Goal: Task Accomplishment & Management: Use online tool/utility

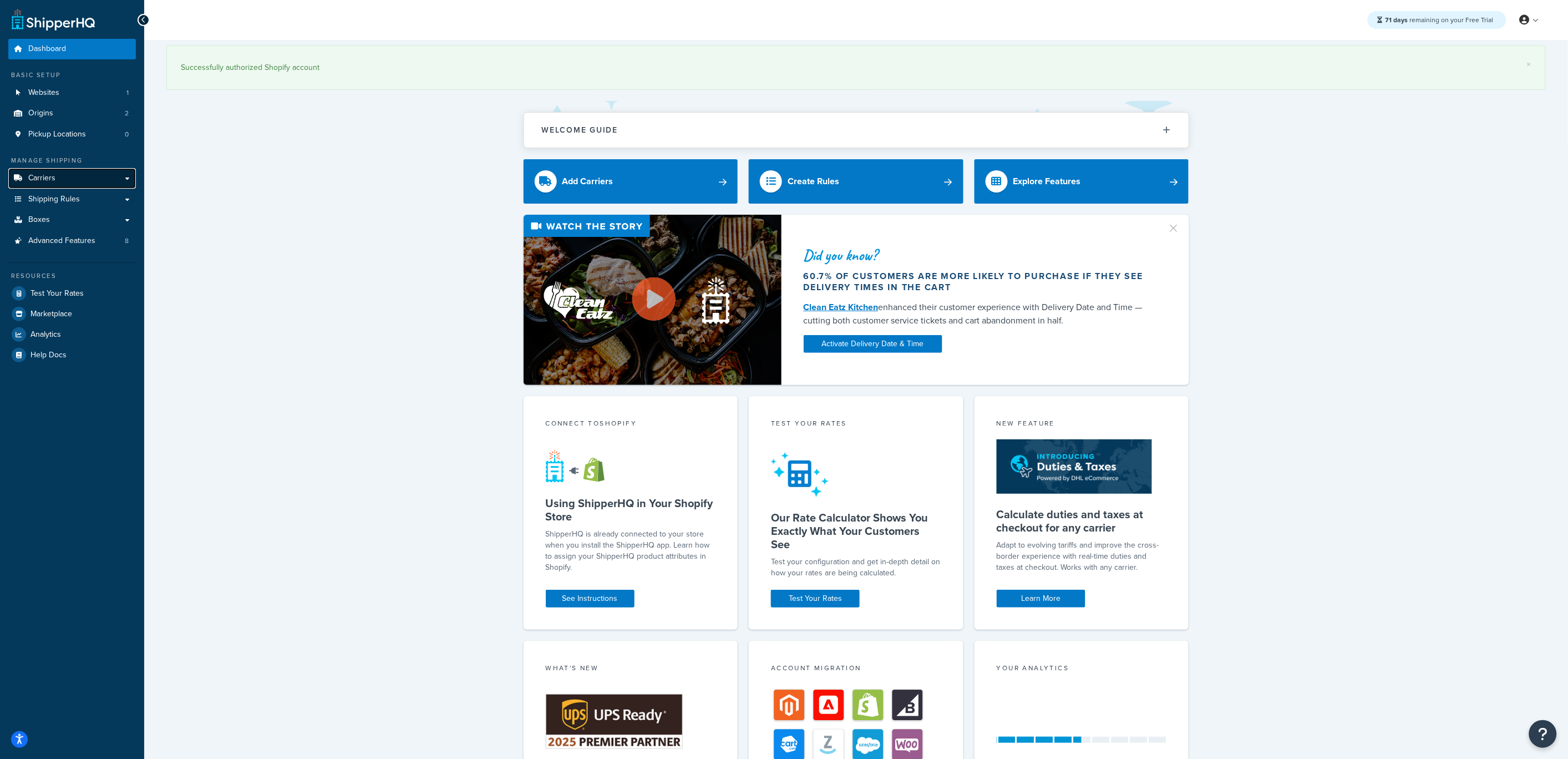
click at [65, 169] on link "Carriers" at bounding box center [72, 179] width 128 height 20
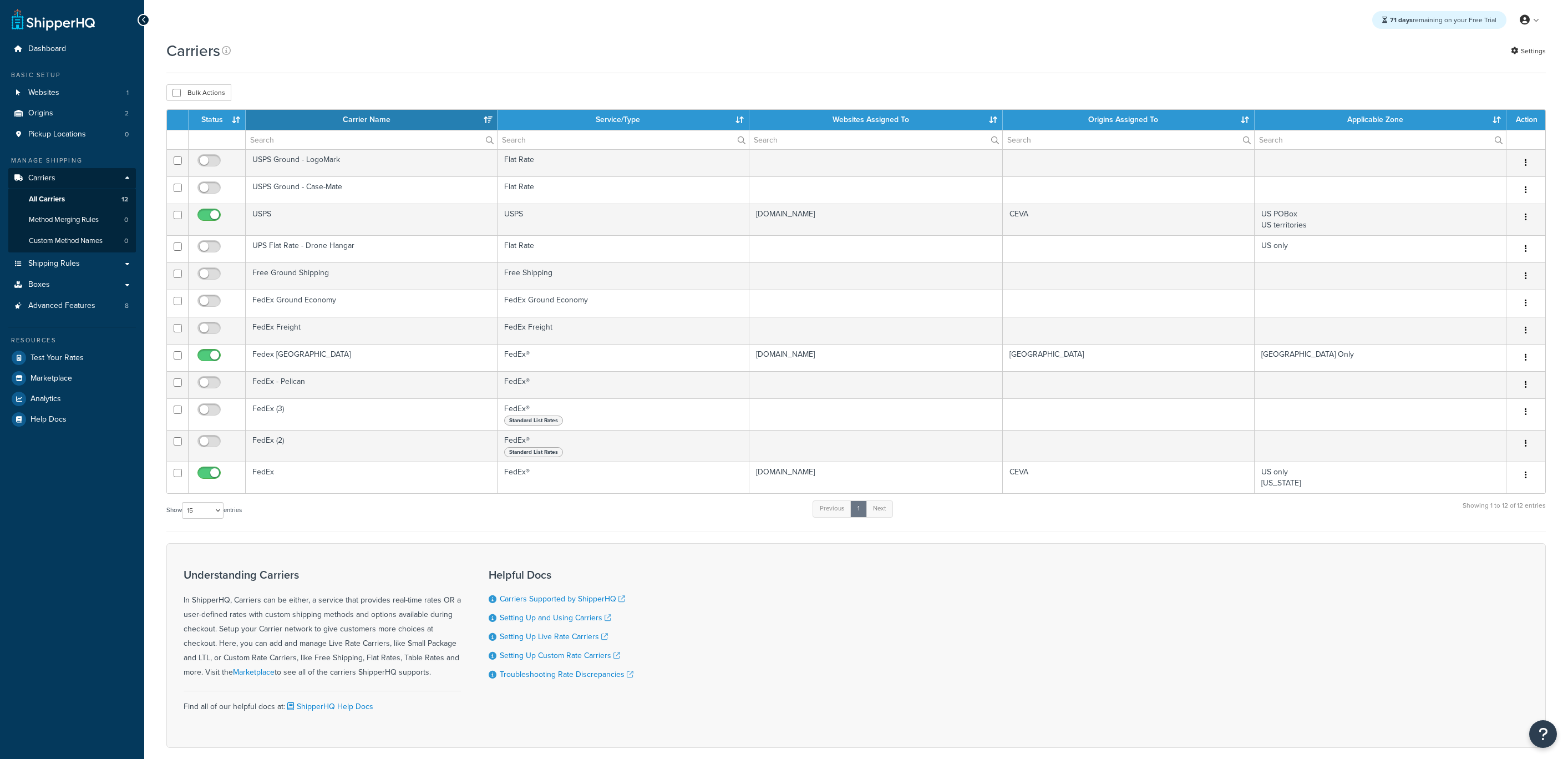
select select "15"
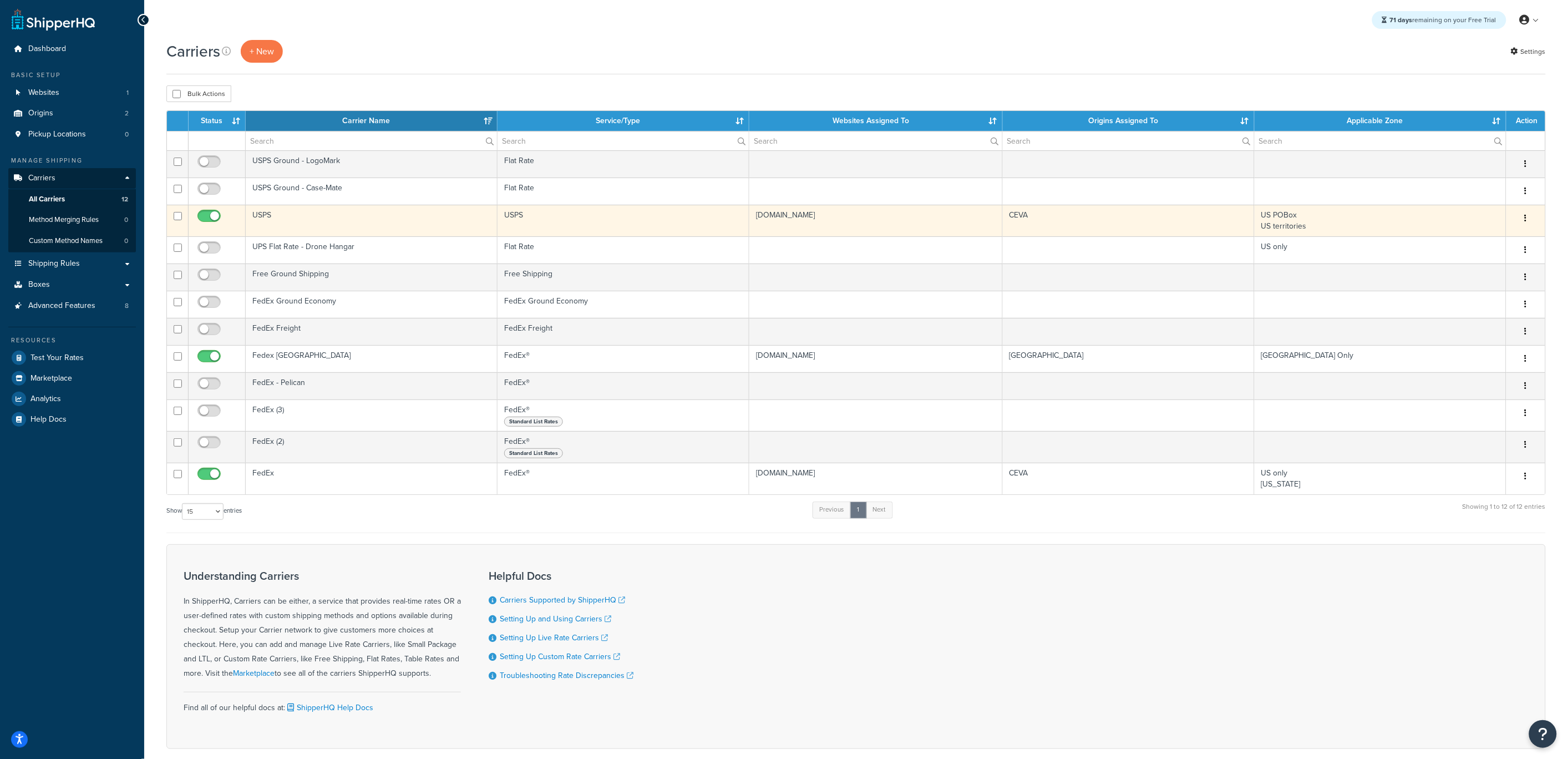
click at [313, 217] on td "USPS" at bounding box center [372, 220] width 252 height 31
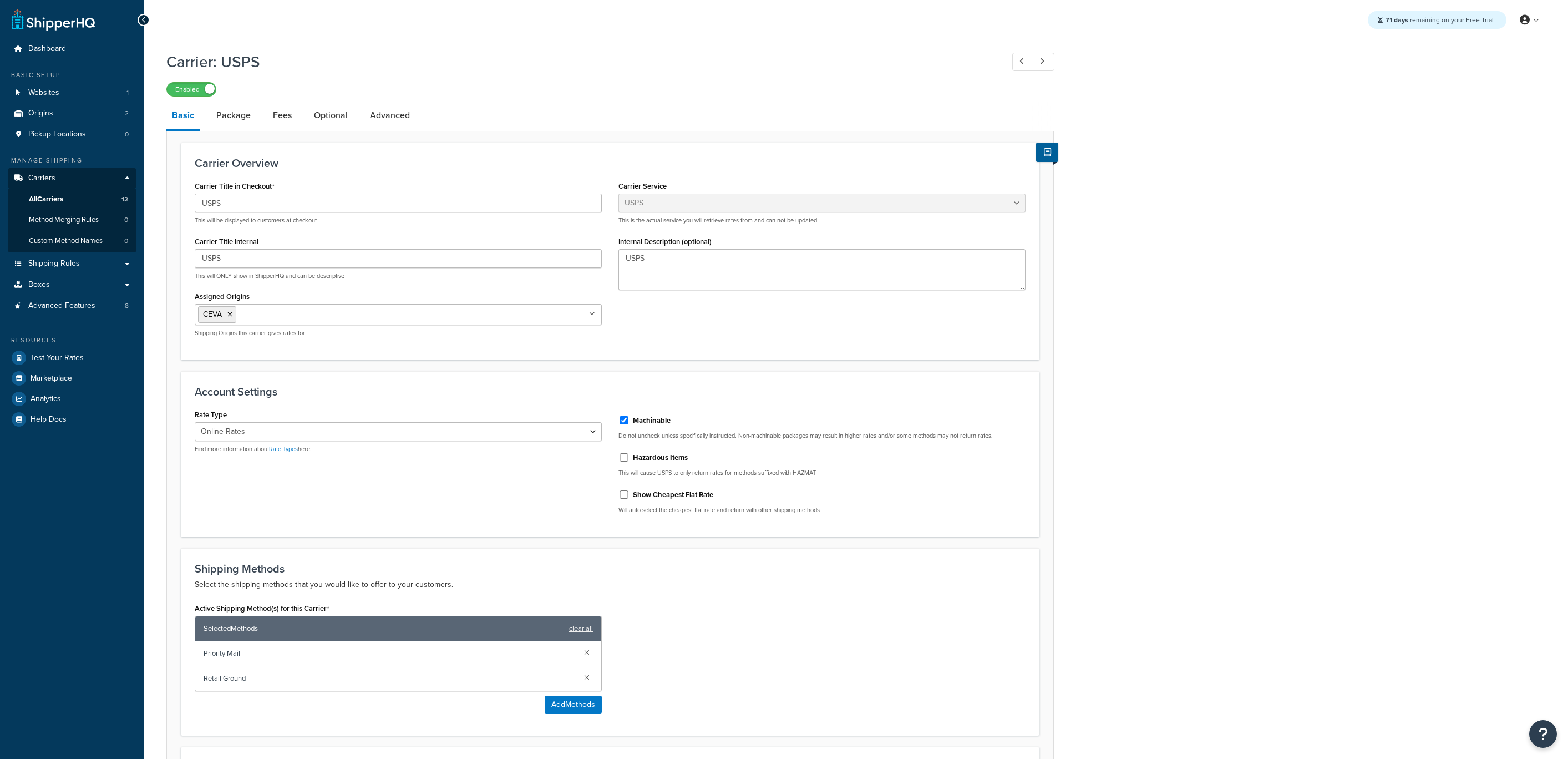
select select "usps"
select select "ONLINE"
click at [60, 114] on link "Origins 2" at bounding box center [72, 113] width 128 height 20
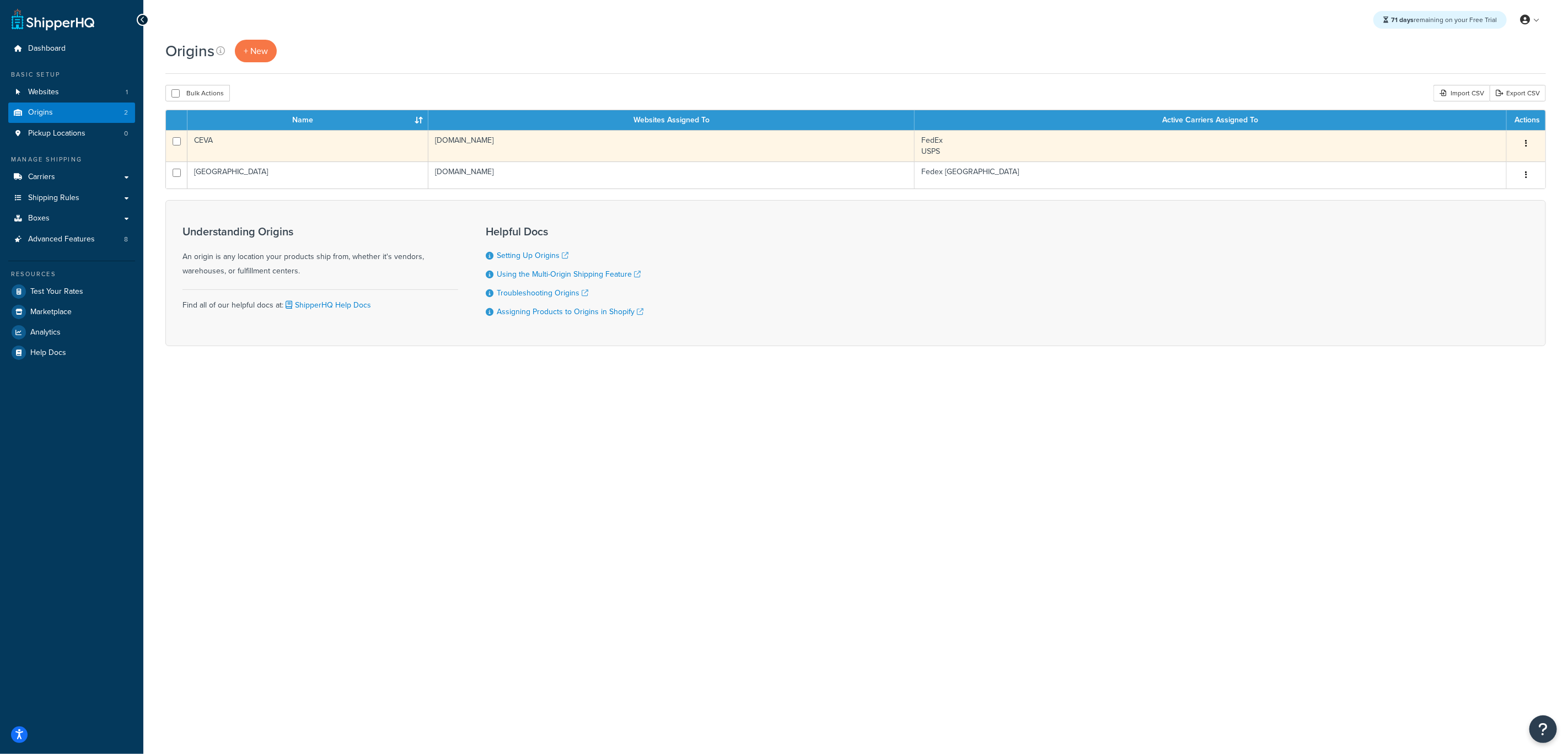
click at [267, 137] on td "CEVA" at bounding box center [308, 145] width 241 height 31
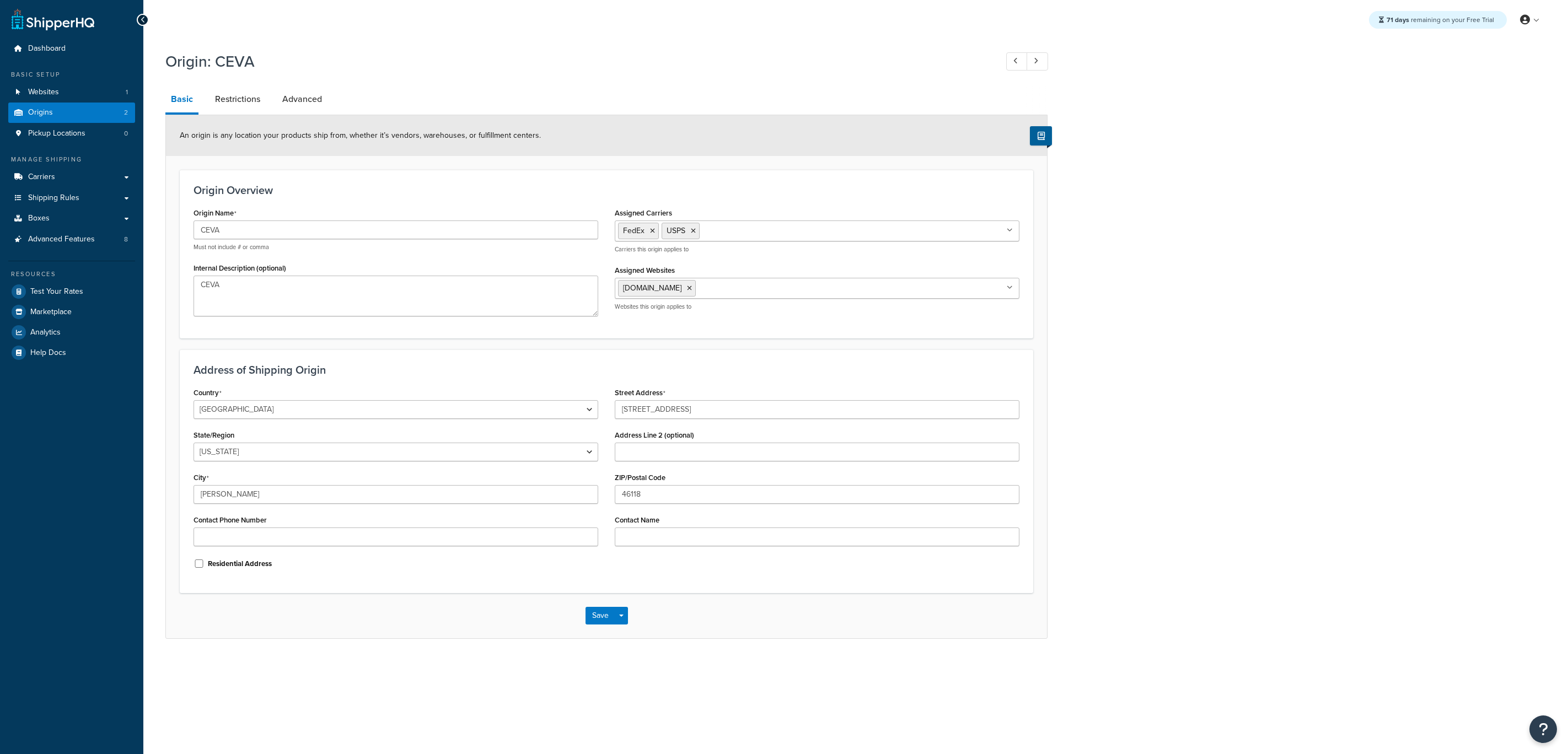
select select "14"
click at [231, 88] on link "Restrictions" at bounding box center [238, 99] width 56 height 27
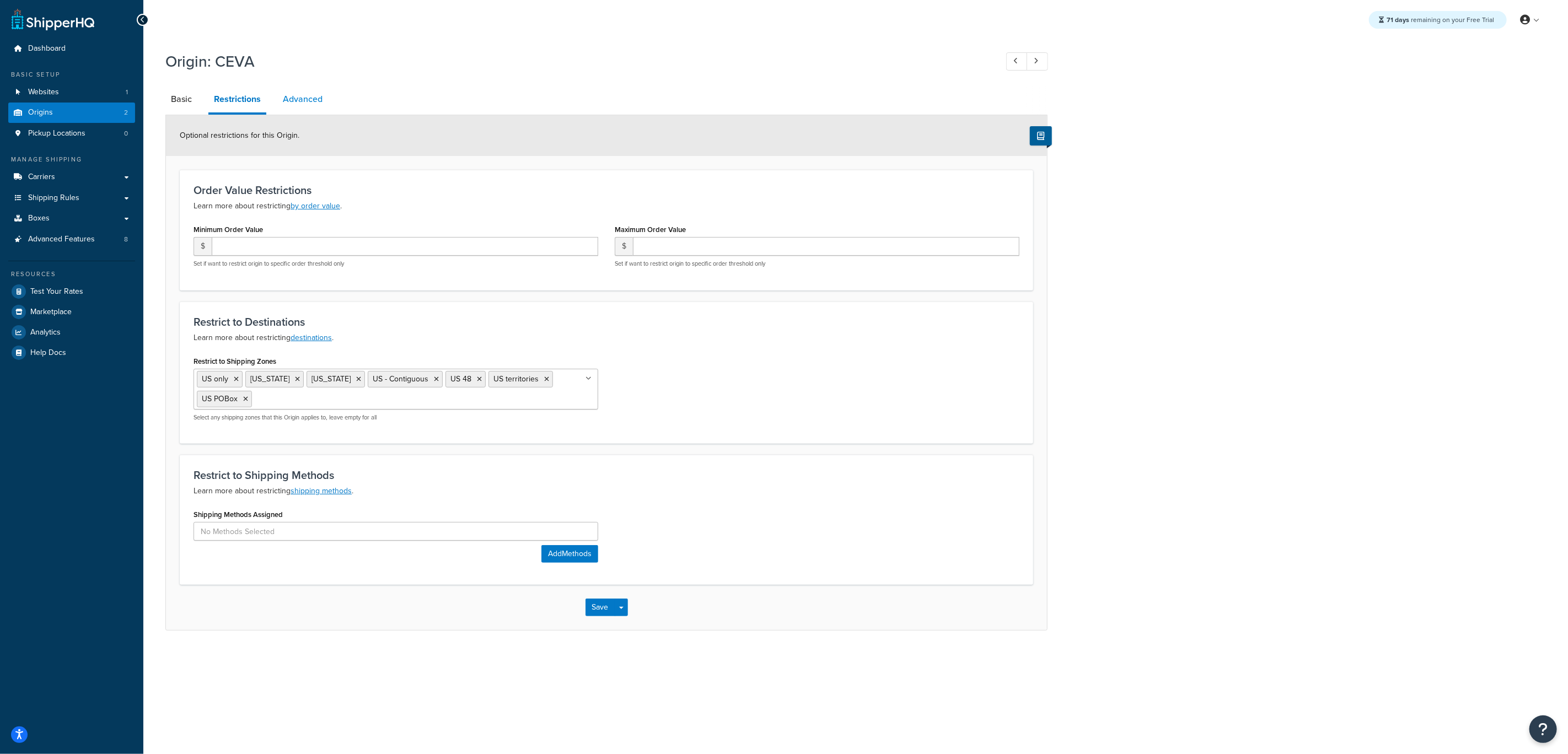
click at [323, 102] on link "Advanced" at bounding box center [302, 99] width 51 height 27
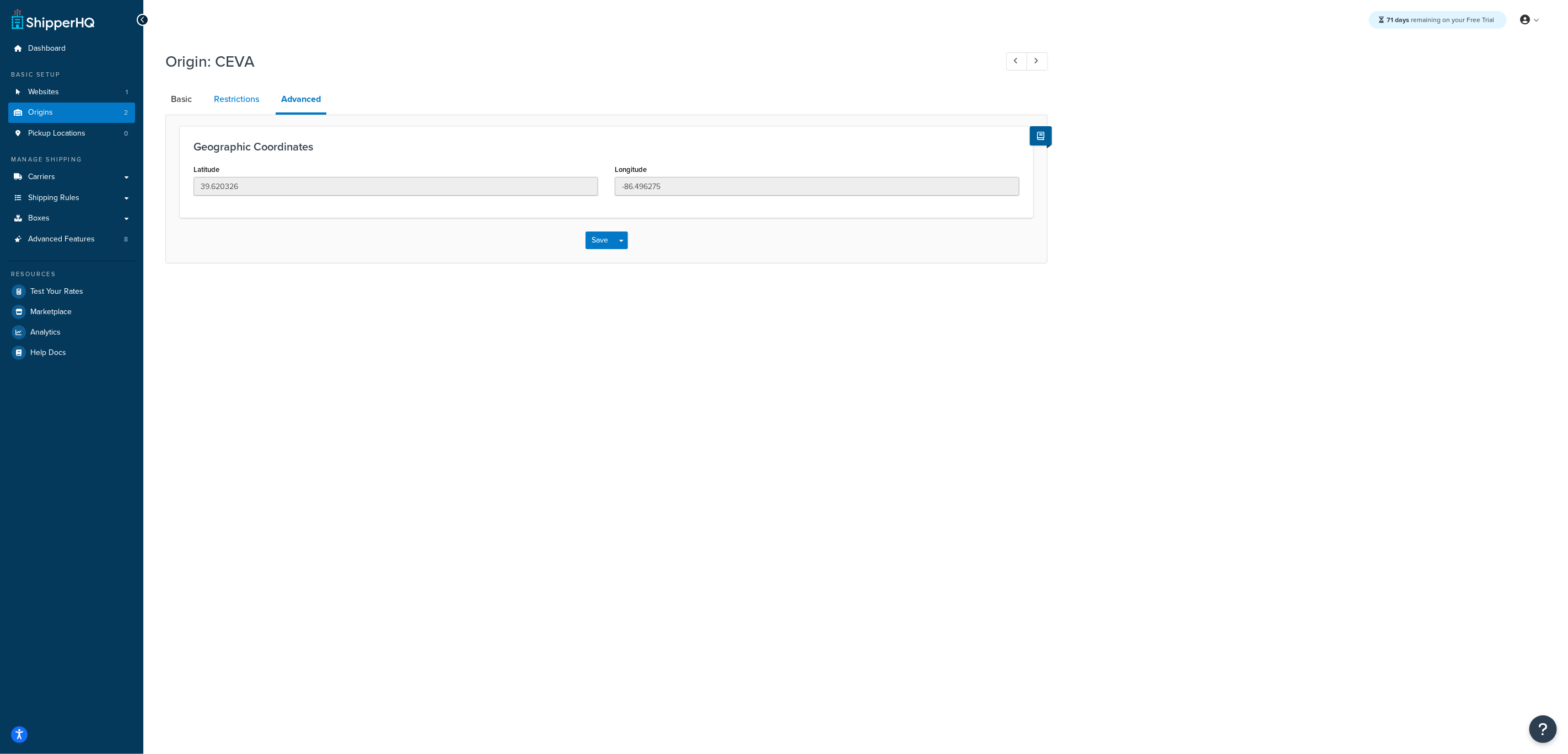
click at [233, 96] on link "Restrictions" at bounding box center [236, 99] width 56 height 27
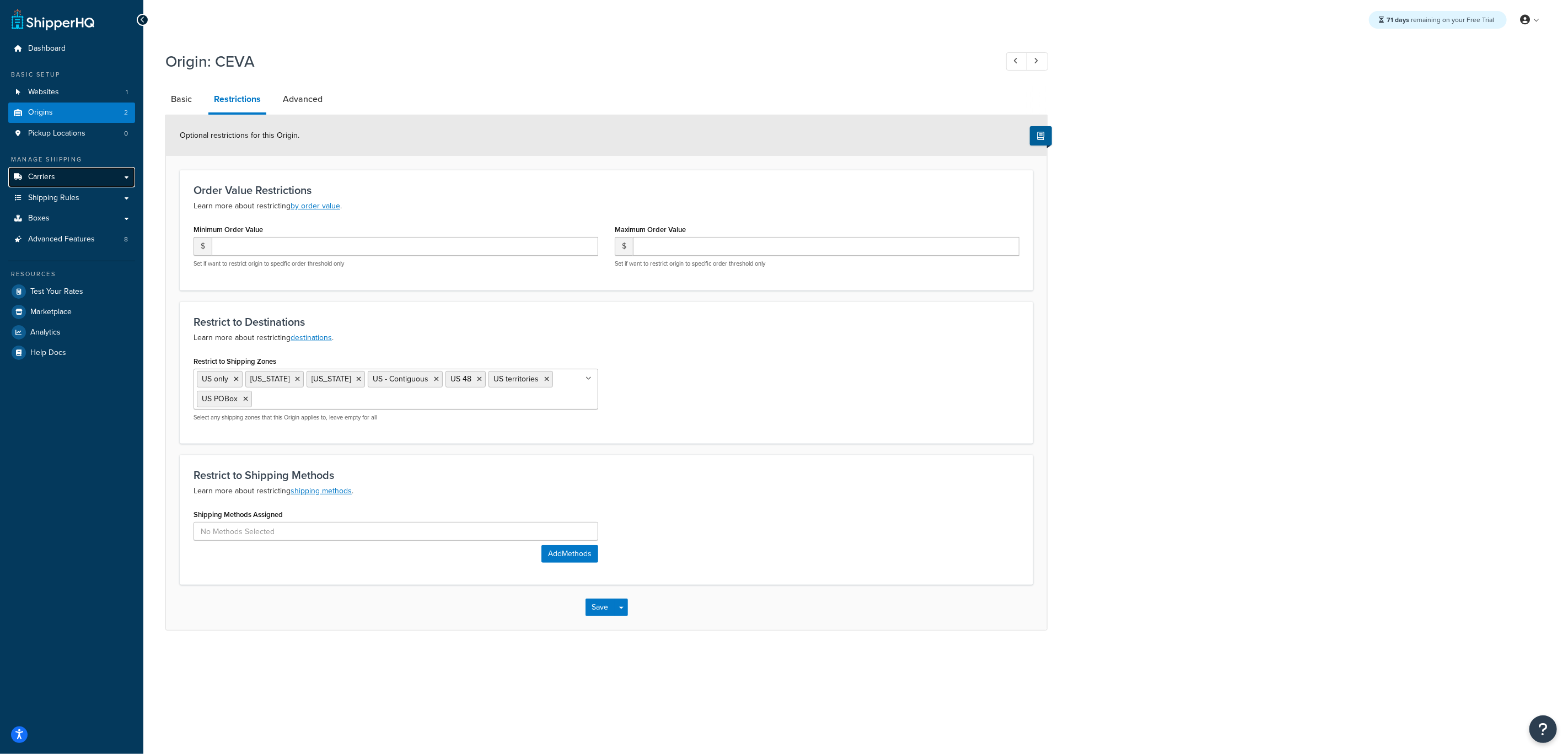
click at [72, 175] on link "Carriers" at bounding box center [72, 178] width 127 height 20
click at [57, 88] on span "Websites" at bounding box center [43, 92] width 31 height 9
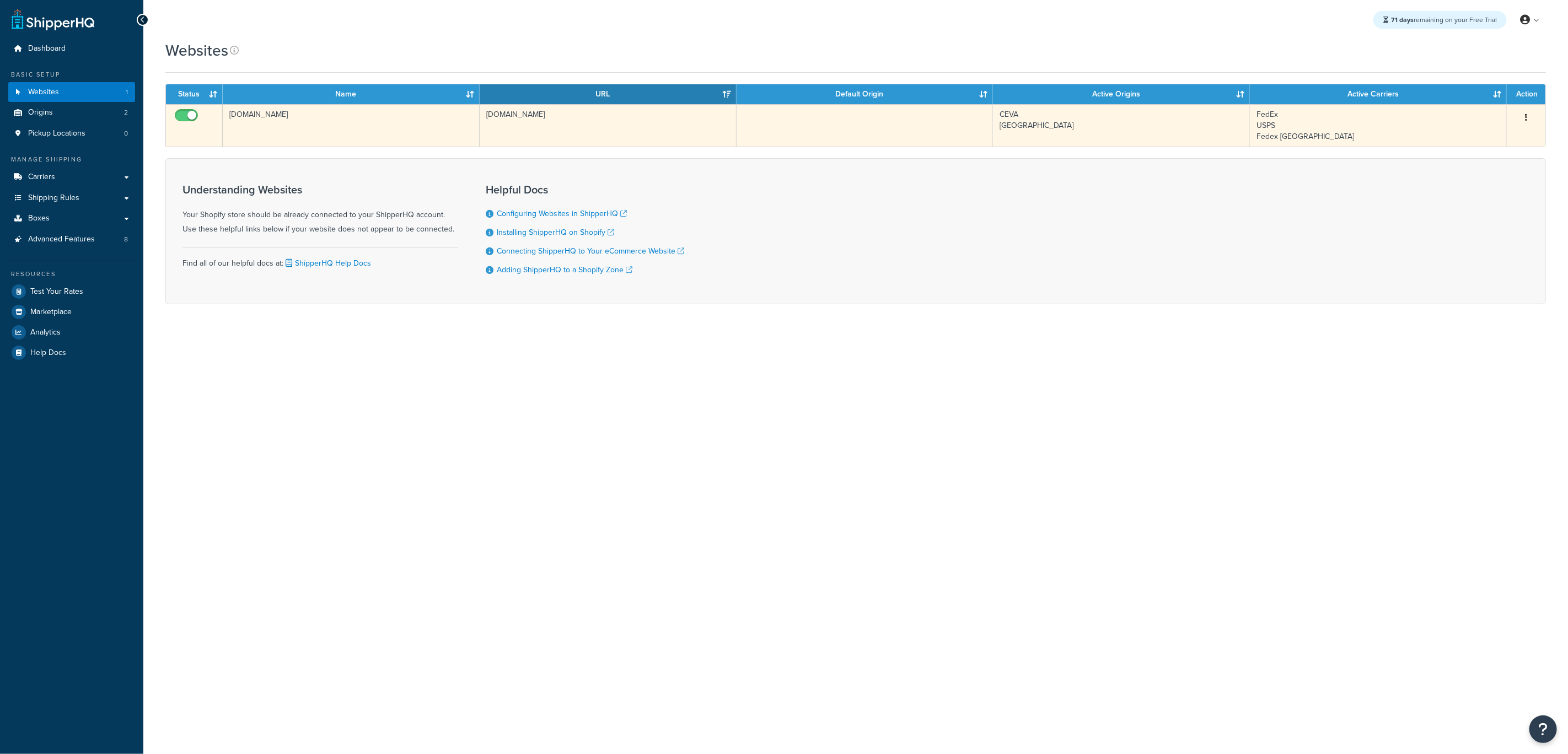
click at [298, 128] on td "[DOMAIN_NAME]" at bounding box center [351, 125] width 257 height 42
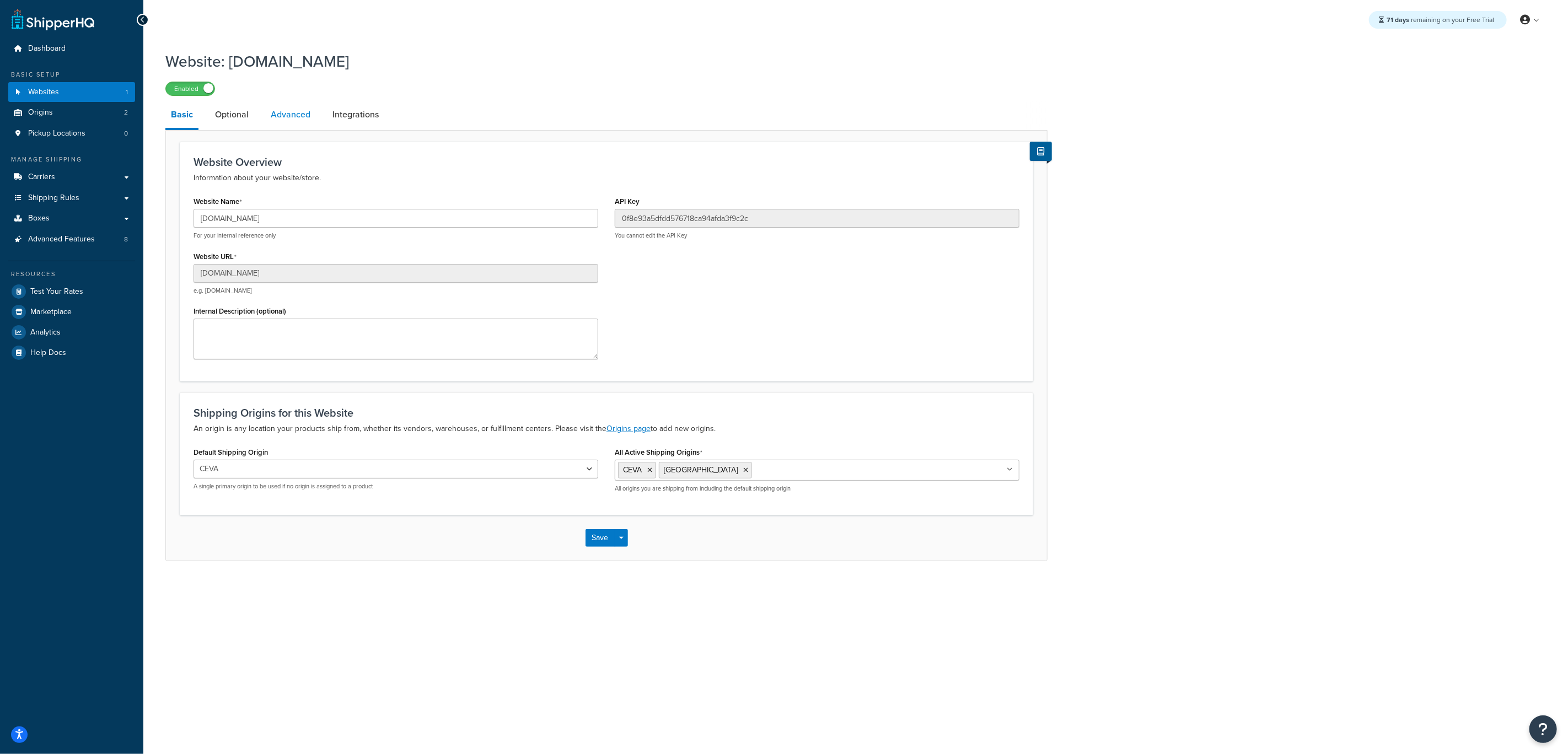
click at [275, 117] on link "Advanced" at bounding box center [290, 115] width 51 height 27
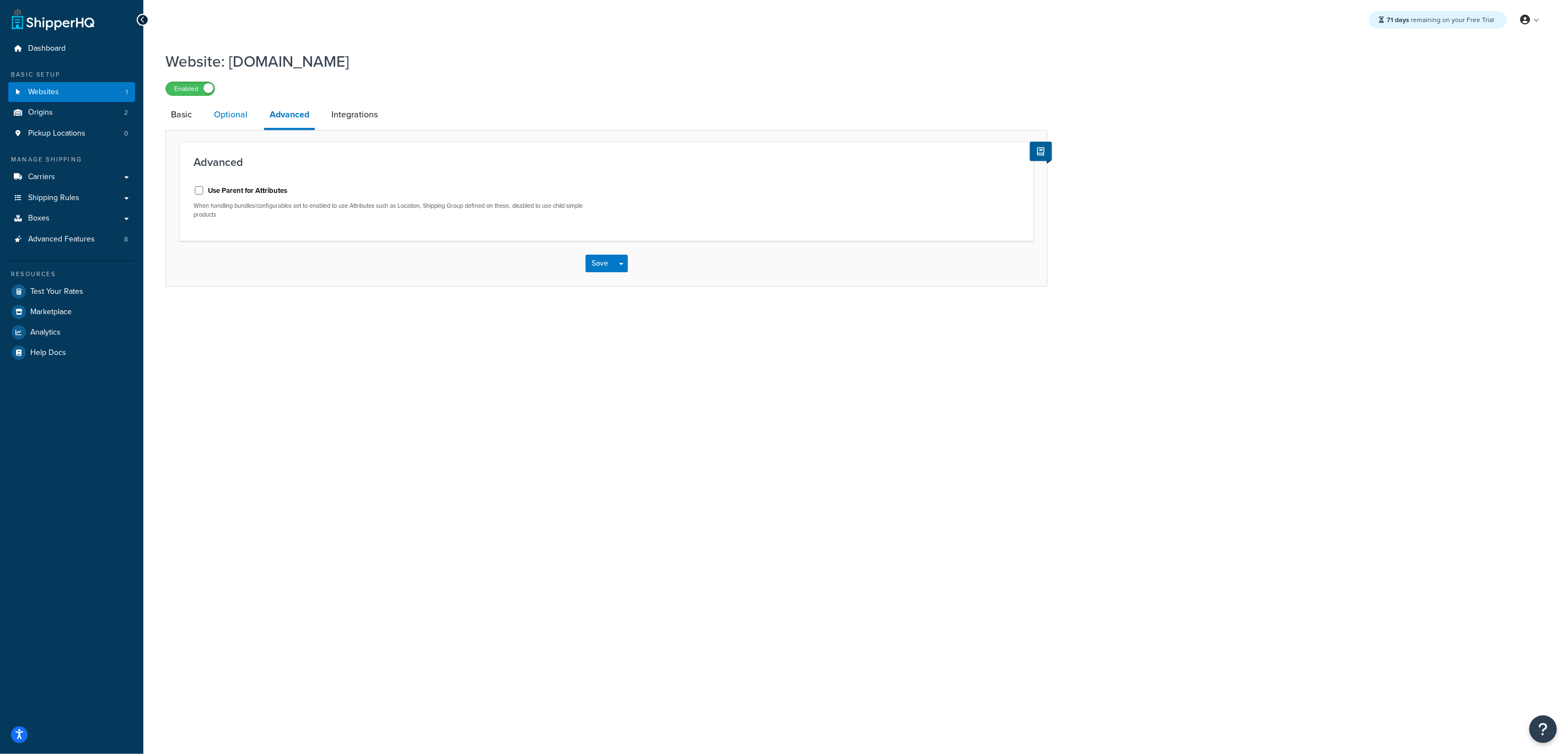
click at [218, 117] on link "Optional" at bounding box center [230, 115] width 45 height 27
drag, startPoint x: 205, startPoint y: 124, endPoint x: 193, endPoint y: 123, distance: 12.0
click at [205, 124] on li "Basic" at bounding box center [186, 115] width 43 height 27
click at [192, 122] on link "Basic" at bounding box center [181, 115] width 32 height 27
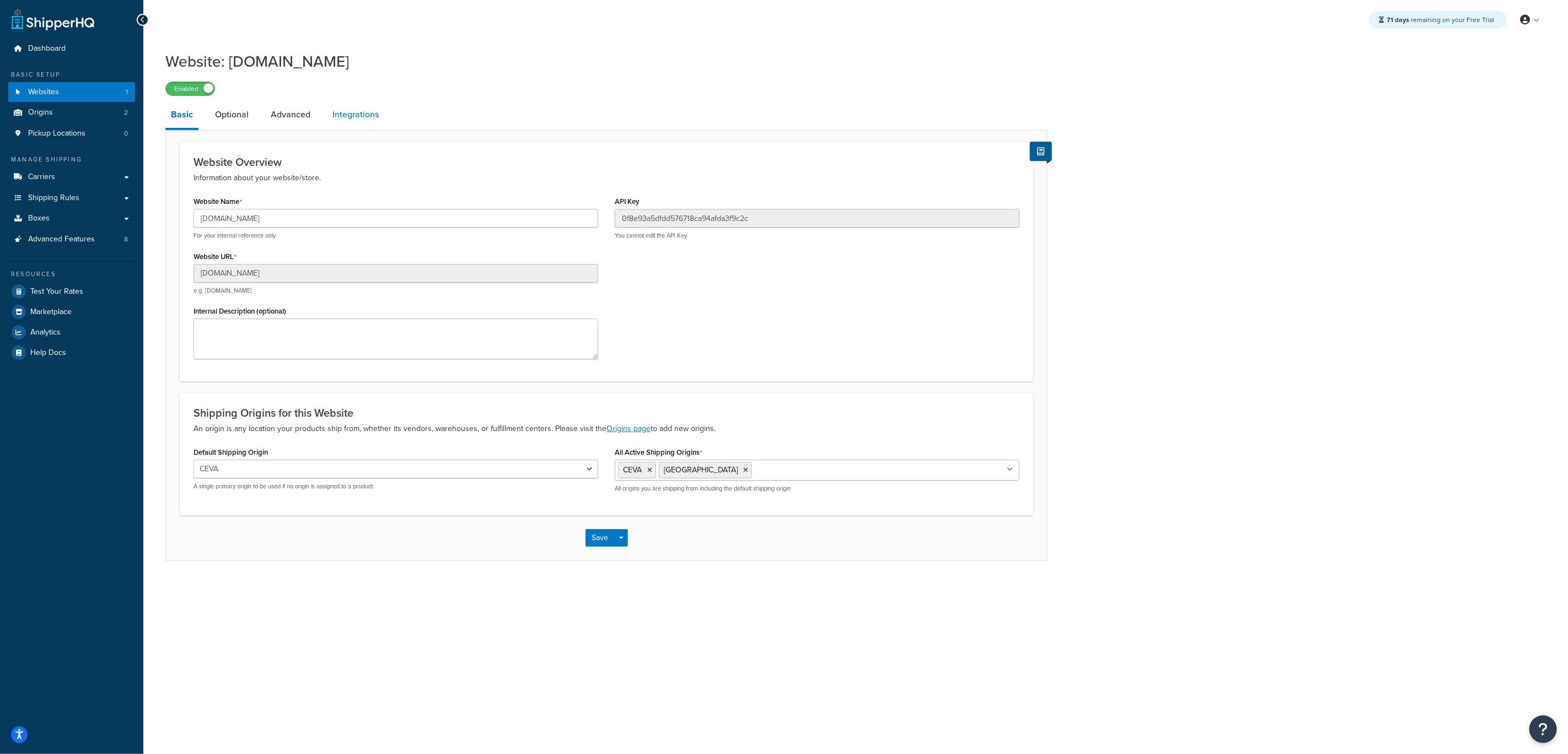
click at [350, 117] on link "Integrations" at bounding box center [355, 115] width 57 height 27
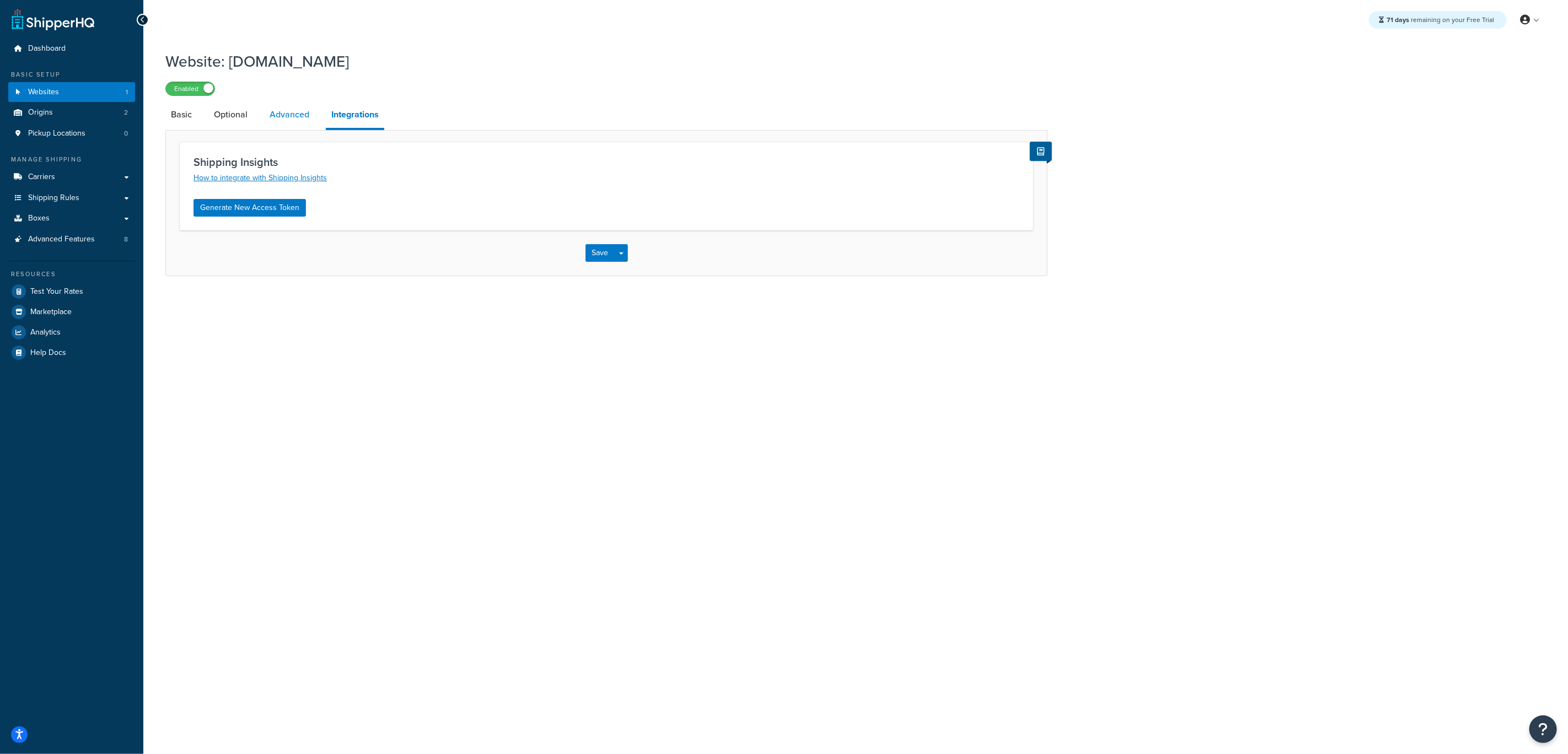
click at [281, 120] on link "Advanced" at bounding box center [290, 115] width 51 height 27
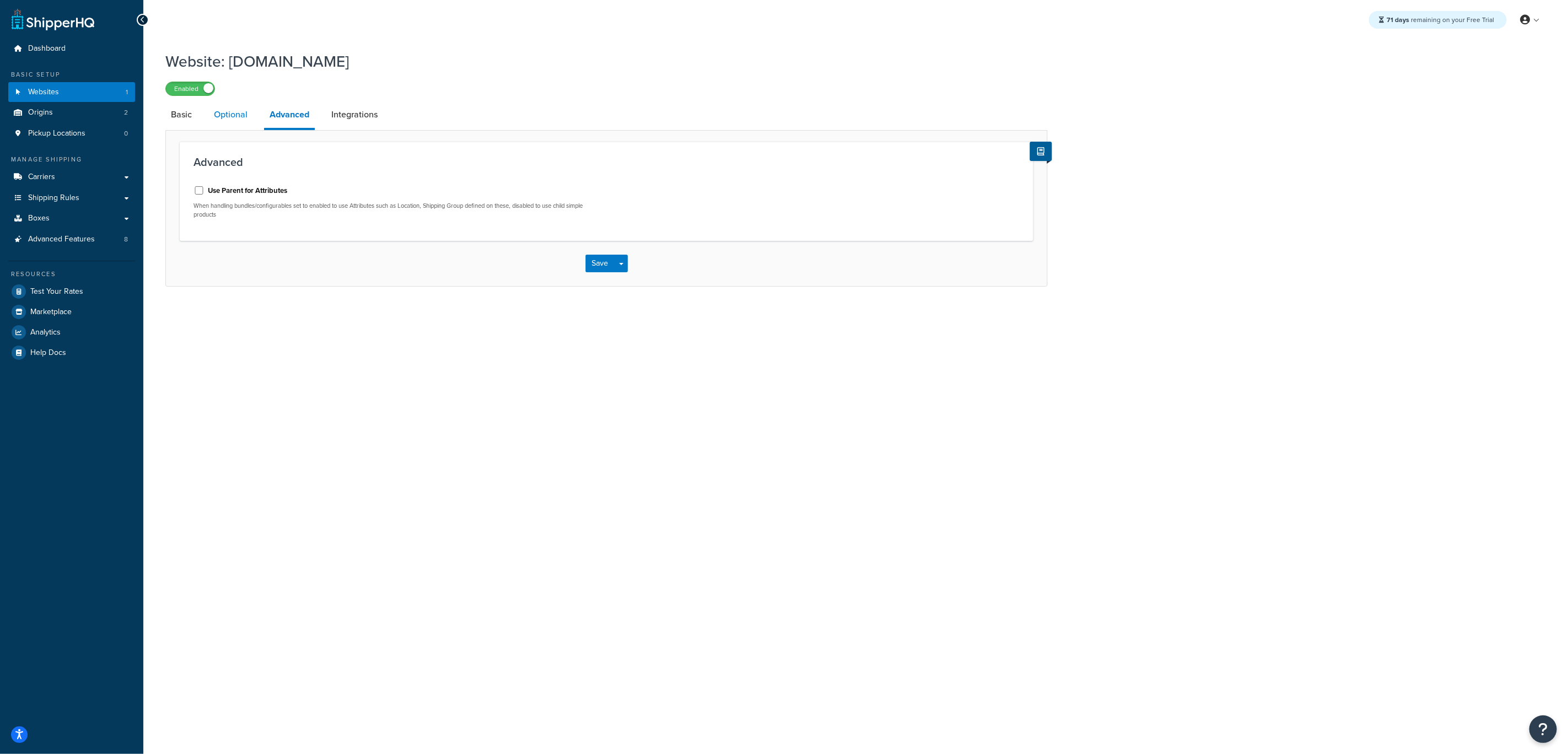
click at [211, 113] on link "Optional" at bounding box center [230, 115] width 45 height 27
click at [177, 120] on link "Basic" at bounding box center [181, 115] width 32 height 27
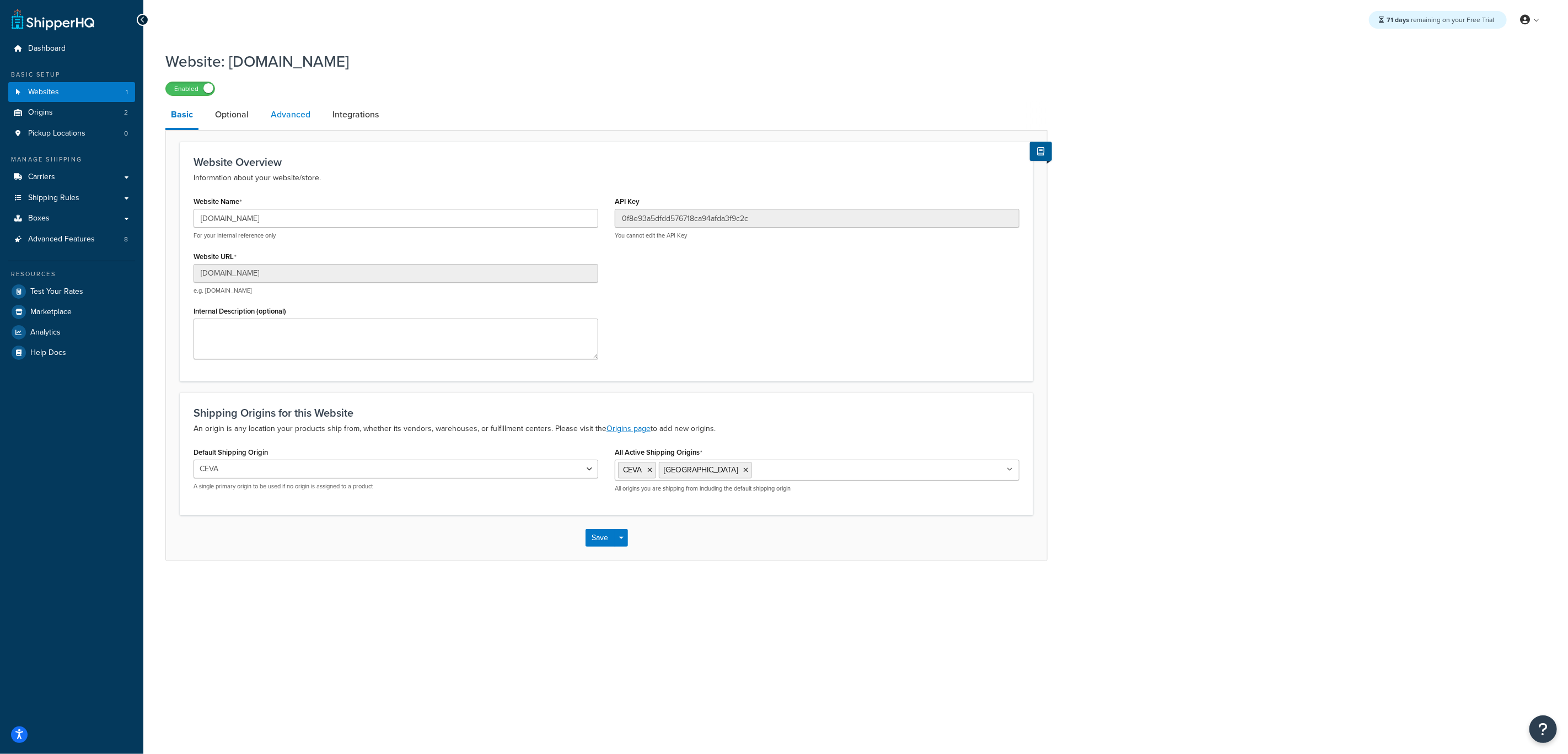
click at [309, 120] on link "Advanced" at bounding box center [290, 115] width 51 height 27
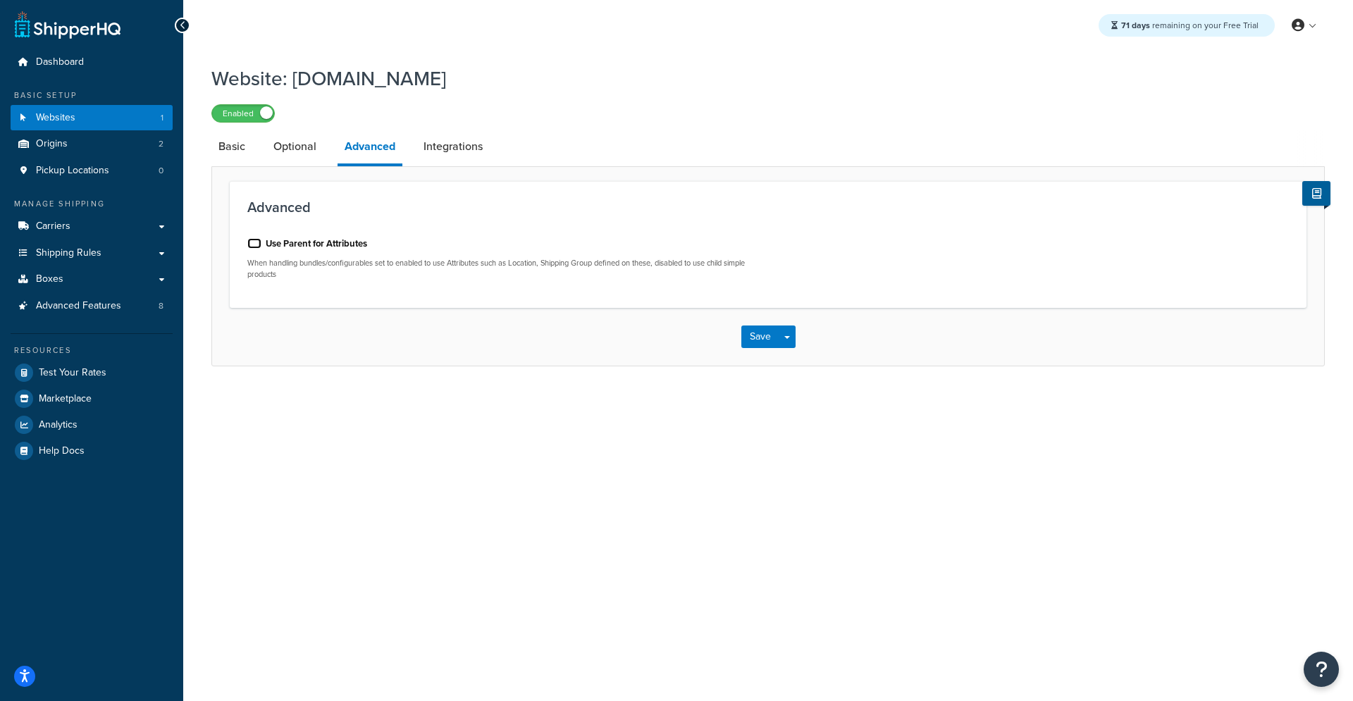
click at [250, 245] on input "Use Parent for Attributes" at bounding box center [254, 243] width 14 height 11
click at [748, 338] on button "Save" at bounding box center [760, 337] width 38 height 23
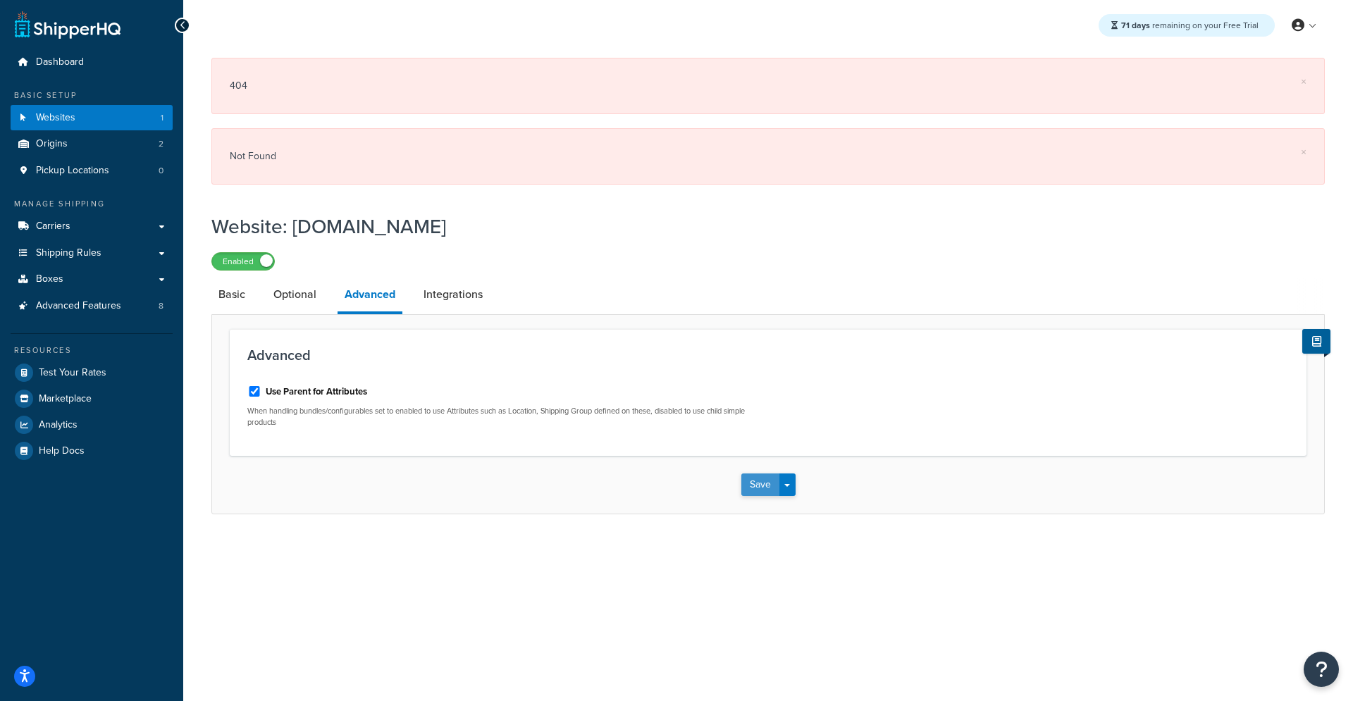
click at [767, 487] on button "Save" at bounding box center [760, 485] width 38 height 23
click at [762, 481] on button "Save" at bounding box center [760, 485] width 38 height 23
click at [255, 389] on input "Use Parent for Attributes" at bounding box center [254, 391] width 14 height 11
click at [749, 480] on button "Save" at bounding box center [760, 485] width 38 height 23
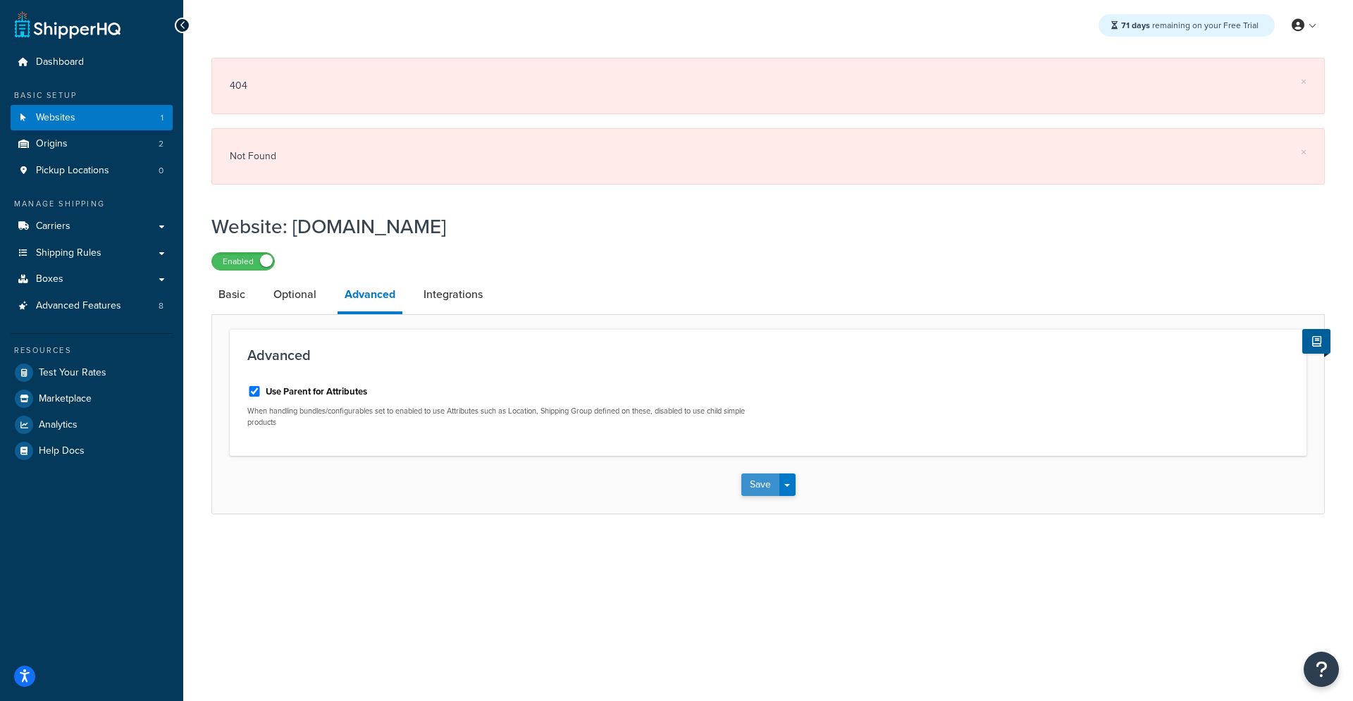
click at [751, 485] on button "Save" at bounding box center [760, 485] width 38 height 23
click at [226, 382] on form "Advanced Use Parent for Attributes When handling bundles/configurables set to e…" at bounding box center [768, 421] width 1112 height 185
click at [244, 387] on div "Use Parent for Attributes When handling bundles/configurables set to enabled to…" at bounding box center [502, 406] width 531 height 64
click at [249, 388] on input "Use Parent for Attributes" at bounding box center [254, 391] width 14 height 11
click at [252, 388] on input "Use Parent for Attributes" at bounding box center [254, 391] width 14 height 11
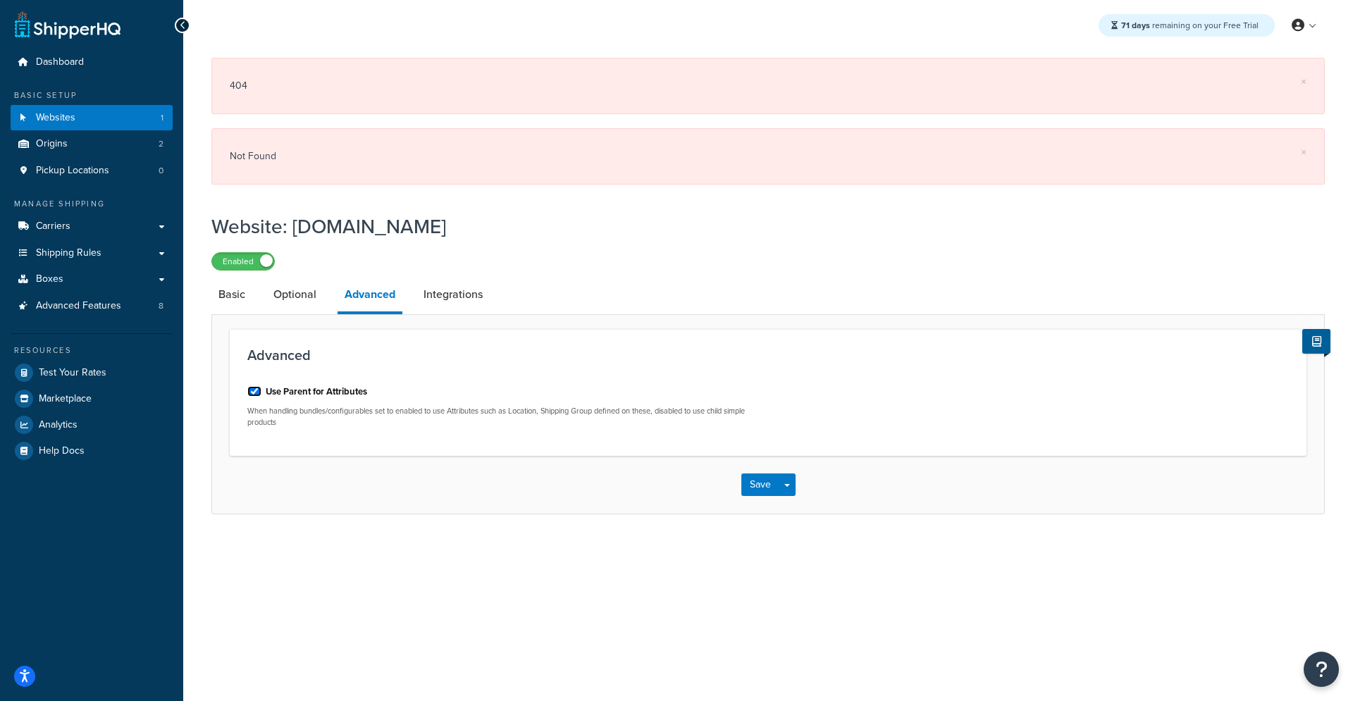
click at [252, 388] on input "Use Parent for Attributes" at bounding box center [254, 391] width 14 height 11
click at [254, 388] on input "Use Parent for Attributes" at bounding box center [254, 391] width 14 height 11
checkbox input "true"
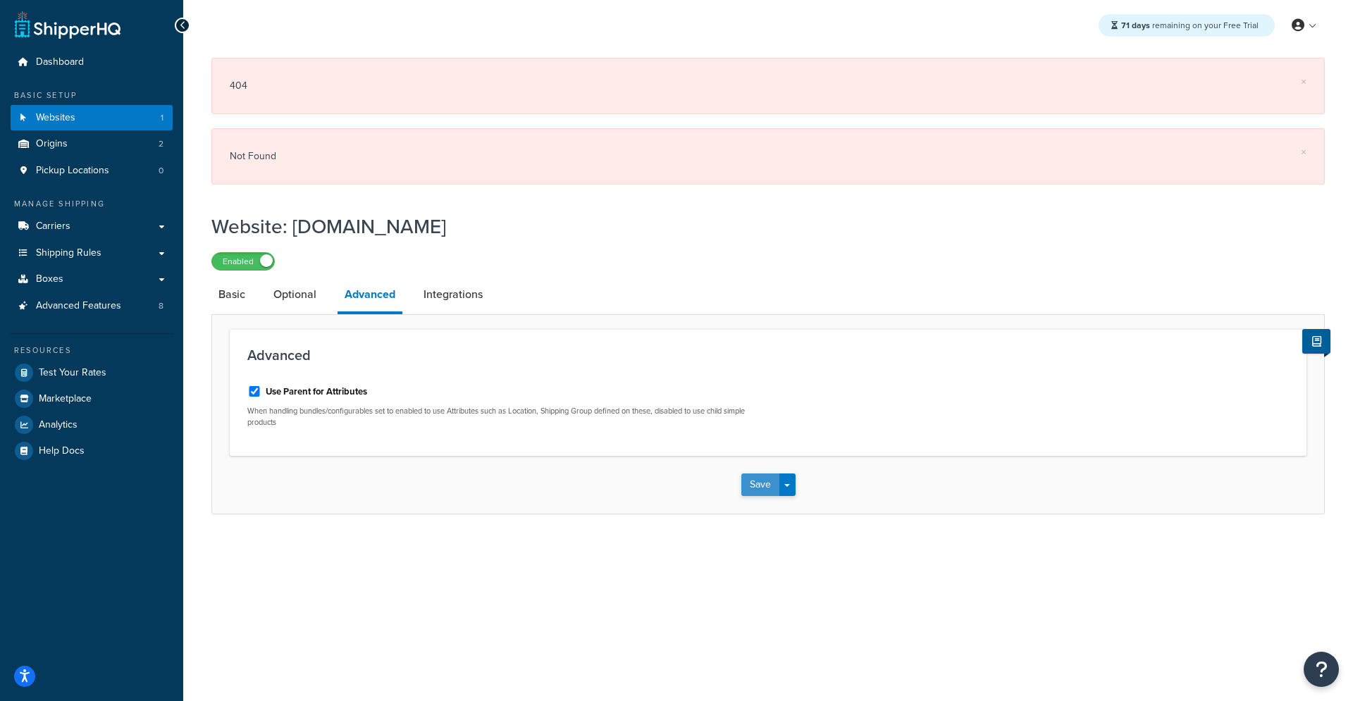
click at [754, 474] on button "Save" at bounding box center [760, 485] width 38 height 23
click at [262, 386] on div "Use Parent for Attributes" at bounding box center [502, 390] width 510 height 21
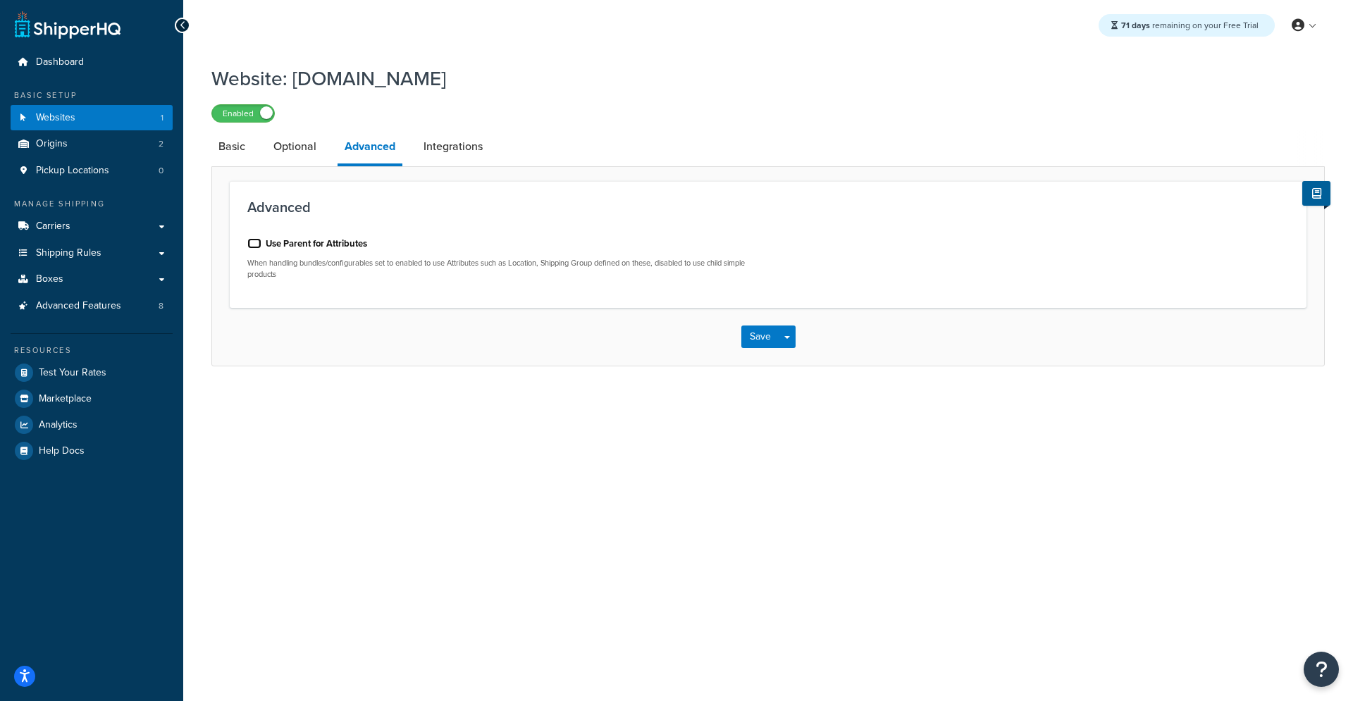
click at [248, 245] on input "Use Parent for Attributes" at bounding box center [254, 243] width 14 height 11
checkbox input "true"
click at [756, 336] on button "Save" at bounding box center [760, 337] width 38 height 23
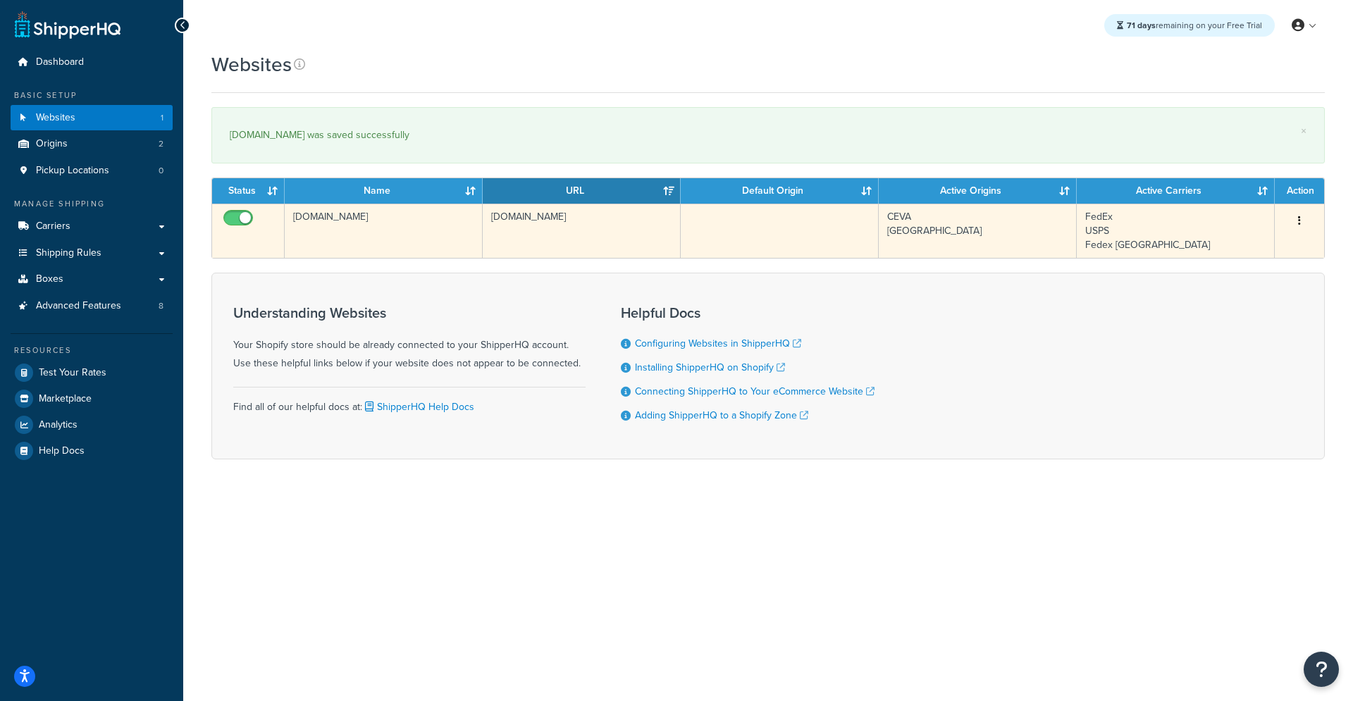
click at [462, 230] on td "[DOMAIN_NAME]" at bounding box center [384, 231] width 198 height 54
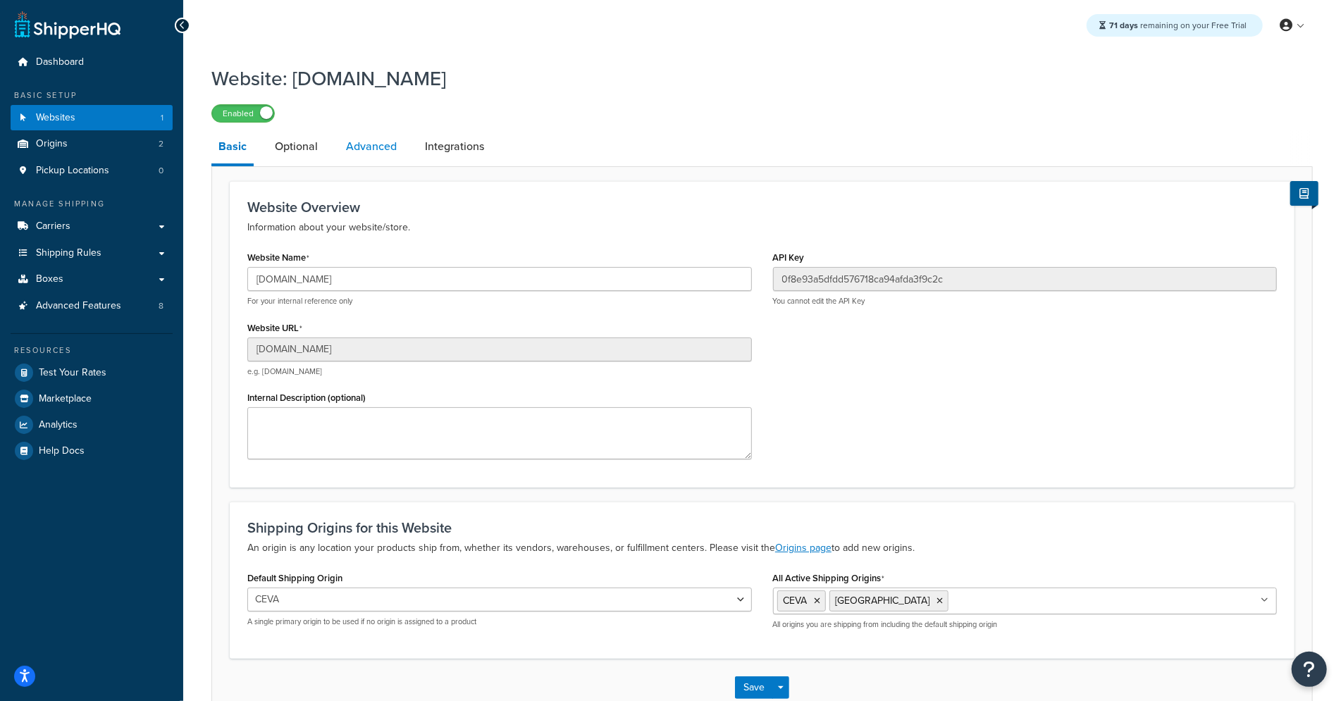
click at [362, 136] on link "Advanced" at bounding box center [371, 147] width 65 height 34
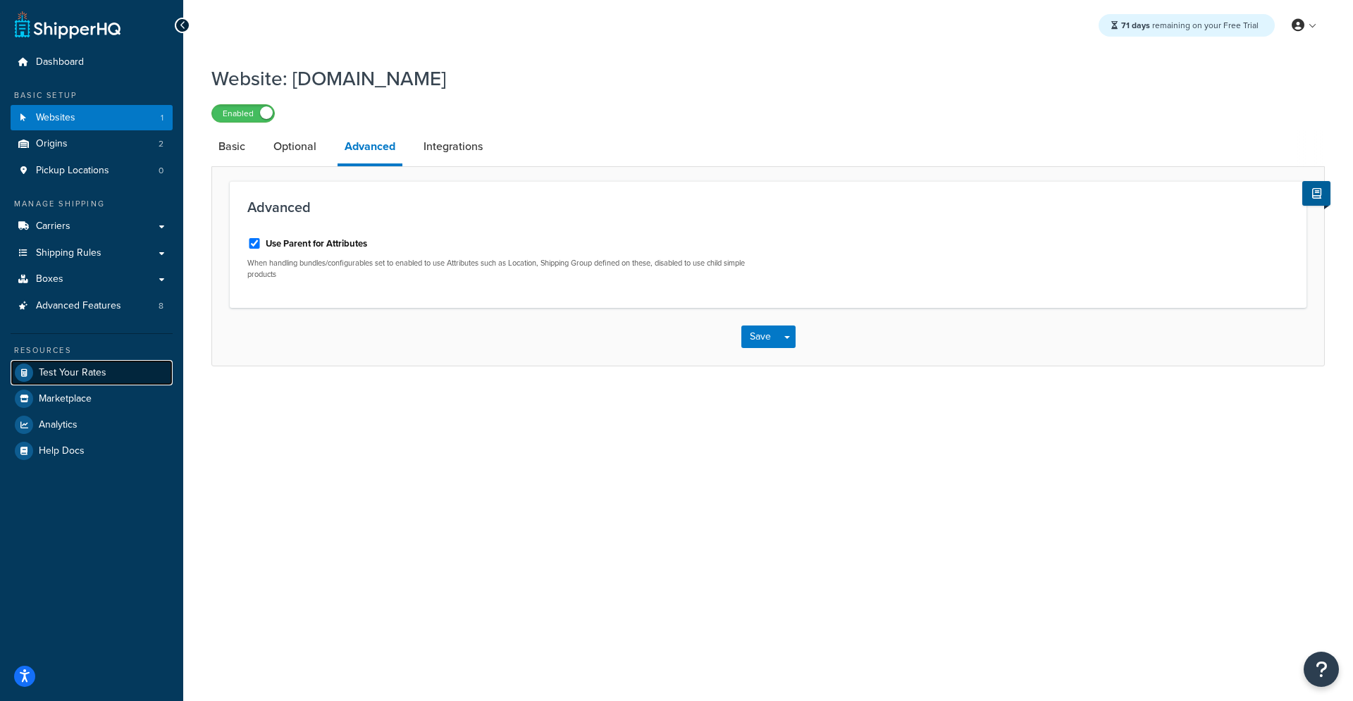
click at [87, 373] on span "Test Your Rates" at bounding box center [73, 373] width 68 height 12
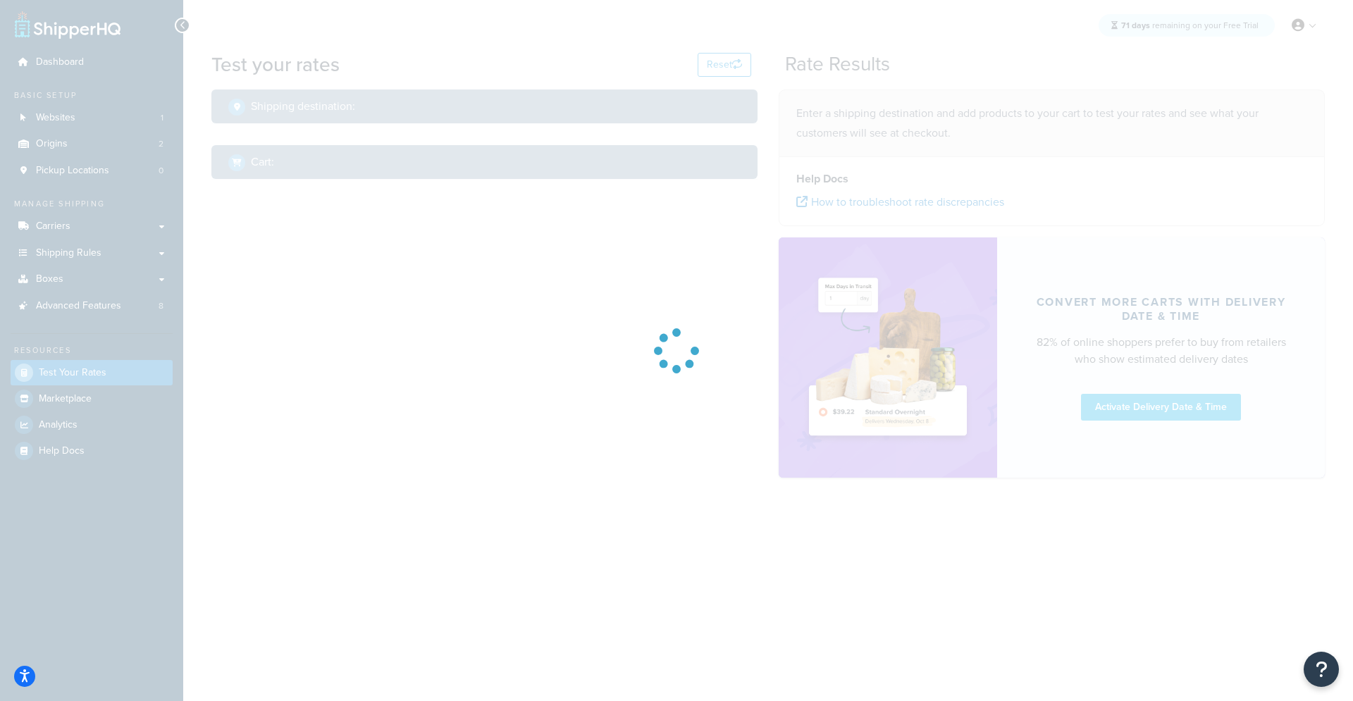
select select "[GEOGRAPHIC_DATA]"
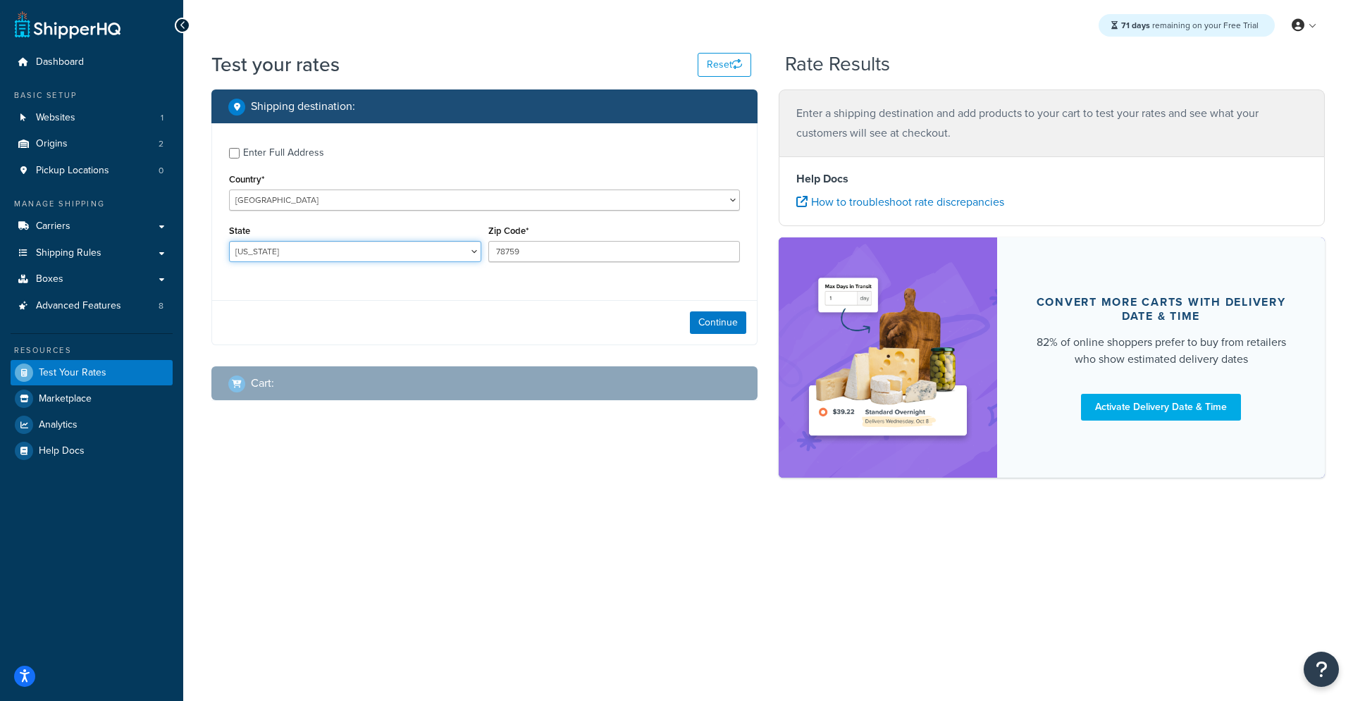
click at [298, 257] on select "[US_STATE] [US_STATE] [US_STATE] [US_STATE] [US_STATE] Armed Forces Americas Ar…" at bounding box center [355, 251] width 252 height 21
click at [231, 154] on input "Enter Full Address" at bounding box center [234, 153] width 11 height 11
checkbox input "true"
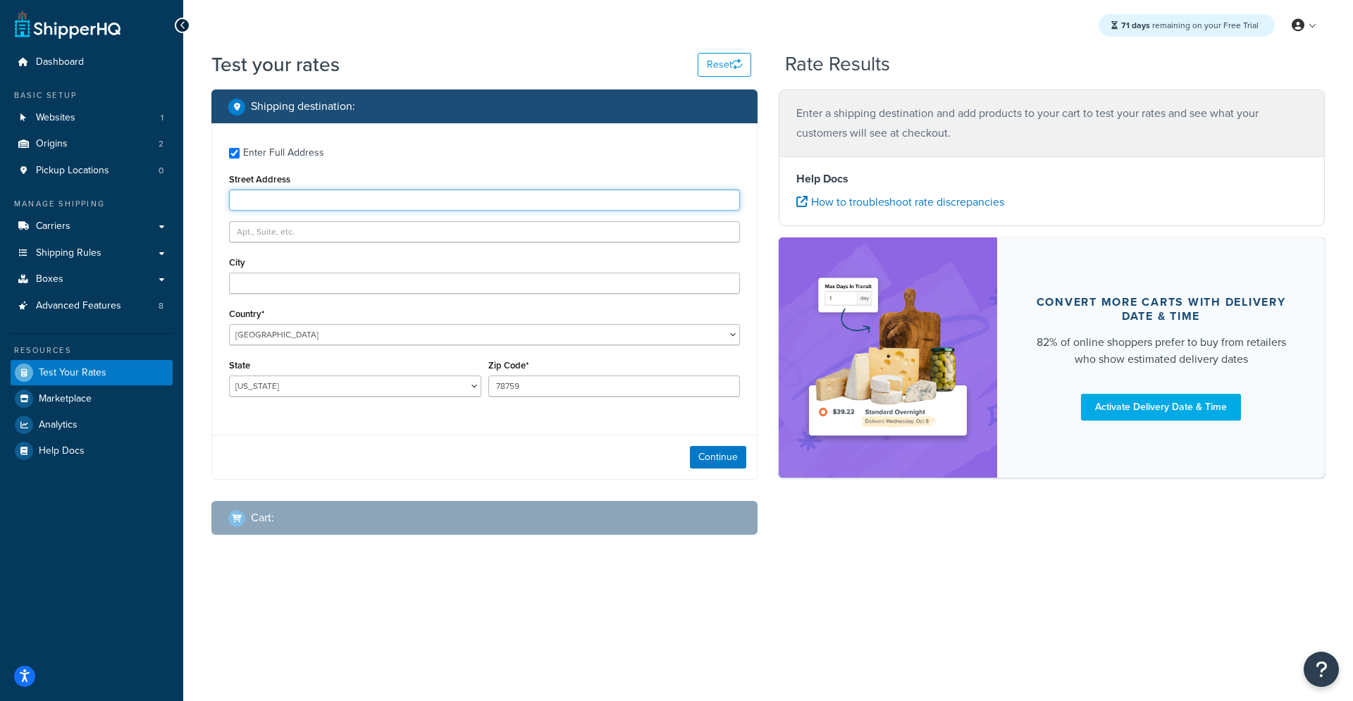
click at [285, 207] on input "Street Address" at bounding box center [484, 200] width 511 height 21
type input "[STREET_ADDRESS][PERSON_NAME]"
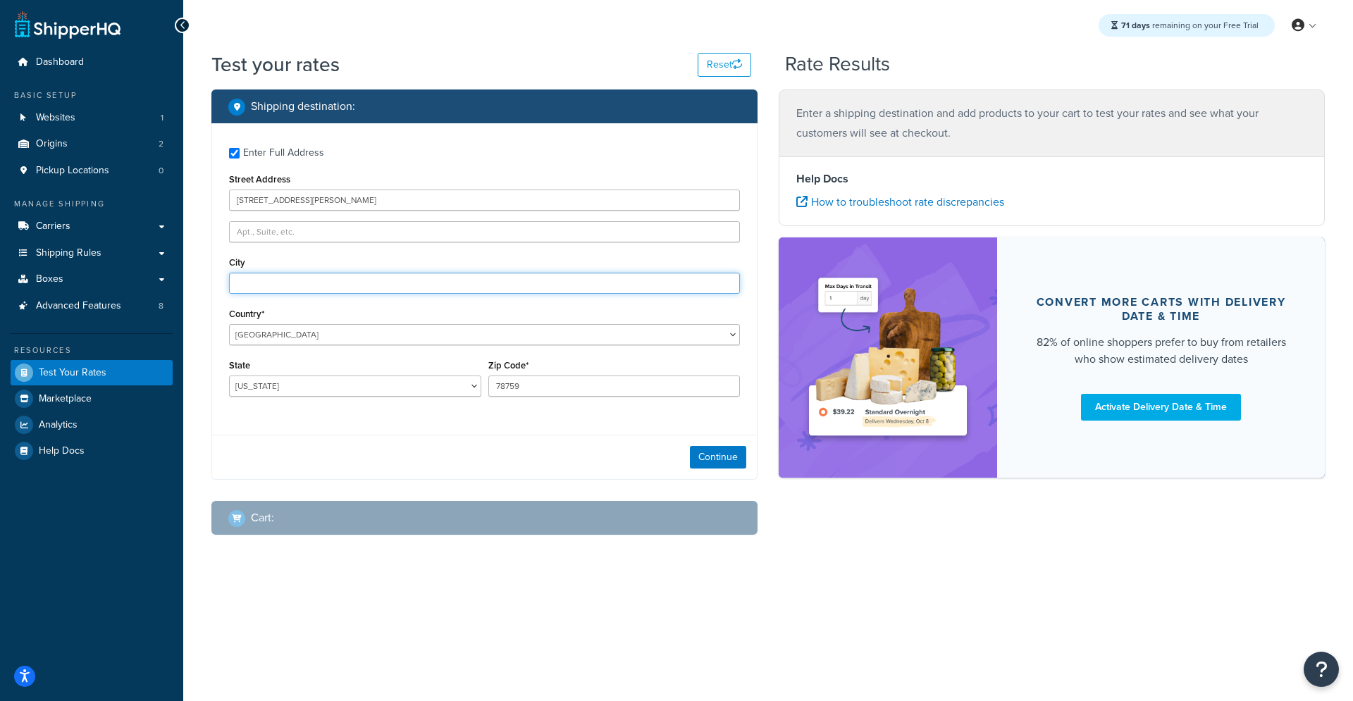
click at [268, 277] on input "City" at bounding box center [484, 283] width 511 height 21
type input "[GEOGRAPHIC_DATA]"
click at [295, 393] on select "[US_STATE] [US_STATE] [US_STATE] [US_STATE] [US_STATE] Armed Forces Americas Ar…" at bounding box center [355, 386] width 252 height 21
select select "OH"
click at [229, 376] on select "[US_STATE] [US_STATE] [US_STATE] [US_STATE] [US_STATE] Armed Forces Americas Ar…" at bounding box center [355, 386] width 252 height 21
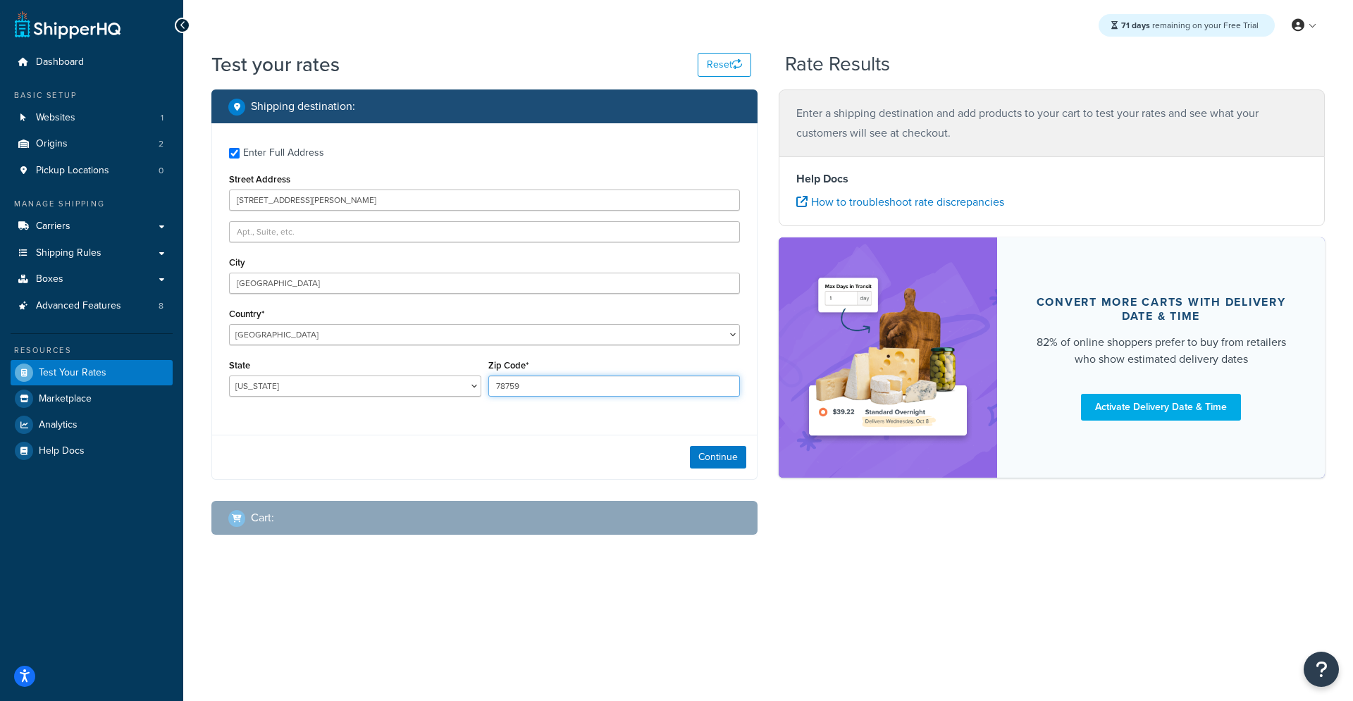
drag, startPoint x: 529, startPoint y: 384, endPoint x: 365, endPoint y: 367, distance: 164.4
click at [366, 368] on div "State [US_STATE] [US_STATE] [US_STATE] [US_STATE] [US_STATE] Armed Forces Ameri…" at bounding box center [485, 381] width 518 height 51
type input "45219"
click at [571, 445] on div "Continue" at bounding box center [484, 457] width 545 height 44
click at [719, 459] on button "Continue" at bounding box center [718, 457] width 56 height 23
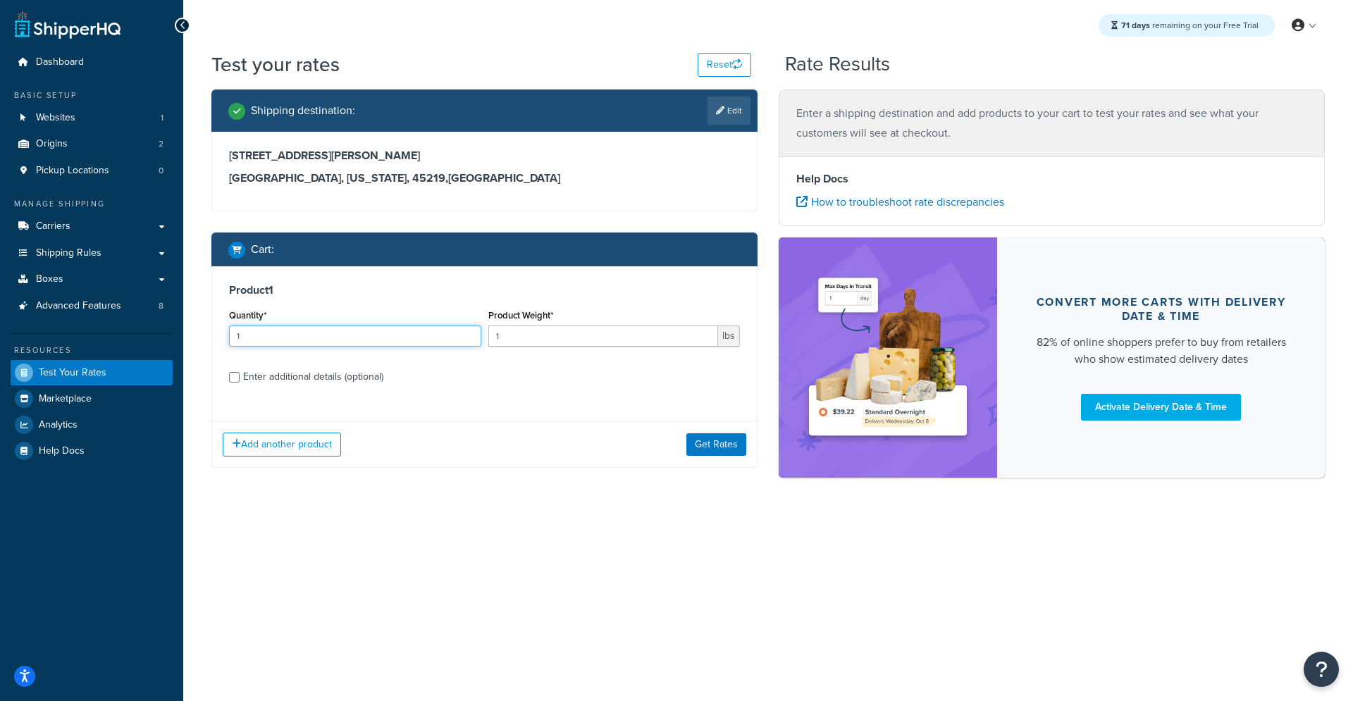
click at [281, 331] on input "1" at bounding box center [355, 336] width 252 height 21
click at [234, 376] on input "Enter additional details (optional)" at bounding box center [234, 377] width 11 height 11
checkbox input "true"
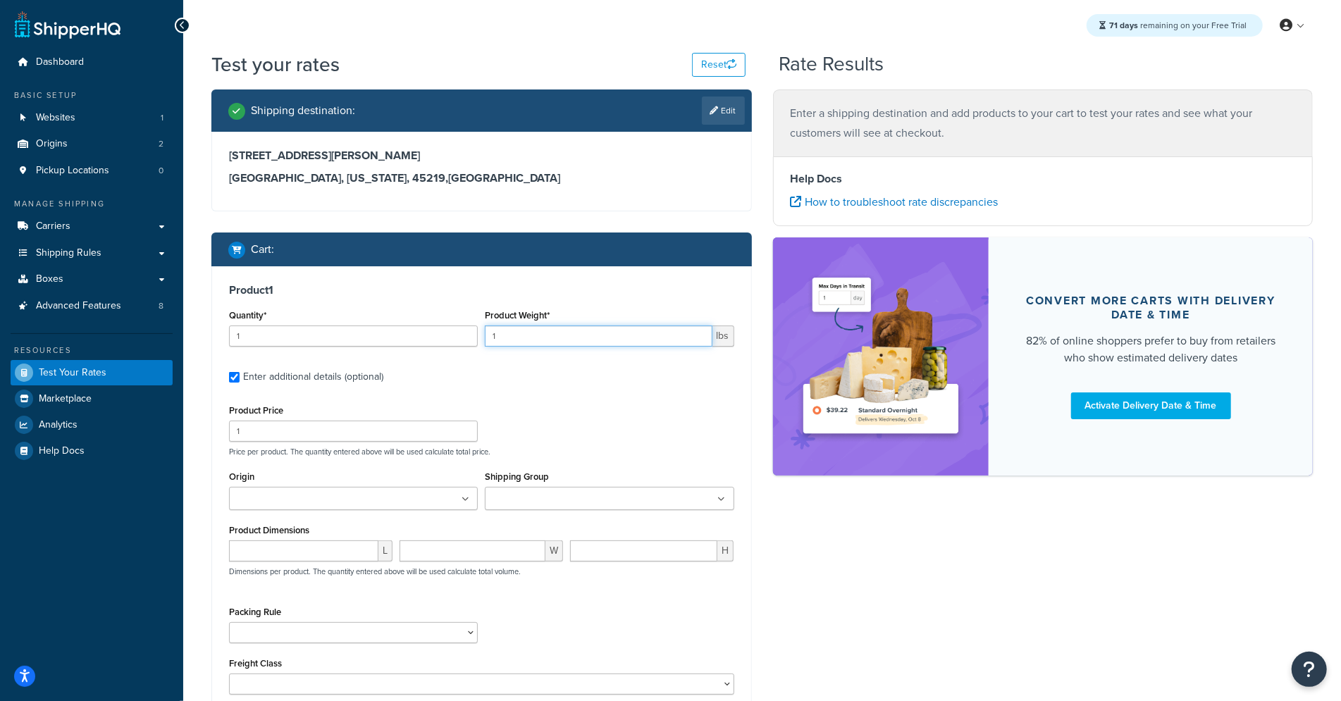
click at [525, 337] on input "1" at bounding box center [598, 336] width 227 height 21
type input "1.0"
click at [614, 416] on div "Product Price 1 Price per product. The quantity entered above will be used calc…" at bounding box center [482, 429] width 512 height 56
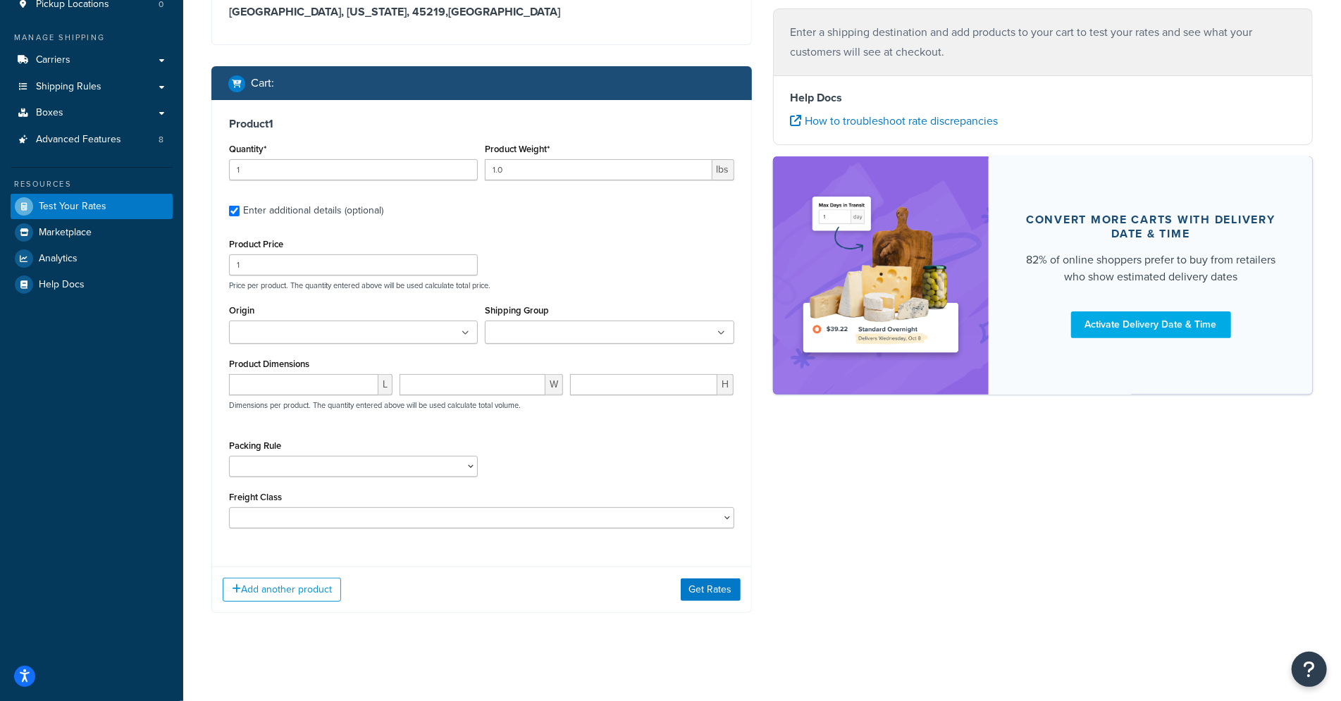
scroll to position [167, 0]
click at [283, 326] on input "Origin" at bounding box center [295, 333] width 125 height 16
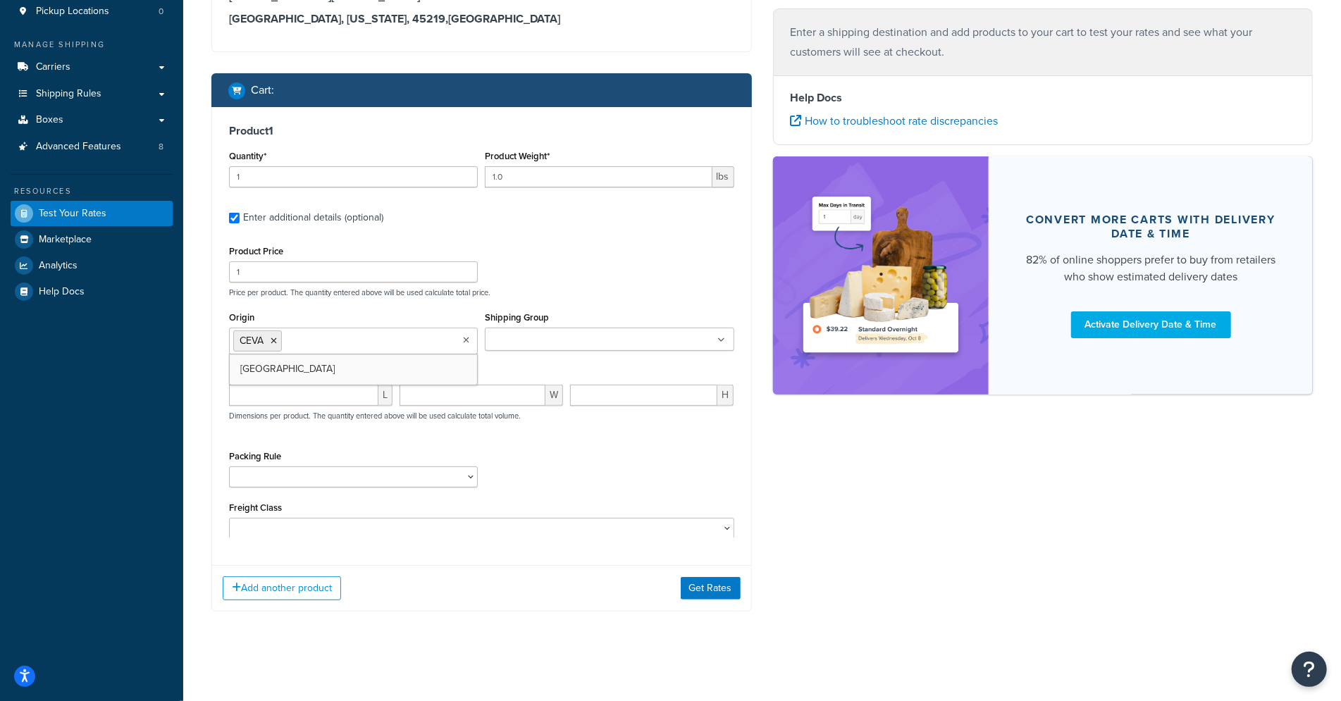
scroll to position [159, 0]
click at [553, 341] on input "Shipping Group" at bounding box center [551, 341] width 125 height 16
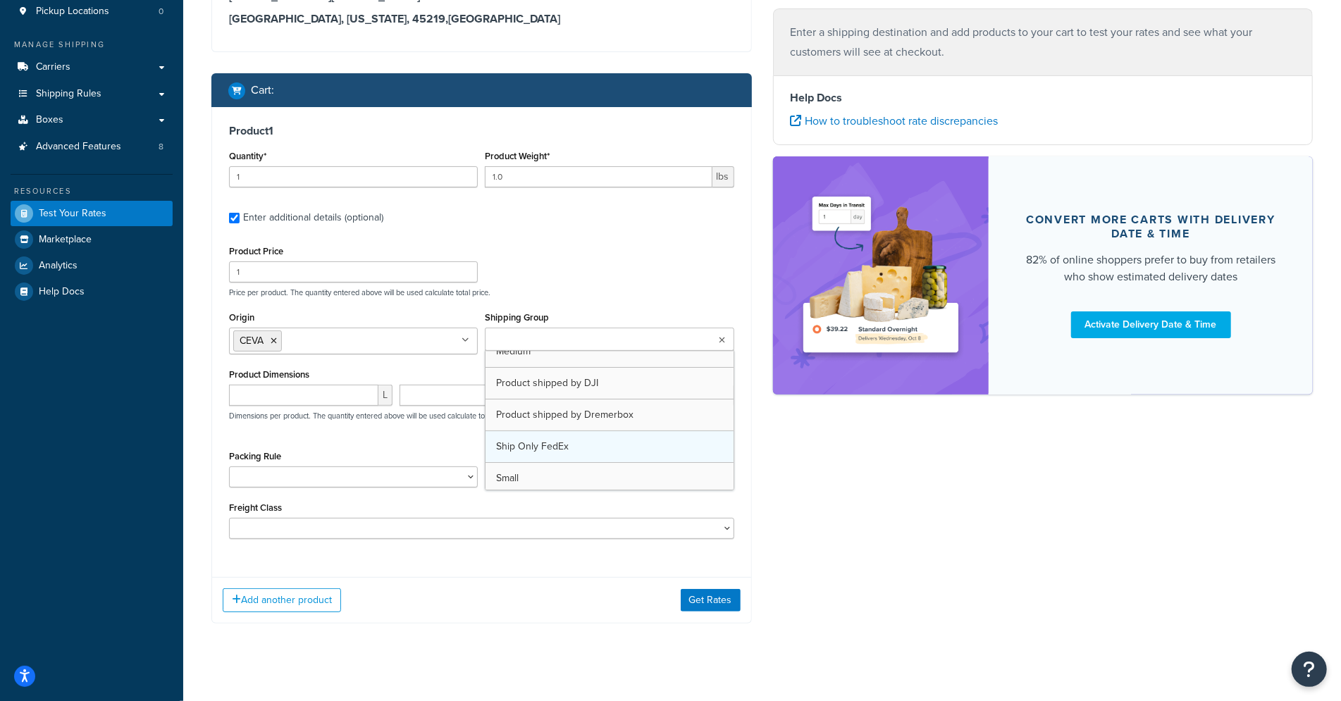
scroll to position [0, 0]
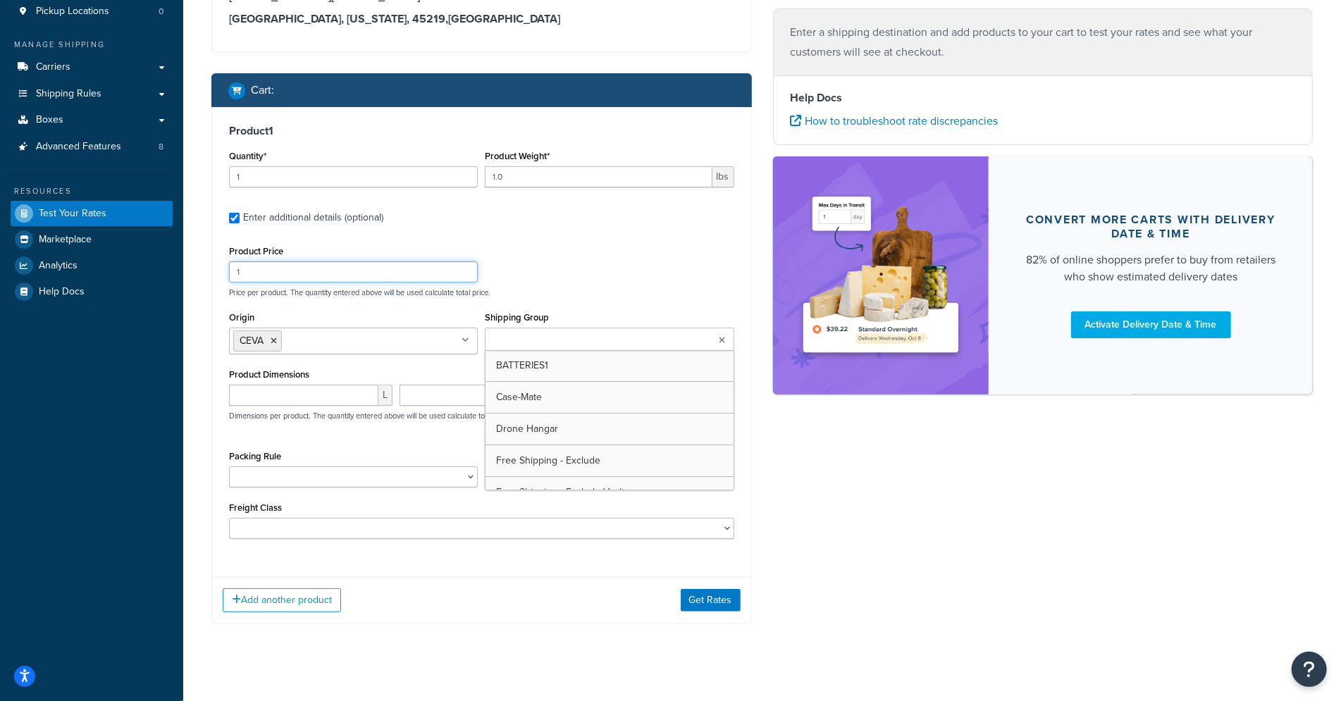
click at [578, 268] on div "Product Price 1 Price per product. The quantity entered above will be used calc…" at bounding box center [482, 270] width 512 height 56
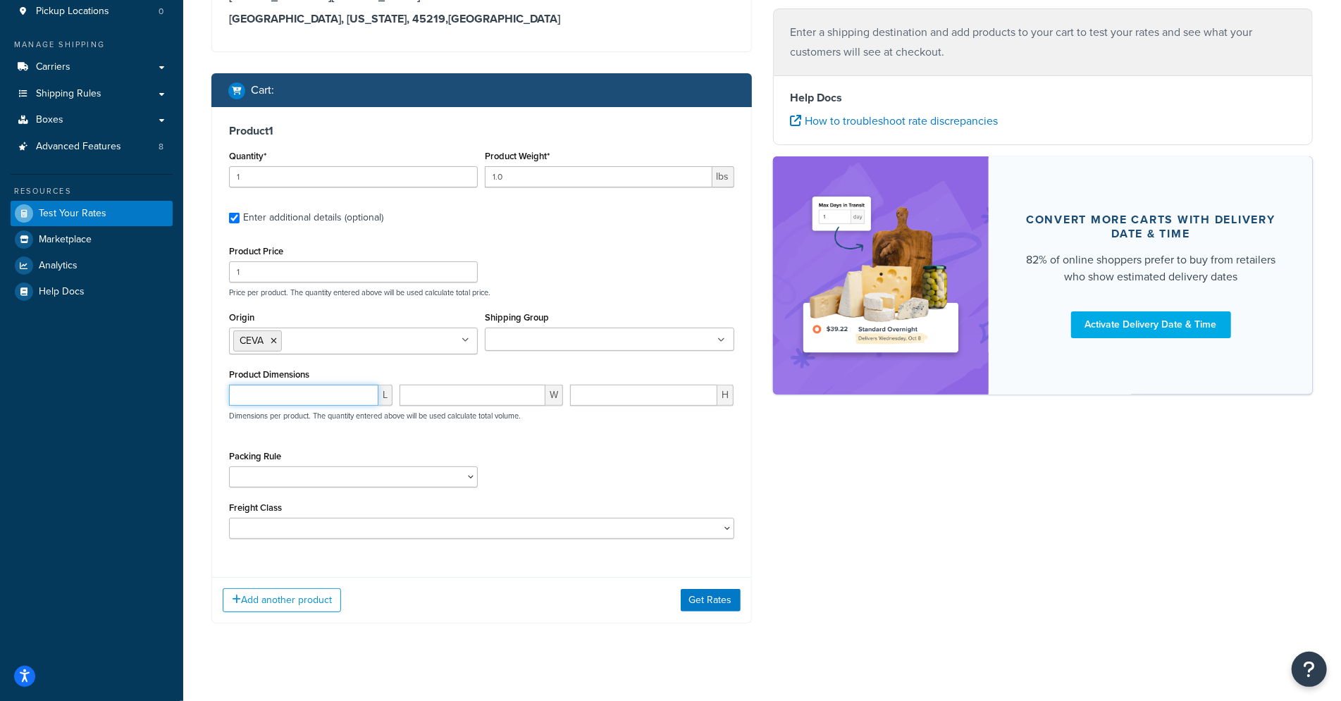
click at [286, 398] on input "number" at bounding box center [303, 395] width 149 height 21
type input "100"
click at [588, 452] on div "Packing Rule Pack separately" at bounding box center [482, 472] width 512 height 51
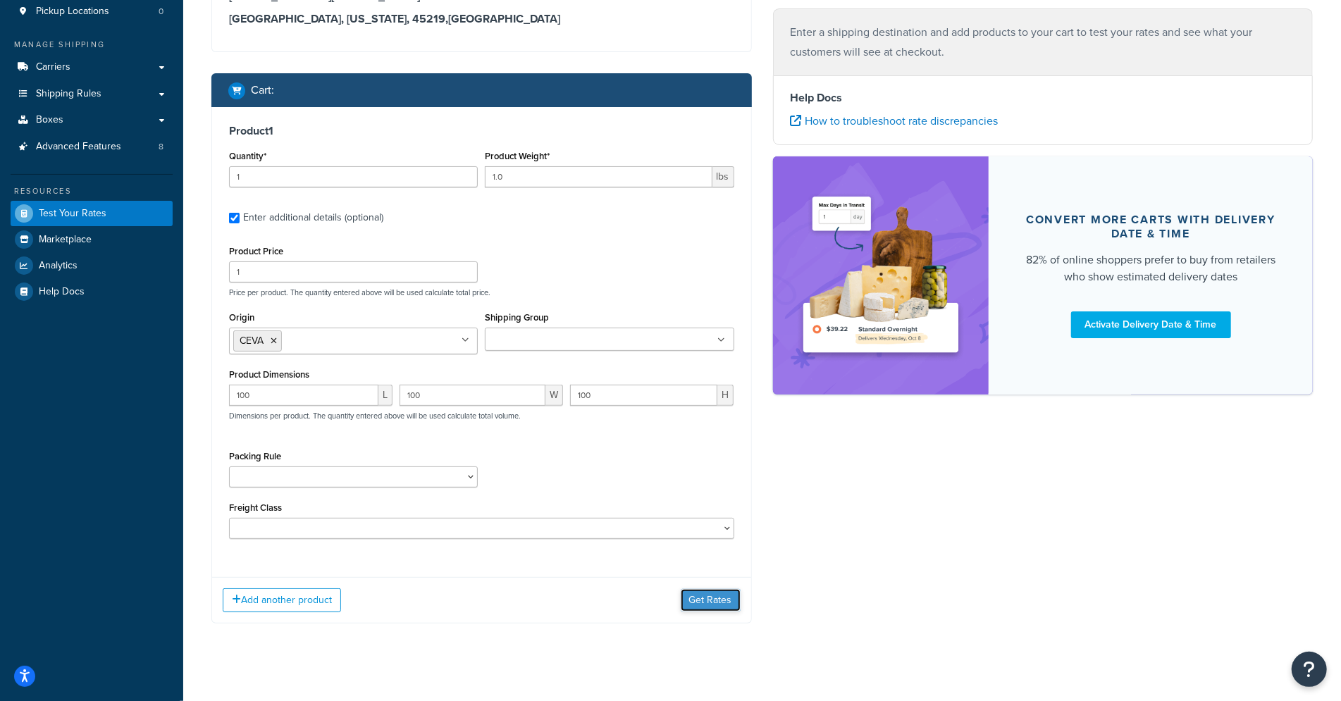
click at [714, 589] on button "Get Rates" at bounding box center [711, 600] width 60 height 23
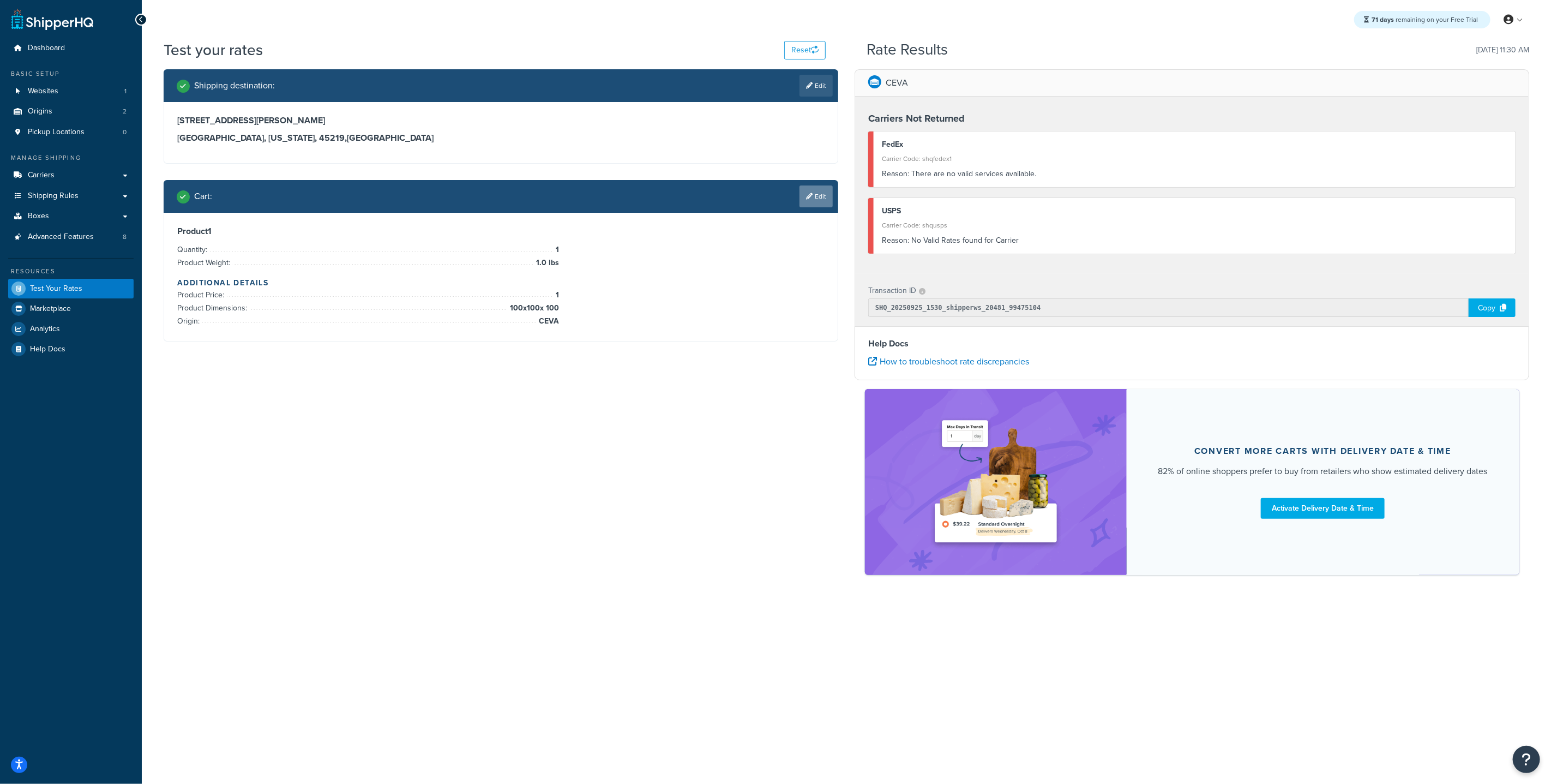
click at [807, 188] on link "Edit" at bounding box center [816, 197] width 33 height 22
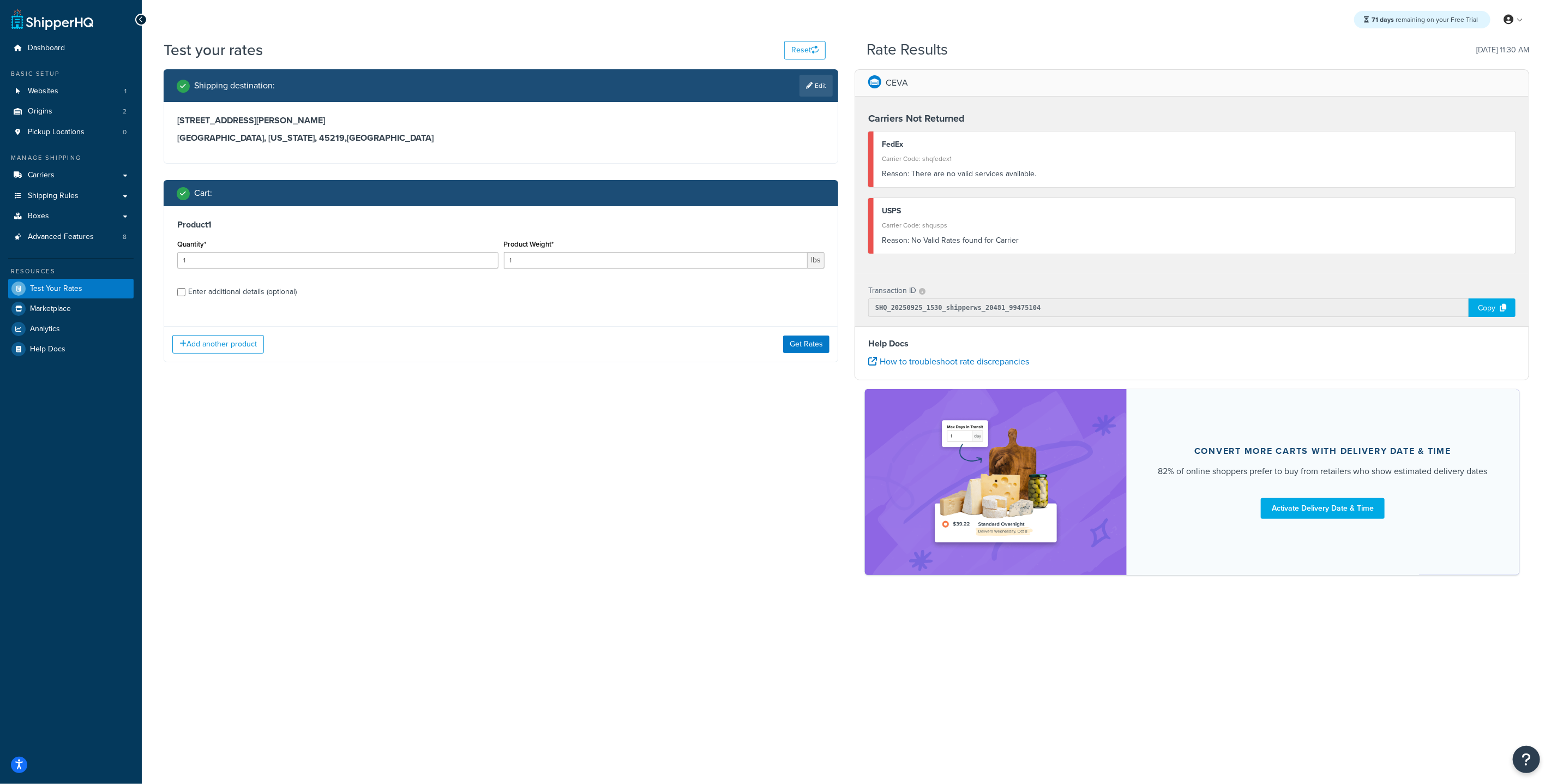
click at [196, 294] on div "Enter additional details (optional)" at bounding box center [242, 292] width 108 height 15
click at [186, 294] on input "Enter additional details (optional)" at bounding box center [181, 292] width 9 height 9
checkbox input "true"
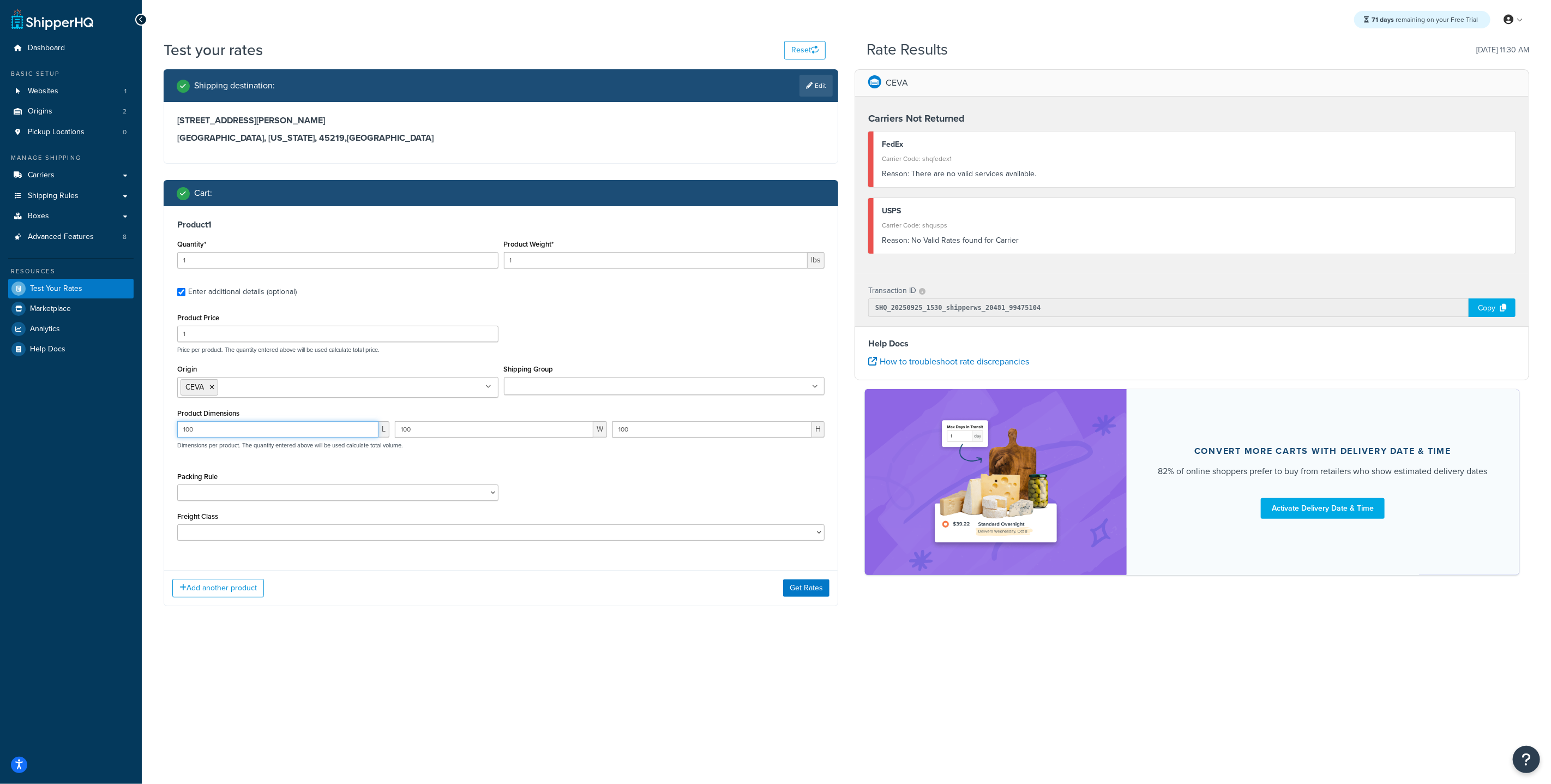
drag, startPoint x: 226, startPoint y: 432, endPoint x: 115, endPoint y: 411, distance: 113.0
click at [130, 413] on div "Dashboard Basic Setup Websites 1 Origins 2 Pickup Locations 0 Manage Shipping C…" at bounding box center [776, 392] width 1551 height 784
type input "20"
click at [439, 435] on input "100" at bounding box center [494, 429] width 199 height 16
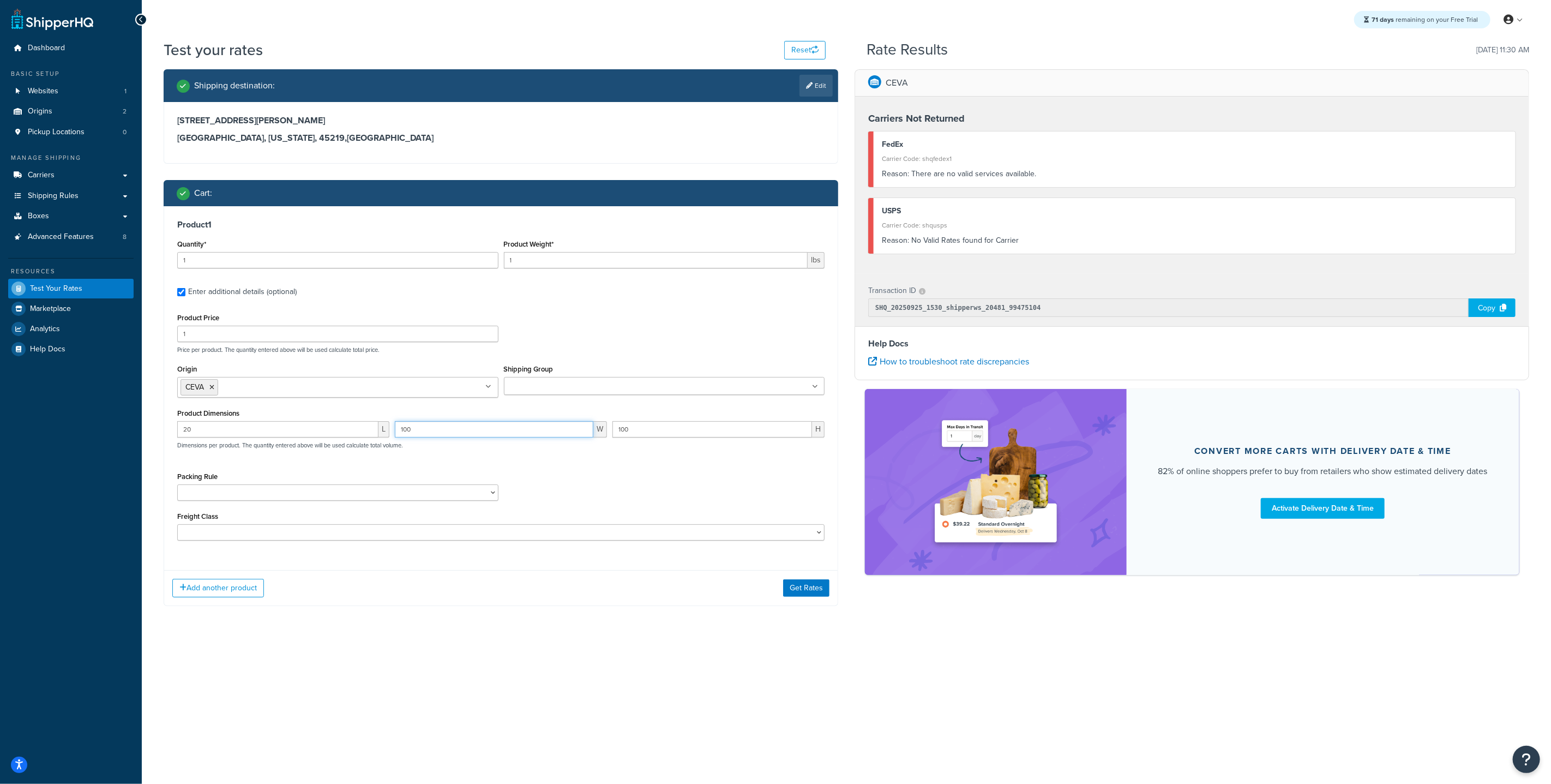
click at [428, 430] on input "100" at bounding box center [494, 429] width 199 height 16
click at [427, 430] on input "100" at bounding box center [494, 429] width 199 height 16
click at [412, 430] on input "100" at bounding box center [494, 429] width 199 height 16
click at [411, 430] on input "100" at bounding box center [494, 429] width 199 height 16
click at [407, 430] on input "100" at bounding box center [494, 429] width 199 height 16
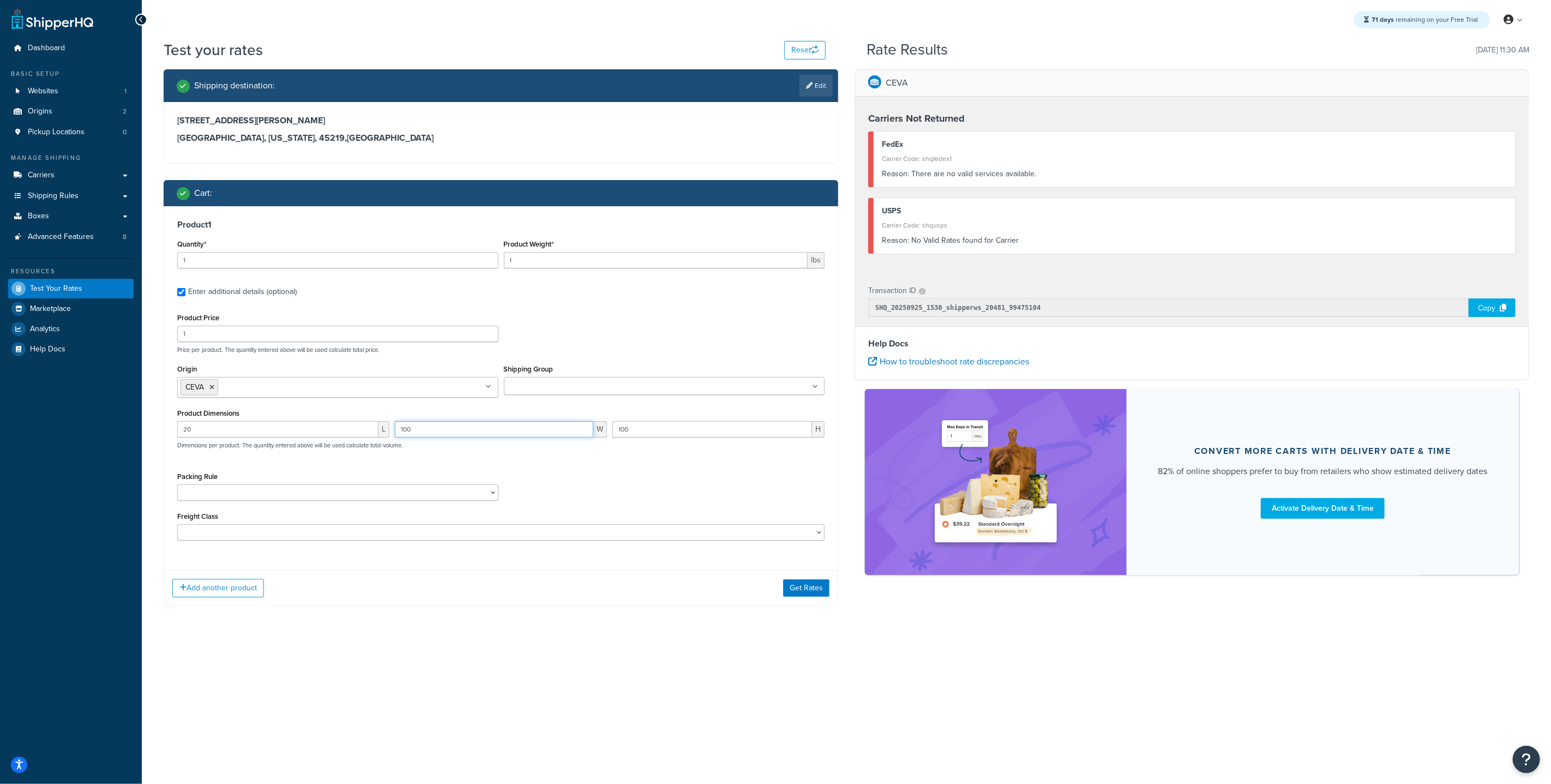
click at [407, 430] on input "100" at bounding box center [494, 429] width 199 height 16
type input "1"
type input "20"
click at [623, 433] on input "100" at bounding box center [712, 429] width 200 height 16
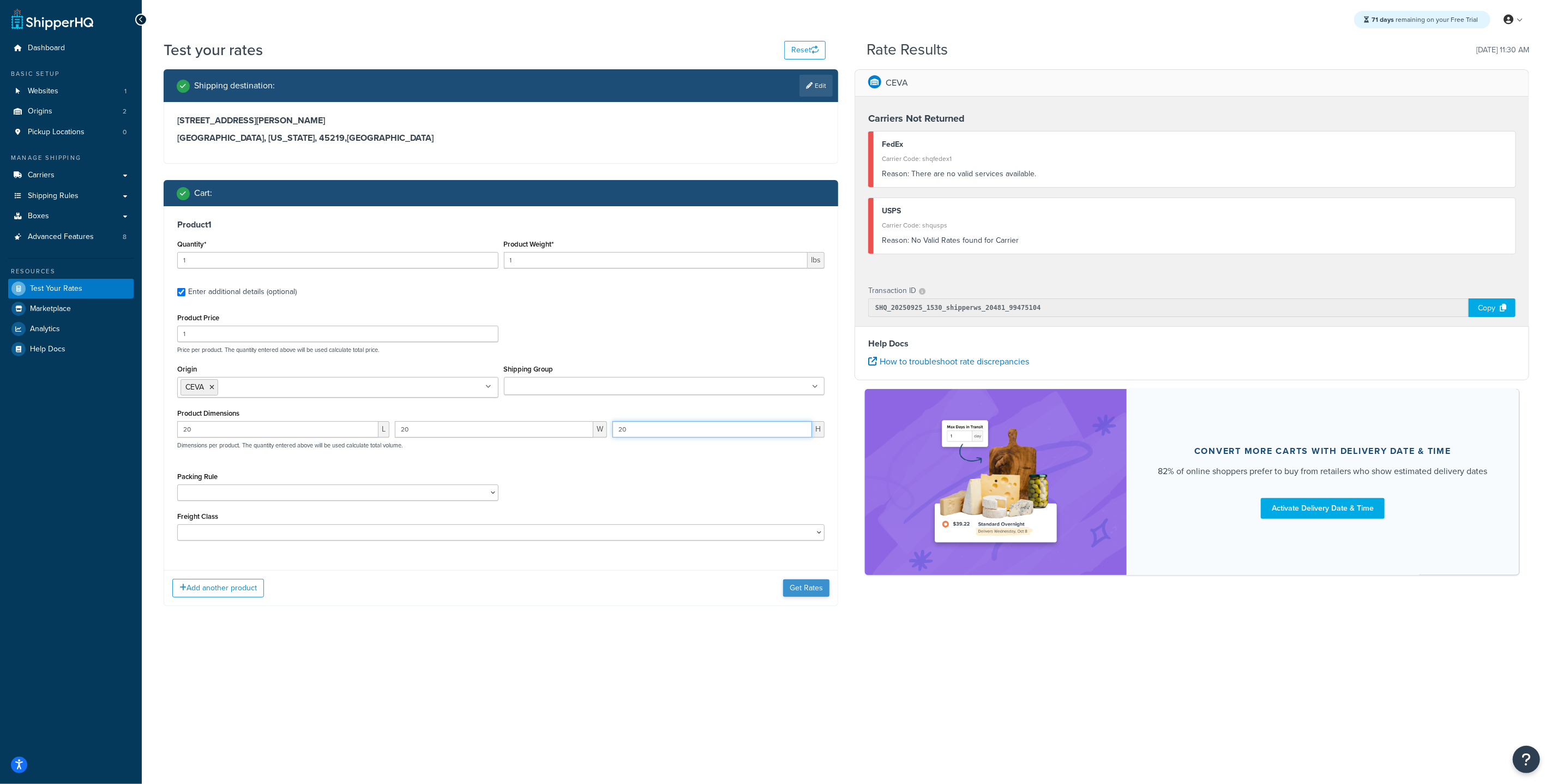
type input "20"
click at [806, 542] on button "Get Rates" at bounding box center [806, 587] width 46 height 18
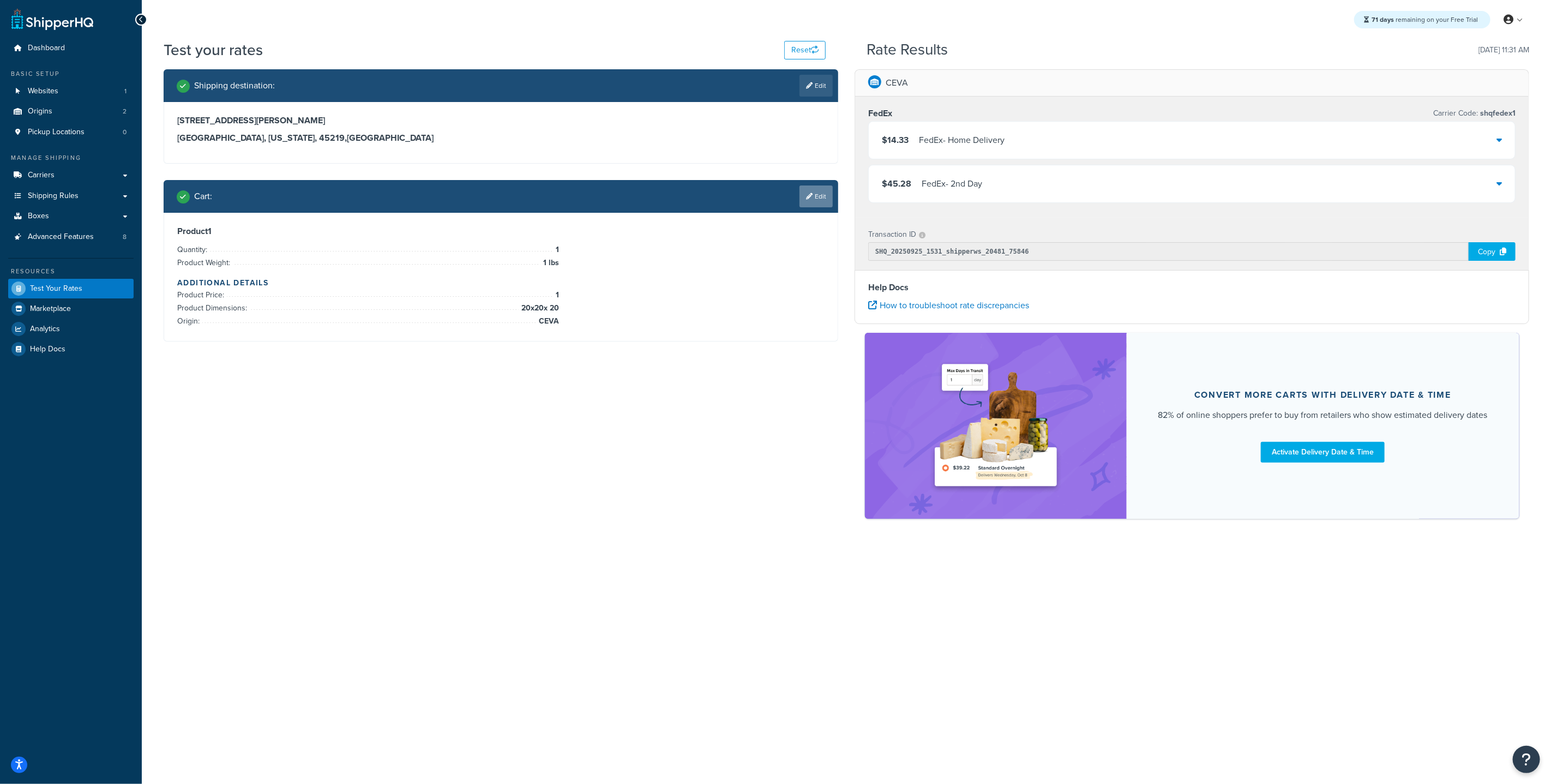
click at [810, 193] on icon at bounding box center [810, 196] width 6 height 6
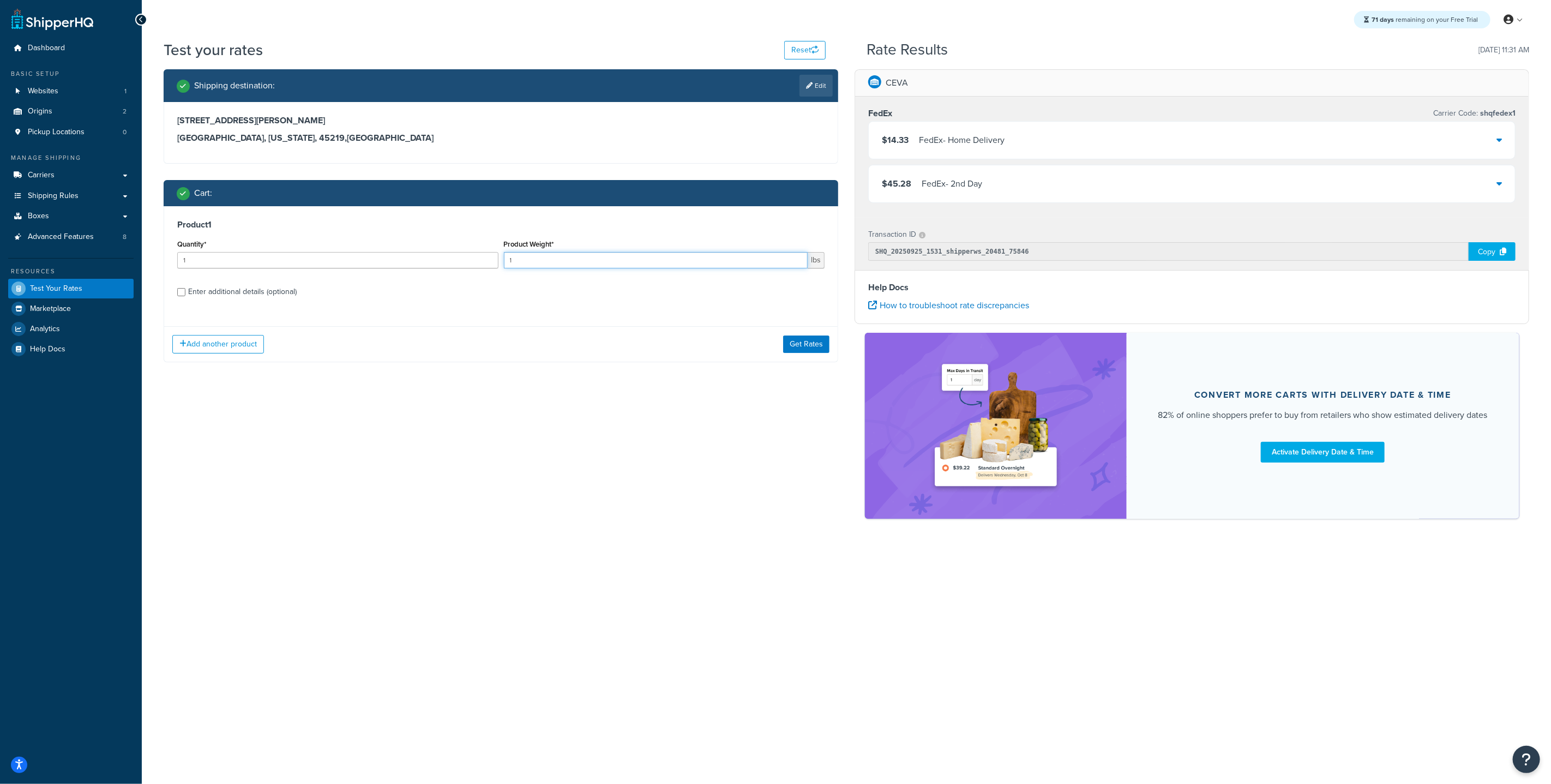
click at [527, 259] on input "1" at bounding box center [656, 260] width 304 height 16
type input "3"
click at [813, 346] on button "Get Rates" at bounding box center [806, 344] width 46 height 18
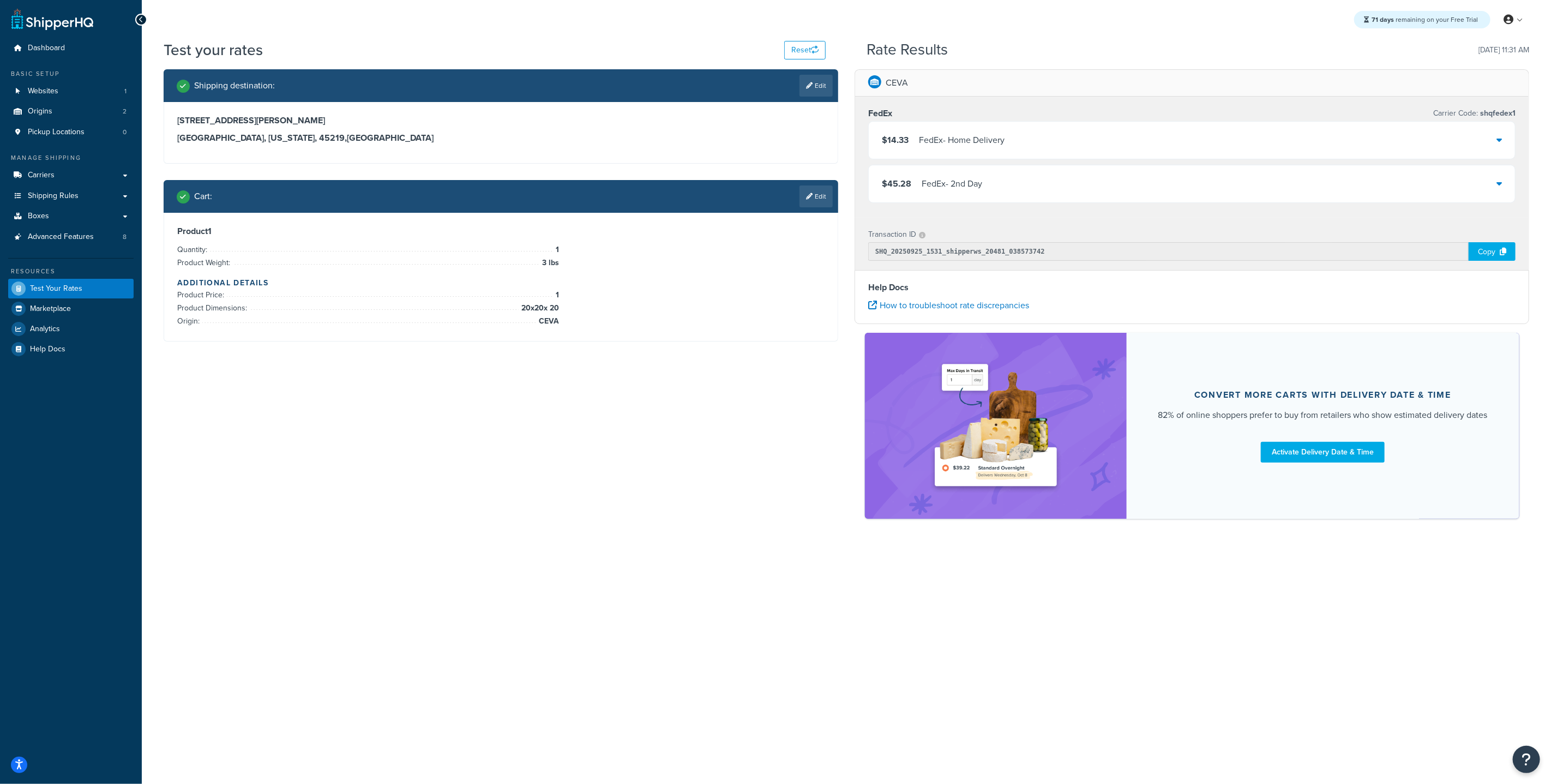
click at [805, 200] on link "Edit" at bounding box center [816, 197] width 33 height 22
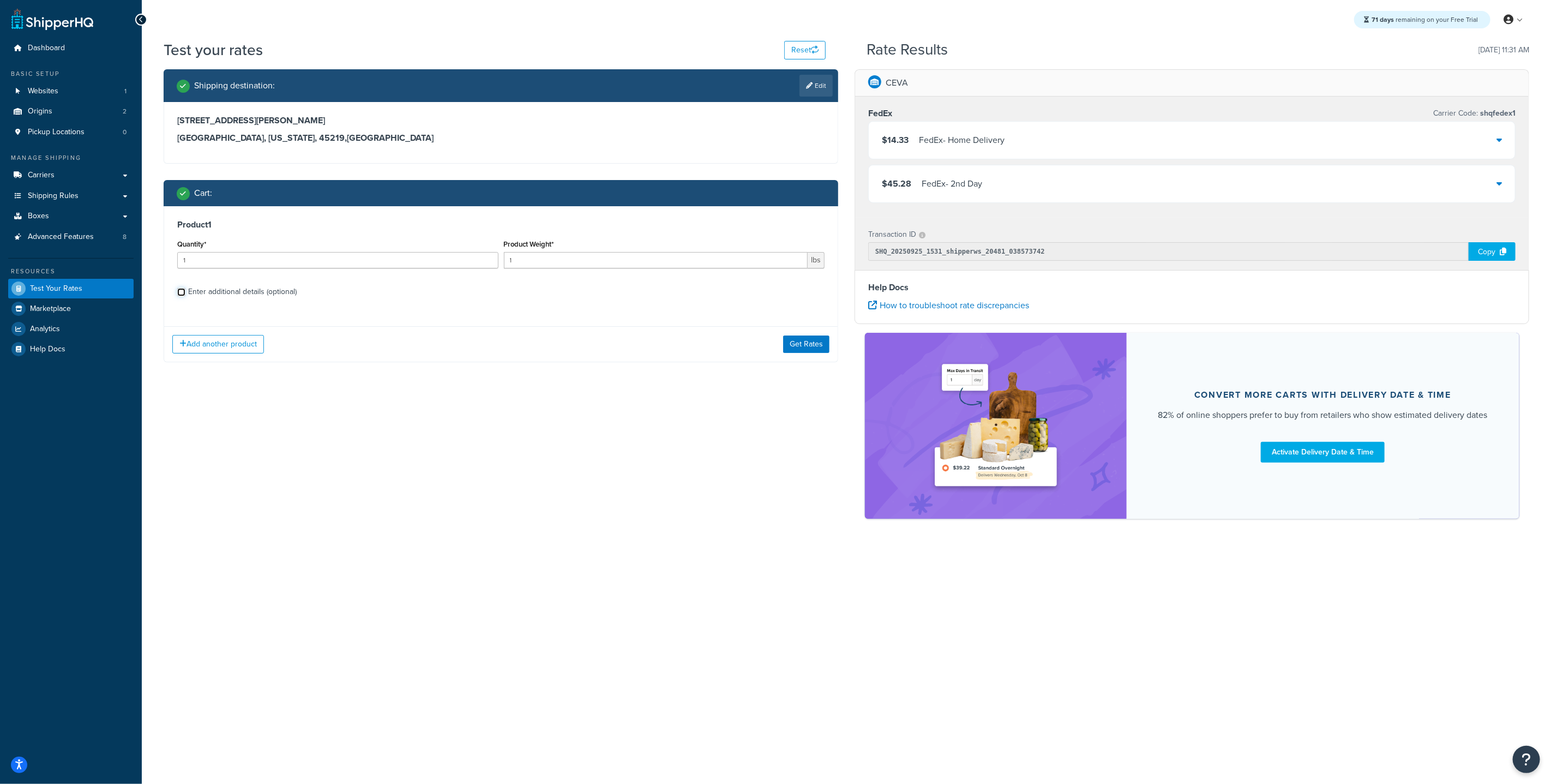
click at [182, 296] on input "Enter additional details (optional)" at bounding box center [181, 292] width 9 height 9
checkbox input "true"
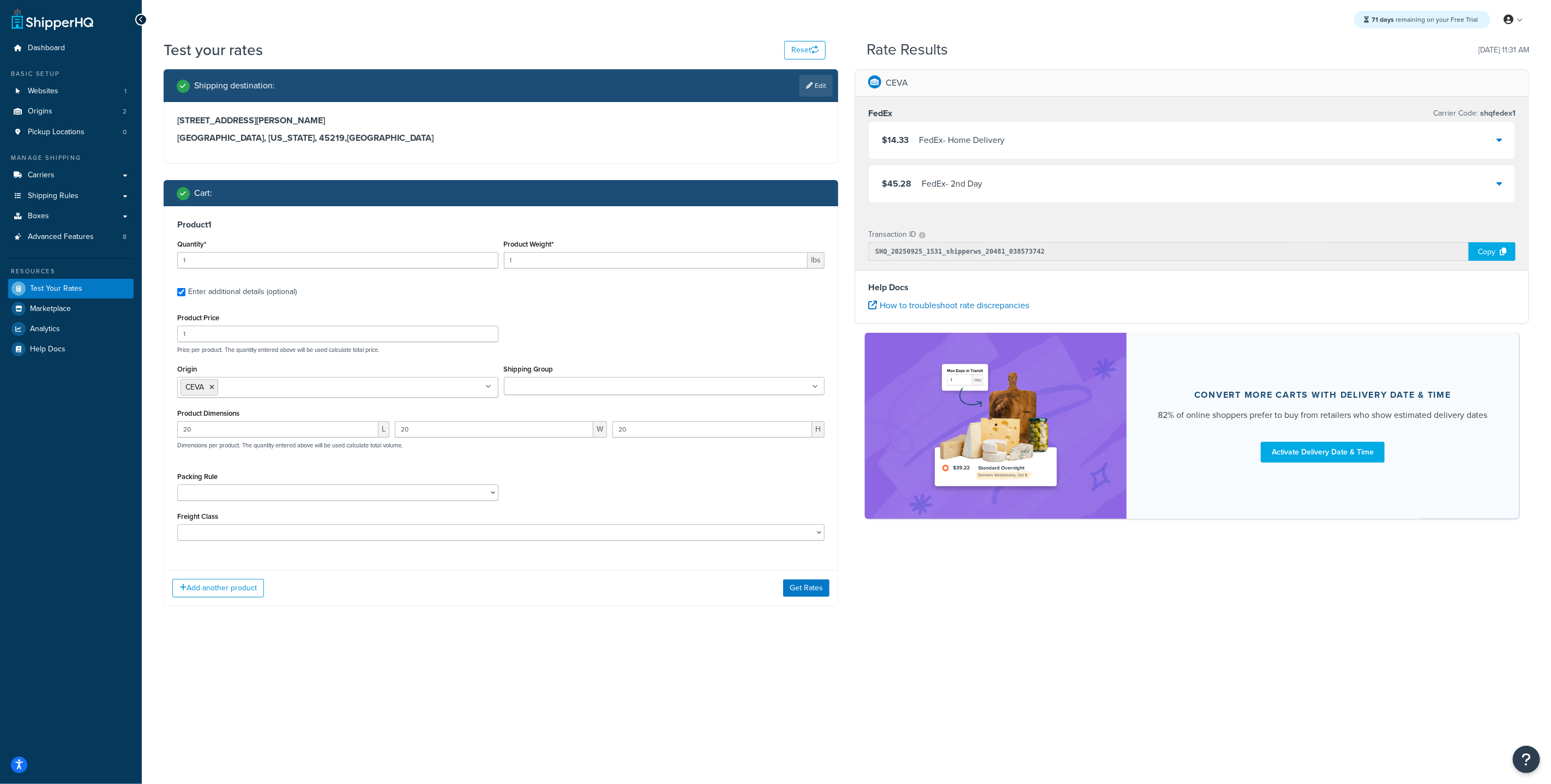
click at [1037, 138] on div "$14.33 FedEx - Home Delivery" at bounding box center [1192, 140] width 646 height 37
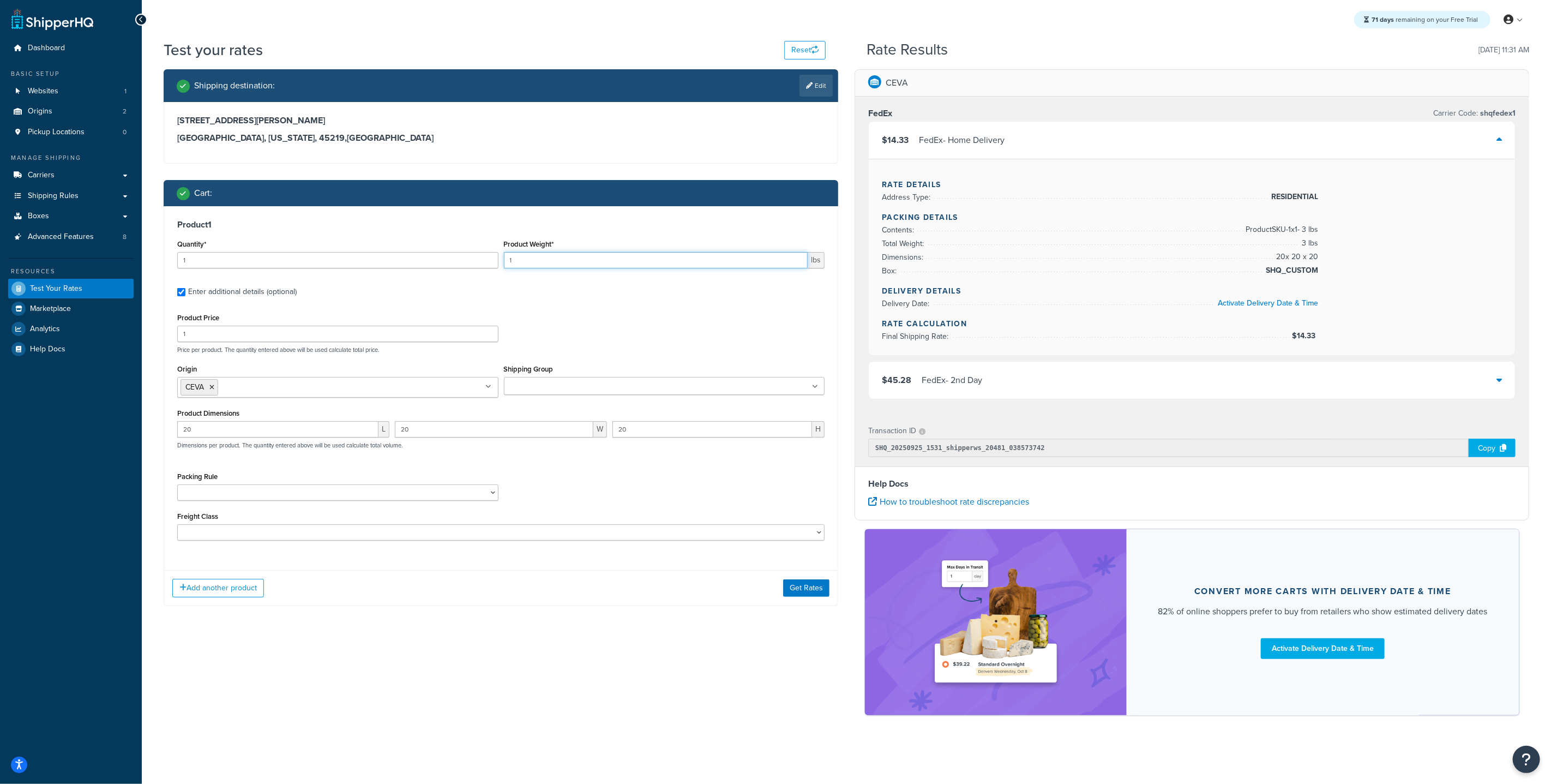
click at [525, 258] on input "1" at bounding box center [656, 260] width 304 height 16
drag, startPoint x: 496, startPoint y: 259, endPoint x: 462, endPoint y: 258, distance: 34.0
click at [468, 258] on div "Quantity* 1 Product Weight* 1 lbs" at bounding box center [502, 256] width 653 height 39
type input "10"
click at [809, 542] on button "Get Rates" at bounding box center [806, 587] width 46 height 18
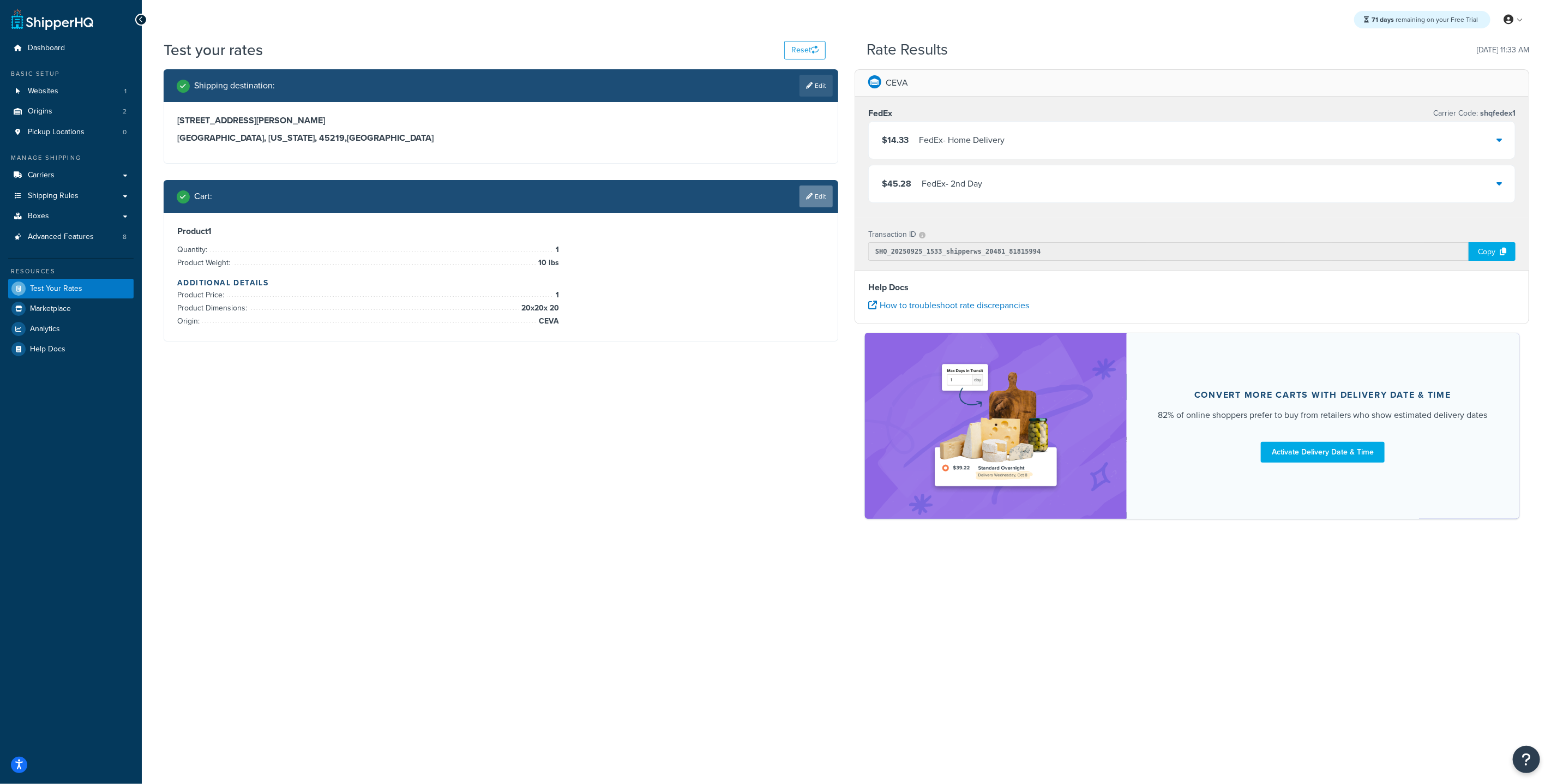
click at [816, 200] on link "Edit" at bounding box center [816, 197] width 33 height 22
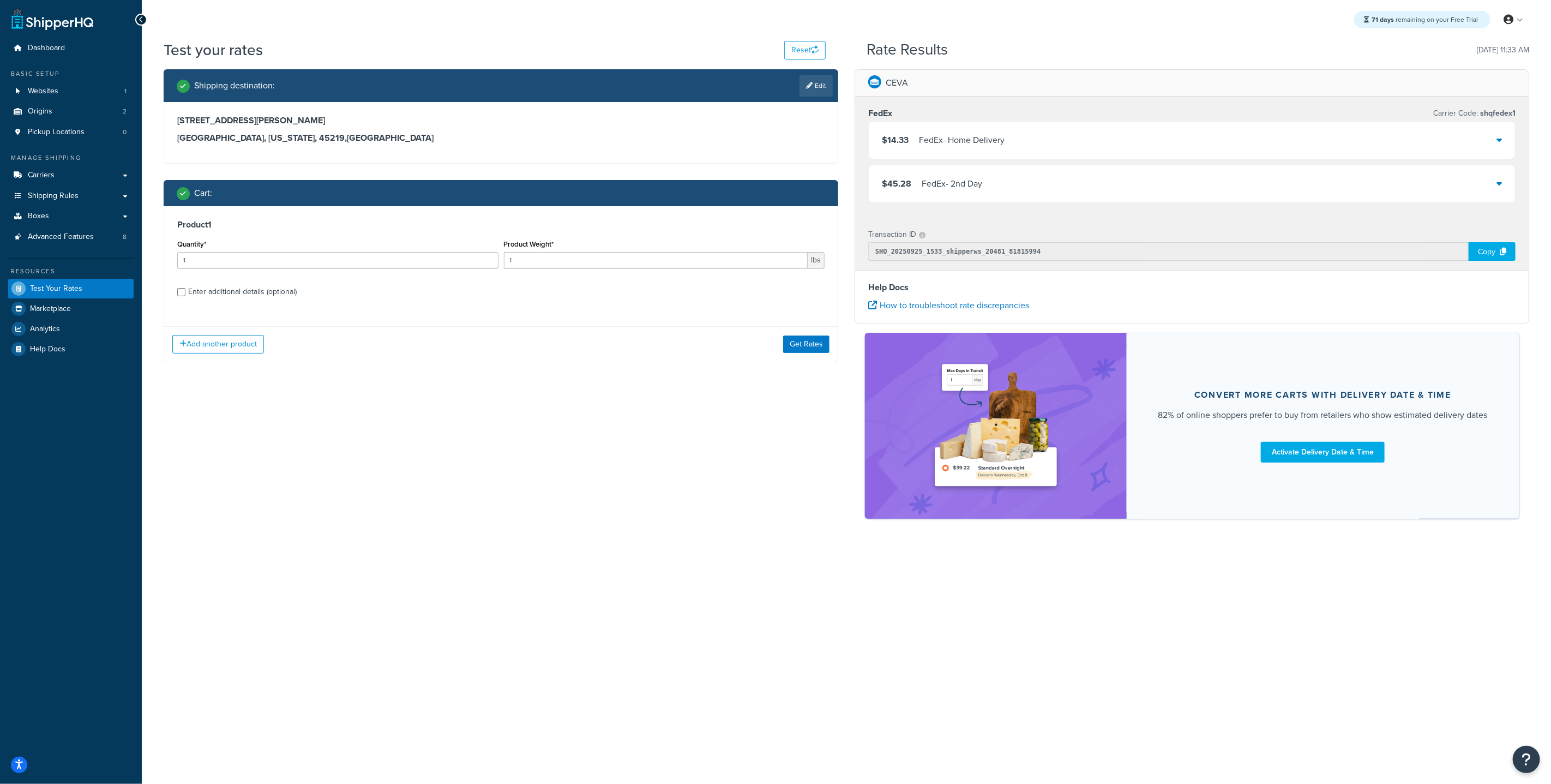
click at [188, 299] on div "Enter additional details (optional)" at bounding box center [242, 292] width 108 height 15
click at [186, 296] on input "Enter additional details (optional)" at bounding box center [181, 292] width 9 height 9
checkbox input "true"
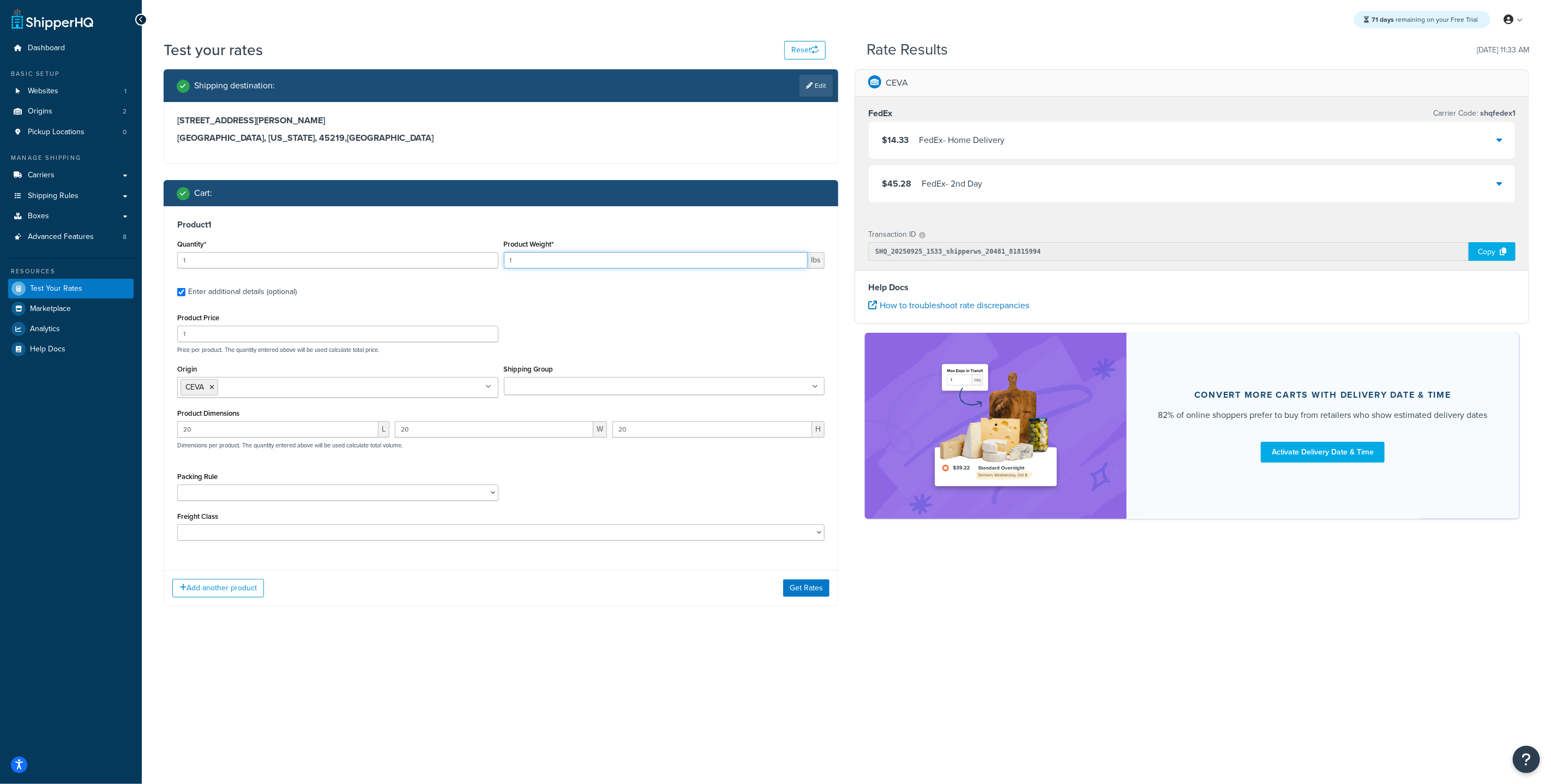
drag, startPoint x: 545, startPoint y: 257, endPoint x: 435, endPoint y: 242, distance: 111.0
click at [472, 250] on div "Quantity* 1 Product Weight* 1 lbs" at bounding box center [502, 256] width 653 height 39
type input "40"
click at [817, 542] on button "Get Rates" at bounding box center [806, 587] width 46 height 18
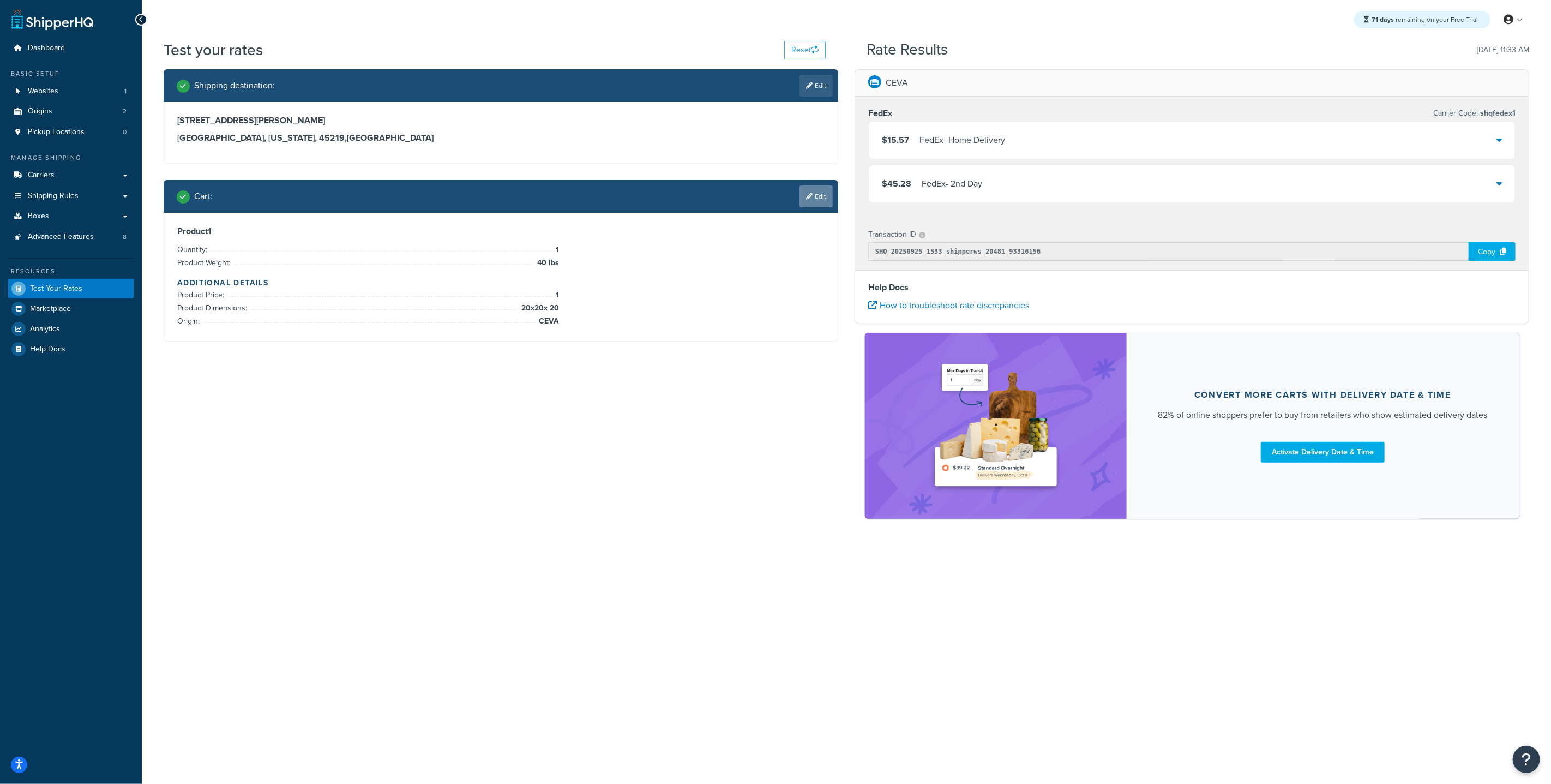
click at [818, 199] on link "Edit" at bounding box center [816, 197] width 33 height 22
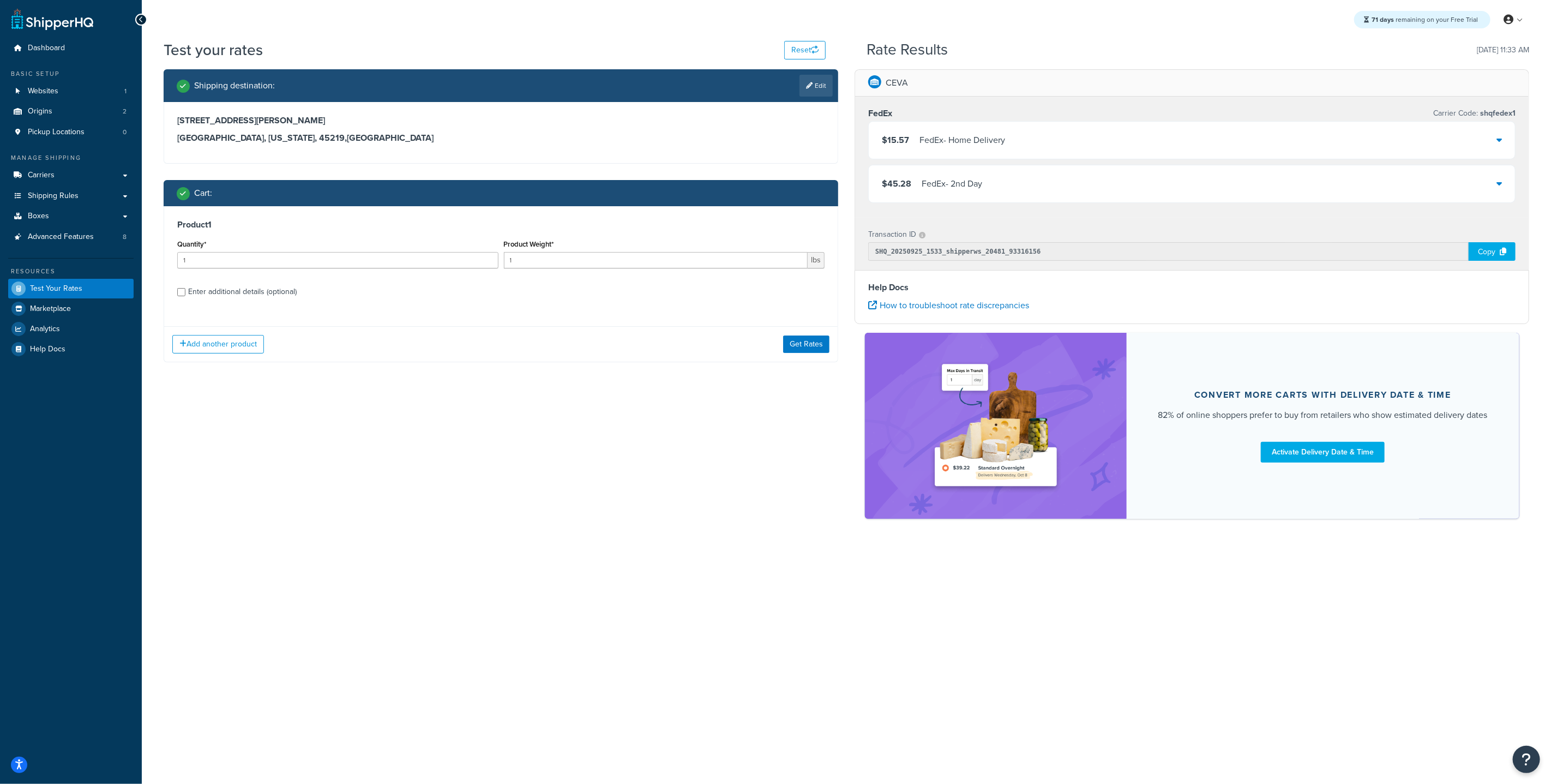
click at [185, 297] on div "Enter additional details (optional)" at bounding box center [501, 290] width 647 height 18
click at [186, 292] on div "Enter additional details (optional)" at bounding box center [501, 290] width 647 height 18
click at [180, 293] on input "Enter additional details (optional)" at bounding box center [181, 292] width 9 height 9
checkbox input "true"
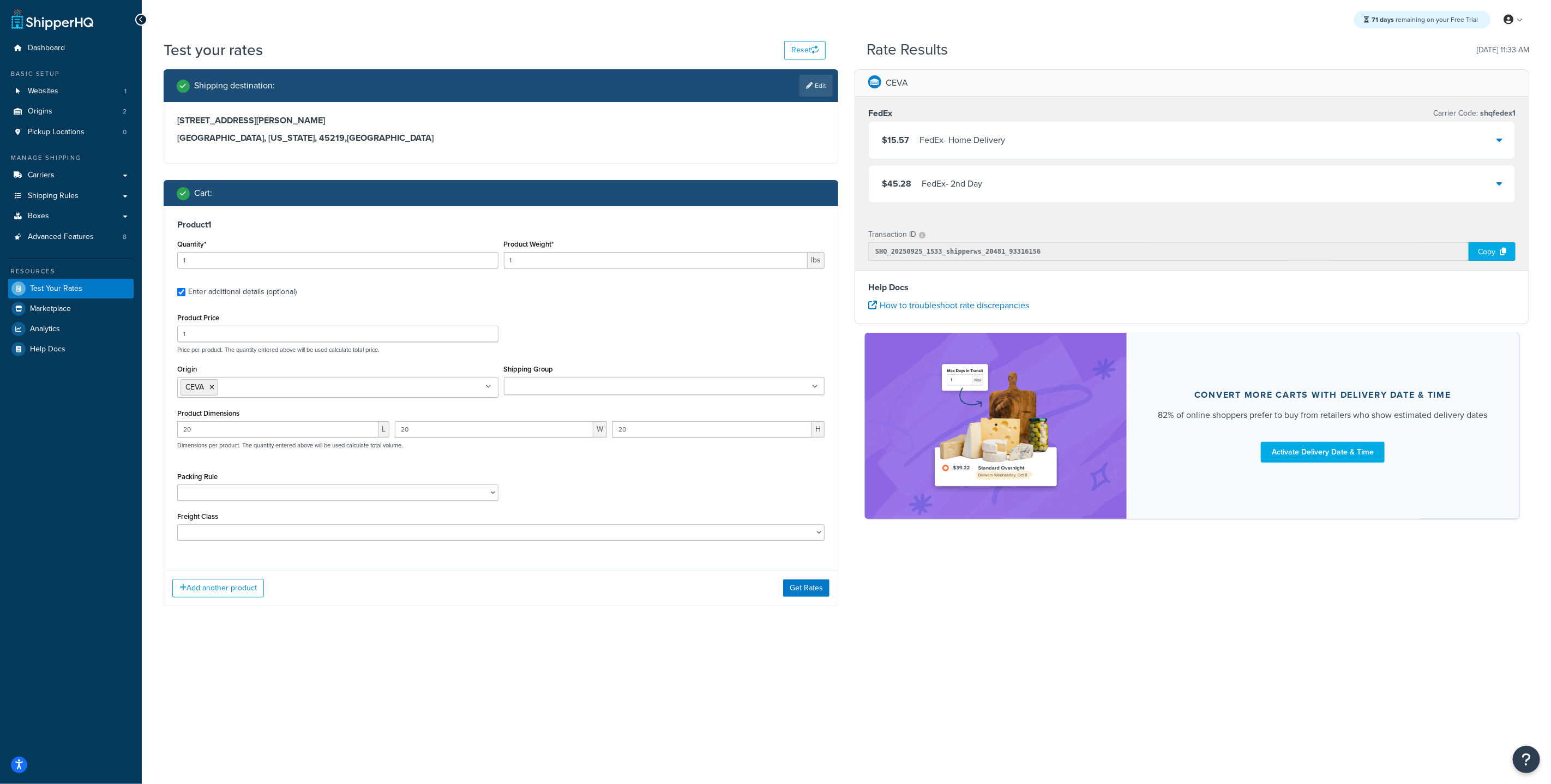
click at [827, 89] on link "Edit" at bounding box center [816, 86] width 33 height 22
select select "OH"
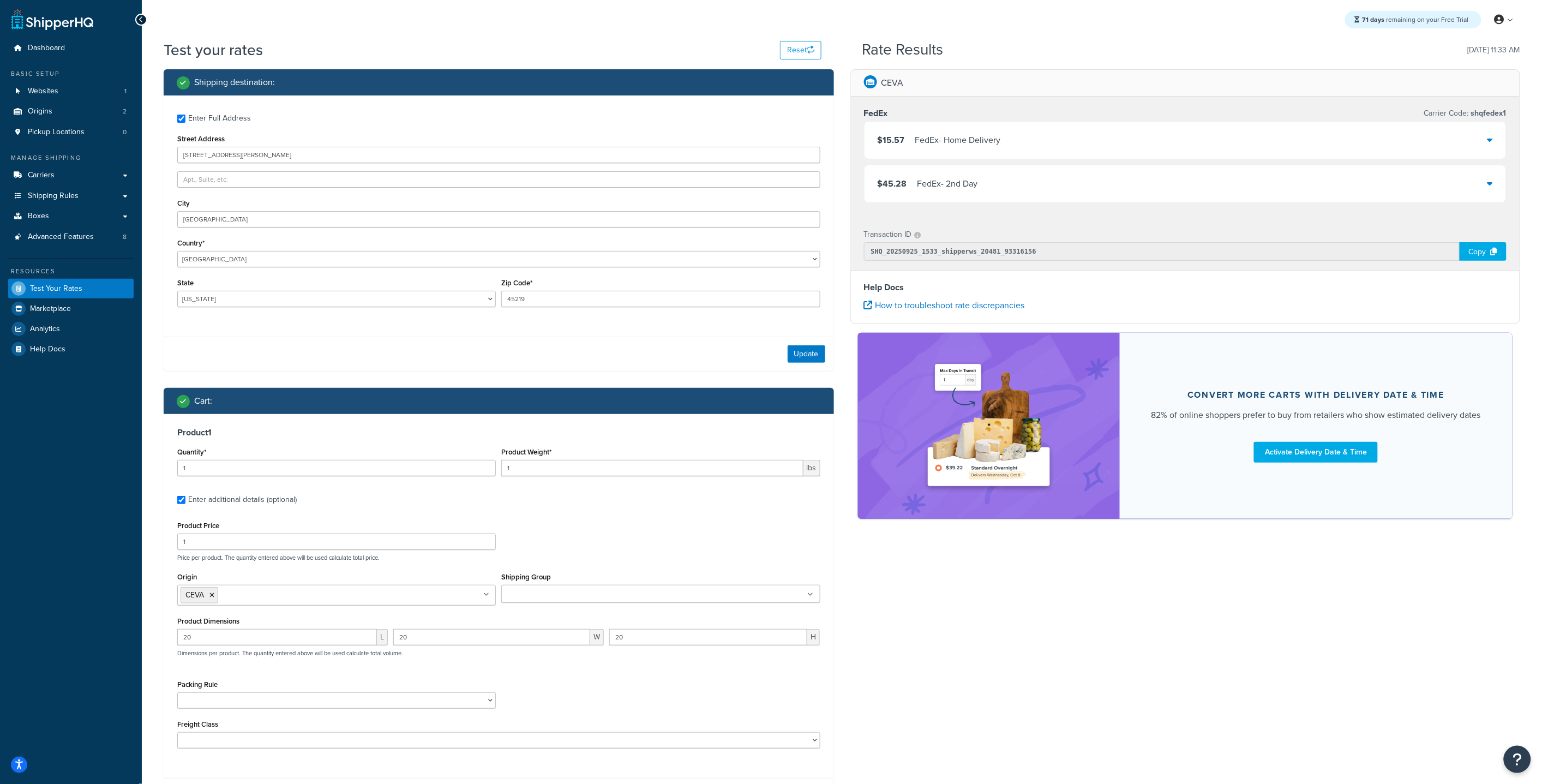
click at [1015, 542] on div "Shipping destination : Enter Full Address Street Address 123 Calhoun St City Ci…" at bounding box center [842, 449] width 1373 height 761
click at [238, 162] on input "123 Calhoun St" at bounding box center [499, 155] width 643 height 16
drag, startPoint x: 228, startPoint y: 149, endPoint x: 232, endPoint y: 156, distance: 8.1
click at [224, 149] on input "123 Calhoun St" at bounding box center [499, 155] width 643 height 16
drag, startPoint x: 239, startPoint y: 158, endPoint x: 193, endPoint y: 151, distance: 46.5
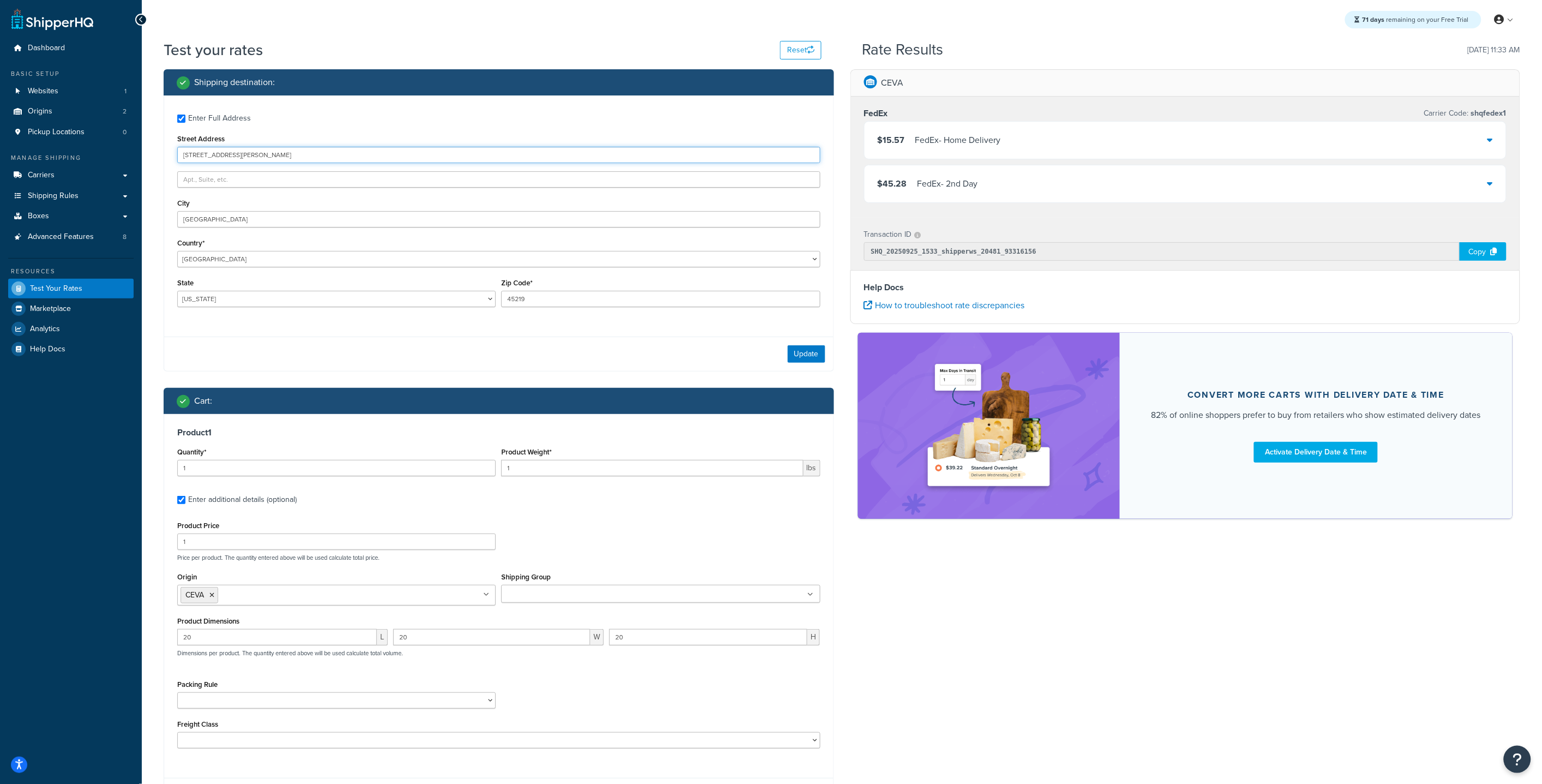
click at [193, 151] on input "123 Calhoun St" at bounding box center [499, 155] width 643 height 16
type input "123 Kingland Ave"
click at [233, 224] on input "Cincinnati" at bounding box center [499, 219] width 643 height 16
click at [232, 224] on input "Cincinnati" at bounding box center [499, 219] width 643 height 16
type input "Brooklyn"
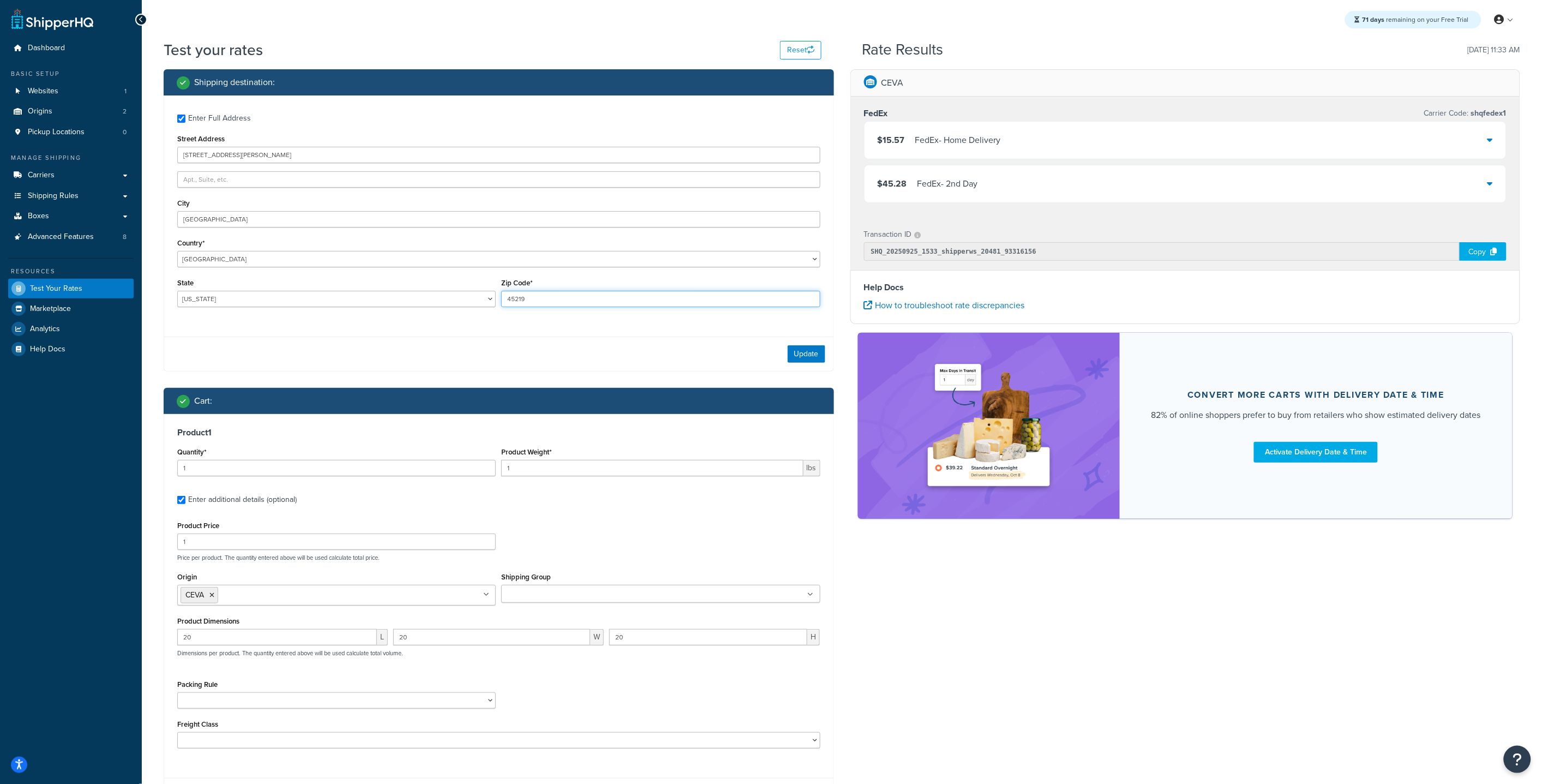
click at [531, 300] on input "45219" at bounding box center [661, 299] width 319 height 16
type input "11213"
click at [256, 299] on select "Alabama Alaska American Samoa Arizona Arkansas Armed Forces Americas Armed Forc…" at bounding box center [337, 299] width 319 height 16
select select "NY"
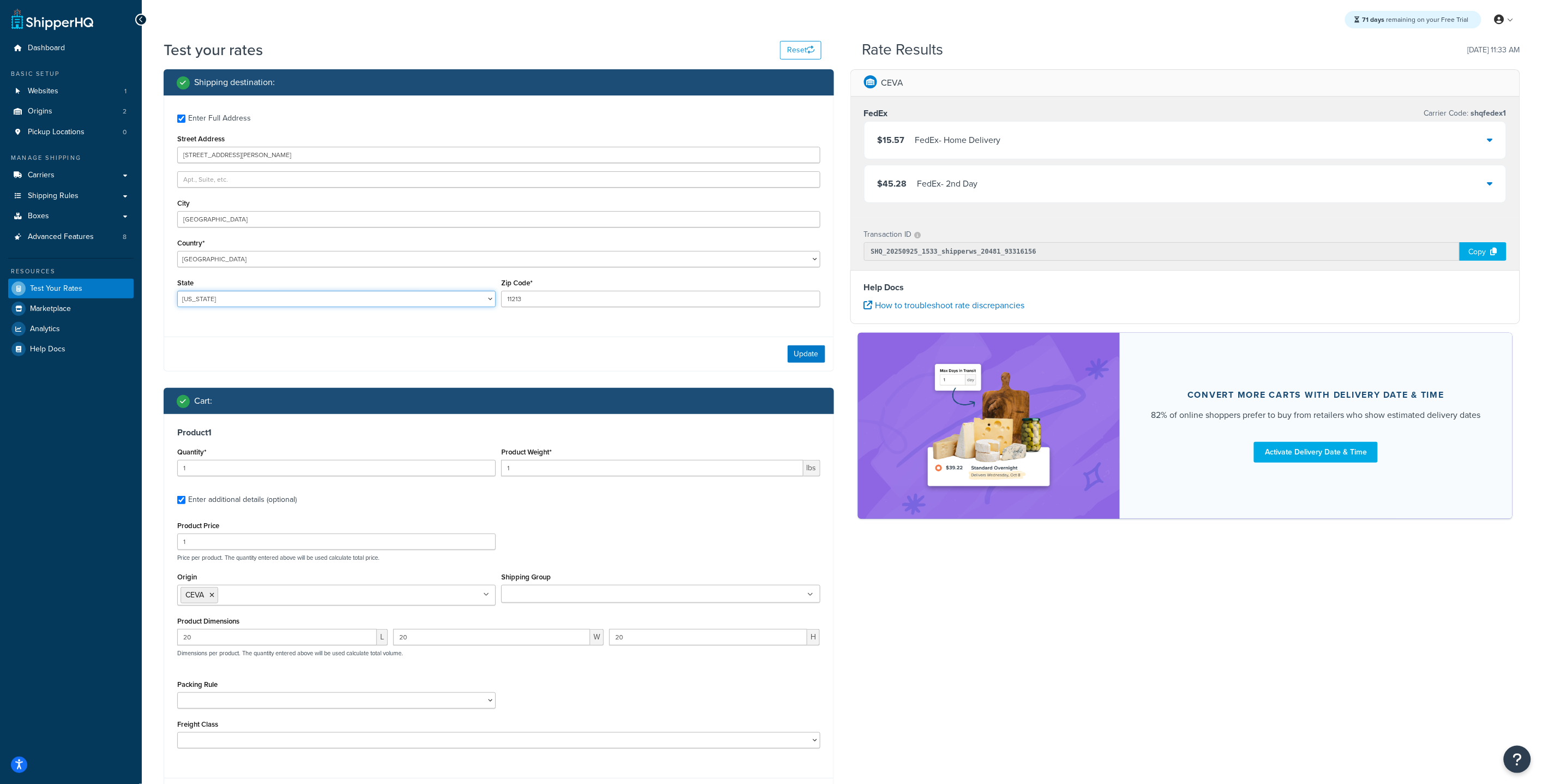
click at [177, 291] on select "Alabama Alaska American Samoa Arizona Arkansas Armed Forces Americas Armed Forc…" at bounding box center [337, 299] width 319 height 16
click at [814, 358] on button "Update" at bounding box center [807, 354] width 38 height 18
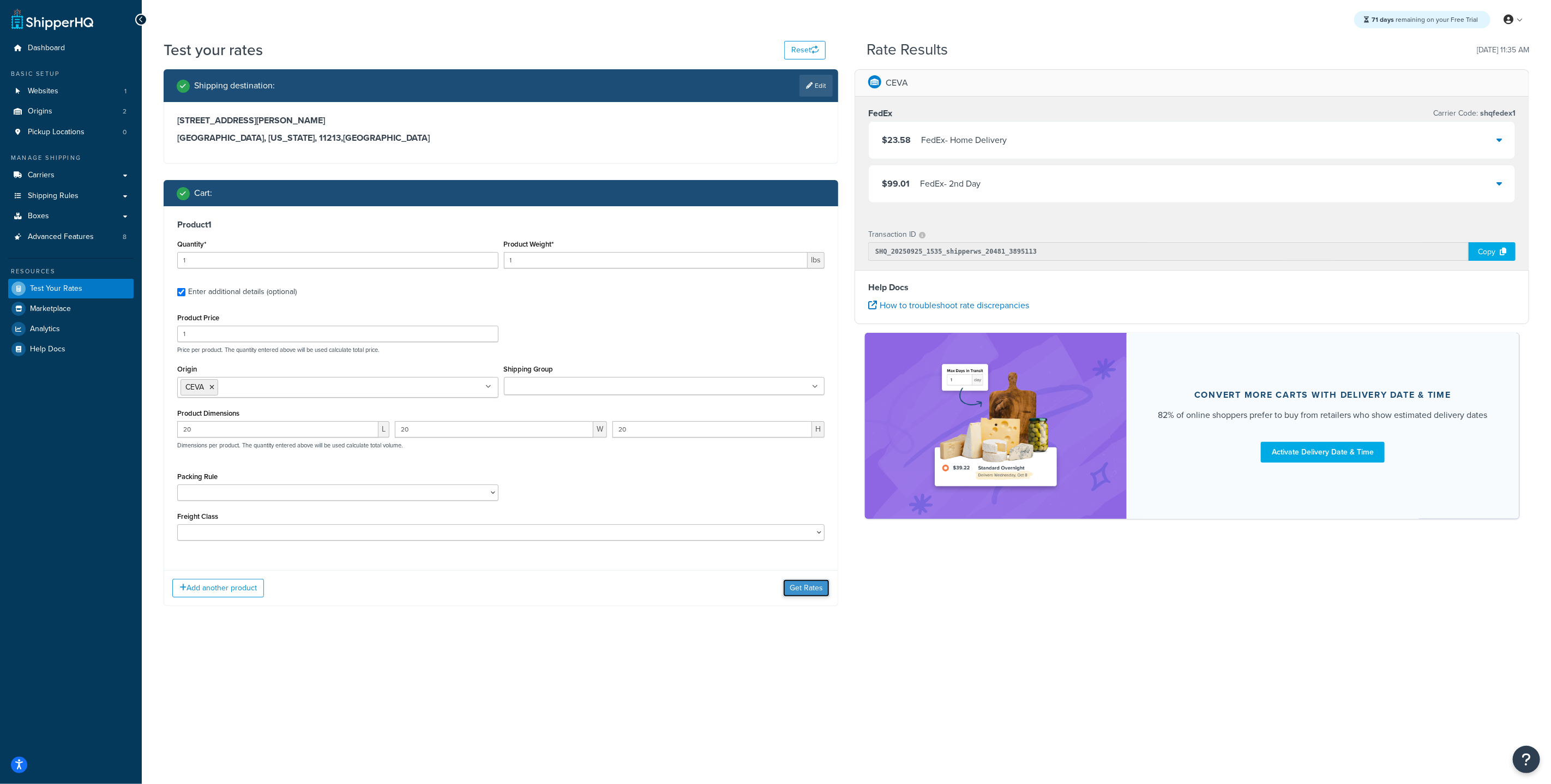
click at [821, 542] on button "Get Rates" at bounding box center [806, 587] width 46 height 18
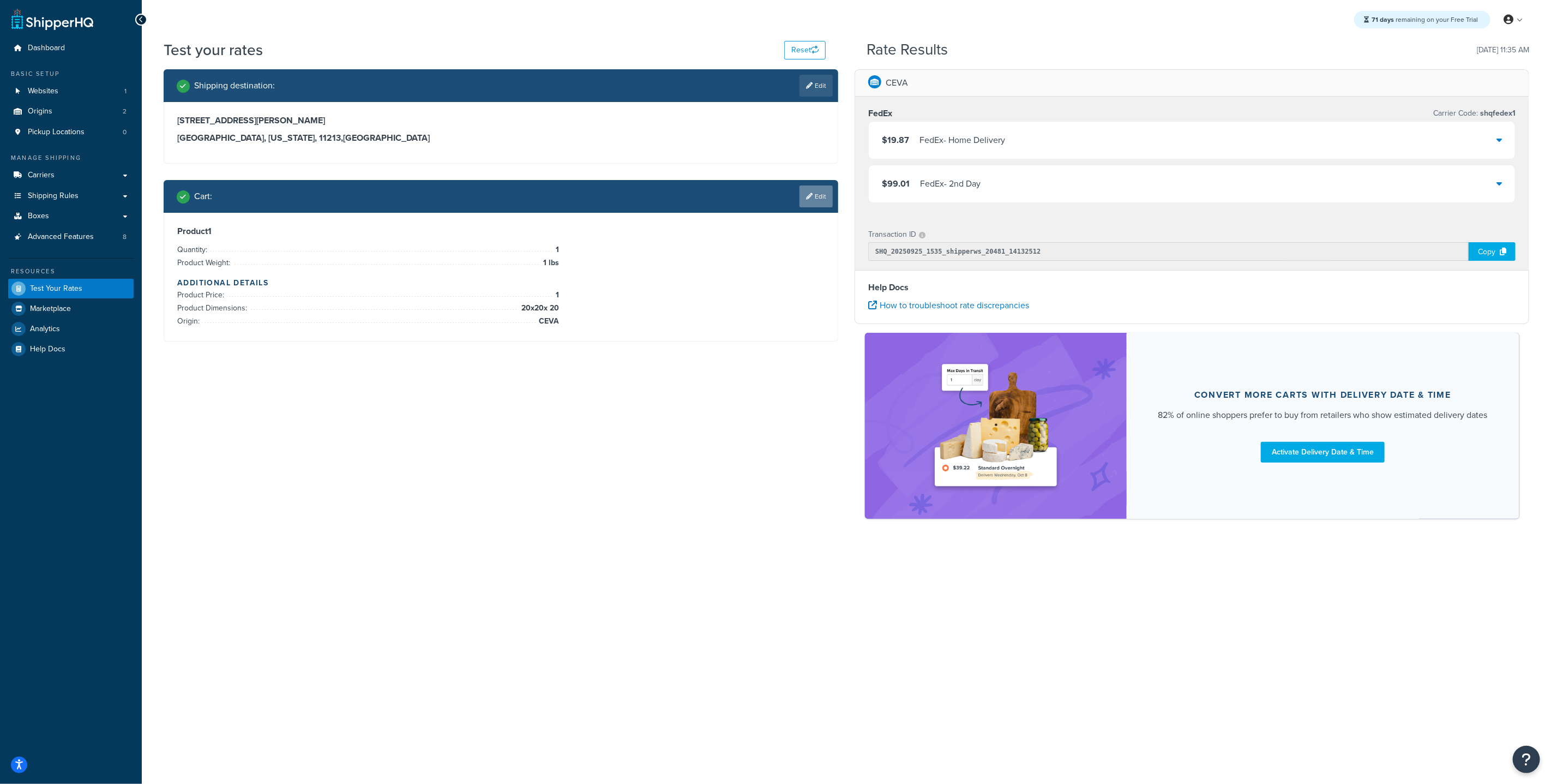
click at [816, 195] on link "Edit" at bounding box center [816, 197] width 33 height 22
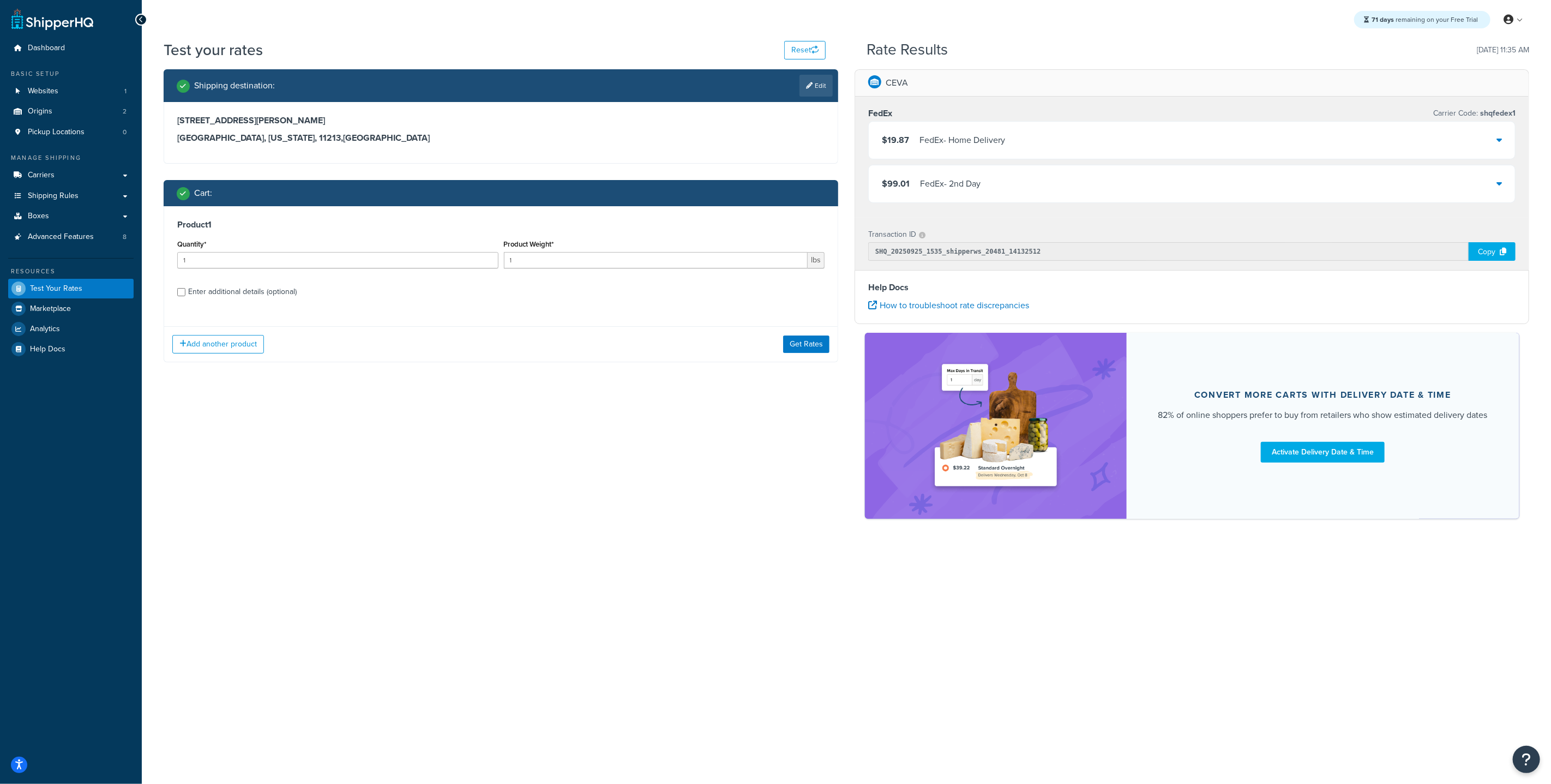
click at [250, 290] on div "Enter additional details (optional)" at bounding box center [242, 292] width 108 height 15
click at [186, 290] on input "Enter additional details (optional)" at bounding box center [181, 292] width 9 height 9
checkbox input "true"
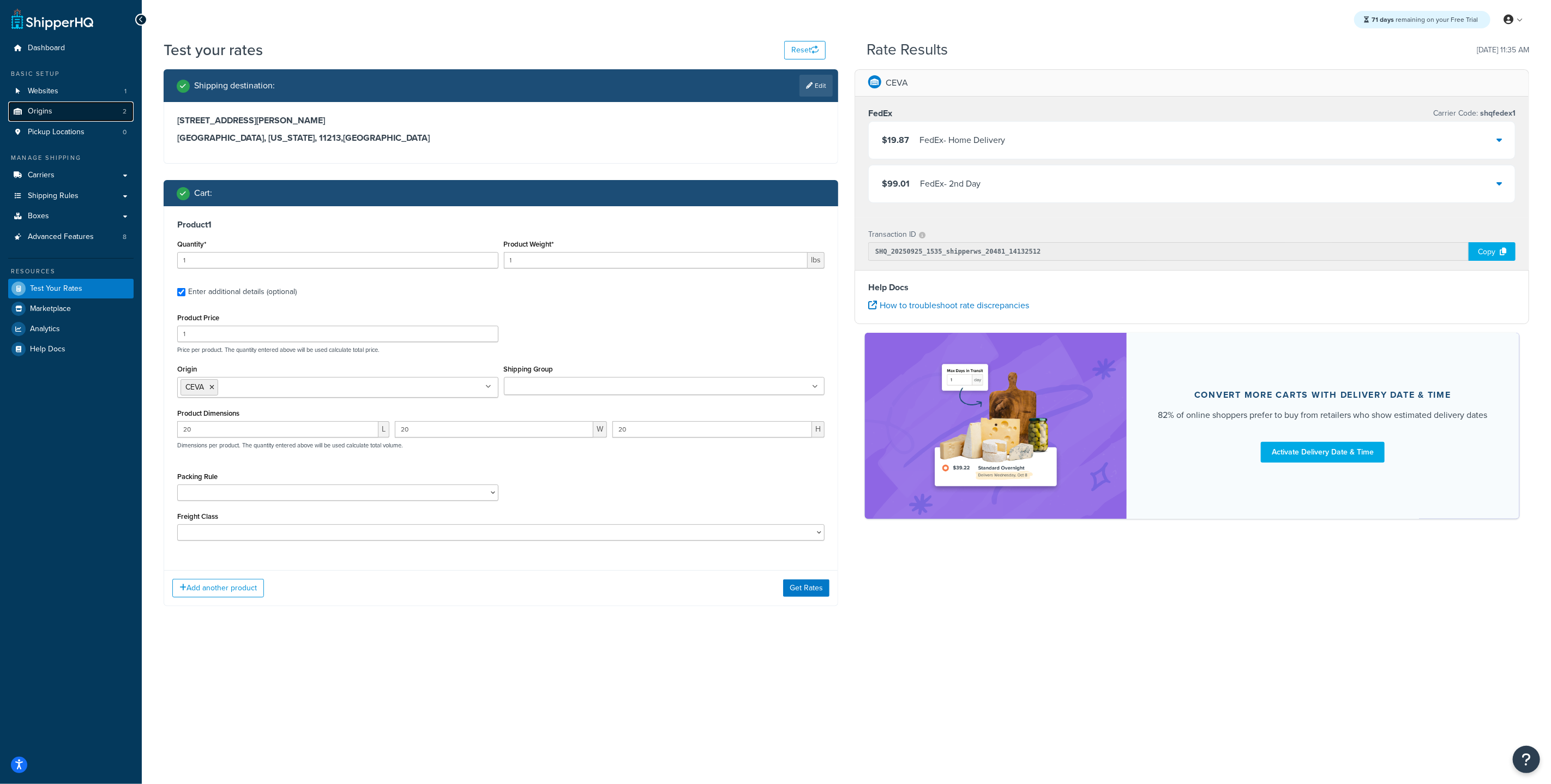
click at [65, 108] on link "Origins 2" at bounding box center [71, 111] width 125 height 20
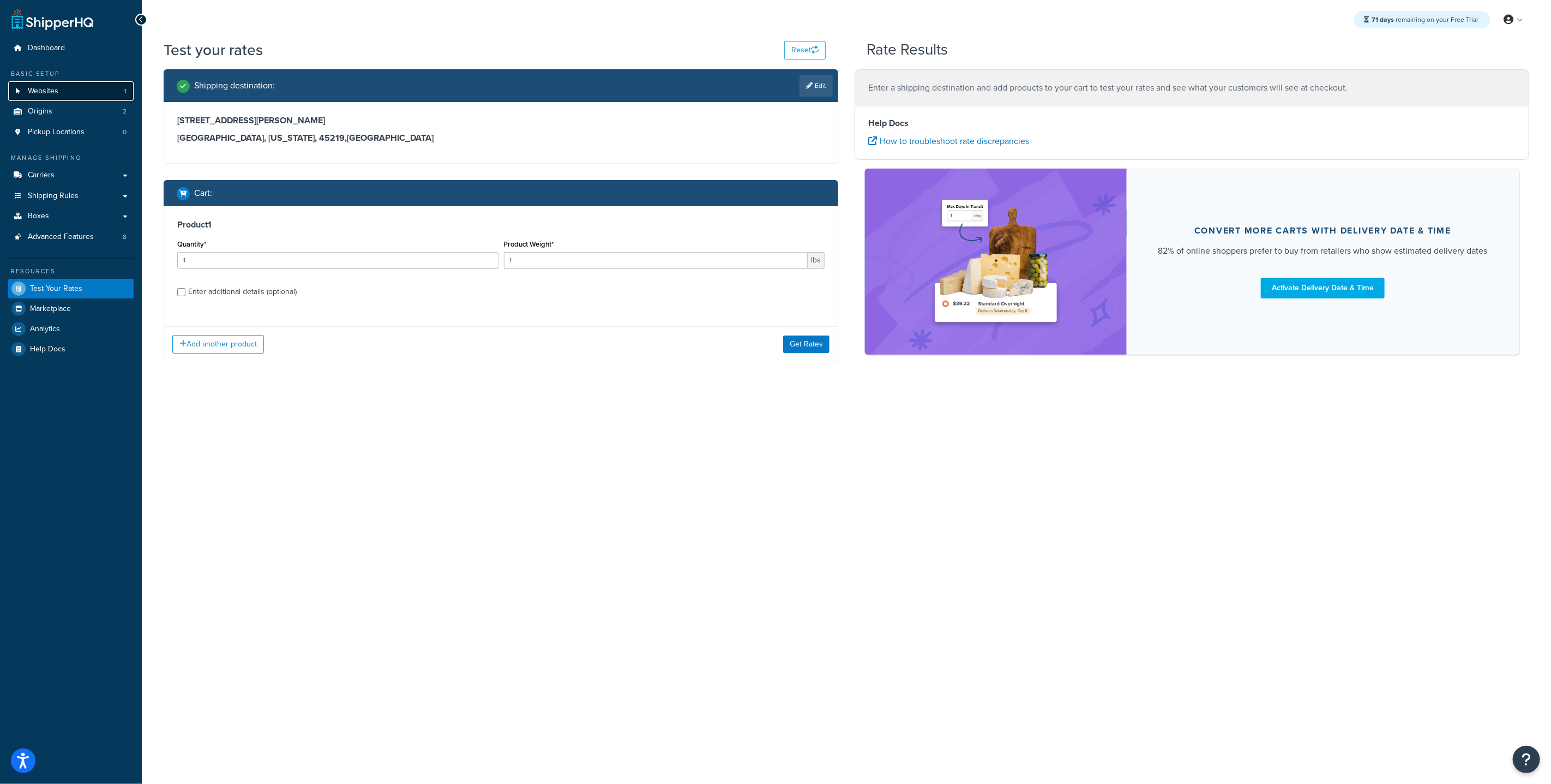
click at [53, 92] on span "Websites" at bounding box center [43, 91] width 30 height 9
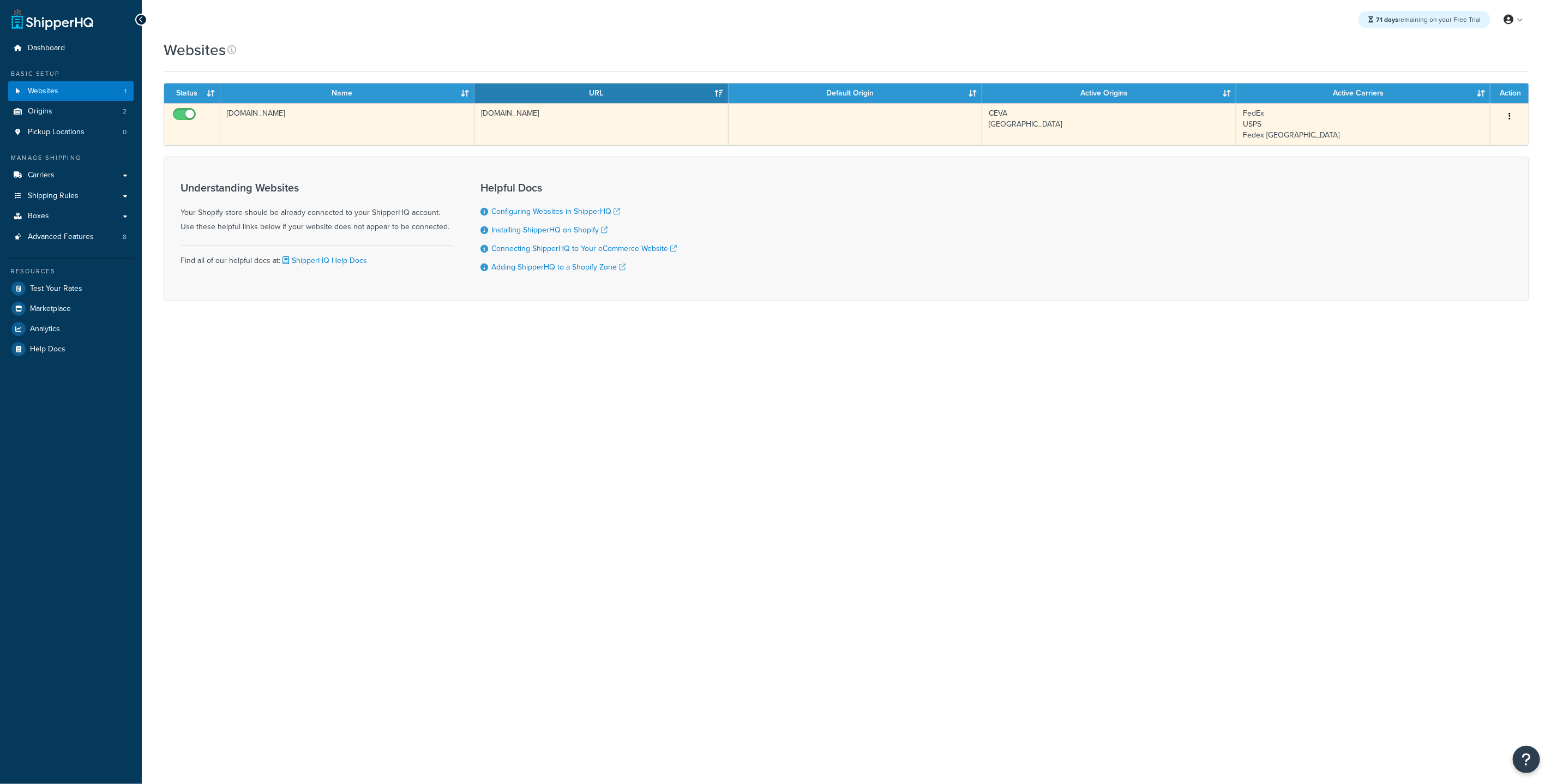
click at [474, 134] on td "[DOMAIN_NAME]" at bounding box center [348, 124] width 254 height 42
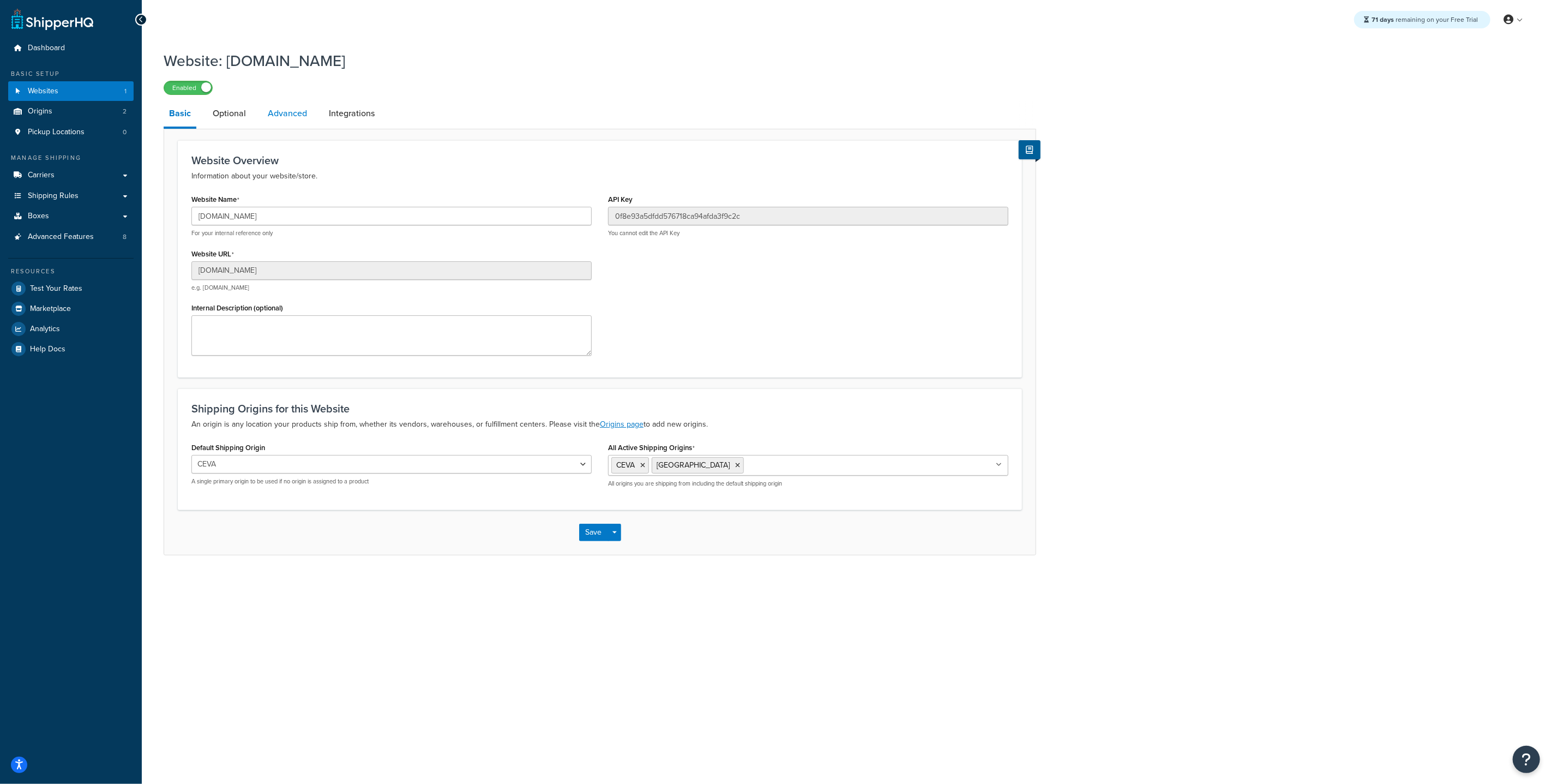
click at [301, 118] on link "Advanced" at bounding box center [287, 114] width 50 height 26
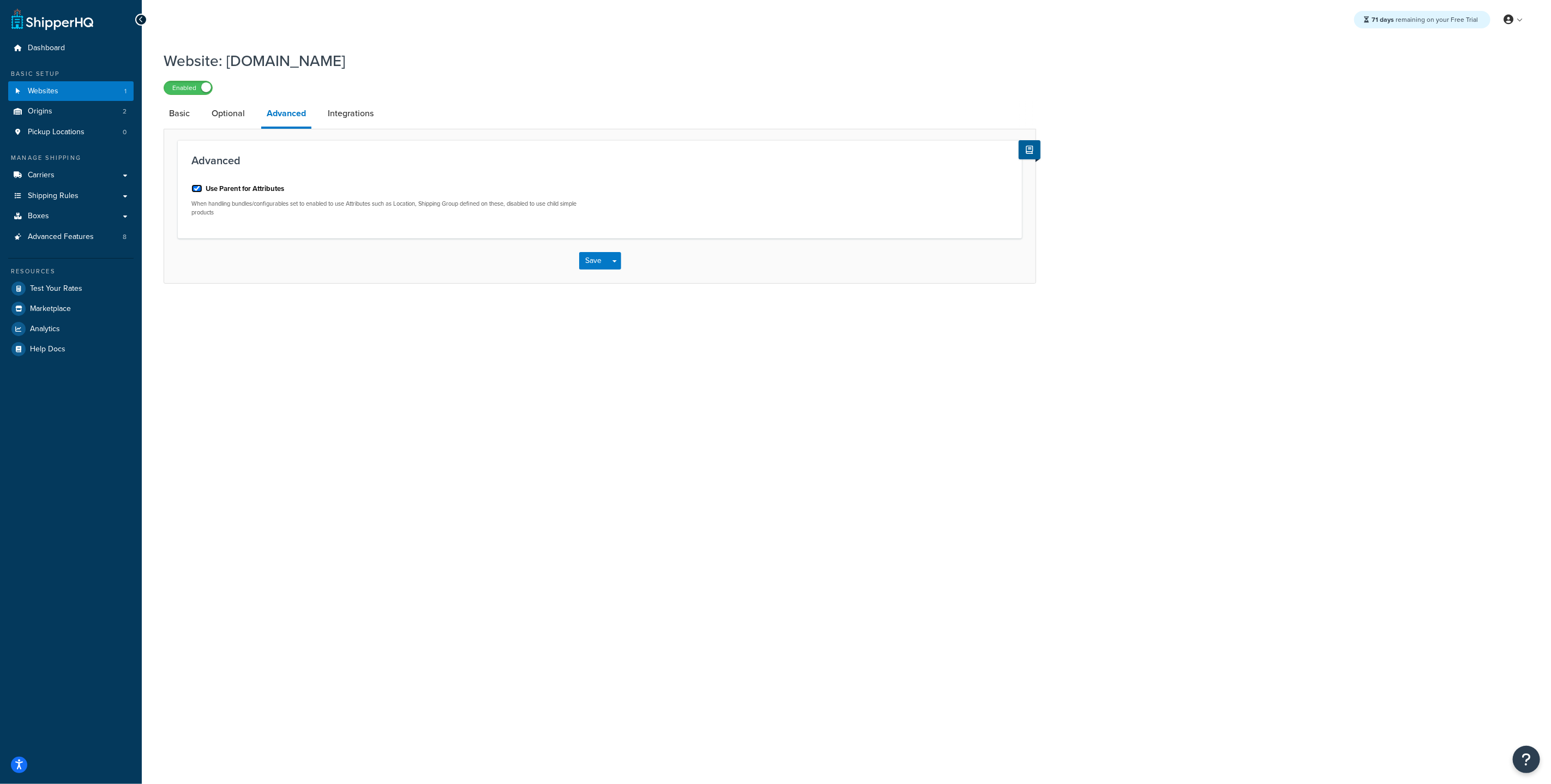
click at [196, 191] on input "Use Parent for Attributes" at bounding box center [197, 188] width 11 height 9
checkbox input "false"
click at [587, 263] on button "Save" at bounding box center [594, 261] width 29 height 18
drag, startPoint x: 193, startPoint y: 186, endPoint x: 210, endPoint y: 186, distance: 17.0
click at [193, 186] on input "Use Parent for Attributes" at bounding box center [197, 188] width 11 height 9
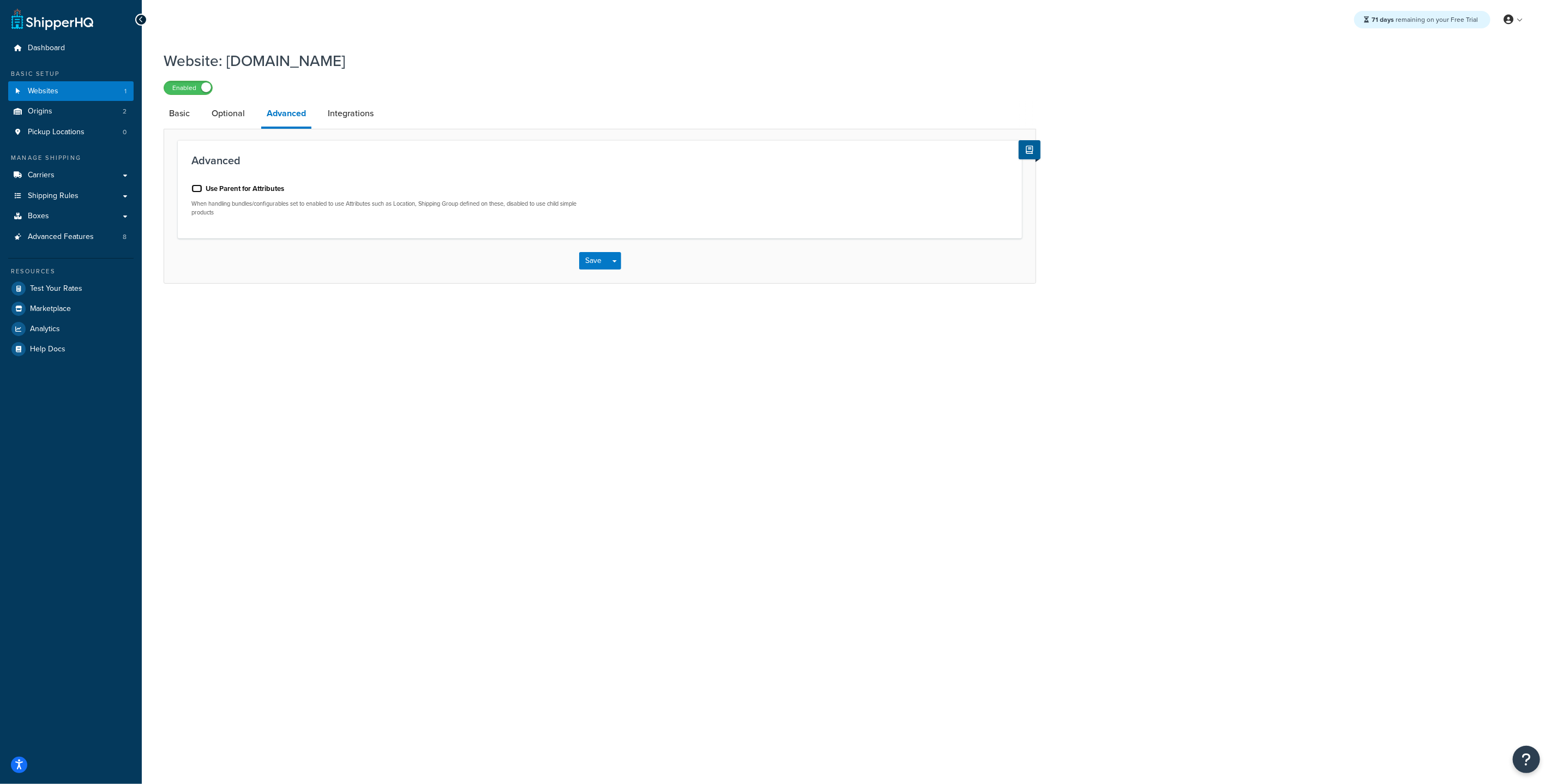
checkbox input "false"
click at [596, 265] on button "Save" at bounding box center [594, 261] width 29 height 18
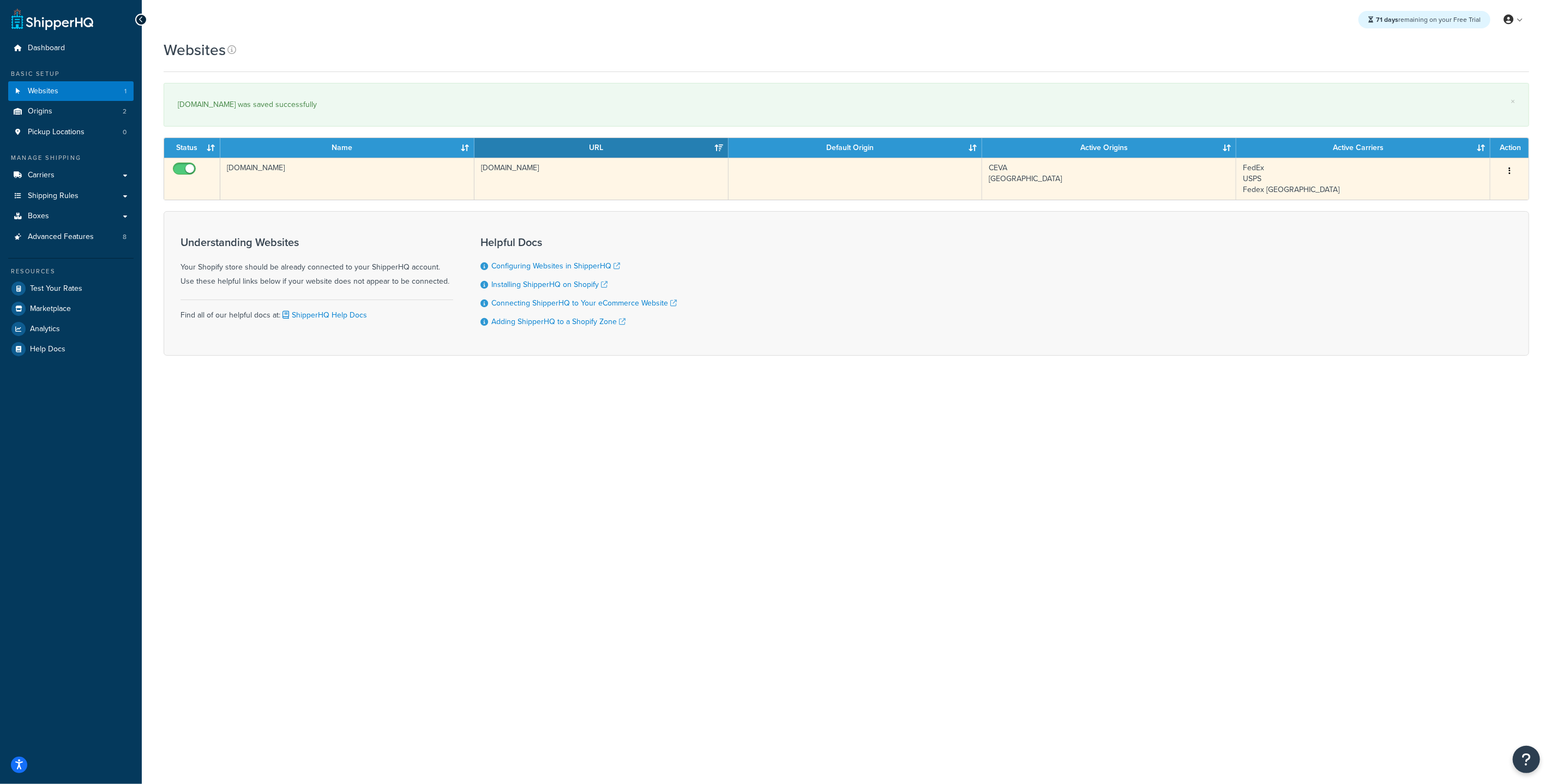
click at [308, 171] on td "[DOMAIN_NAME]" at bounding box center [348, 179] width 254 height 42
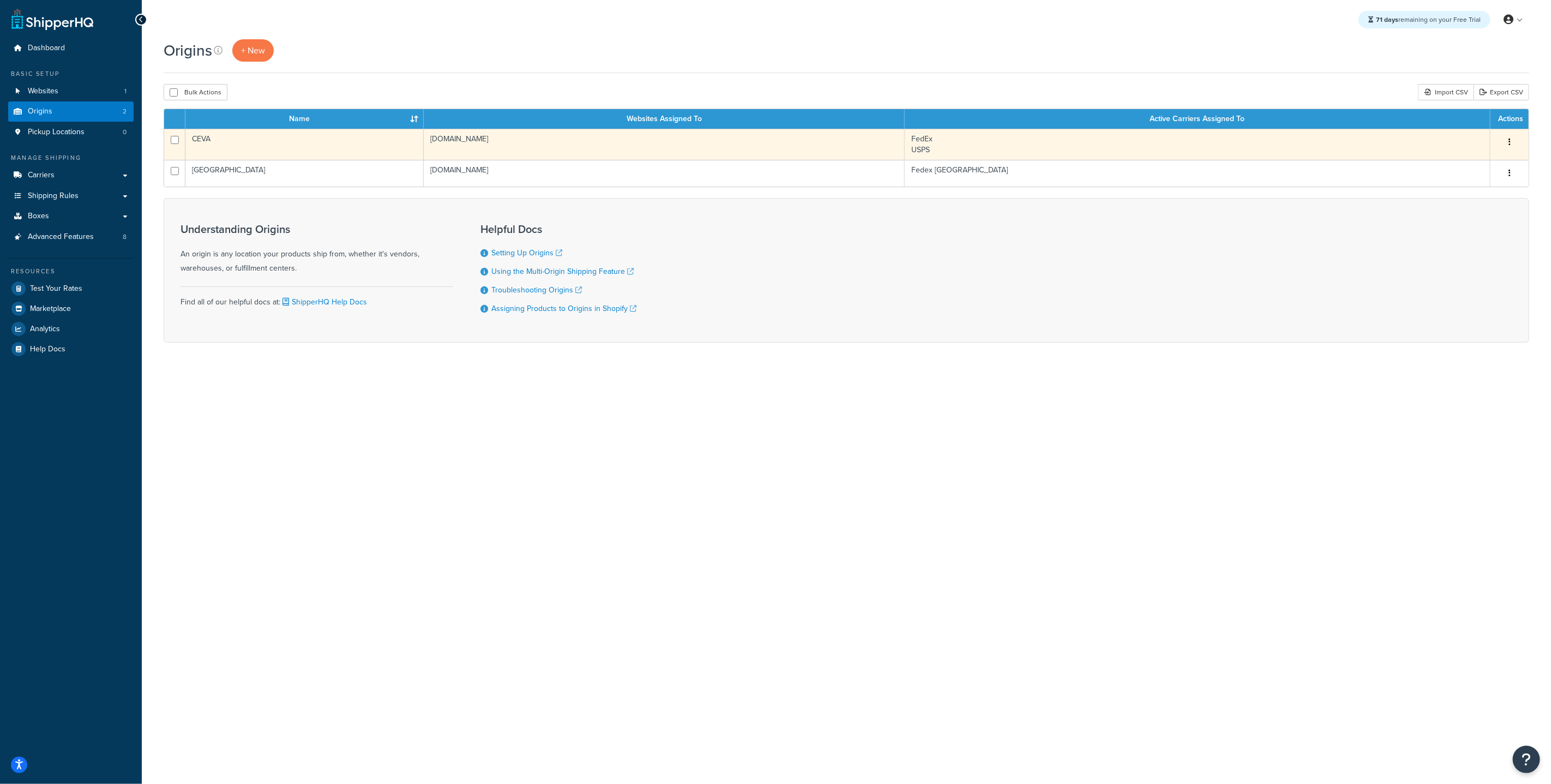
click at [306, 143] on td "CEVA" at bounding box center [305, 144] width 238 height 31
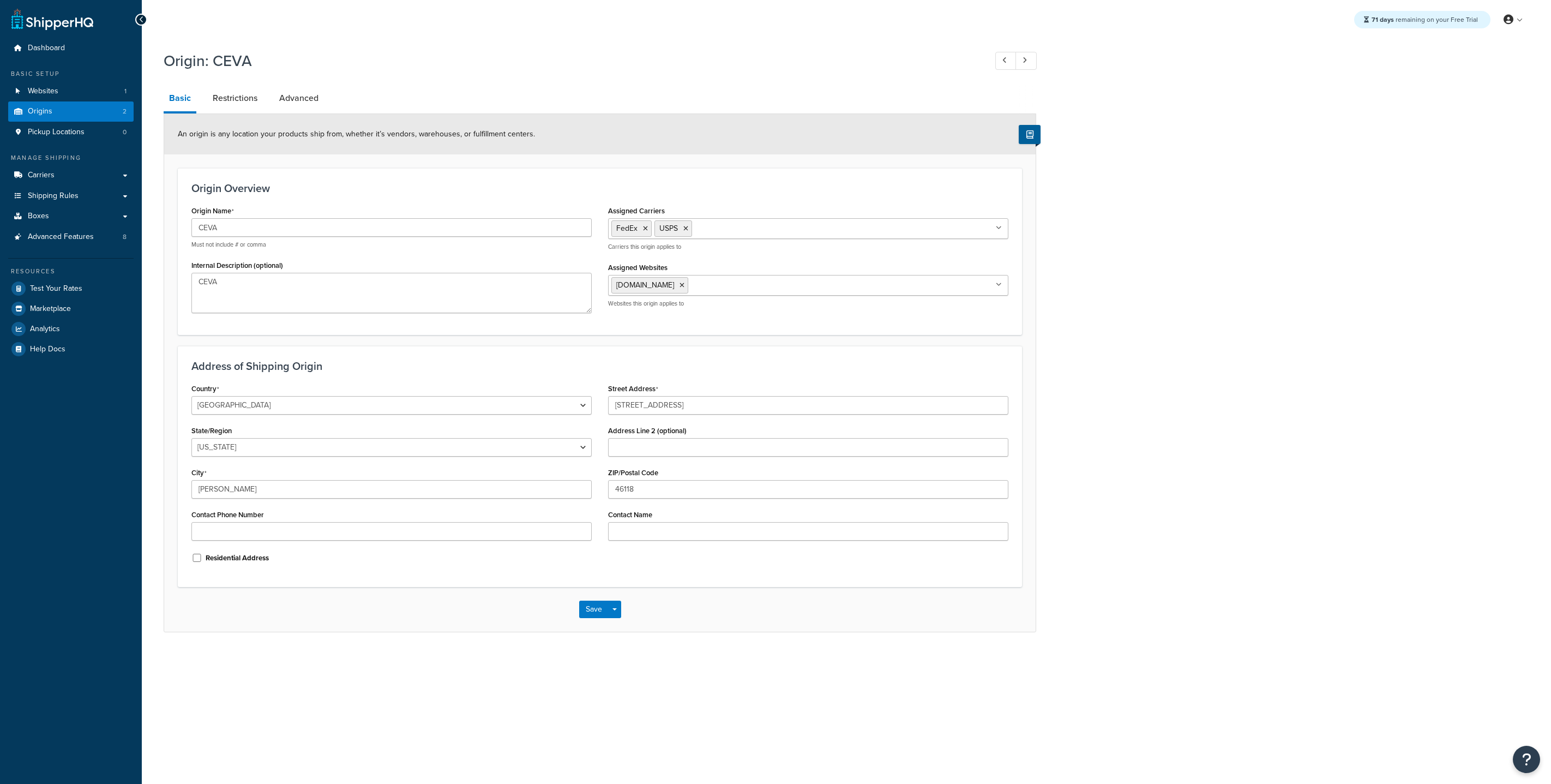
select select "14"
click at [50, 293] on link "Test Your Rates" at bounding box center [71, 288] width 125 height 19
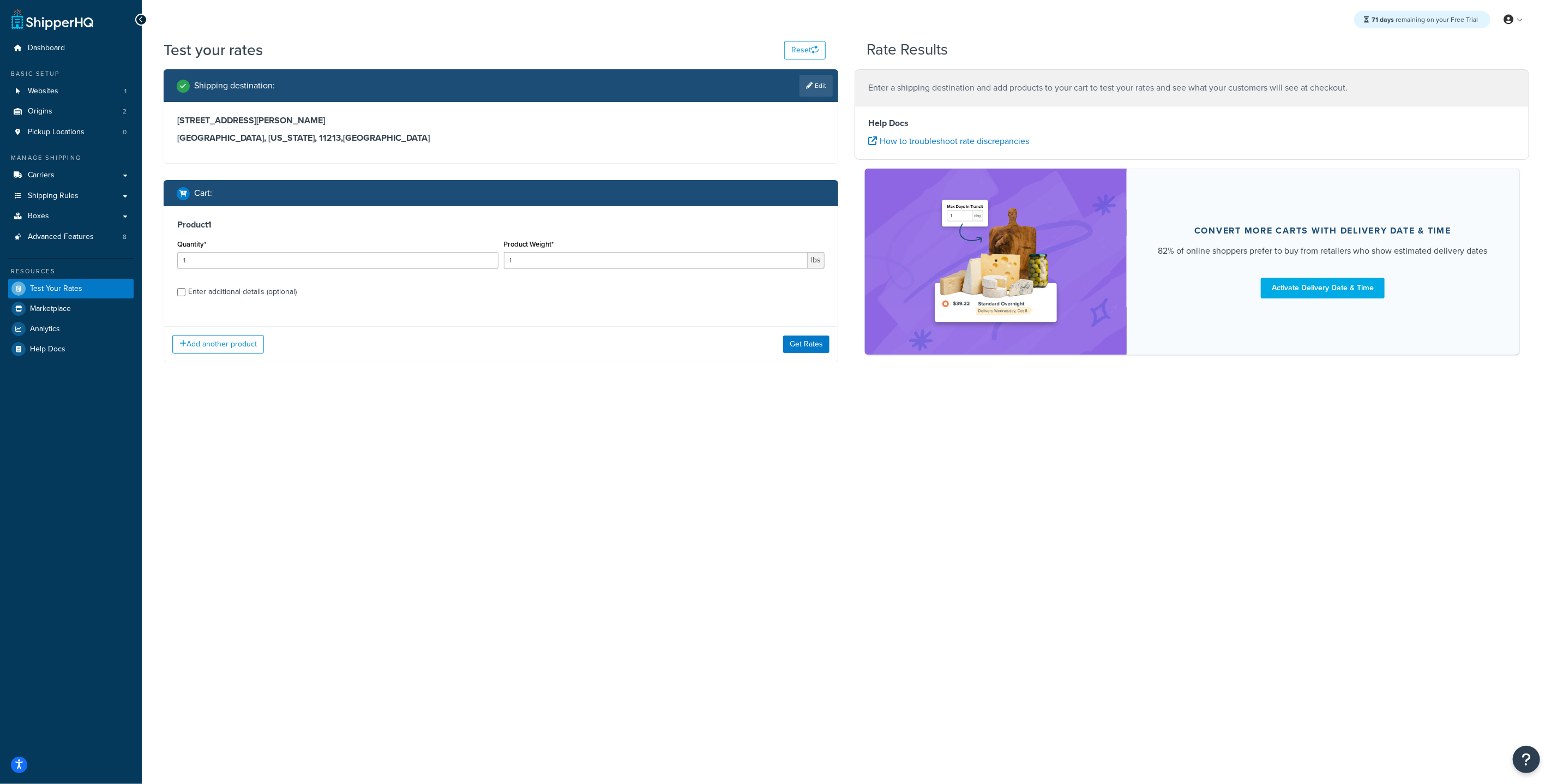
click at [217, 293] on div "Enter additional details (optional)" at bounding box center [242, 292] width 108 height 15
click at [186, 293] on input "Enter additional details (optional)" at bounding box center [181, 292] width 9 height 9
checkbox input "true"
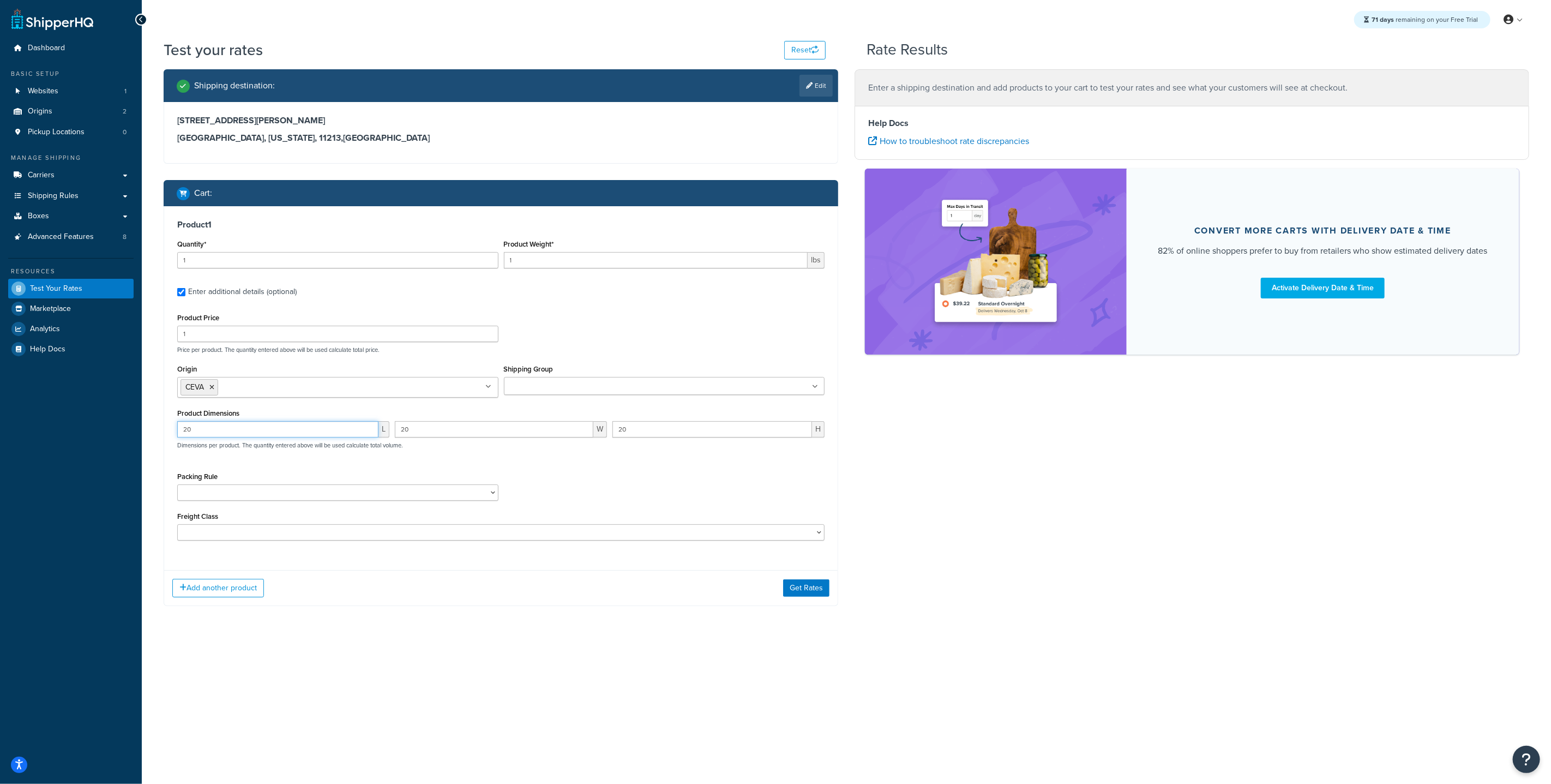
drag, startPoint x: 330, startPoint y: 433, endPoint x: 126, endPoint y: 392, distance: 208.1
click at [131, 394] on div "Dashboard Basic Setup Websites 1 Origins 2 Pickup Locations 0 Manage Shipping C…" at bounding box center [776, 392] width 1551 height 784
drag, startPoint x: 457, startPoint y: 431, endPoint x: 389, endPoint y: 413, distance: 70.3
click at [402, 419] on div "Product Dimensions L 20 W 20 H Dimensions per product. The quantity entered abo…" at bounding box center [501, 433] width 647 height 55
drag, startPoint x: 651, startPoint y: 436, endPoint x: 491, endPoint y: 430, distance: 160.1
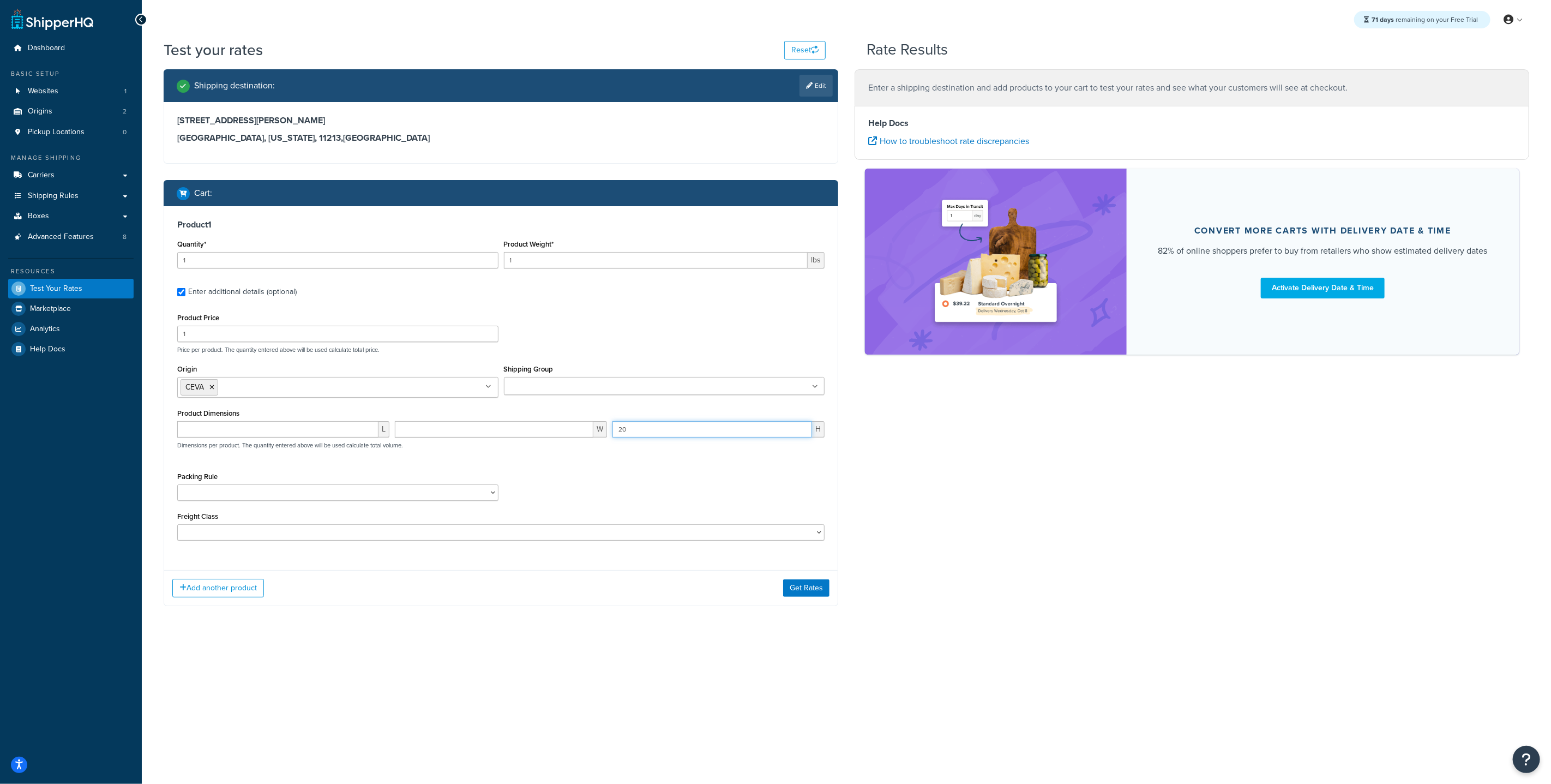
click at [504, 431] on div "L W 20 H Dimensions per product. The quantity entered above will be used calcul…" at bounding box center [502, 440] width 653 height 39
drag, startPoint x: 1032, startPoint y: 424, endPoint x: 1032, endPoint y: 433, distance: 9.0
click at [1032, 433] on div "Shipping destination : Edit 123 Kingland Ave Brooklyn, New York, 11213 , United…" at bounding box center [847, 345] width 1382 height 553
click at [810, 587] on button "Get Rates" at bounding box center [806, 587] width 46 height 18
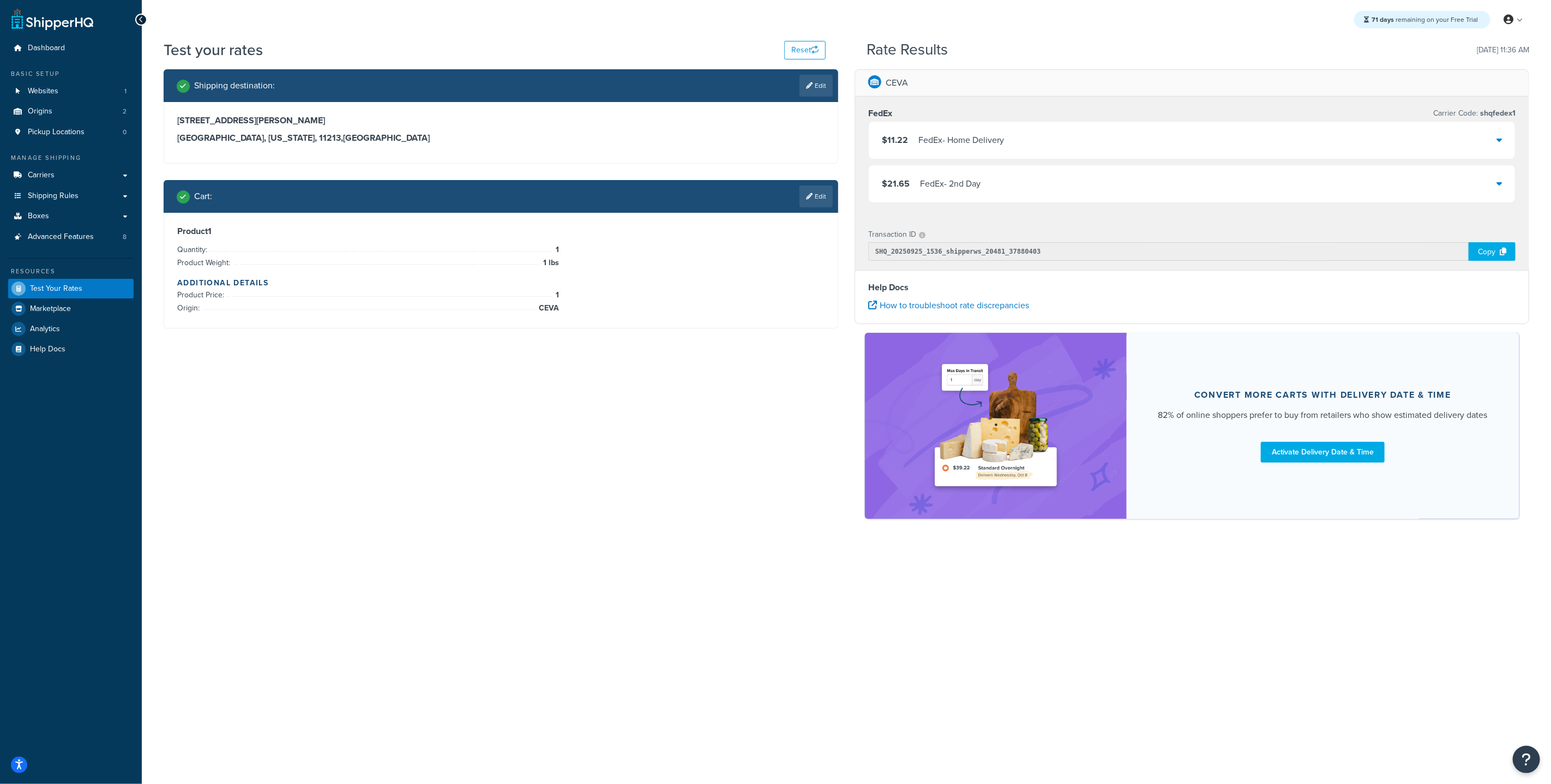
click at [1032, 135] on div "$11.22 FedEx - Home Delivery" at bounding box center [1192, 140] width 646 height 37
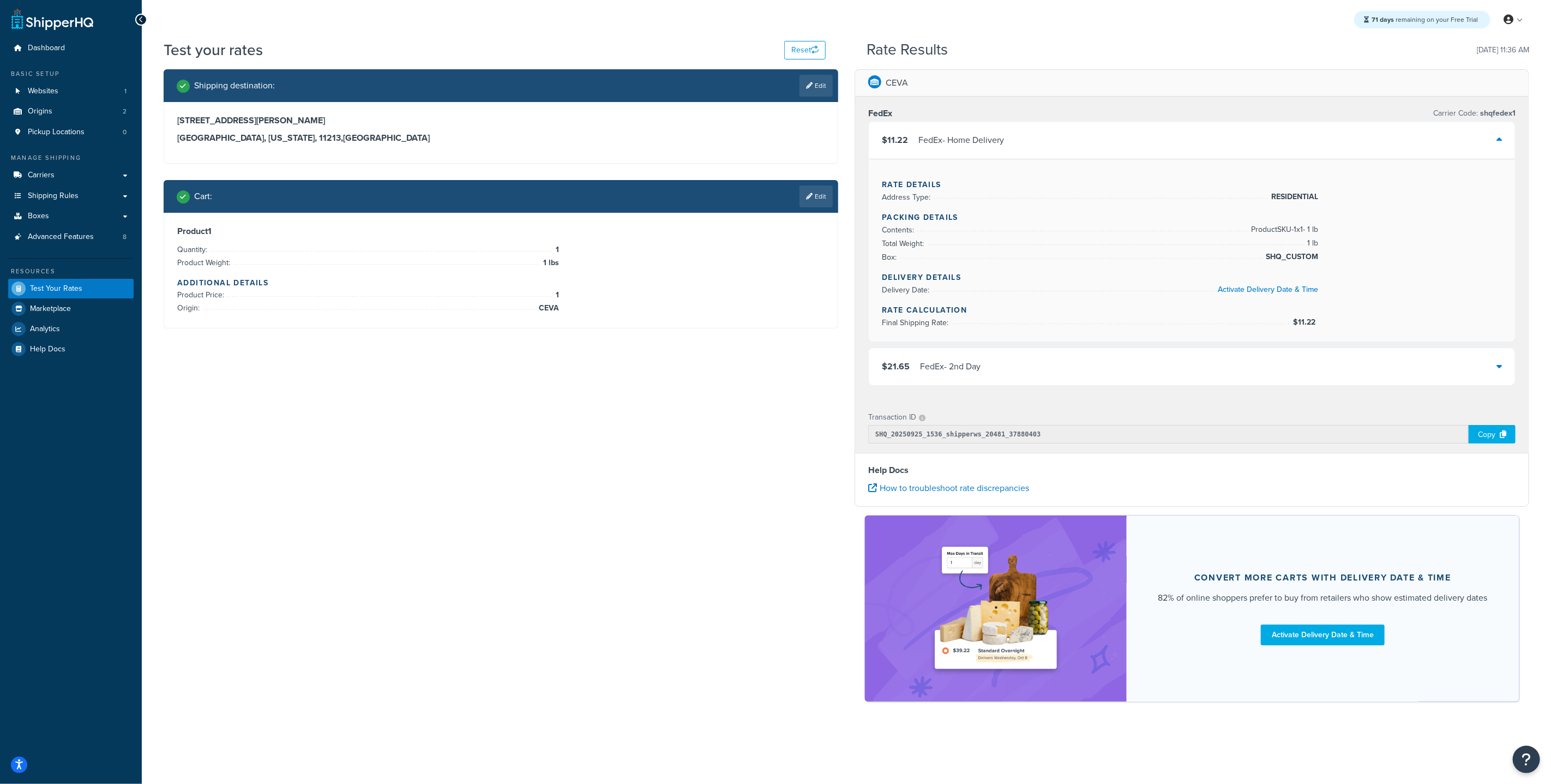
click at [1032, 145] on div "$11.22 FedEx - Home Delivery" at bounding box center [1192, 140] width 646 height 37
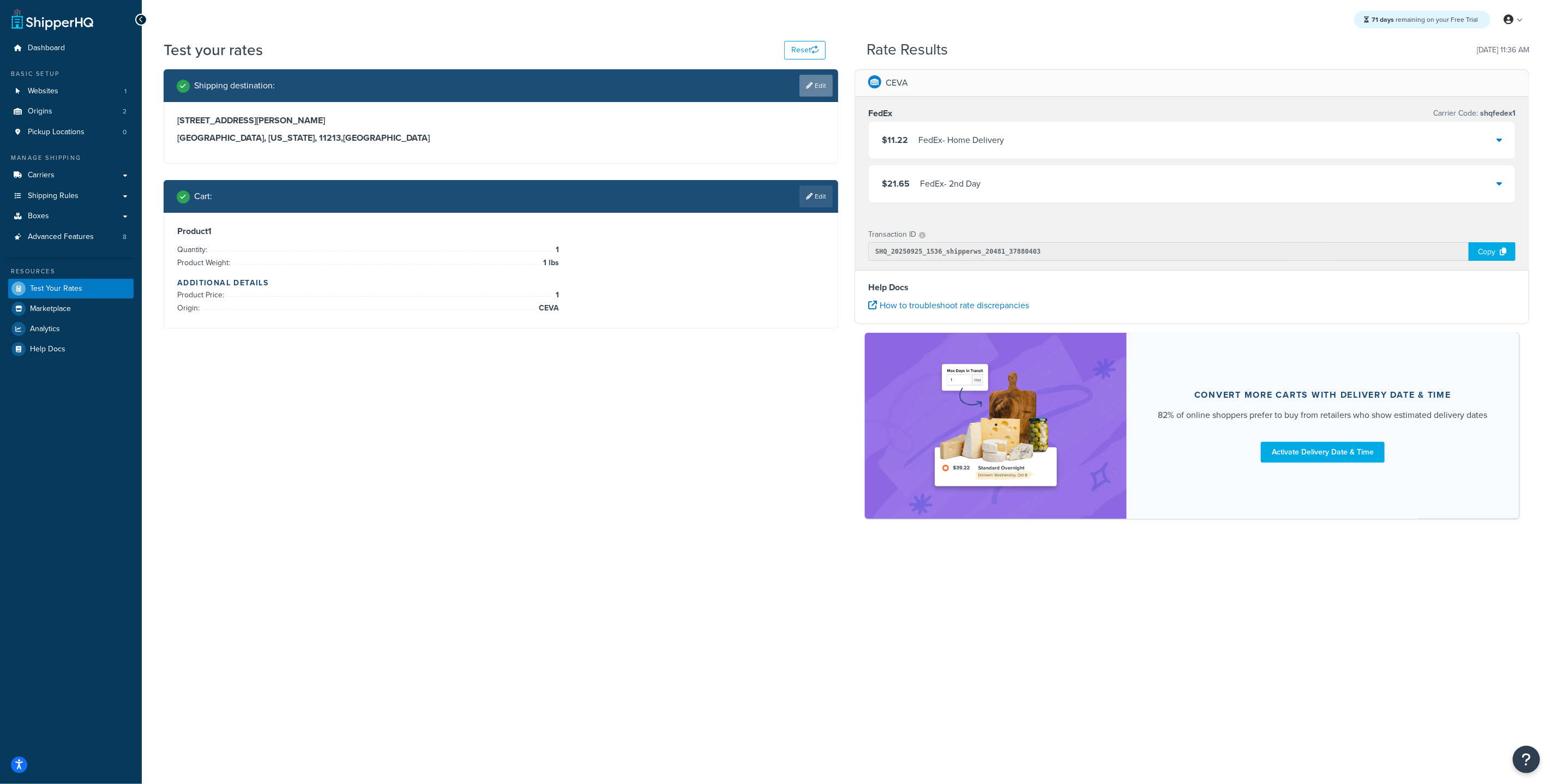
click at [813, 84] on link "Edit" at bounding box center [816, 86] width 33 height 22
select select "NY"
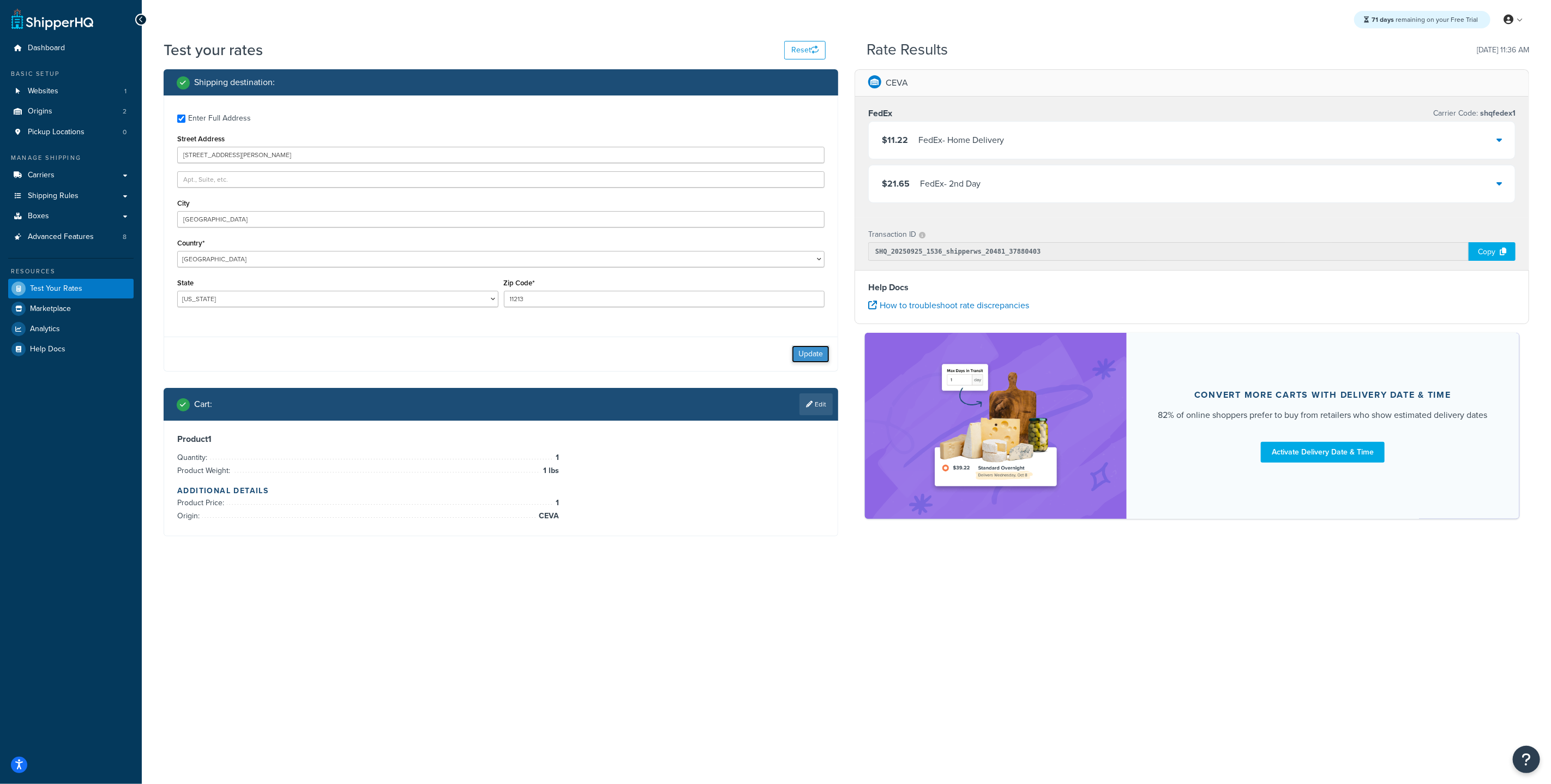
click at [806, 354] on button "Update" at bounding box center [810, 354] width 38 height 18
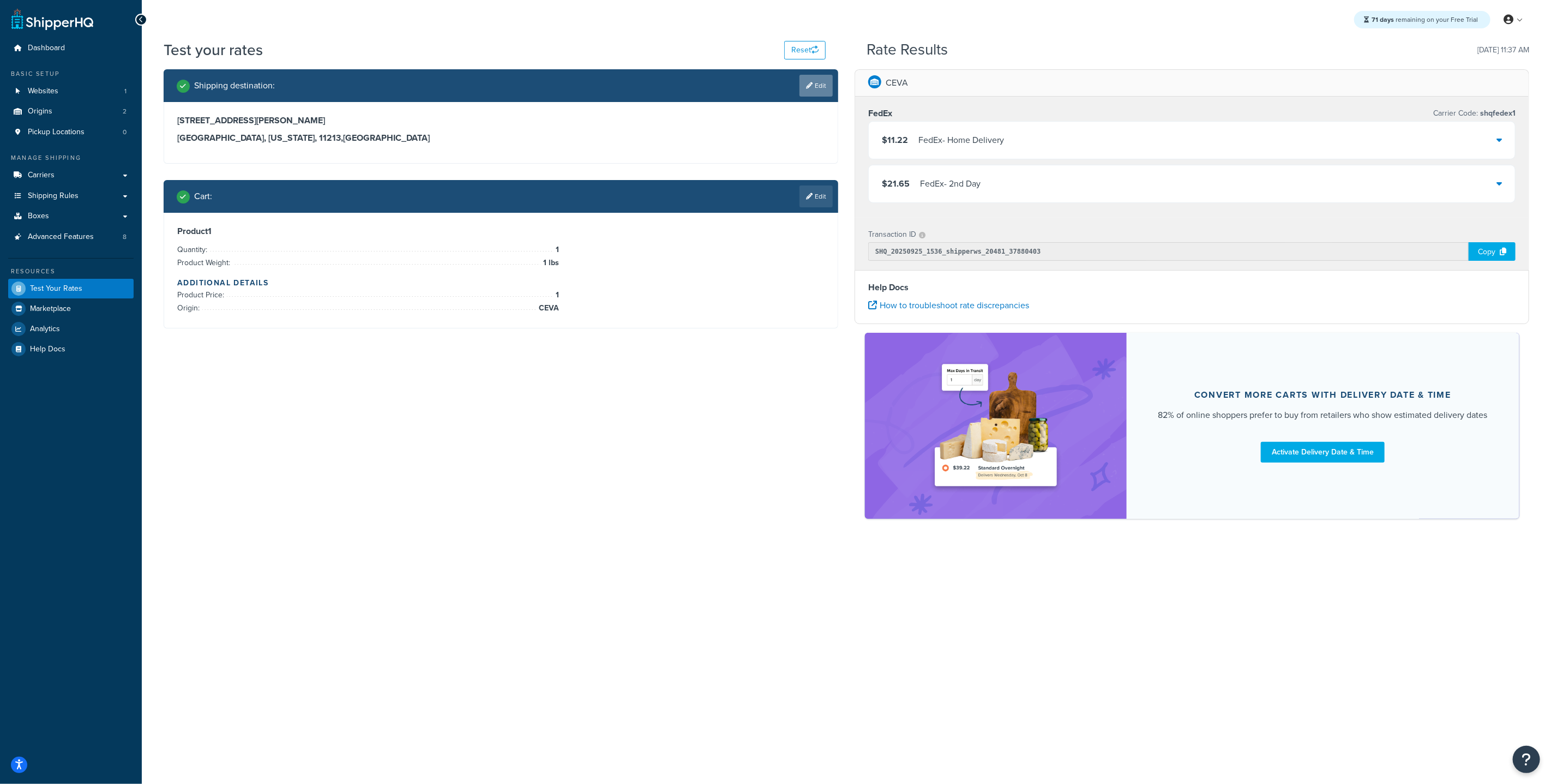
click at [821, 91] on link "Edit" at bounding box center [816, 86] width 33 height 22
select select "NY"
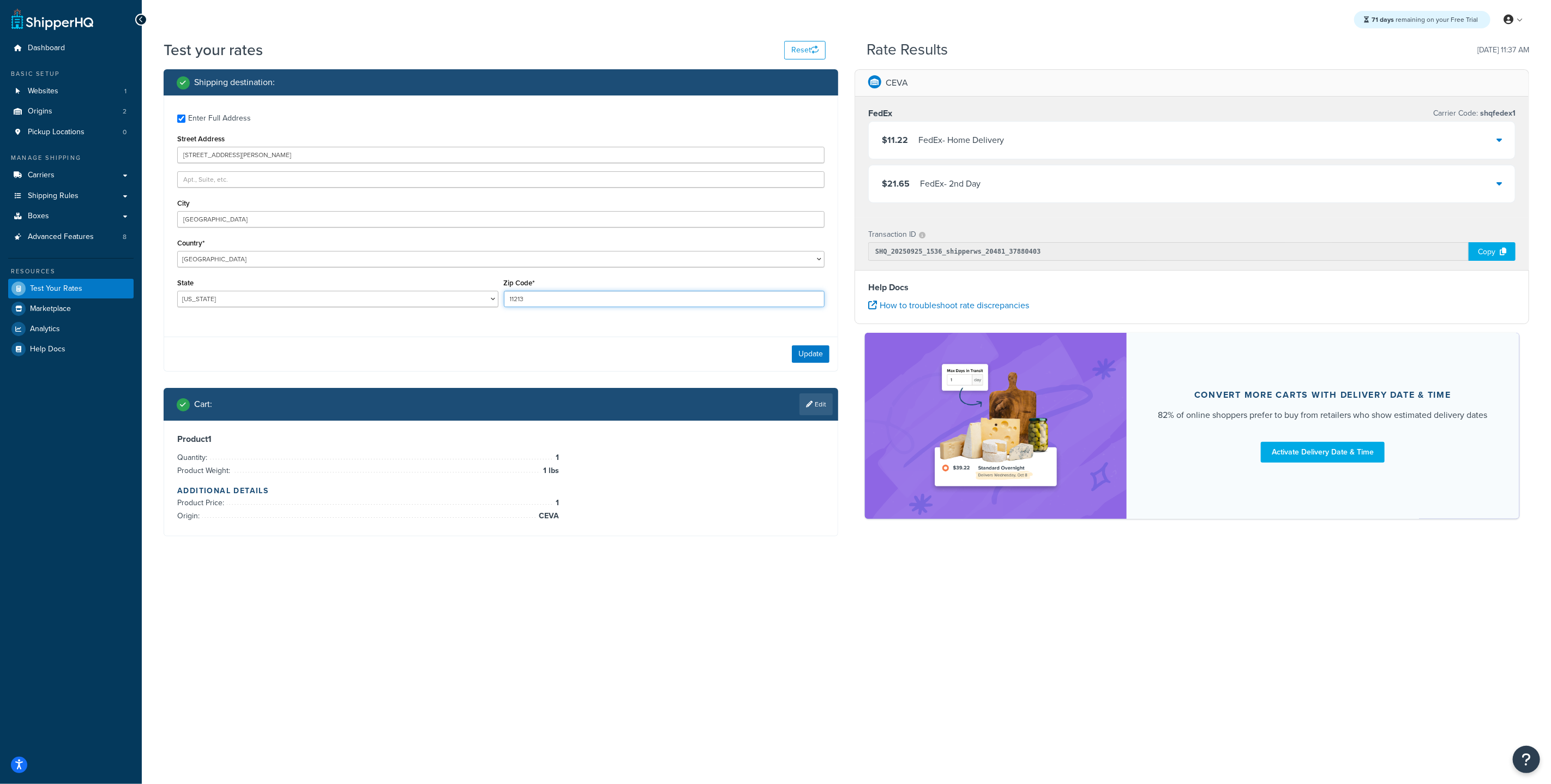
drag, startPoint x: 582, startPoint y: 297, endPoint x: 375, endPoint y: 282, distance: 207.5
click at [375, 282] on div "State Alabama Alaska American Samoa Arizona Arkansas Armed Forces Americas Arme…" at bounding box center [502, 295] width 653 height 39
type input "60062"
click at [207, 156] on input "123 Kingland Ave" at bounding box center [501, 155] width 647 height 16
drag, startPoint x: 219, startPoint y: 155, endPoint x: 267, endPoint y: 159, distance: 48.2
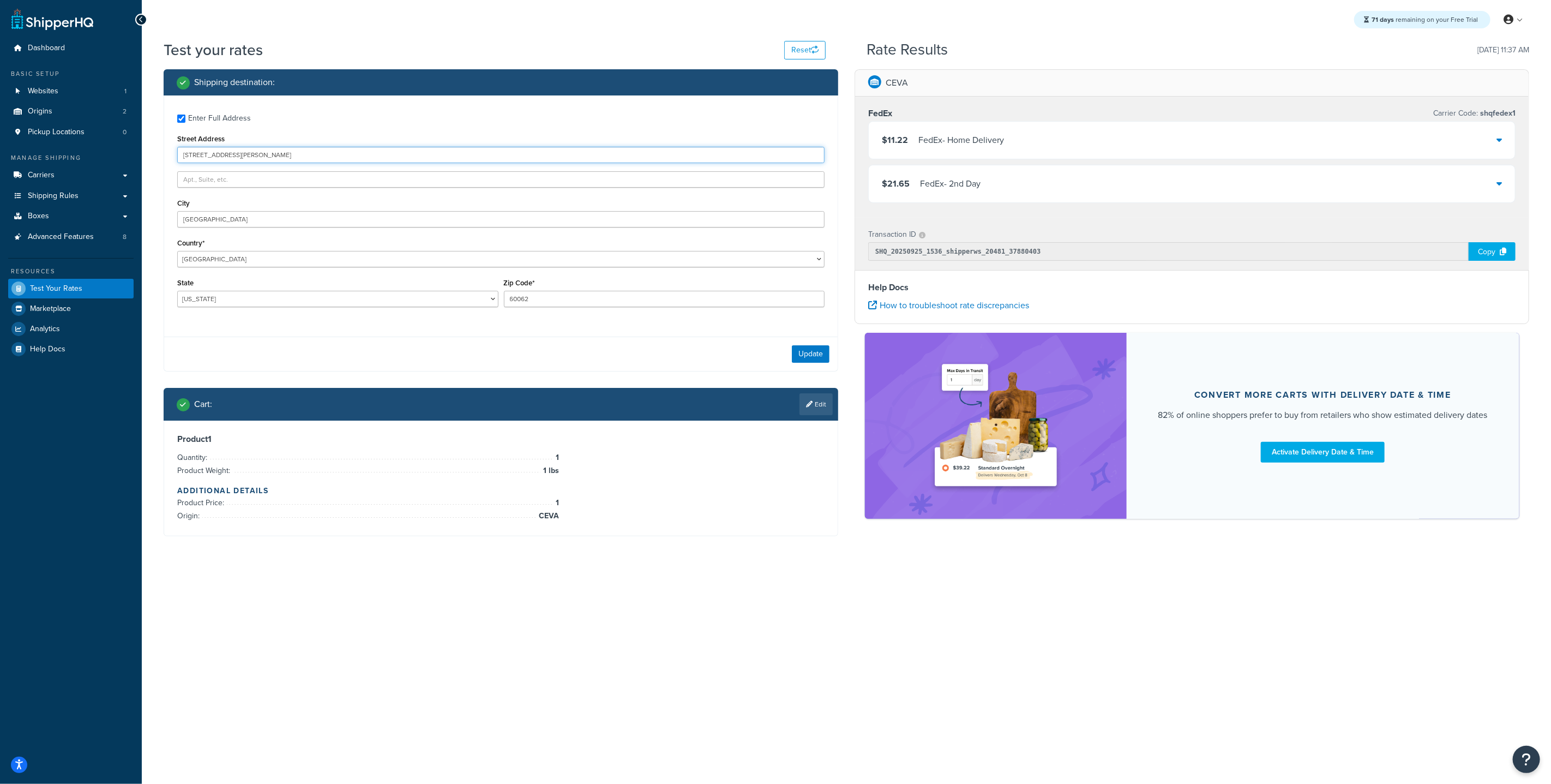
click at [220, 155] on input "123 Kingland Ave" at bounding box center [501, 155] width 647 height 16
type input "123 Kingston Ave"
click at [567, 293] on input "60062" at bounding box center [664, 299] width 321 height 16
drag, startPoint x: 569, startPoint y: 297, endPoint x: 365, endPoint y: 291, distance: 204.1
click at [389, 293] on div "State Alabama Alaska American Samoa Arizona Arkansas Armed Forces Americas Arme…" at bounding box center [502, 295] width 653 height 39
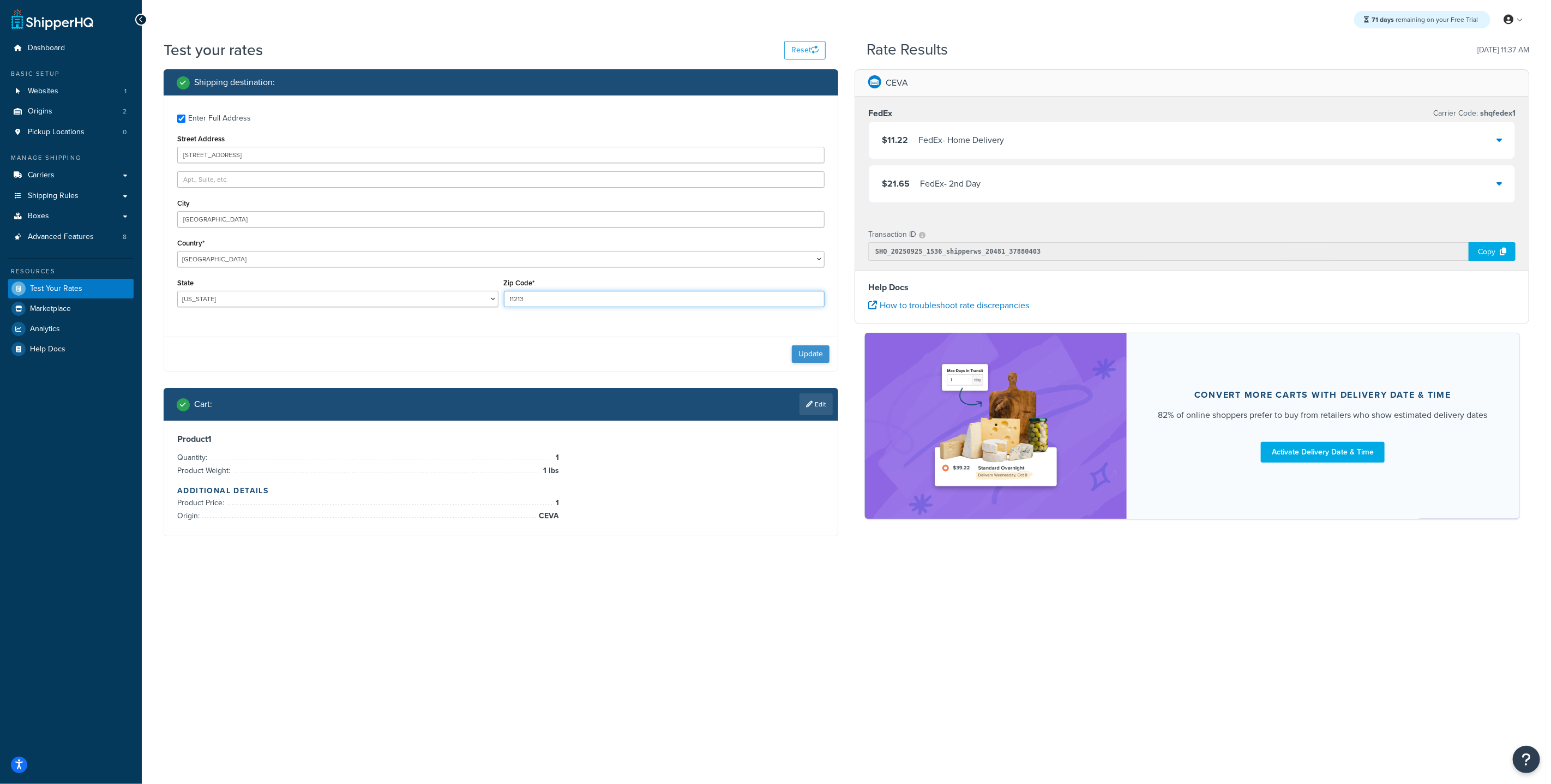
type input "11213"
click at [795, 348] on button "Update" at bounding box center [810, 354] width 38 height 18
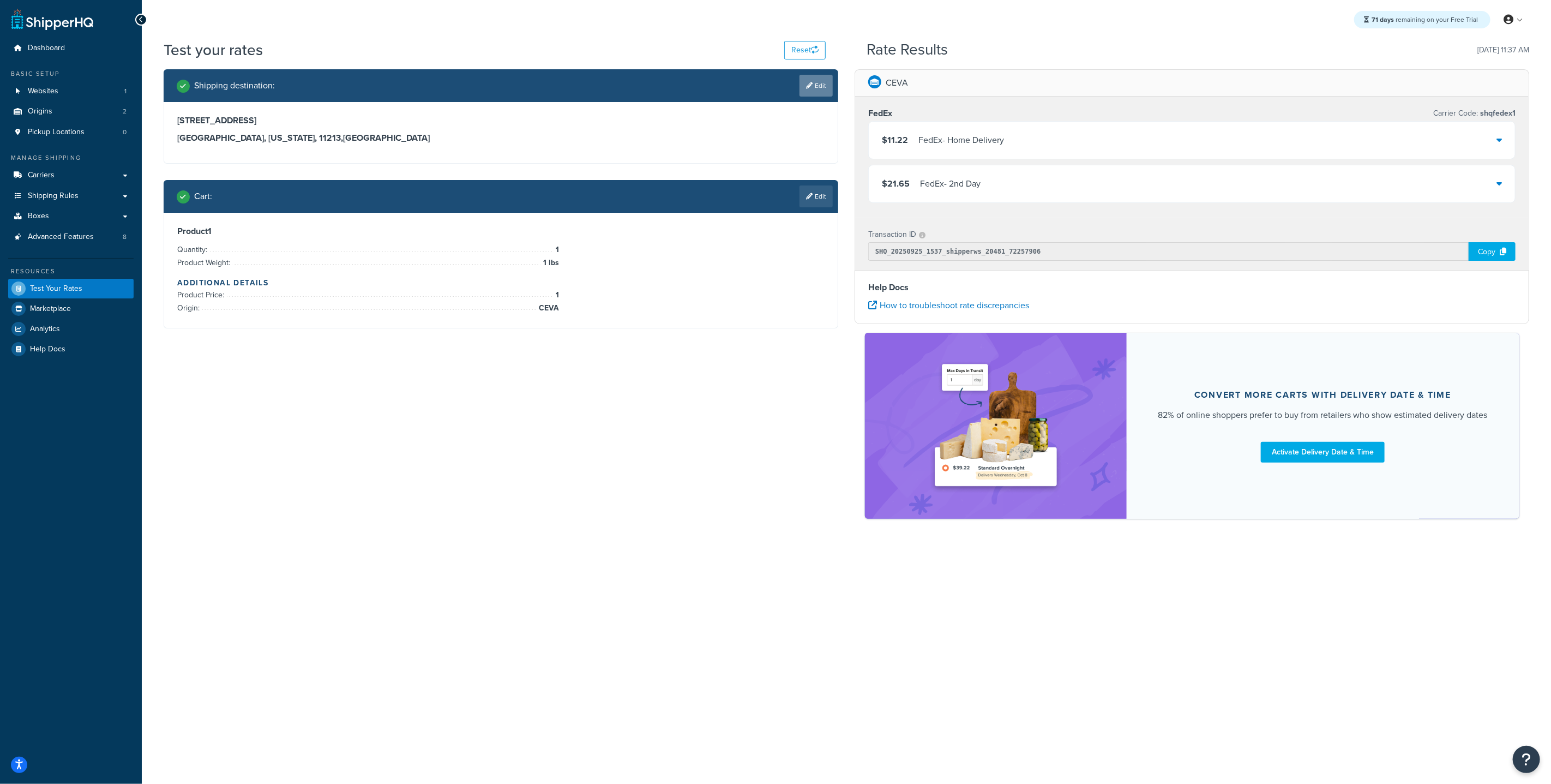
click at [830, 86] on link "Edit" at bounding box center [816, 86] width 33 height 22
select select "NY"
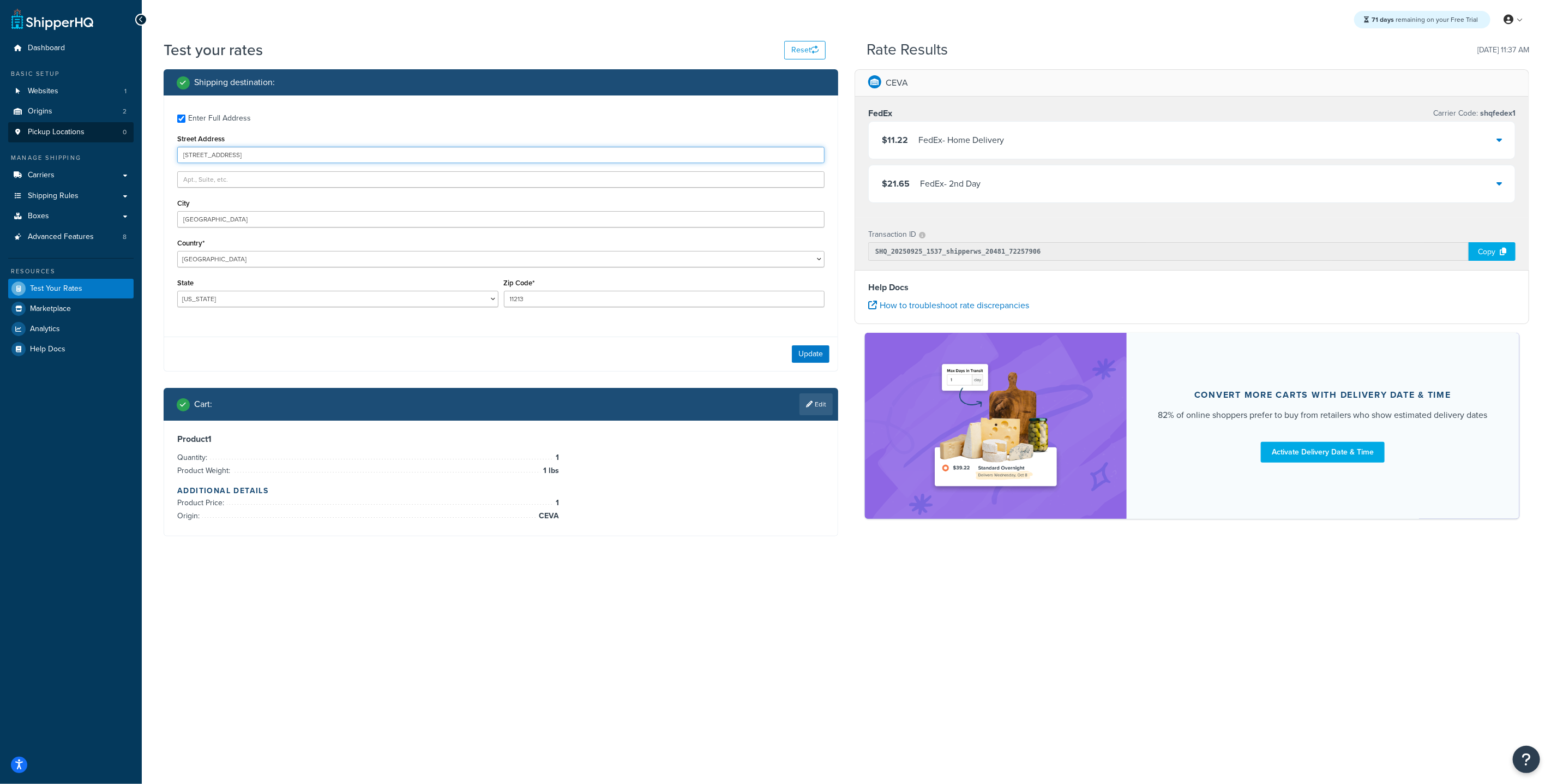
drag, startPoint x: 282, startPoint y: 162, endPoint x: 110, endPoint y: 135, distance: 174.1
click at [111, 136] on div "Dashboard Basic Setup Websites 1 Origins 2 Pickup Locations 0 Manage Shipping C…" at bounding box center [776, 392] width 1551 height 784
type input "2612 Kingston Dr"
drag, startPoint x: 253, startPoint y: 221, endPoint x: 111, endPoint y: 183, distance: 147.0
click at [117, 186] on div "Dashboard Basic Setup Websites 1 Origins 2 Pickup Locations 0 Manage Shipping C…" at bounding box center [776, 392] width 1551 height 784
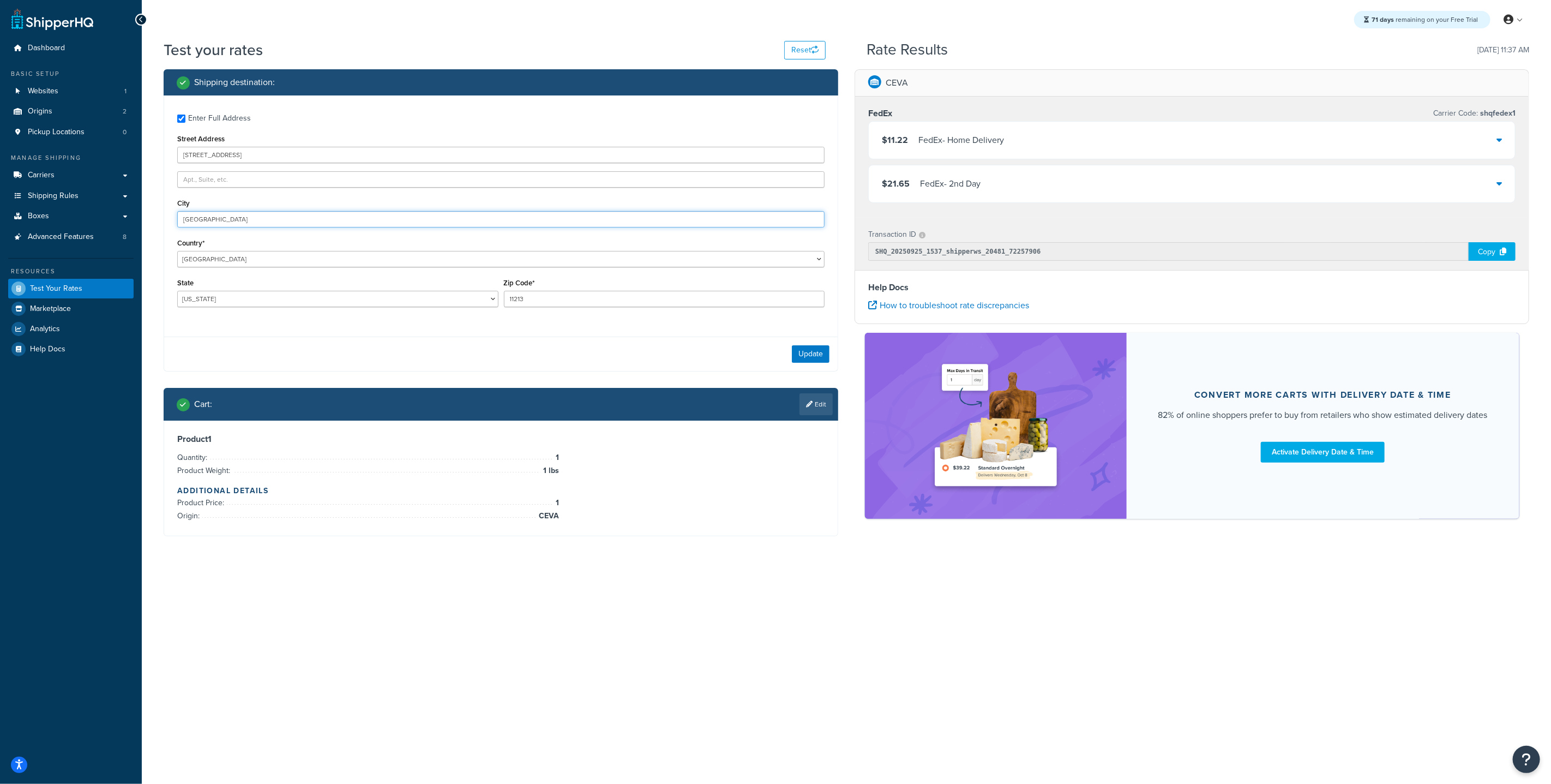
type input "Northbrook"
click at [237, 298] on select "Alabama Alaska American Samoa Arizona Arkansas Armed Forces Americas Armed Forc…" at bounding box center [337, 299] width 321 height 16
select select "IL"
click at [177, 291] on select "Alabama Alaska American Samoa Arizona Arkansas Armed Forces Americas Armed Forc…" at bounding box center [337, 299] width 321 height 16
drag, startPoint x: 539, startPoint y: 300, endPoint x: 403, endPoint y: 270, distance: 139.3
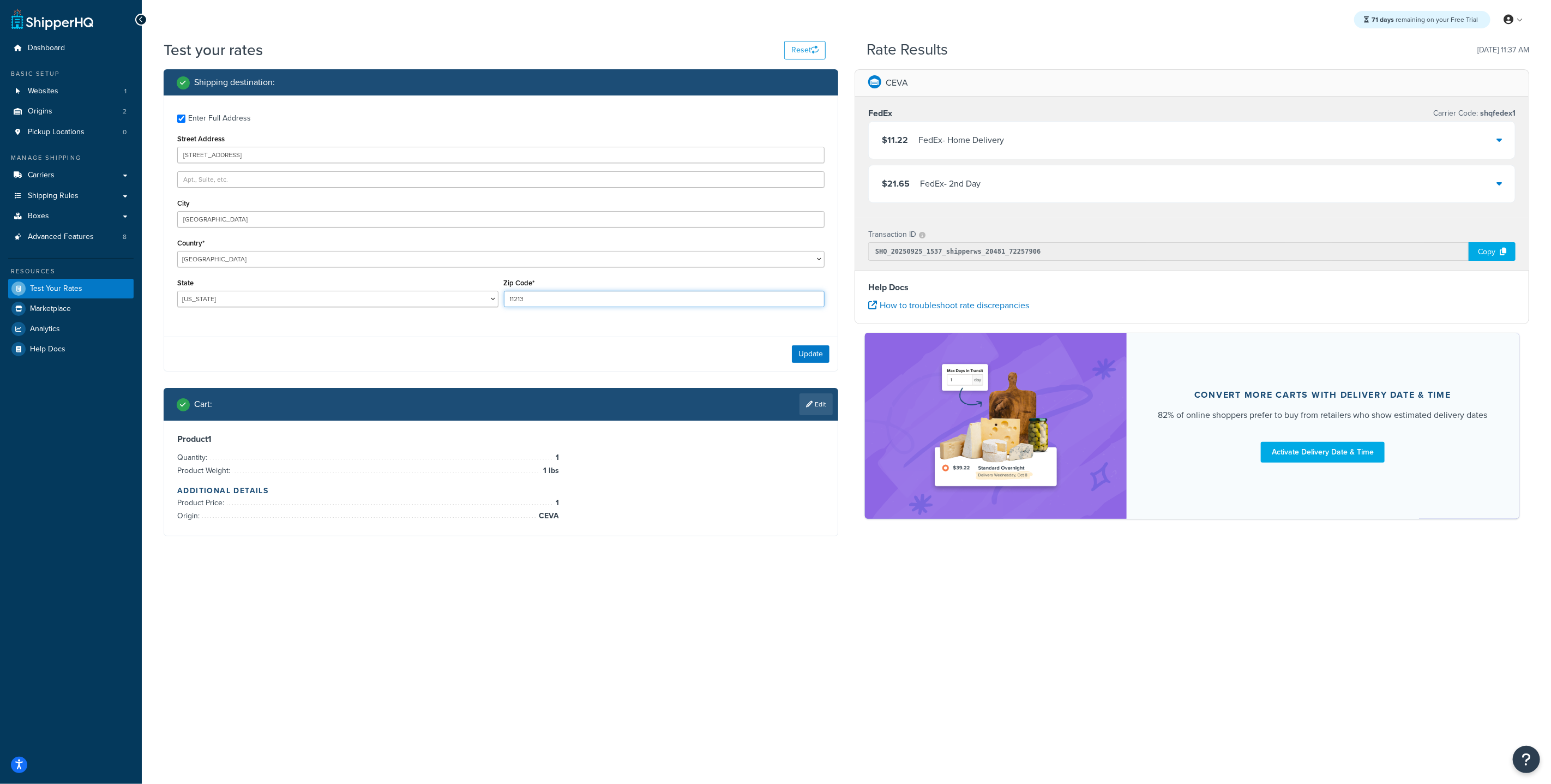
click at [409, 271] on div "Enter Full Address Street Address 2612 Kingston Dr City Northbrook Country* Uni…" at bounding box center [501, 211] width 673 height 233
type input "60062"
click at [827, 358] on button "Update" at bounding box center [810, 354] width 38 height 18
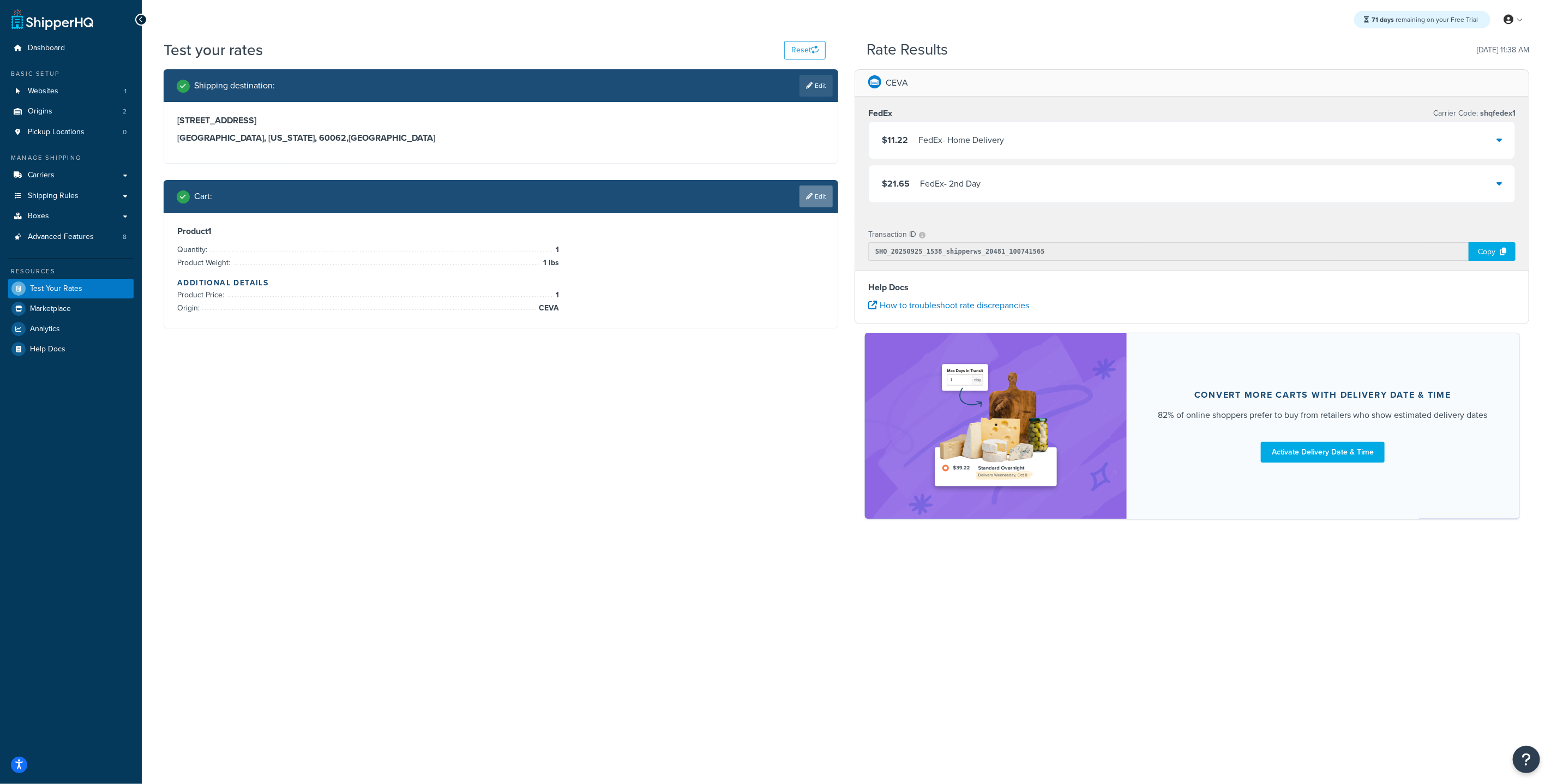
click at [815, 200] on link "Edit" at bounding box center [816, 197] width 33 height 22
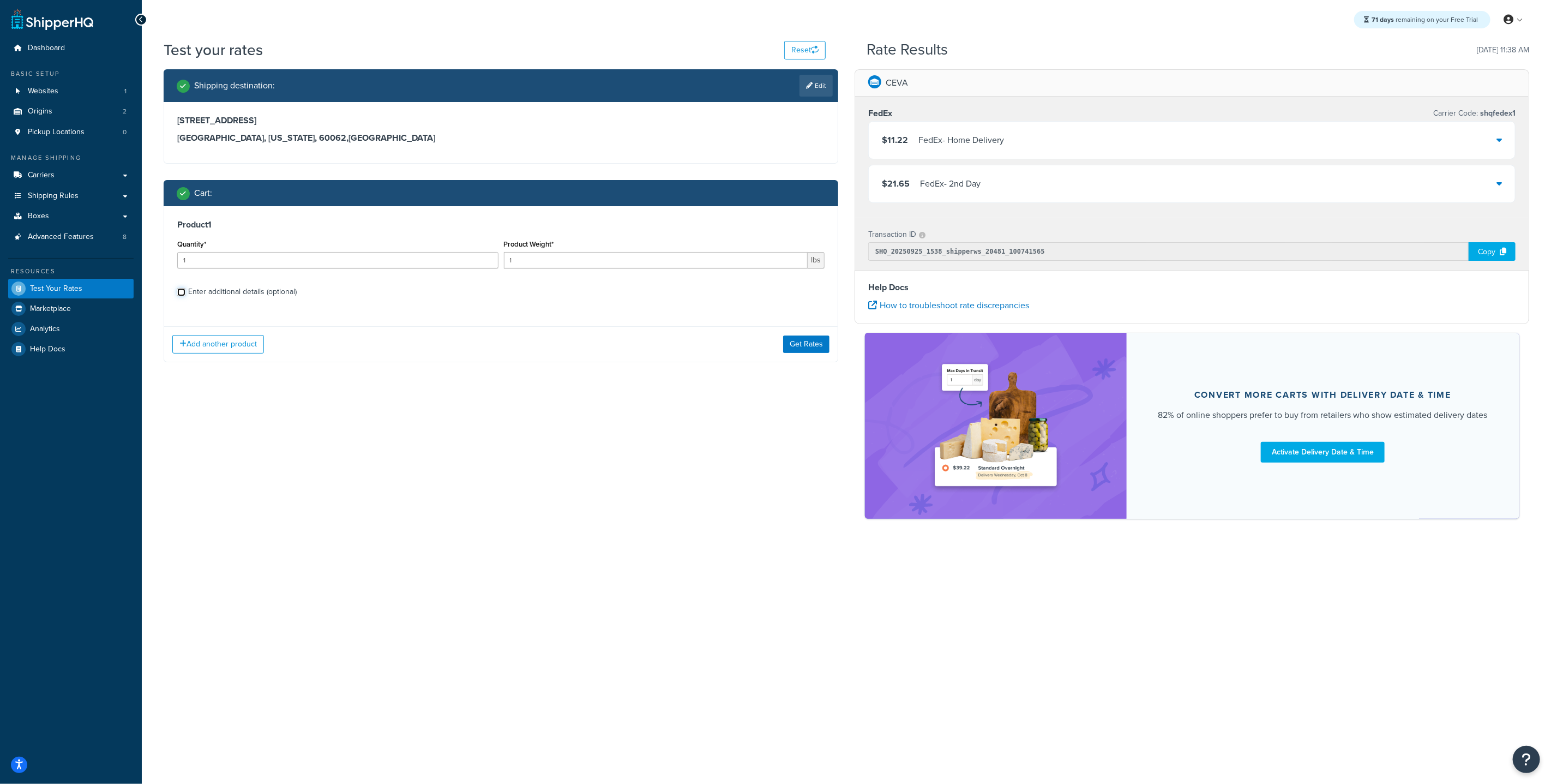
click at [180, 290] on input "Enter additional details (optional)" at bounding box center [181, 292] width 9 height 9
checkbox input "true"
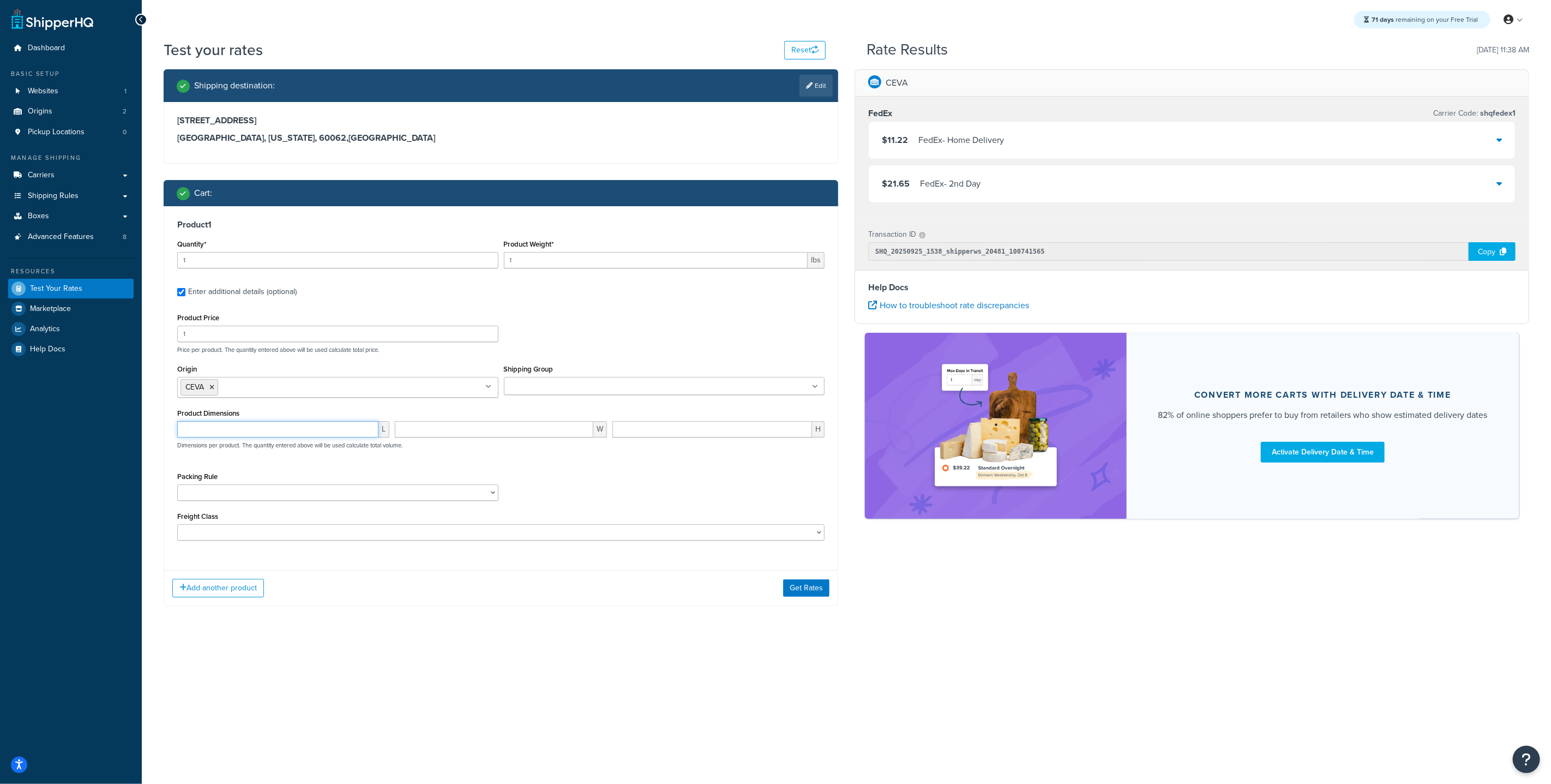
click at [289, 426] on input "number" at bounding box center [278, 429] width 201 height 16
type input "20"
click at [446, 433] on input "number" at bounding box center [494, 429] width 199 height 16
type input "20"
click at [654, 431] on input "number" at bounding box center [712, 429] width 200 height 16
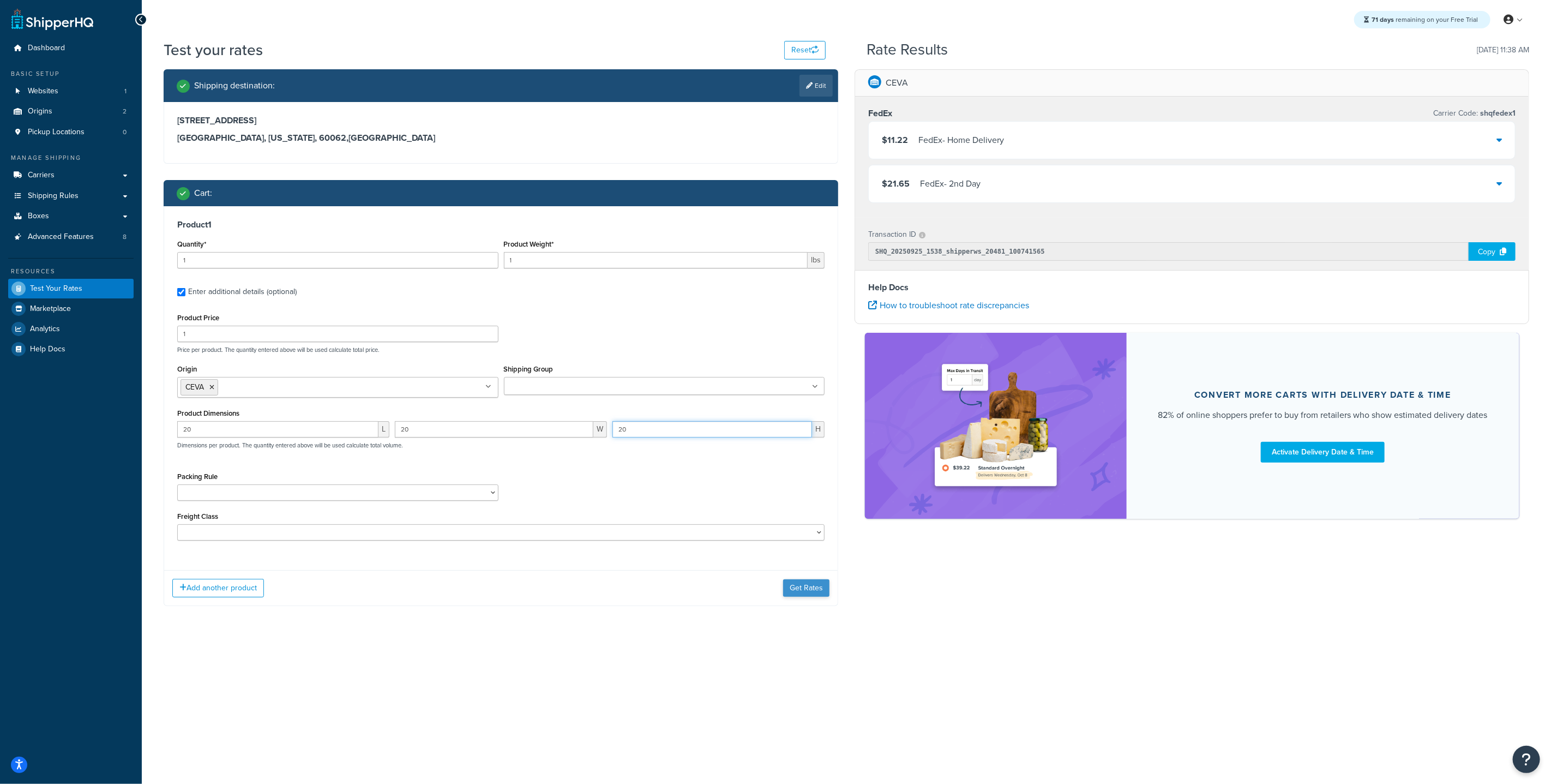
type input "20"
click at [826, 592] on button "Get Rates" at bounding box center [806, 587] width 46 height 18
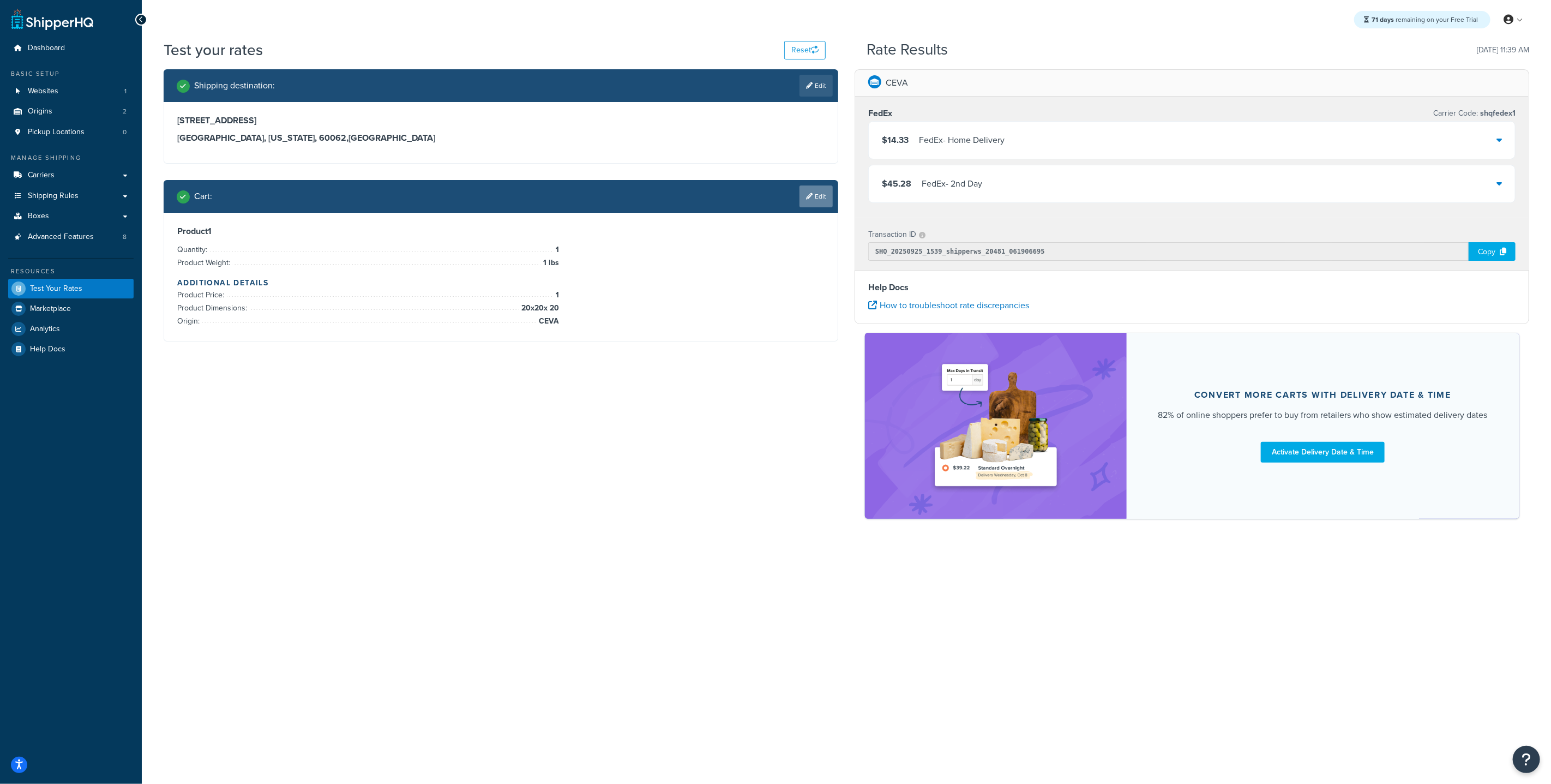
click at [824, 199] on link "Edit" at bounding box center [816, 197] width 33 height 22
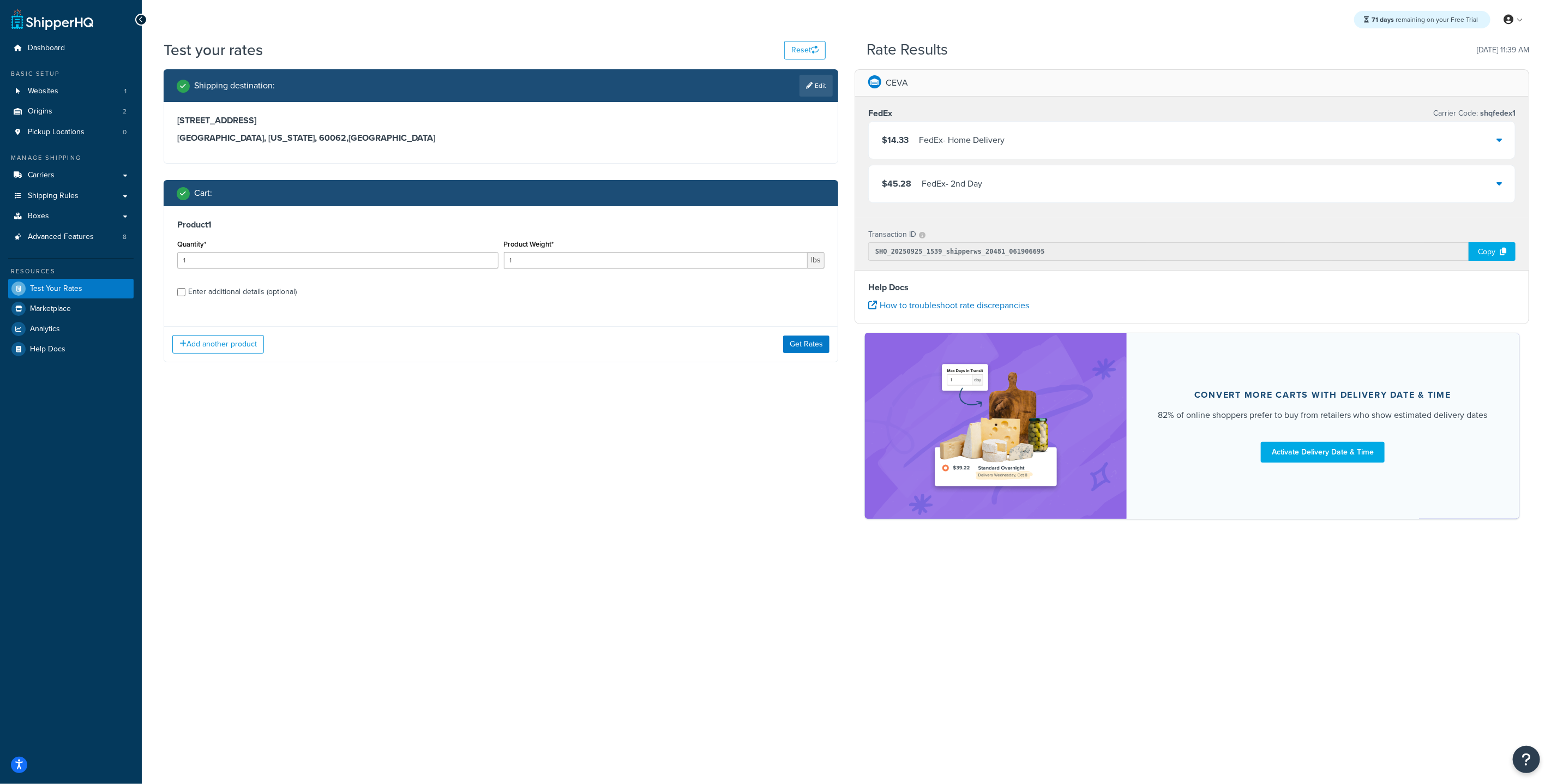
click at [187, 296] on div "Enter additional details (optional)" at bounding box center [501, 290] width 647 height 18
click at [183, 293] on input "Enter additional details (optional)" at bounding box center [181, 292] width 9 height 9
checkbox input "true"
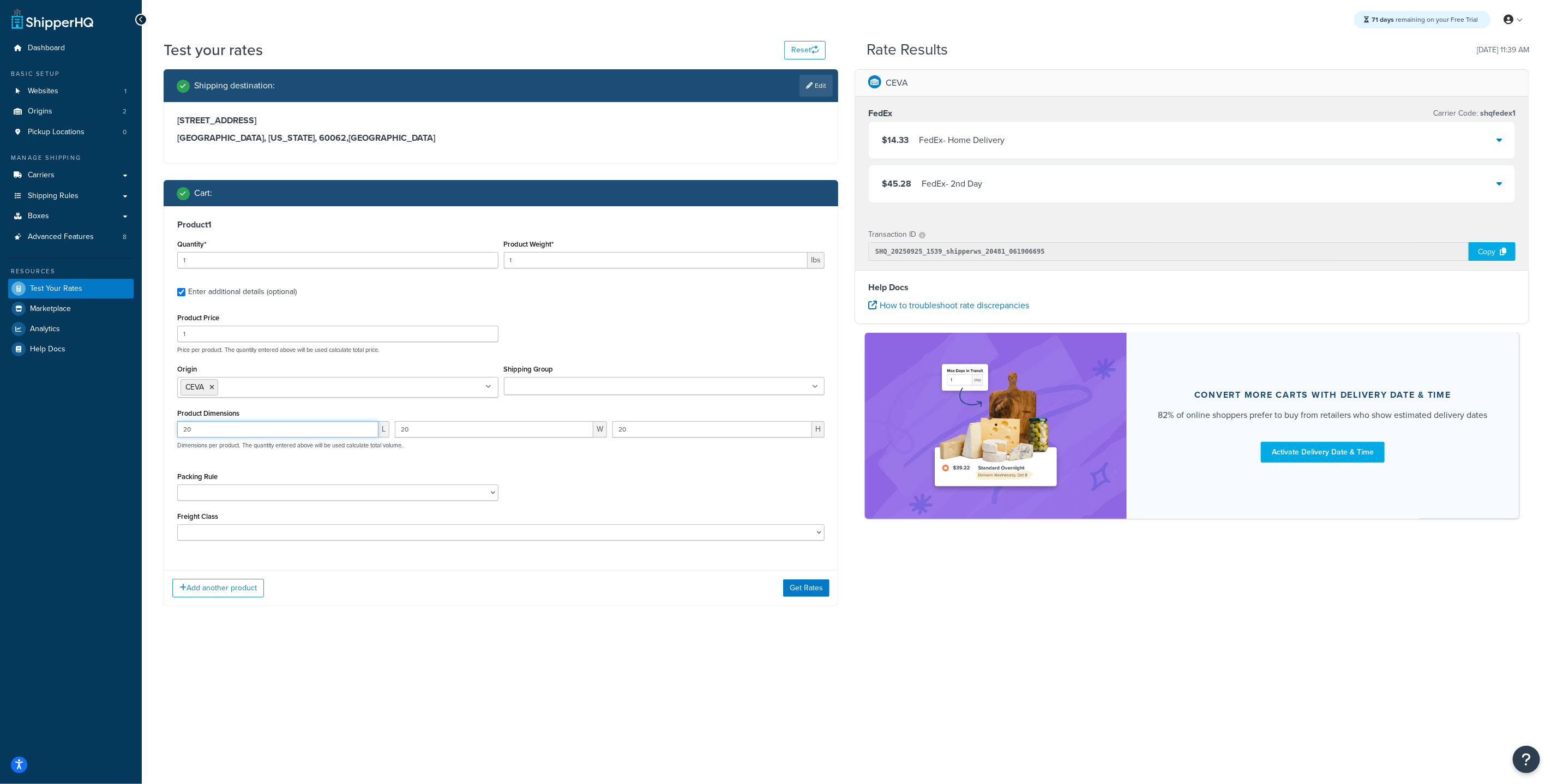
drag, startPoint x: 234, startPoint y: 426, endPoint x: 130, endPoint y: 415, distance: 104.6
click at [140, 416] on div "Dashboard Basic Setup Websites 1 Origins 2 Pickup Locations 0 Manage Shipping C…" at bounding box center [776, 392] width 1551 height 784
drag, startPoint x: 447, startPoint y: 432, endPoint x: 387, endPoint y: 419, distance: 61.4
click at [312, 419] on div "Product Dimensions L 20 W 20 H Dimensions per product. The quantity entered abo…" at bounding box center [501, 433] width 647 height 55
drag, startPoint x: 669, startPoint y: 425, endPoint x: 577, endPoint y: 430, distance: 92.1
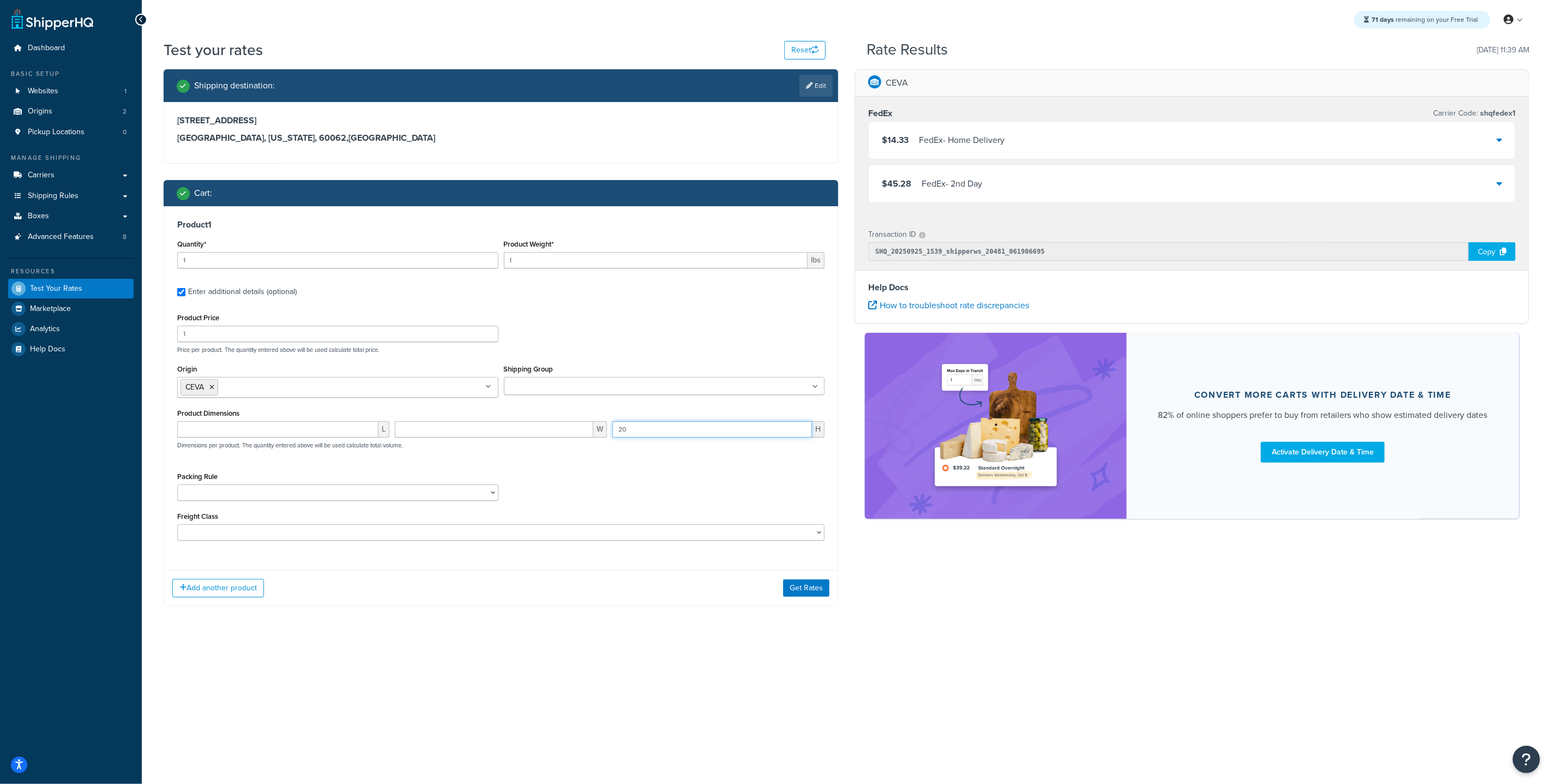
click at [536, 423] on div "L W 20 H Dimensions per product. The quantity entered above will be used calcul…" at bounding box center [502, 440] width 653 height 39
drag, startPoint x: 678, startPoint y: 435, endPoint x: 526, endPoint y: 422, distance: 152.6
click at [529, 423] on div "L W 20 H Dimensions per product. The quantity entered above will be used calcul…" at bounding box center [502, 440] width 653 height 39
click at [818, 590] on button "Get Rates" at bounding box center [806, 587] width 46 height 18
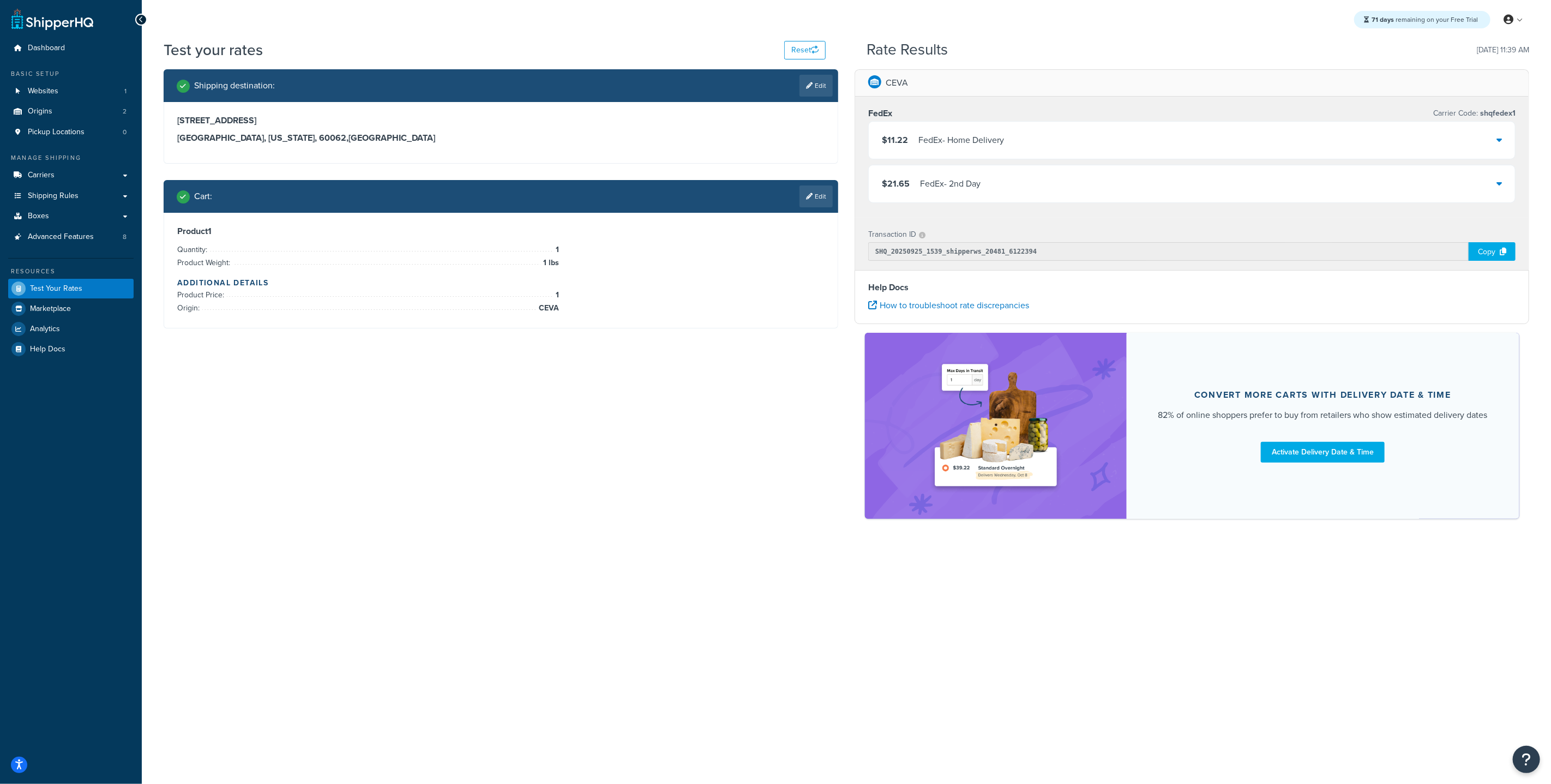
click at [1505, 142] on div "$11.22 FedEx - Home Delivery" at bounding box center [1192, 140] width 646 height 37
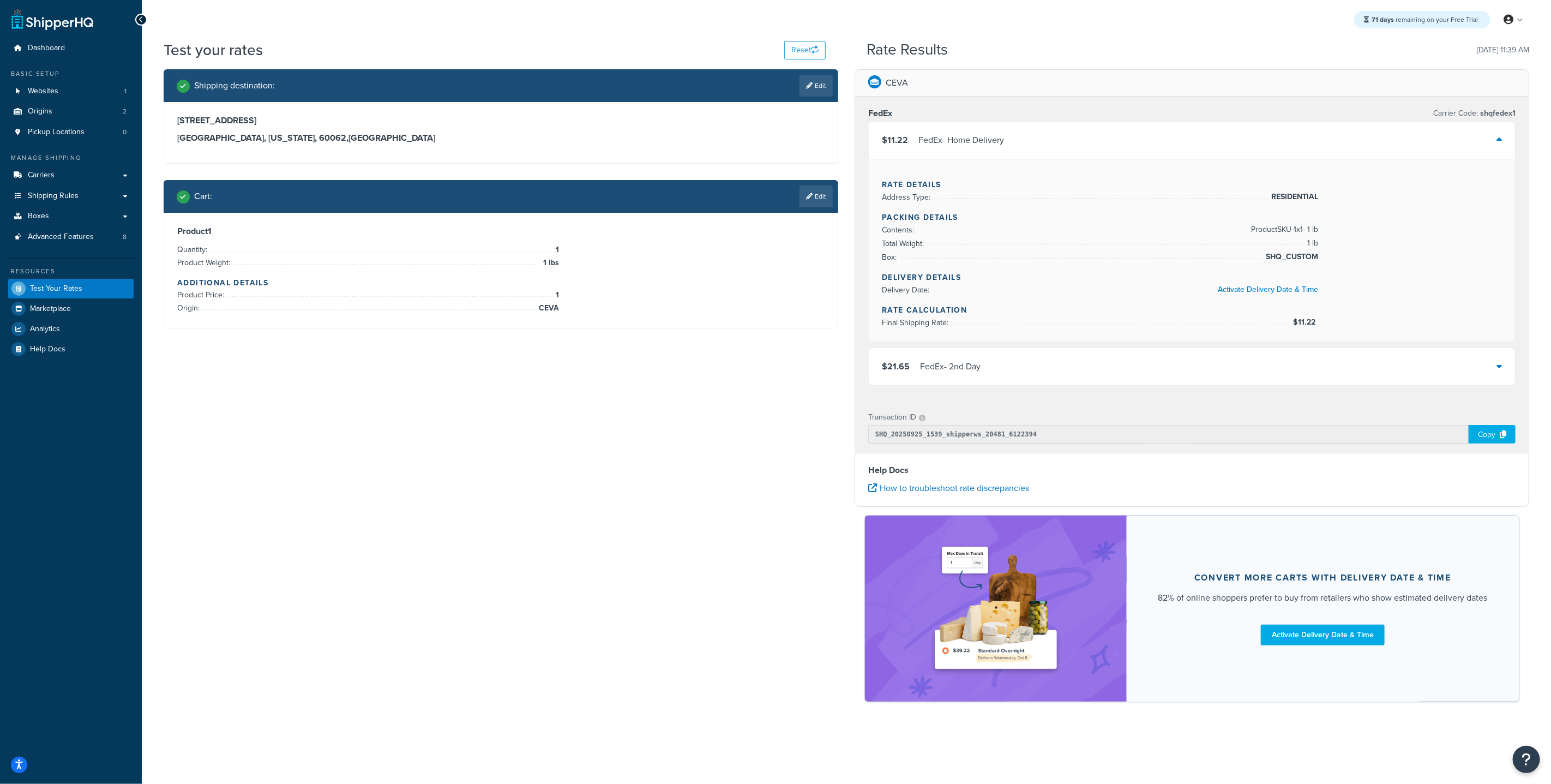
click at [1503, 139] on div "$11.22 FedEx - Home Delivery" at bounding box center [1192, 140] width 646 height 37
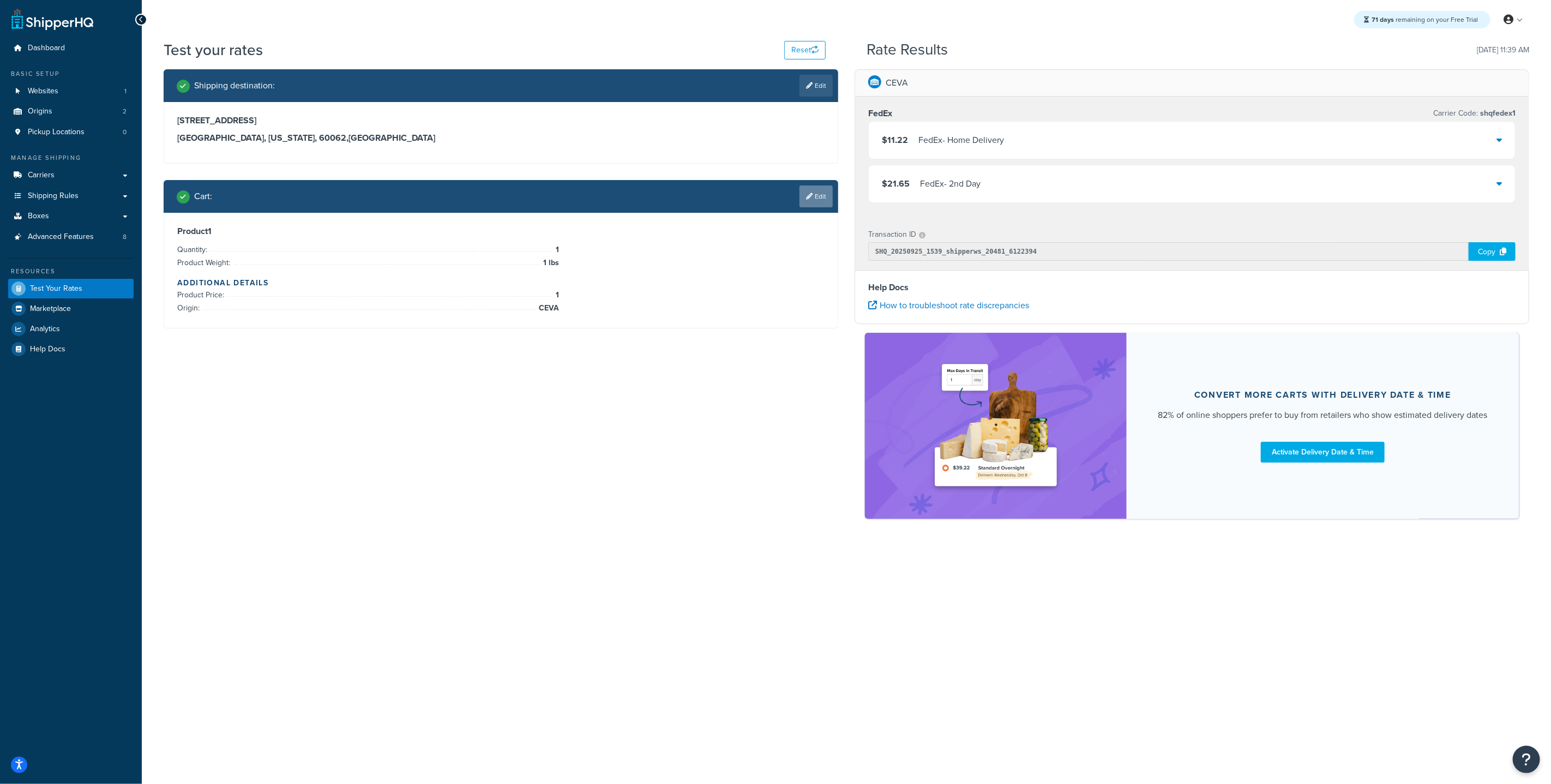
click at [812, 197] on link "Edit" at bounding box center [816, 197] width 33 height 22
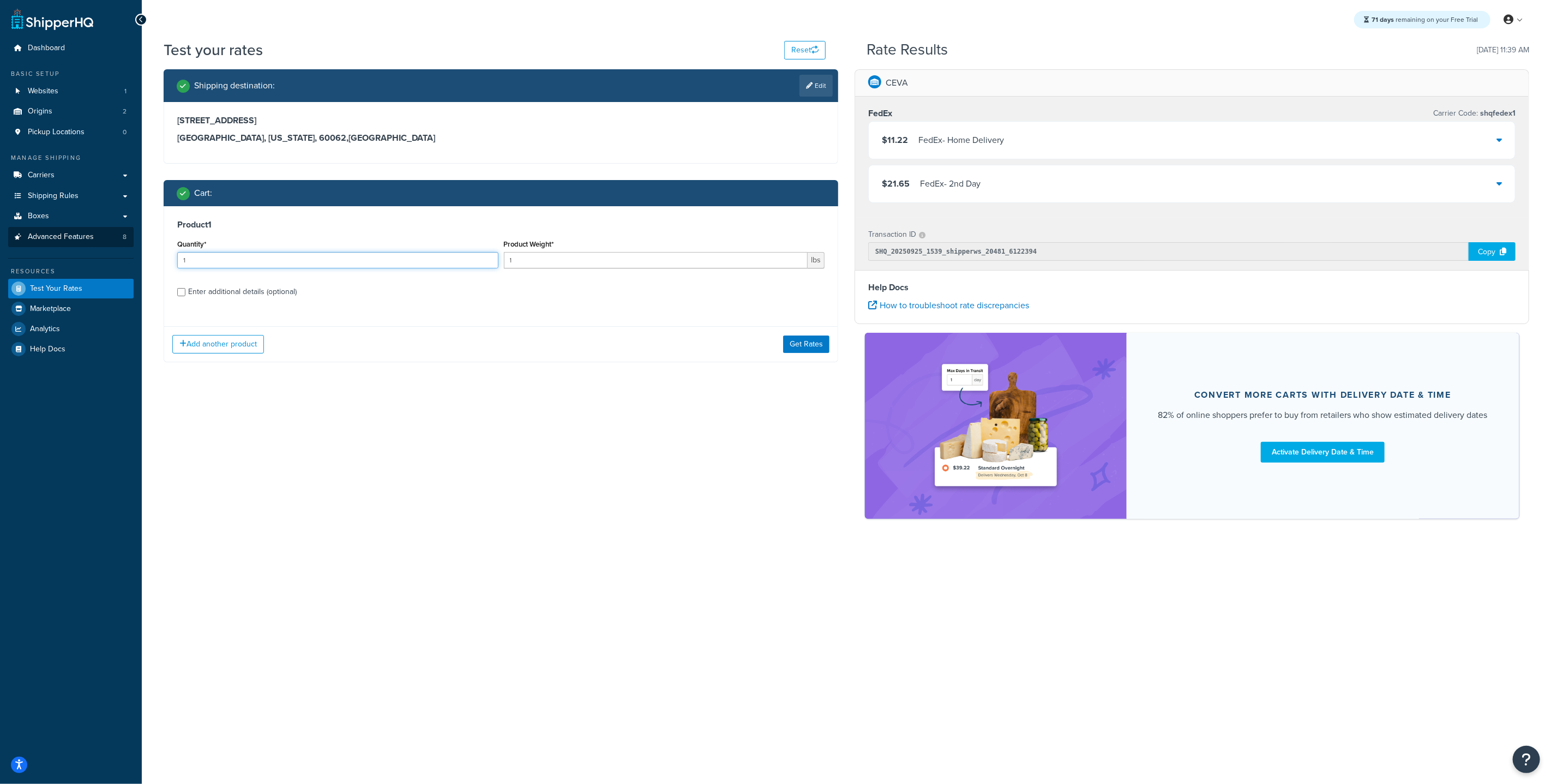
drag, startPoint x: 289, startPoint y: 266, endPoint x: 130, endPoint y: 232, distance: 162.6
click at [142, 233] on div "Test your rates Reset Rate Results 09/25/2025, 11:39 AM Shipping destination : …" at bounding box center [846, 298] width 1409 height 518
type input "10"
click at [804, 347] on button "Get Rates" at bounding box center [806, 344] width 46 height 18
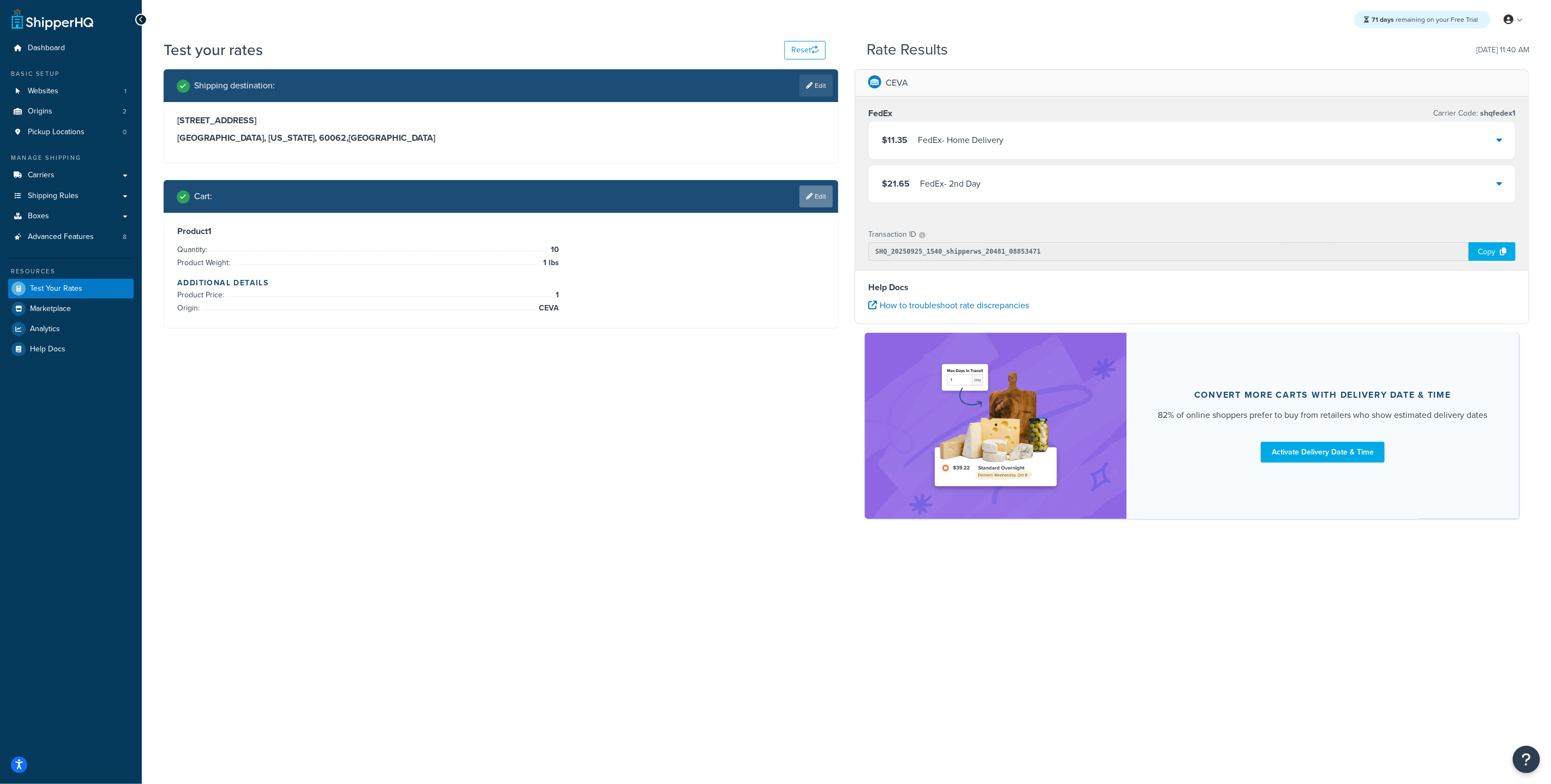
click at [827, 200] on link "Edit" at bounding box center [816, 197] width 33 height 22
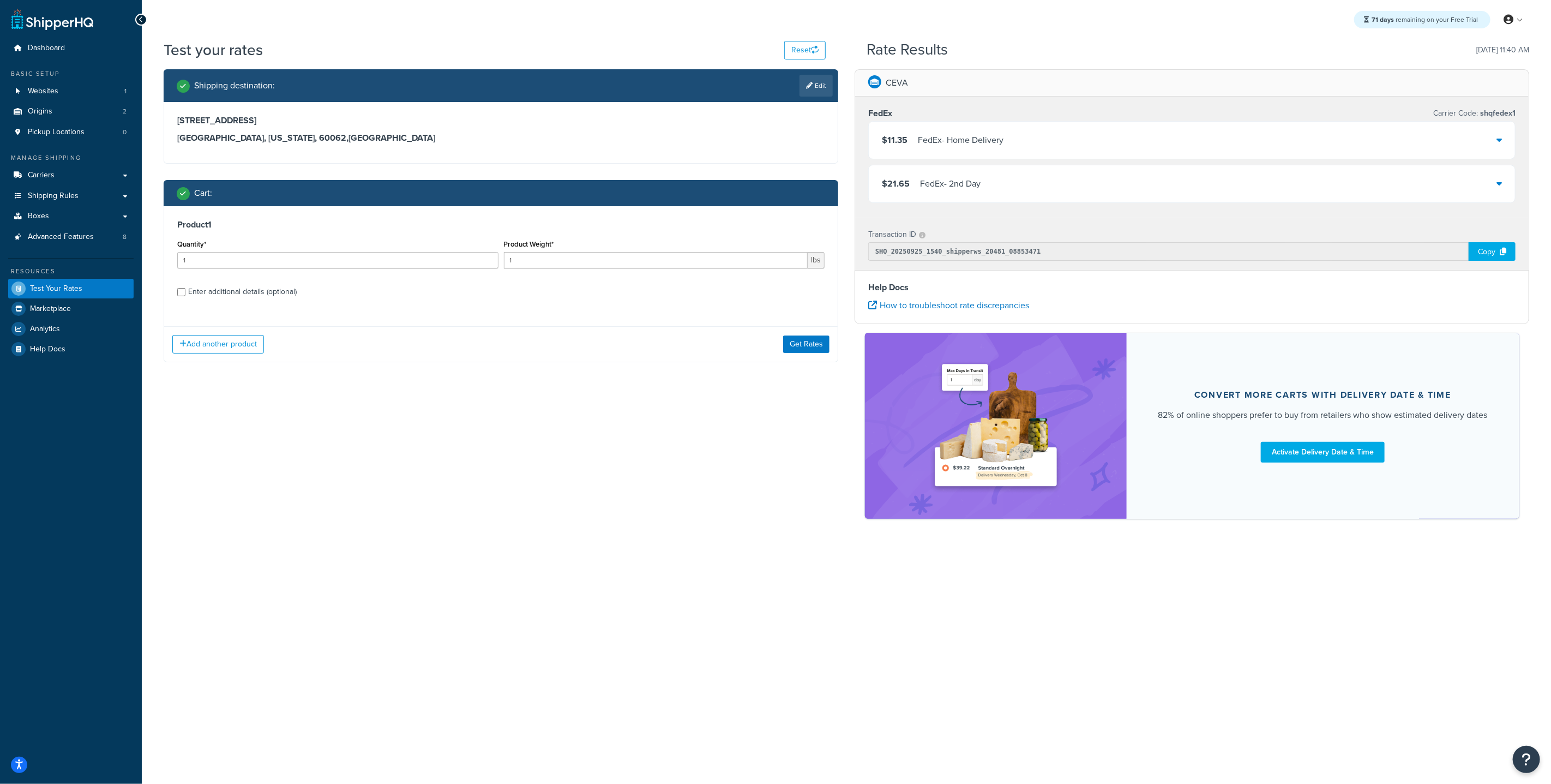
click at [185, 296] on div "Enter additional details (optional)" at bounding box center [501, 290] width 647 height 18
click at [182, 291] on input "Enter additional details (optional)" at bounding box center [181, 292] width 9 height 9
checkbox input "true"
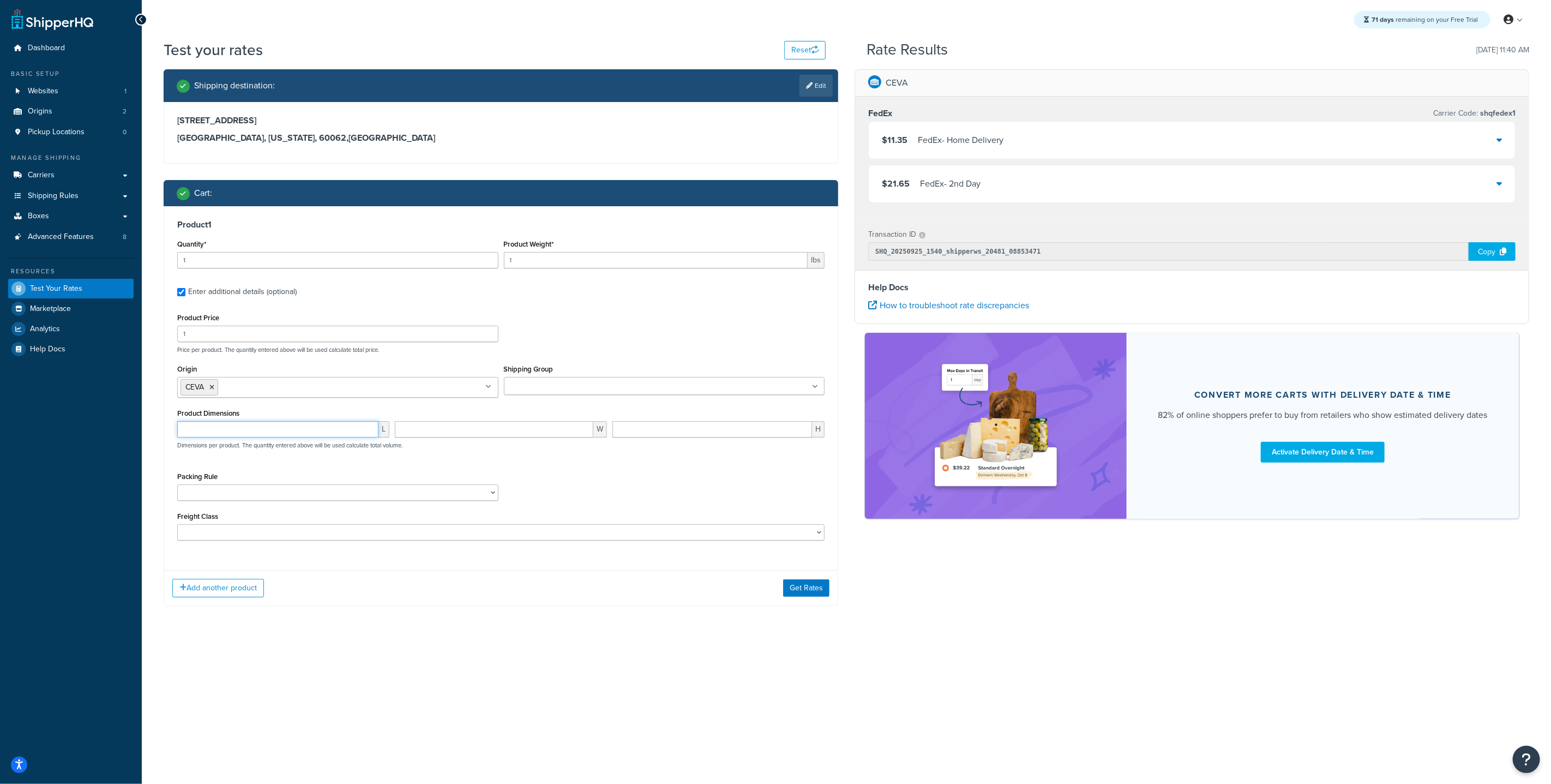
click at [255, 435] on input "number" at bounding box center [278, 429] width 201 height 16
type input "20"
click at [438, 431] on input "number" at bounding box center [494, 429] width 199 height 16
type input "20"
click at [664, 435] on input "number" at bounding box center [712, 429] width 200 height 16
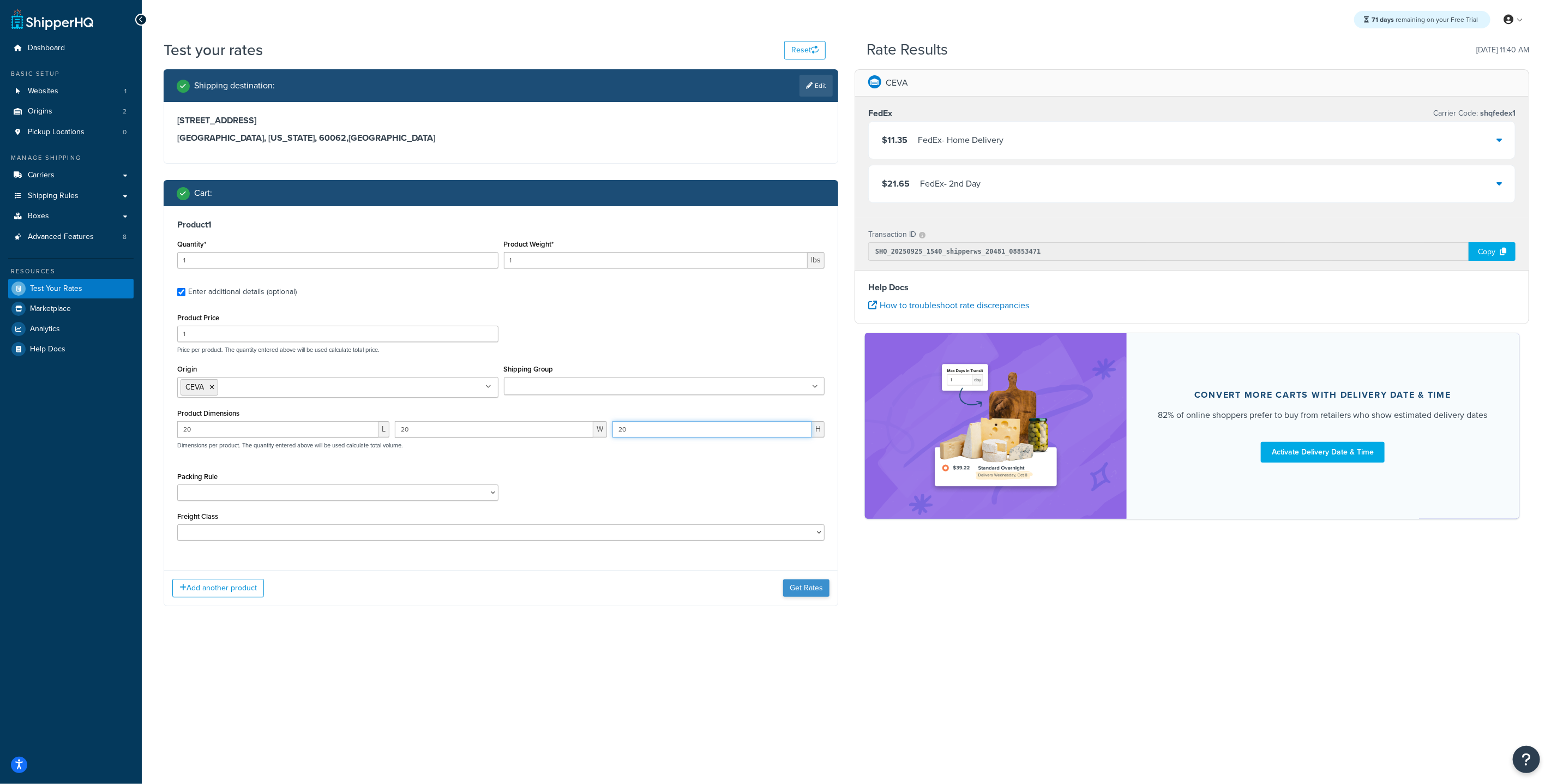
type input "20"
click at [803, 588] on button "Get Rates" at bounding box center [806, 587] width 46 height 18
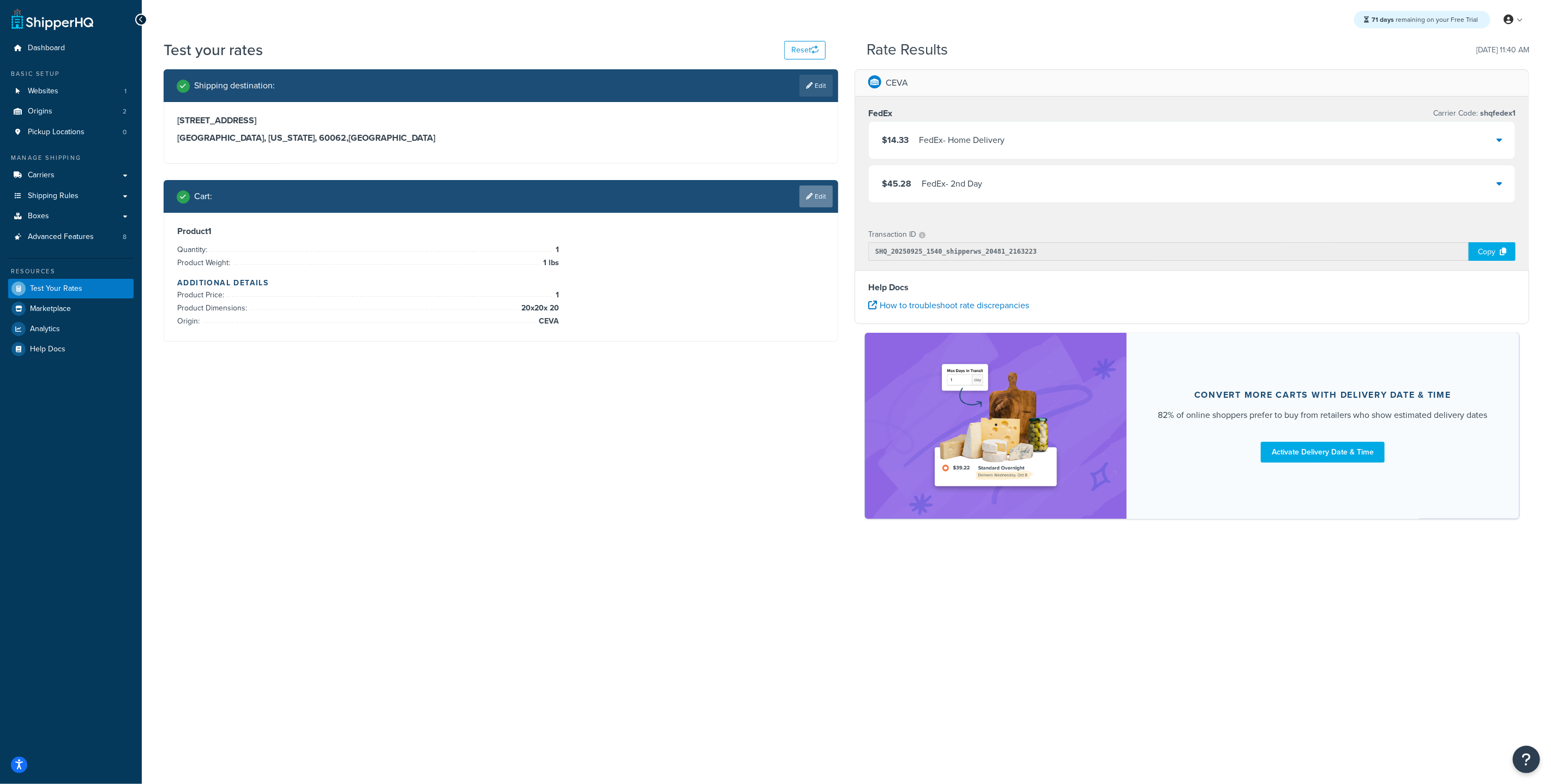
click at [817, 193] on link "Edit" at bounding box center [816, 197] width 33 height 22
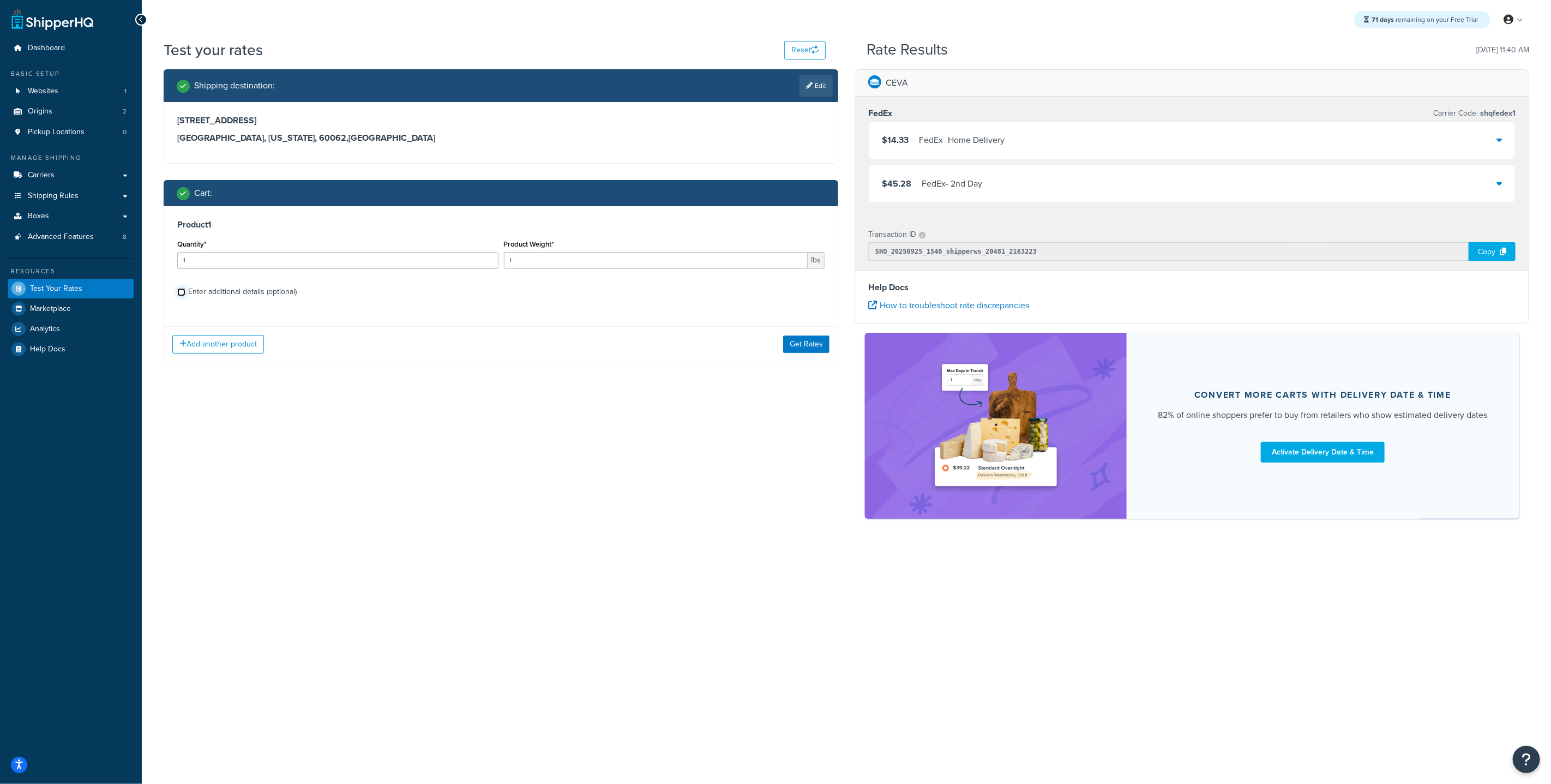
click at [183, 291] on input "Enter additional details (optional)" at bounding box center [181, 292] width 9 height 9
checkbox input "true"
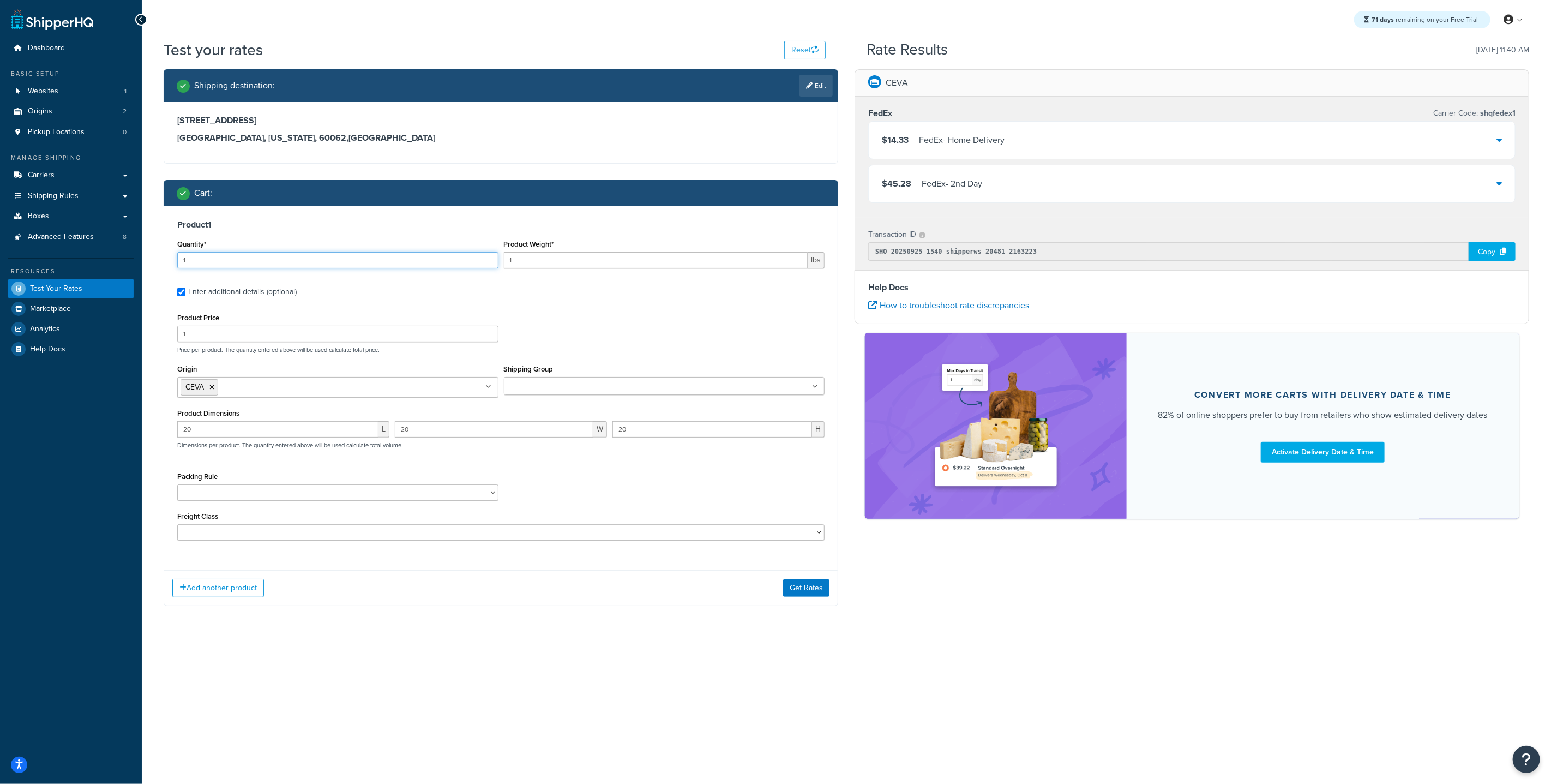
click at [241, 266] on input "1" at bounding box center [337, 260] width 321 height 16
type input "10"
click at [628, 331] on div "Product Price 1 Price per product. The quantity entered above will be used calc…" at bounding box center [502, 332] width 653 height 43
click at [799, 589] on button "Get Rates" at bounding box center [806, 587] width 46 height 18
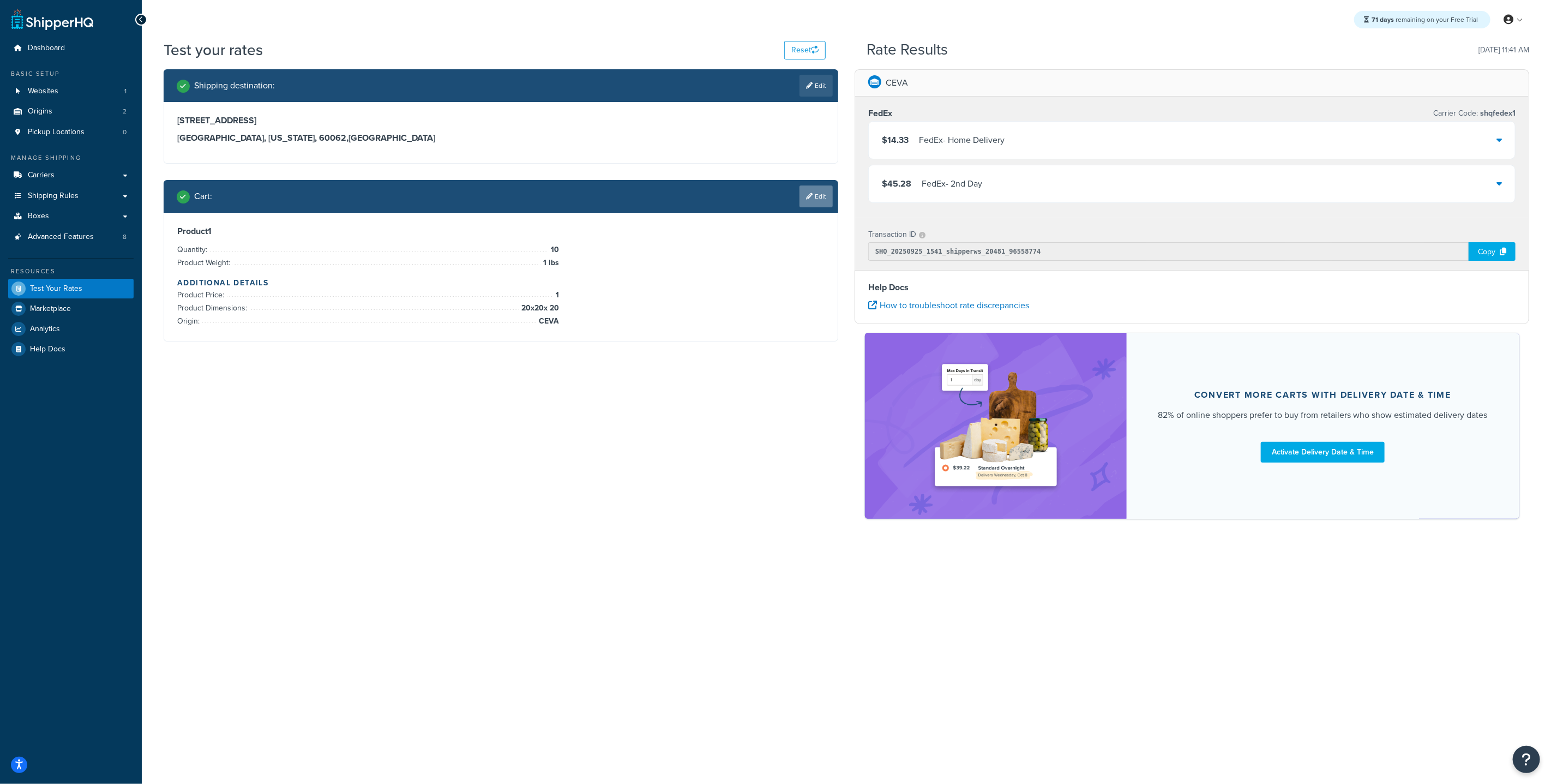
click at [812, 195] on link "Edit" at bounding box center [816, 197] width 33 height 22
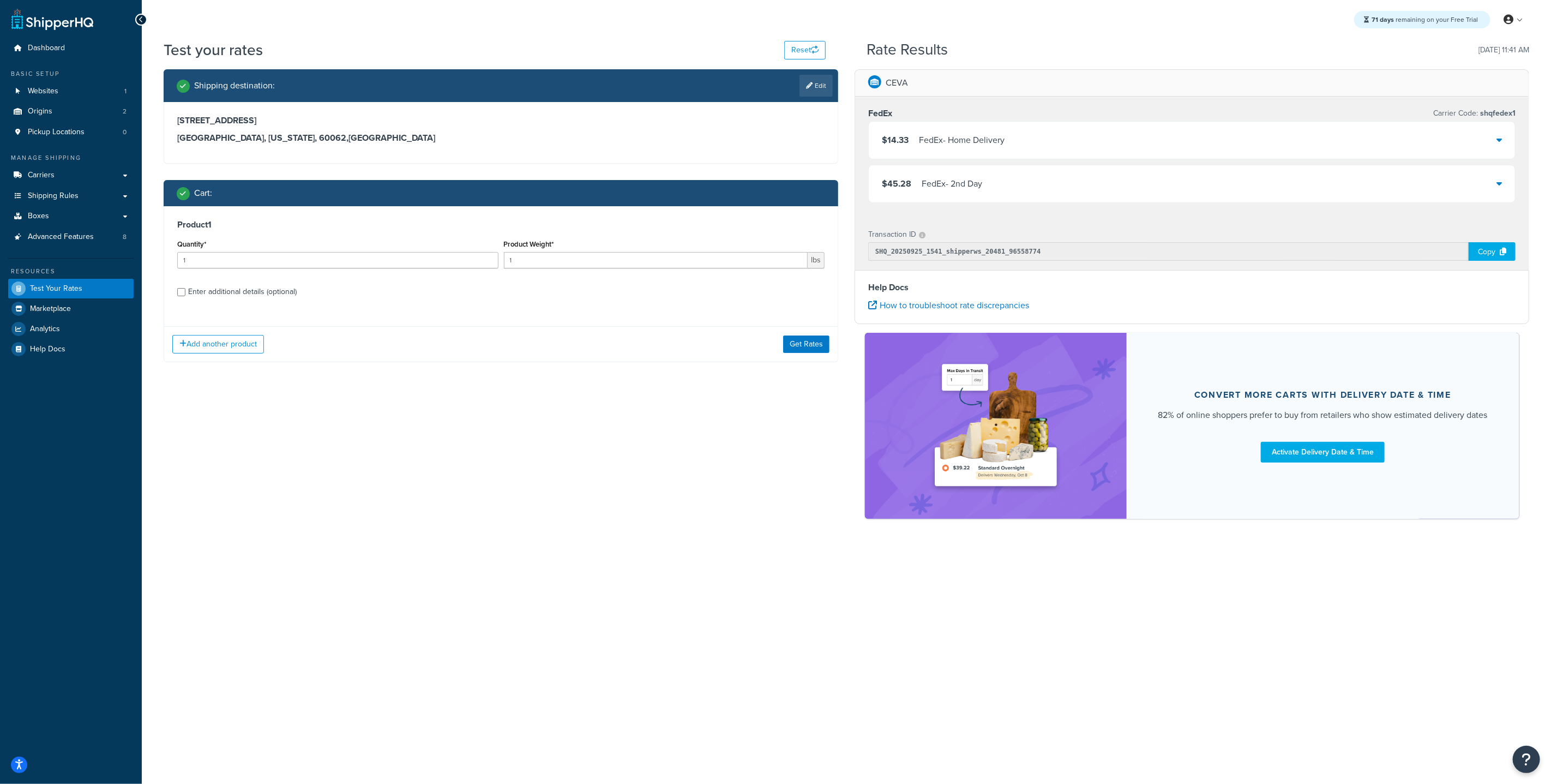
click at [199, 302] on div "Product 1 Quantity* 1 Product Weight* 1 lbs Enter additional details (optional)" at bounding box center [501, 262] width 673 height 111
click at [198, 294] on div "Enter additional details (optional)" at bounding box center [242, 292] width 108 height 15
click at [186, 294] on input "Enter additional details (optional)" at bounding box center [181, 292] width 9 height 9
checkbox input "true"
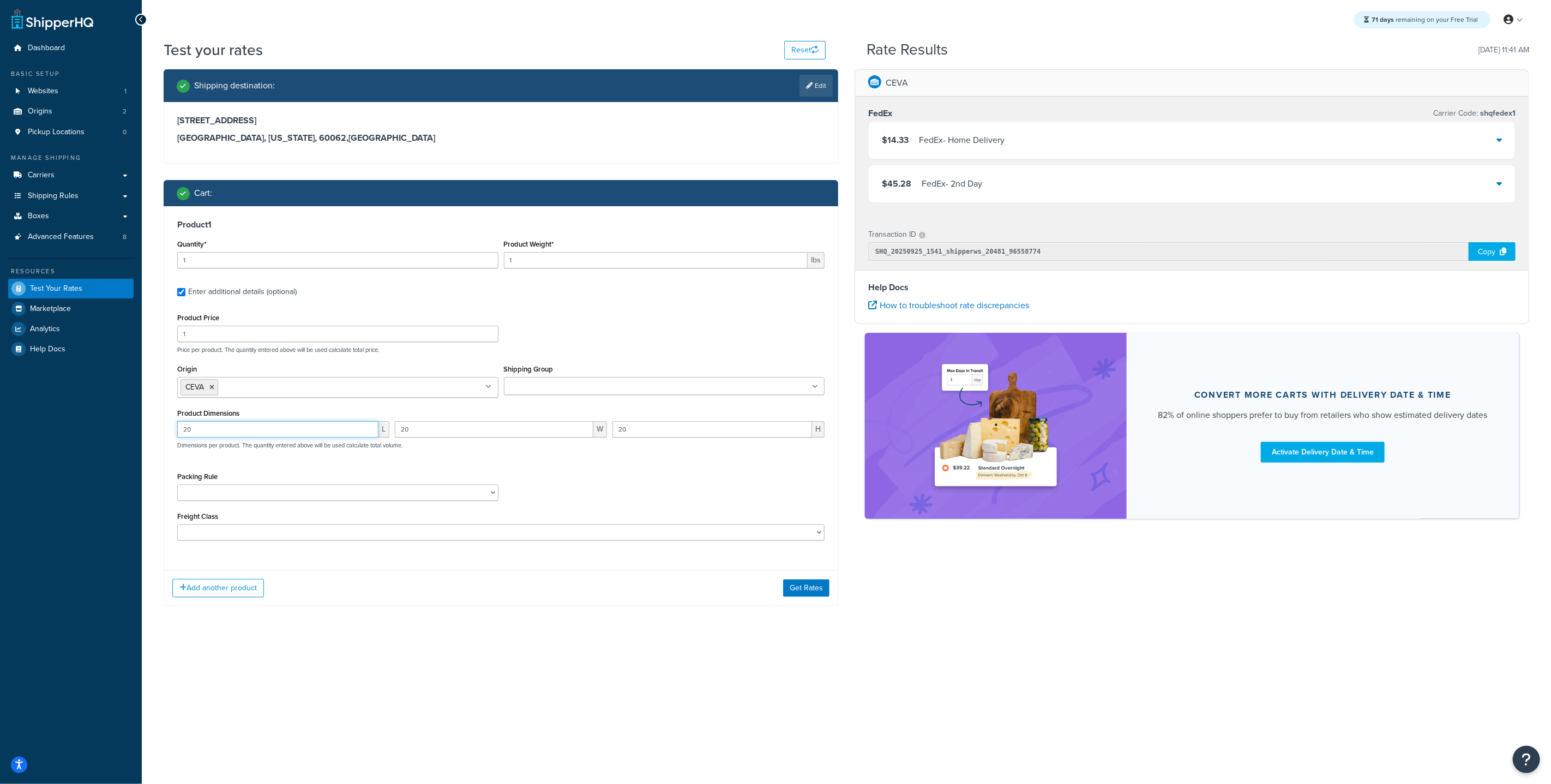
click at [247, 435] on input "20" at bounding box center [278, 429] width 201 height 16
type input "200"
click at [472, 431] on input "20" at bounding box center [494, 429] width 199 height 16
type input "200"
click at [656, 433] on input "20" at bounding box center [712, 429] width 200 height 16
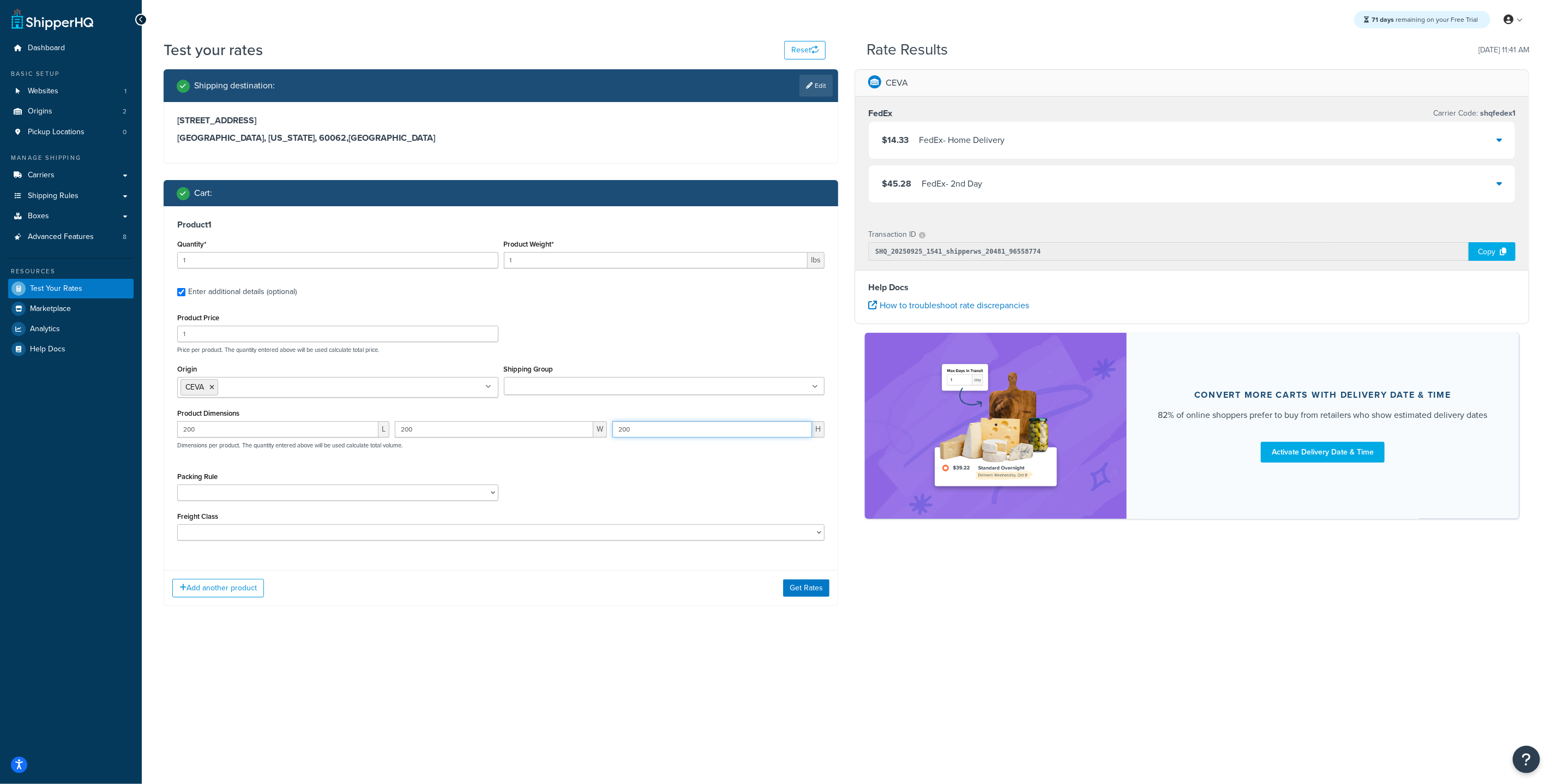
type input "200"
click at [231, 265] on input "1" at bounding box center [337, 260] width 321 height 16
click at [823, 586] on button "Get Rates" at bounding box center [806, 587] width 46 height 18
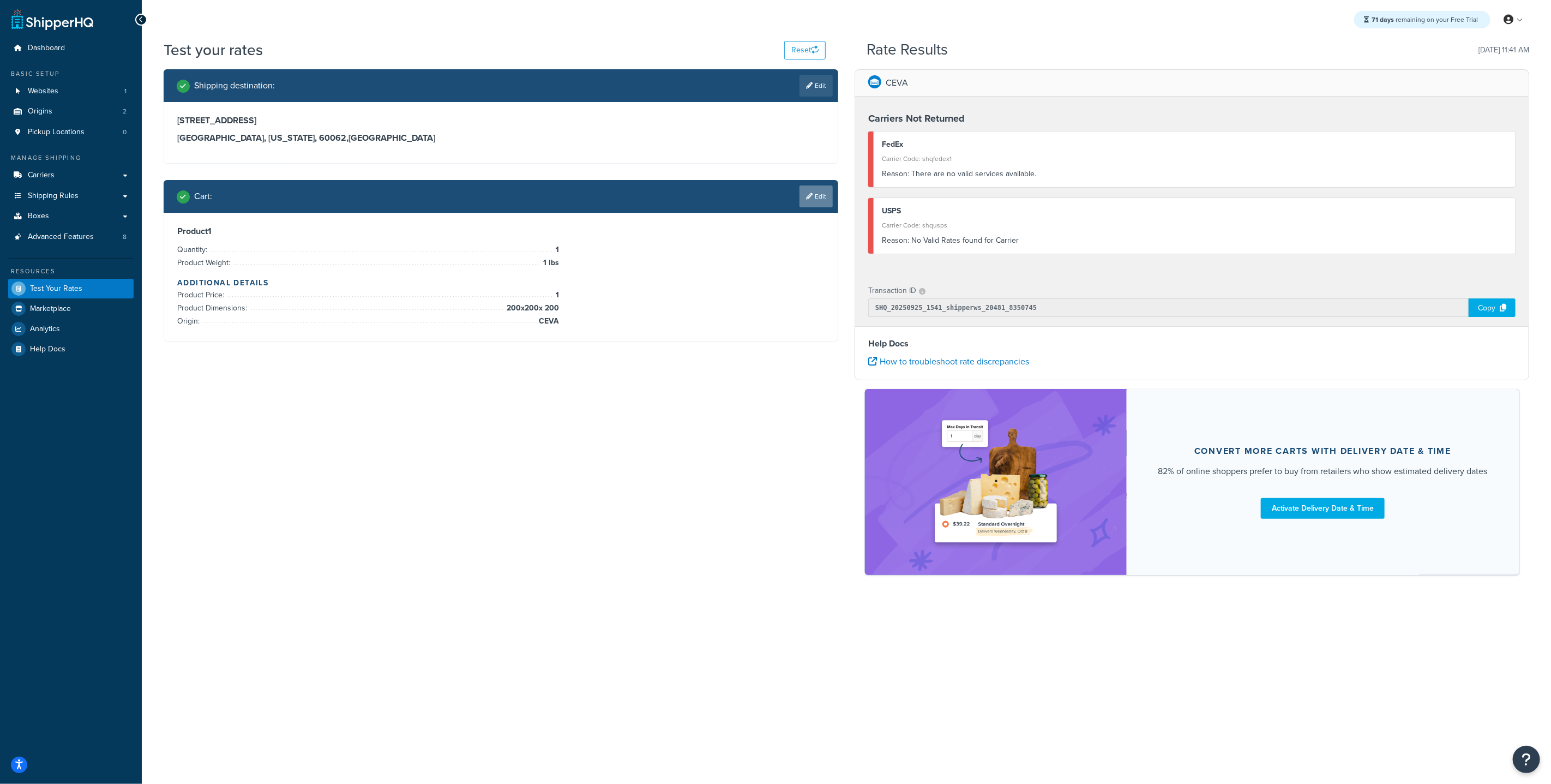
click at [817, 193] on link "Edit" at bounding box center [816, 197] width 33 height 22
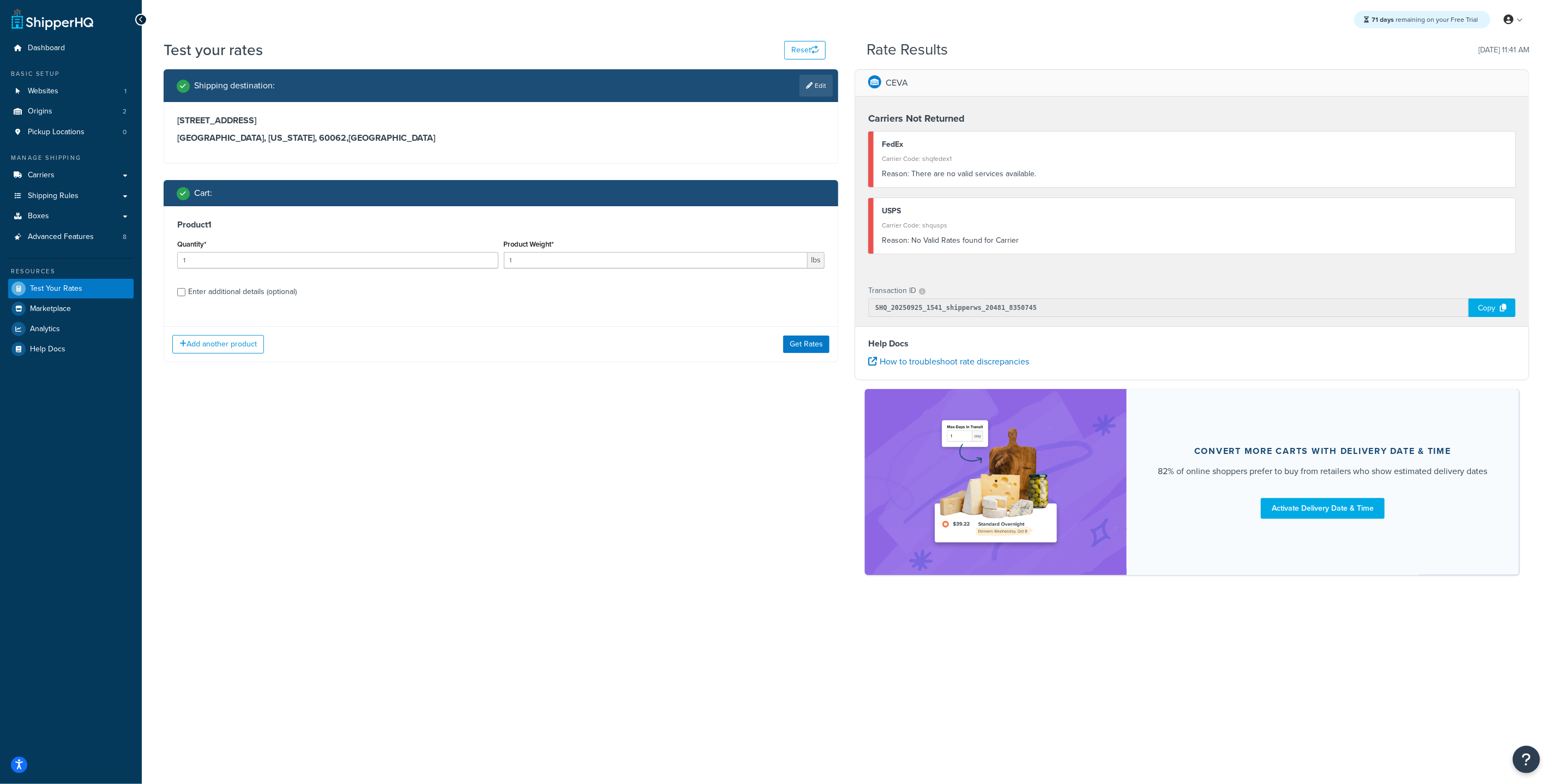
click at [198, 289] on div "Enter additional details (optional)" at bounding box center [242, 292] width 108 height 15
click at [186, 289] on input "Enter additional details (optional)" at bounding box center [181, 292] width 9 height 9
checkbox input "true"
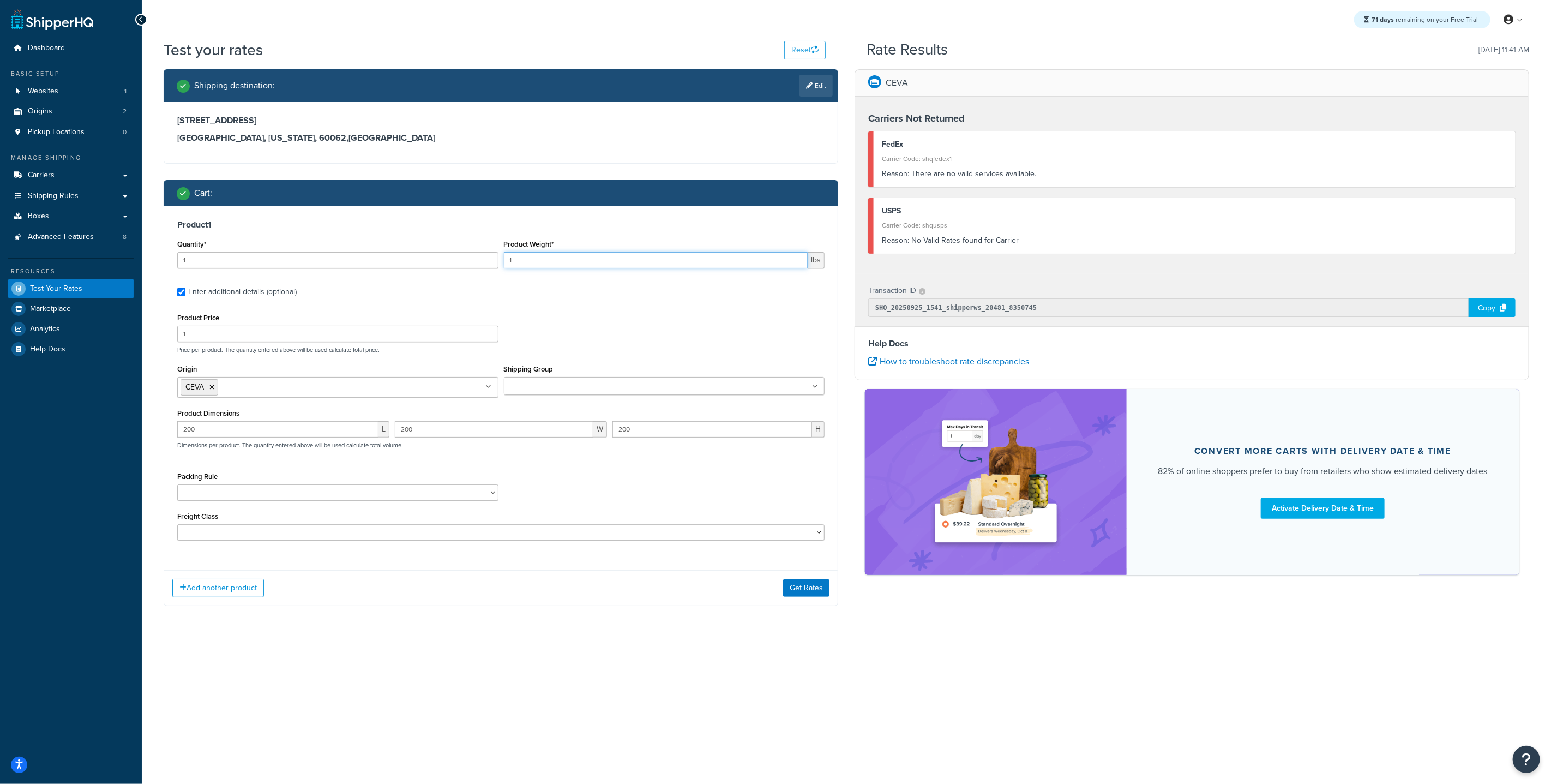
click at [546, 260] on input "1" at bounding box center [656, 260] width 304 height 16
type input "10.055"
drag, startPoint x: 236, startPoint y: 416, endPoint x: 234, endPoint y: 444, distance: 28.1
click at [235, 443] on div "Product Dimensions 200 L 200 W 200 H Dimensions per product. The quantity enter…" at bounding box center [501, 433] width 647 height 55
click at [231, 440] on div "200 L" at bounding box center [283, 433] width 217 height 25
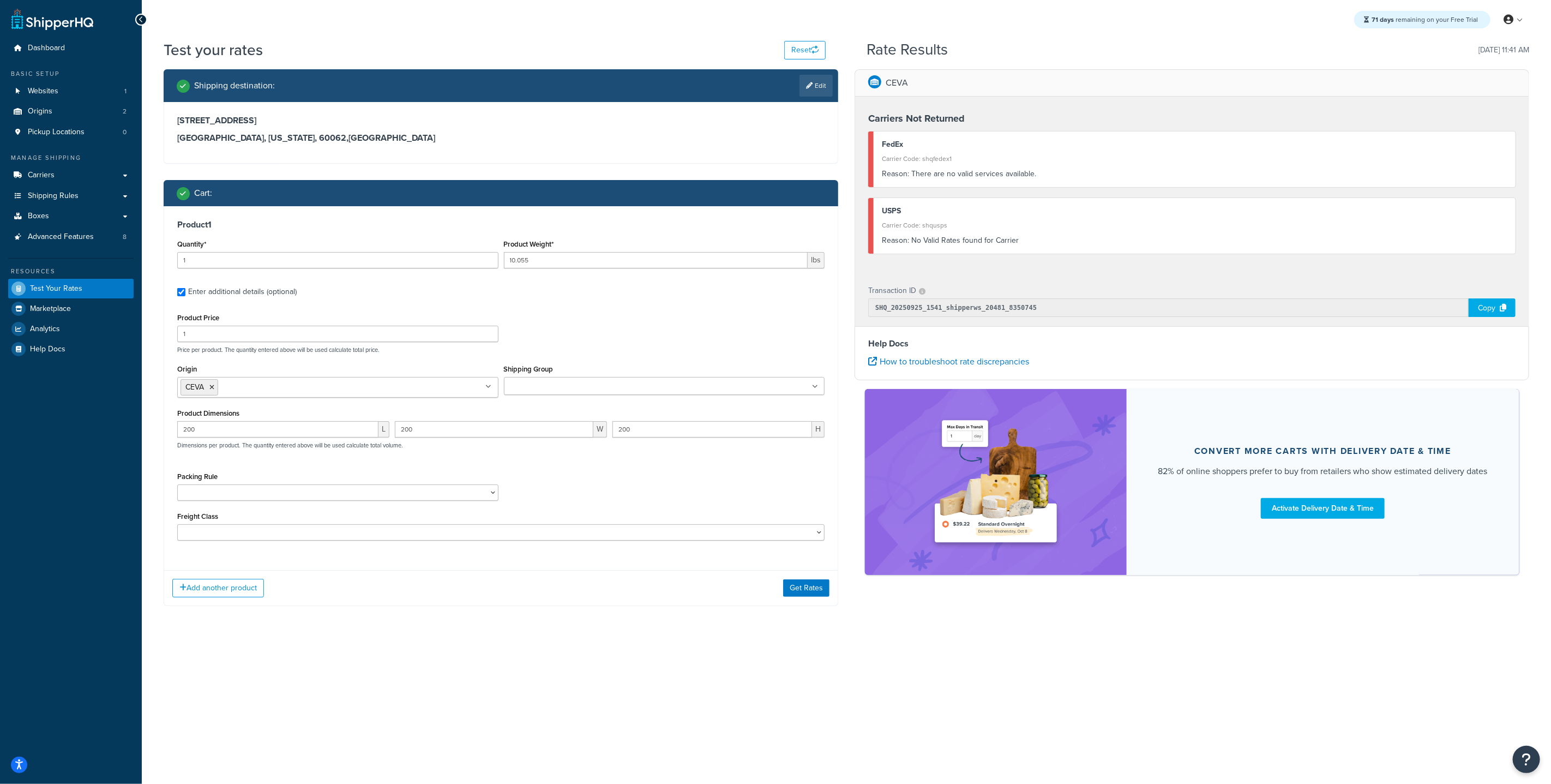
click at [230, 438] on div "200 L" at bounding box center [283, 433] width 217 height 25
click at [230, 437] on input "200" at bounding box center [278, 429] width 201 height 16
click at [230, 436] on input "200" at bounding box center [278, 429] width 201 height 16
click at [231, 435] on input "200" at bounding box center [278, 429] width 201 height 16
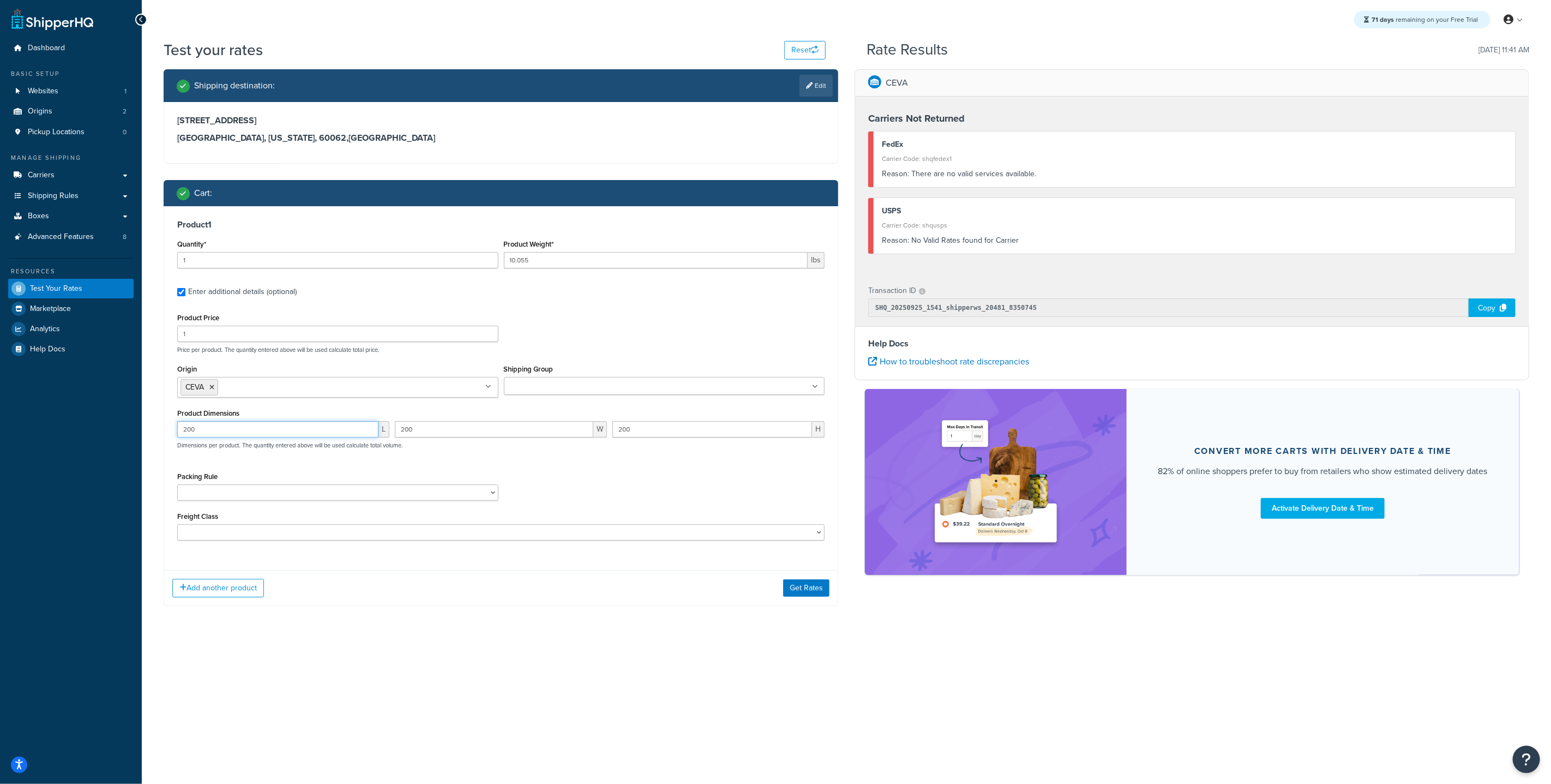
click at [232, 433] on input "200" at bounding box center [278, 429] width 201 height 16
click at [231, 430] on input "200" at bounding box center [278, 429] width 201 height 16
drag, startPoint x: 228, startPoint y: 430, endPoint x: 158, endPoint y: 424, distance: 70.3
click at [169, 429] on div "Product 1 Quantity* 1 Product Weight* 10.055 lbs Enter additional details (opti…" at bounding box center [501, 383] width 673 height 355
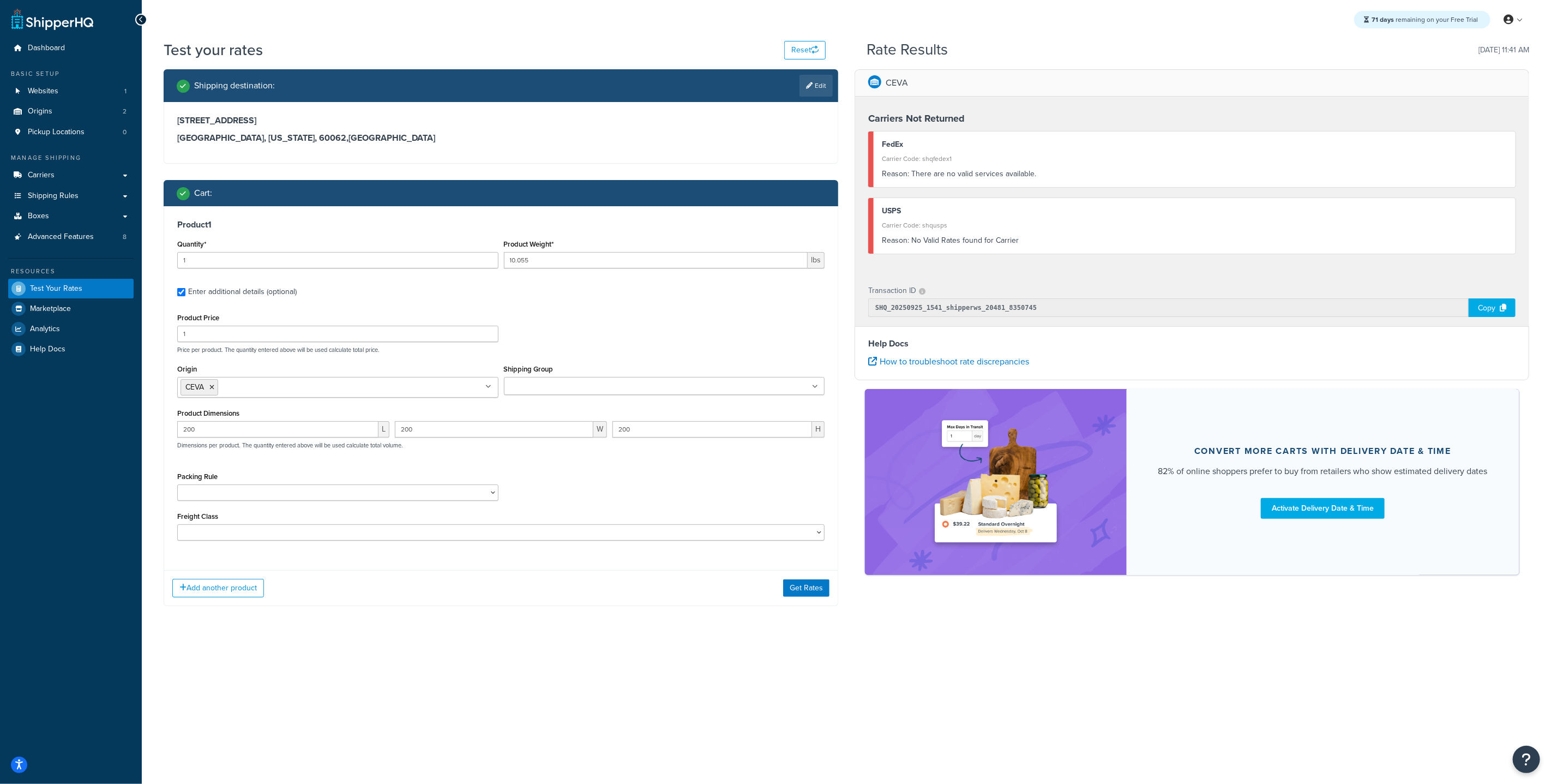
click at [219, 439] on div "200 L" at bounding box center [283, 433] width 217 height 25
click at [211, 431] on input "200" at bounding box center [278, 429] width 201 height 16
type input "22.65"
click at [418, 430] on input "200" at bounding box center [494, 429] width 199 height 16
drag, startPoint x: 419, startPoint y: 430, endPoint x: 368, endPoint y: 421, distance: 51.8
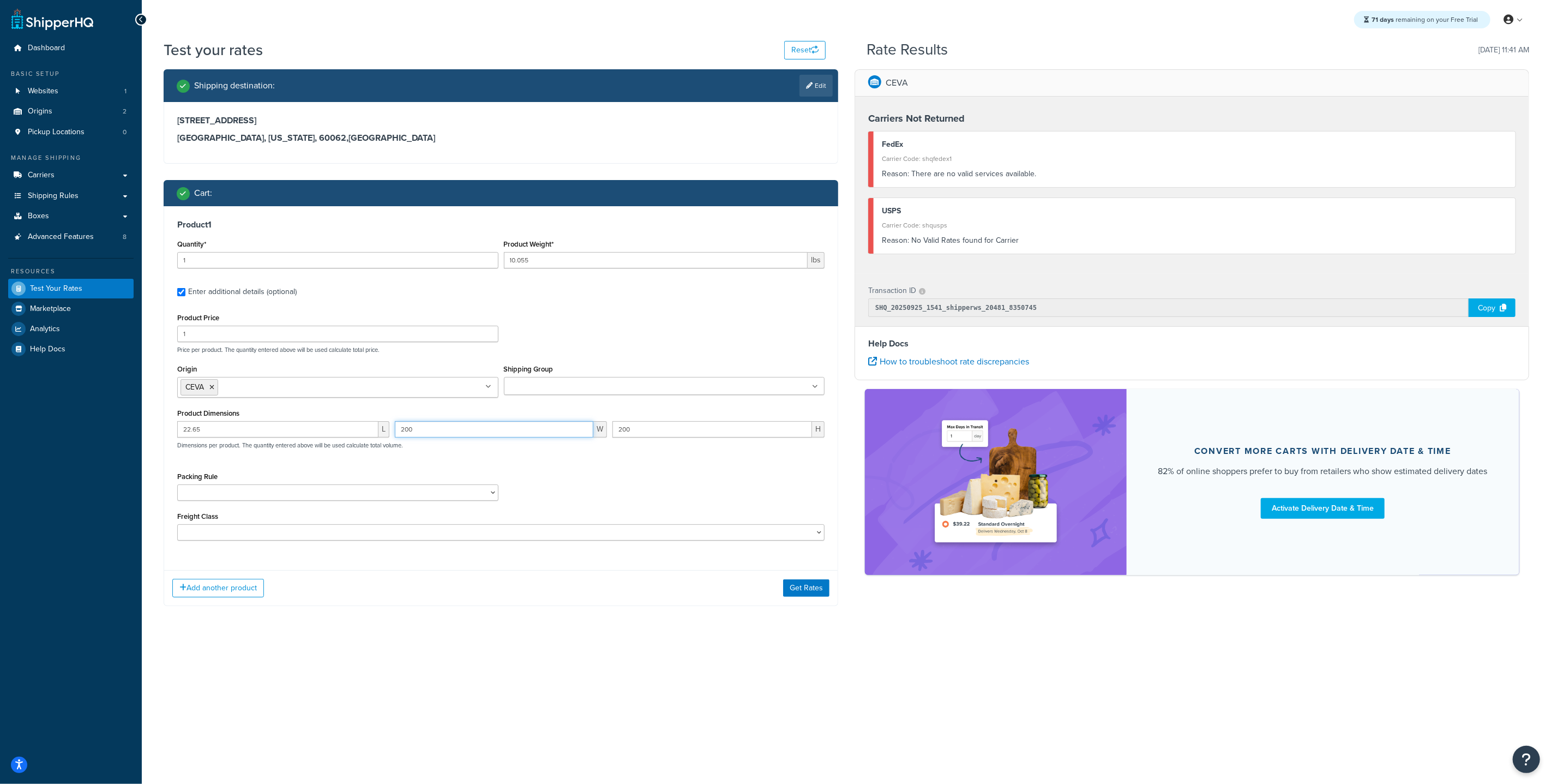
click at [371, 423] on div "22.65 L 200 W 200 H Dimensions per product. The quantity entered above will be …" at bounding box center [502, 440] width 653 height 39
type input "9.65"
click at [629, 423] on input "200" at bounding box center [712, 429] width 200 height 16
click at [639, 437] on input "200" at bounding box center [712, 429] width 200 height 16
drag, startPoint x: 639, startPoint y: 433, endPoint x: 594, endPoint y: 424, distance: 45.9
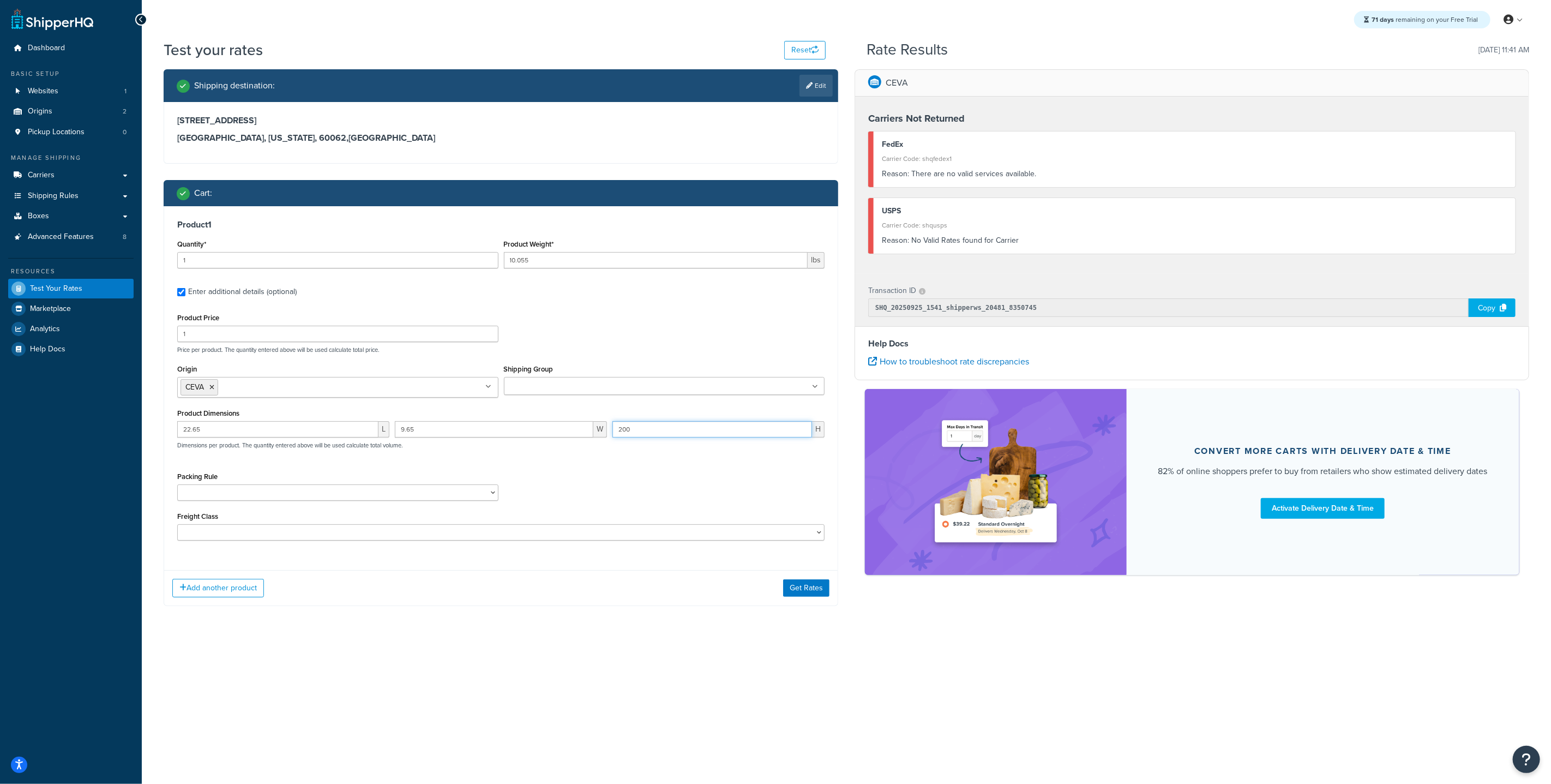
click at [594, 424] on div "22.65 L 9.65 W 200 H Dimensions per product. The quantity entered above will be…" at bounding box center [502, 440] width 653 height 39
type input "14.85"
click at [631, 459] on div "22.65 L 9.65 W 14.85 H Dimensions per product. The quantity entered above will …" at bounding box center [502, 440] width 653 height 39
click at [419, 490] on select "Pack separately" at bounding box center [337, 492] width 321 height 16
click at [293, 533] on select "50 55 60 65 70 77.5 85 92.5 100 110 125 150 175 200 250 300 400 500" at bounding box center [501, 532] width 647 height 16
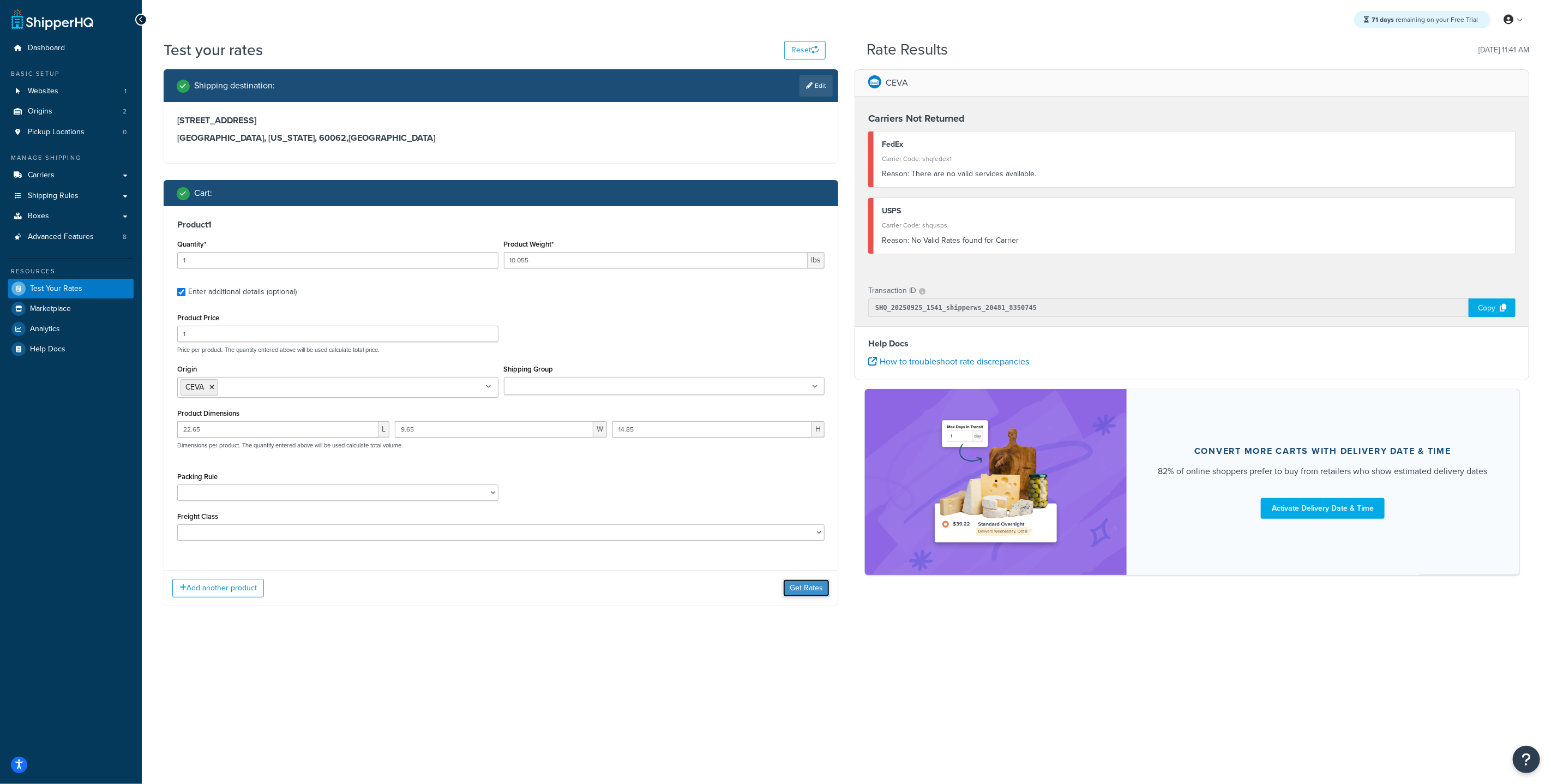
click at [799, 589] on button "Get Rates" at bounding box center [806, 587] width 46 height 18
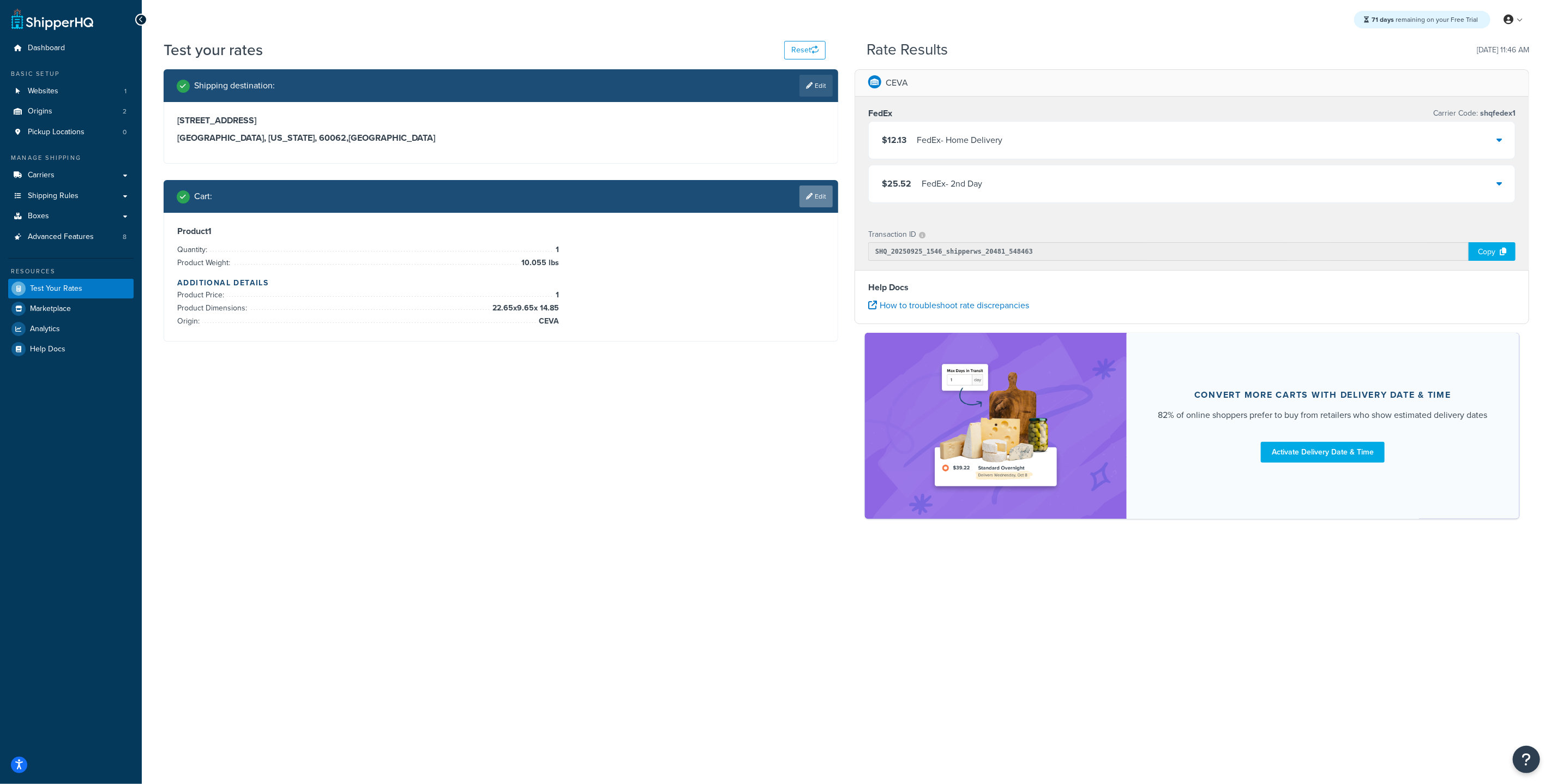
click at [808, 198] on icon at bounding box center [810, 196] width 6 height 6
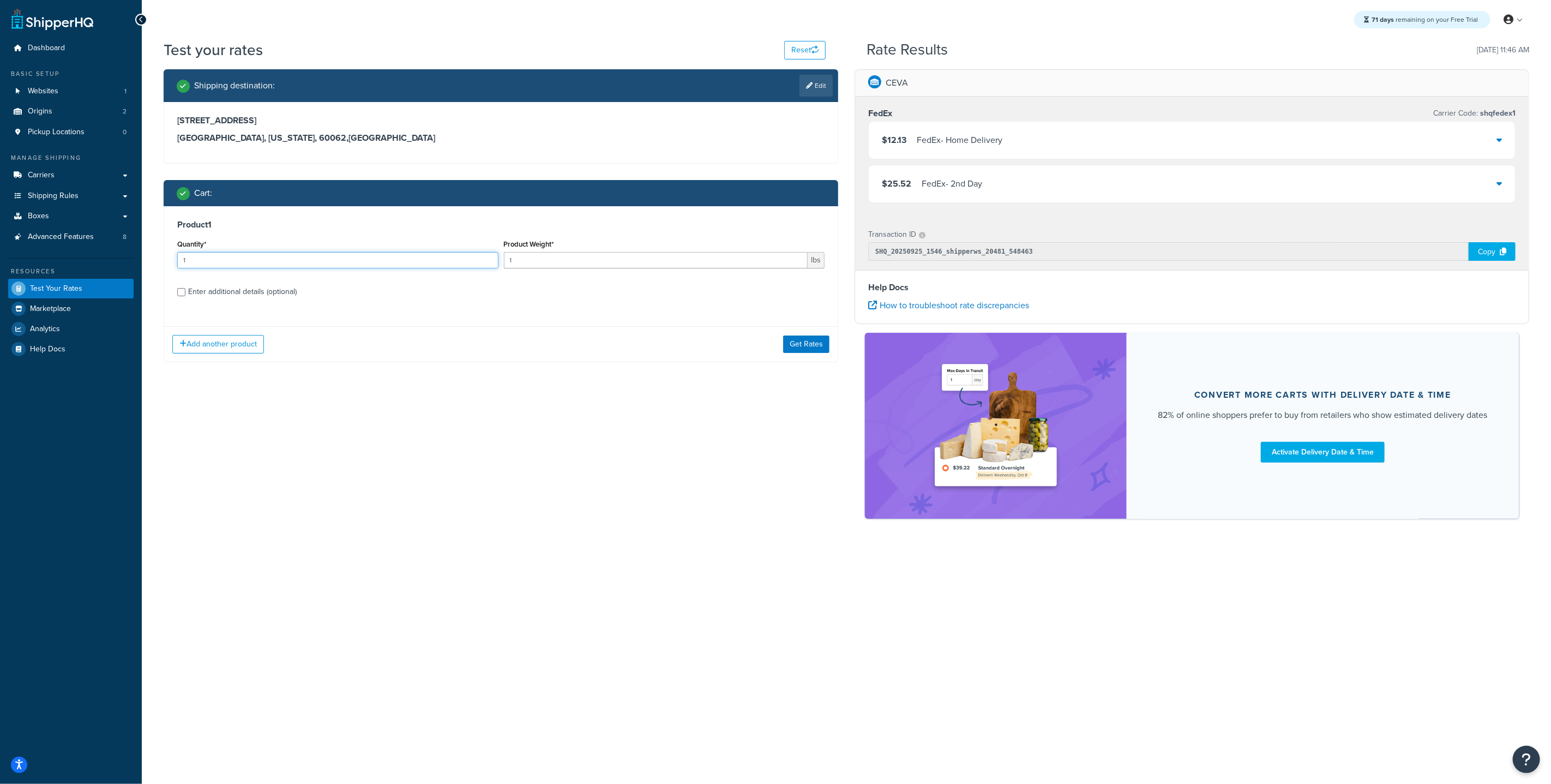
click at [306, 256] on input "1" at bounding box center [337, 260] width 321 height 16
drag, startPoint x: 326, startPoint y: 255, endPoint x: 215, endPoint y: 241, distance: 111.9
click at [217, 241] on div "Quantity* 1" at bounding box center [337, 252] width 321 height 32
type input "7"
click at [555, 262] on input "1" at bounding box center [656, 260] width 304 height 16
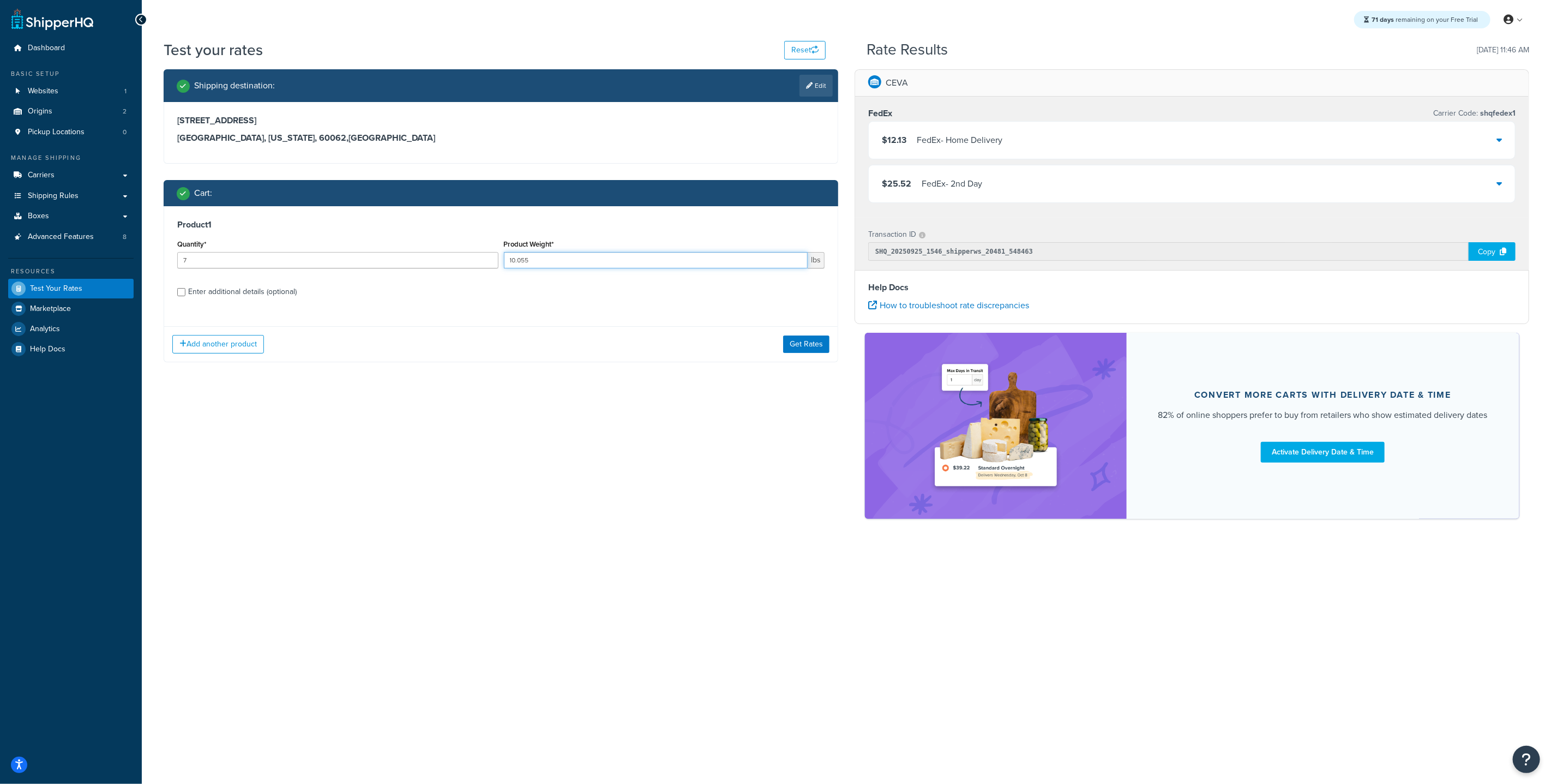
type input "10.055"
click at [181, 293] on input "Enter additional details (optional)" at bounding box center [181, 292] width 9 height 9
checkbox input "true"
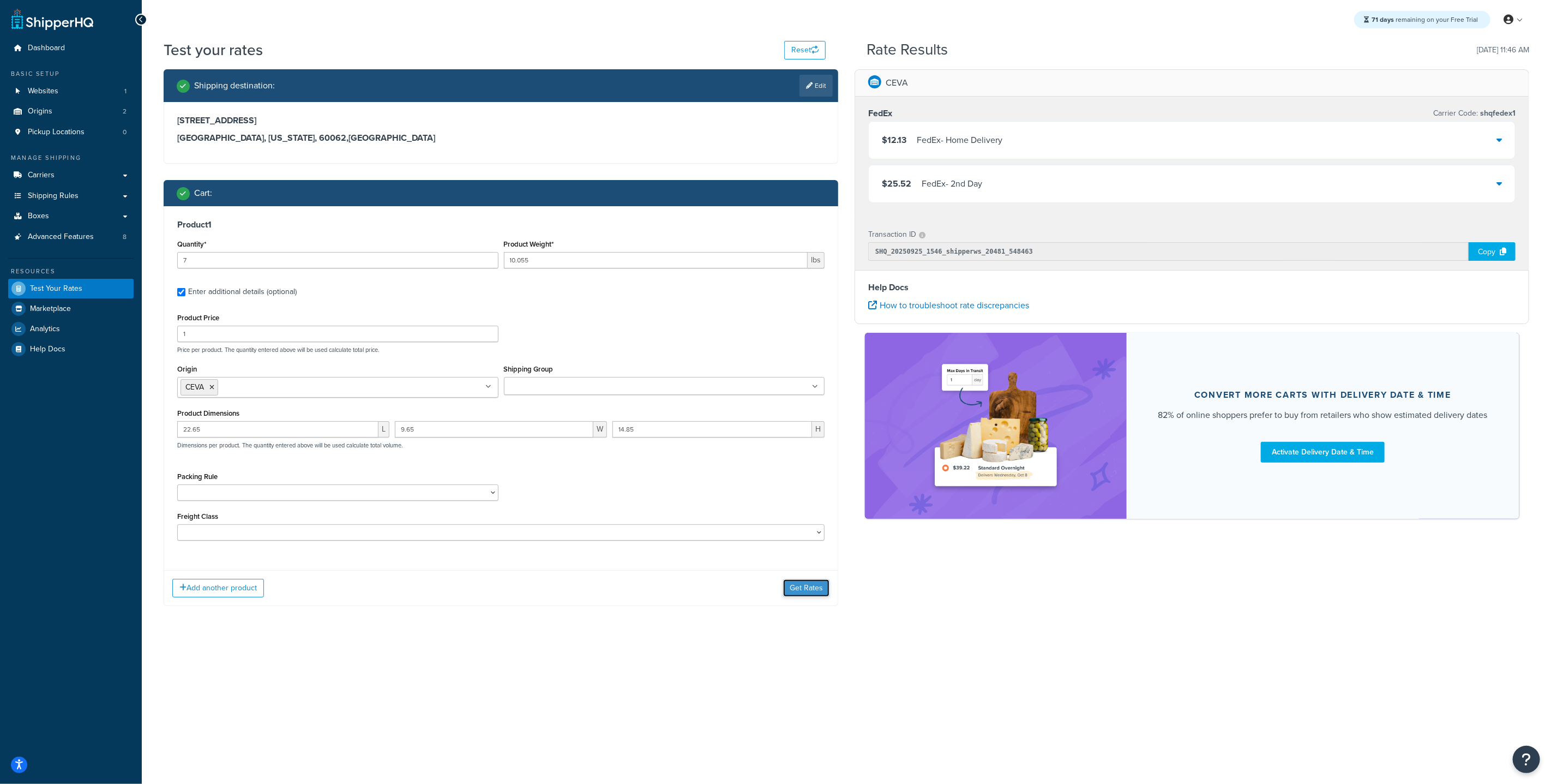
click at [810, 590] on button "Get Rates" at bounding box center [806, 587] width 46 height 18
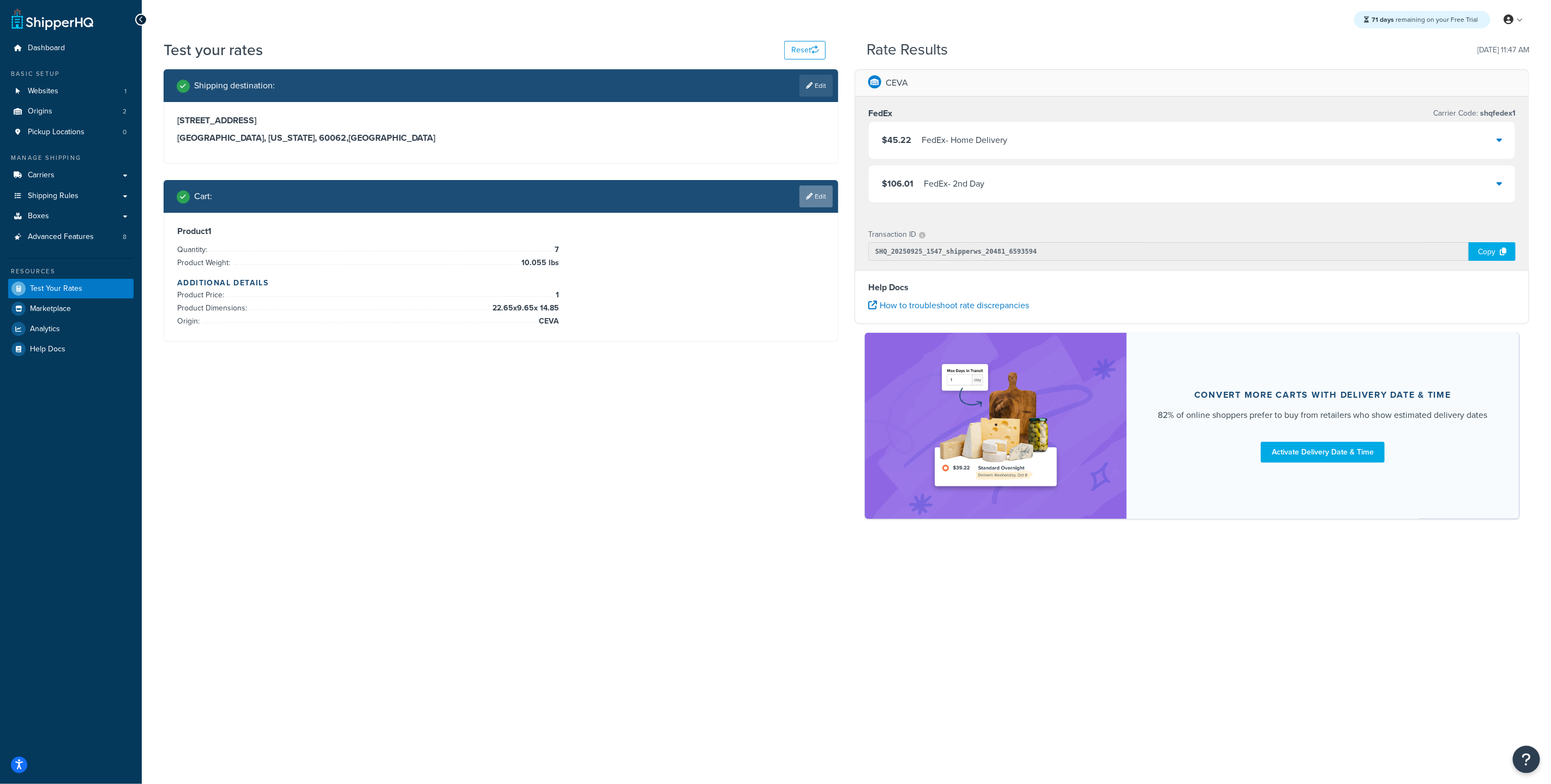
click at [830, 200] on link "Edit" at bounding box center [816, 197] width 33 height 22
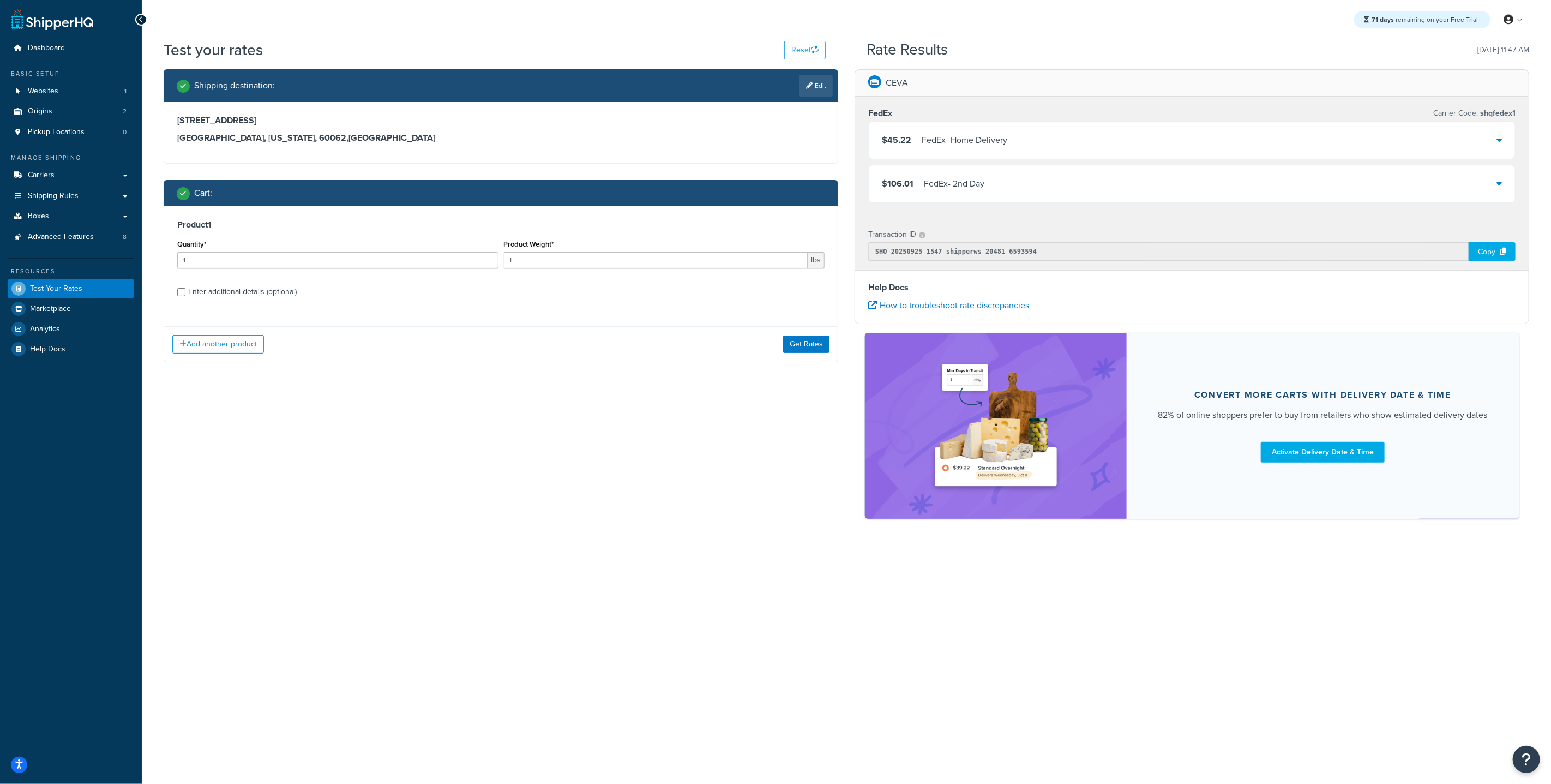
click at [181, 286] on div "Enter additional details (optional)" at bounding box center [501, 290] width 647 height 18
click at [183, 289] on input "Enter additional details (optional)" at bounding box center [181, 292] width 9 height 9
checkbox input "true"
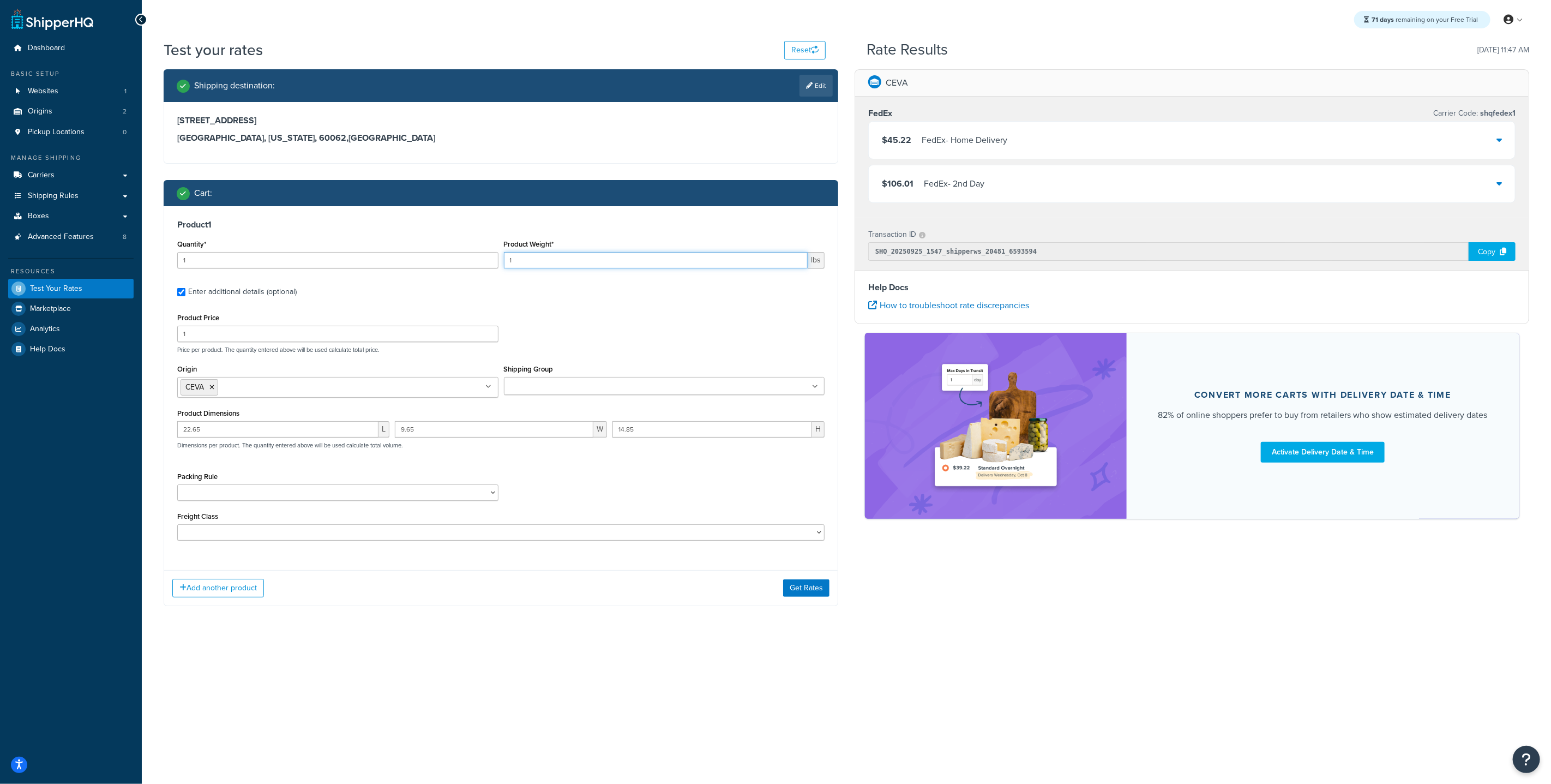
click at [524, 259] on input "1" at bounding box center [656, 260] width 304 height 16
click at [243, 431] on input "22.65" at bounding box center [278, 429] width 201 height 16
click at [541, 265] on input "1" at bounding box center [656, 260] width 304 height 16
type input "10.855"
drag, startPoint x: 230, startPoint y: 435, endPoint x: 125, endPoint y: 400, distance: 110.7
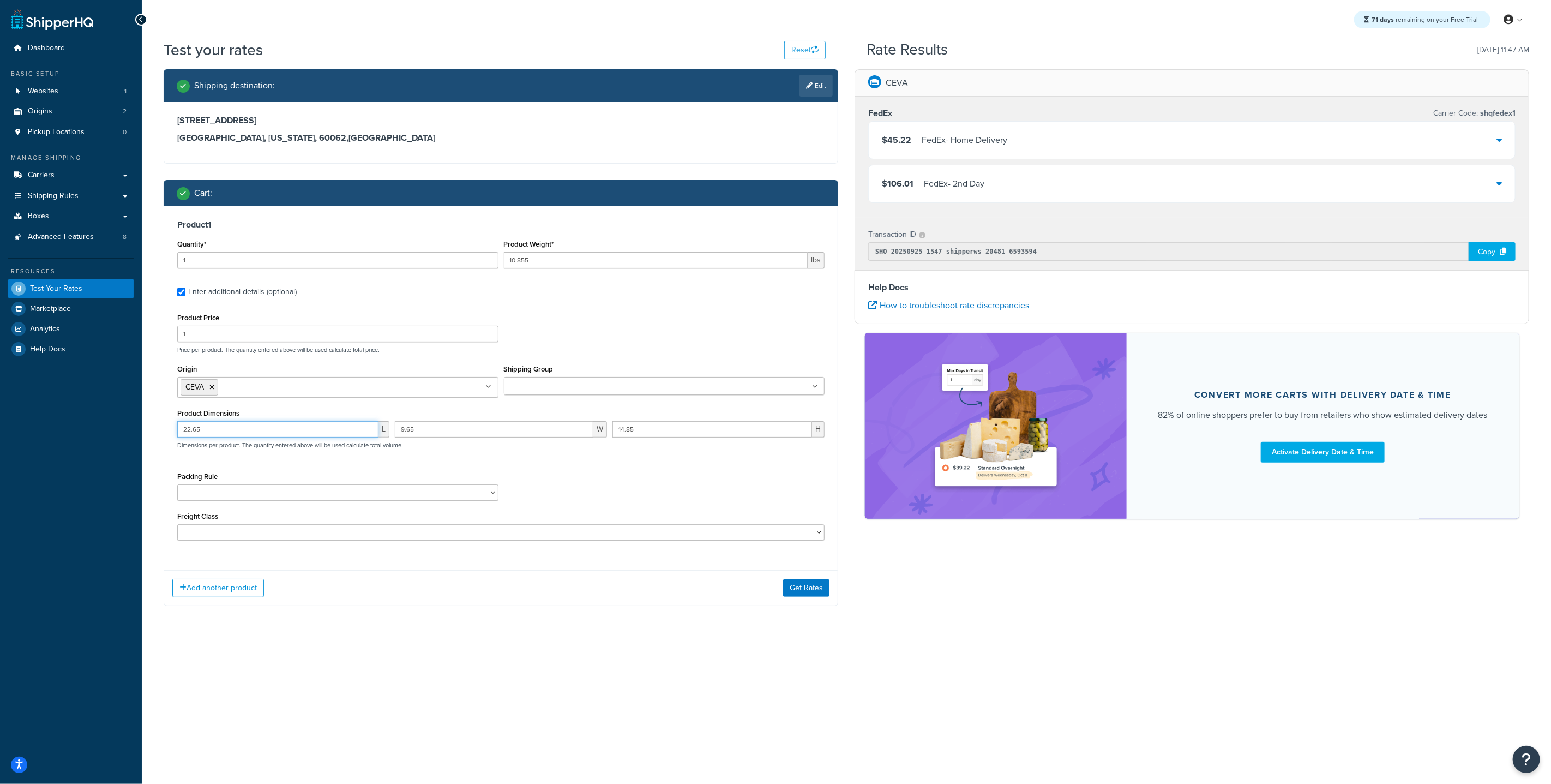
click at [127, 401] on div "Dashboard Basic Setup Websites 1 Origins 2 Pickup Locations 0 Manage Shipping C…" at bounding box center [776, 392] width 1551 height 784
type input "40"
drag, startPoint x: 309, startPoint y: 265, endPoint x: 196, endPoint y: 265, distance: 113.0
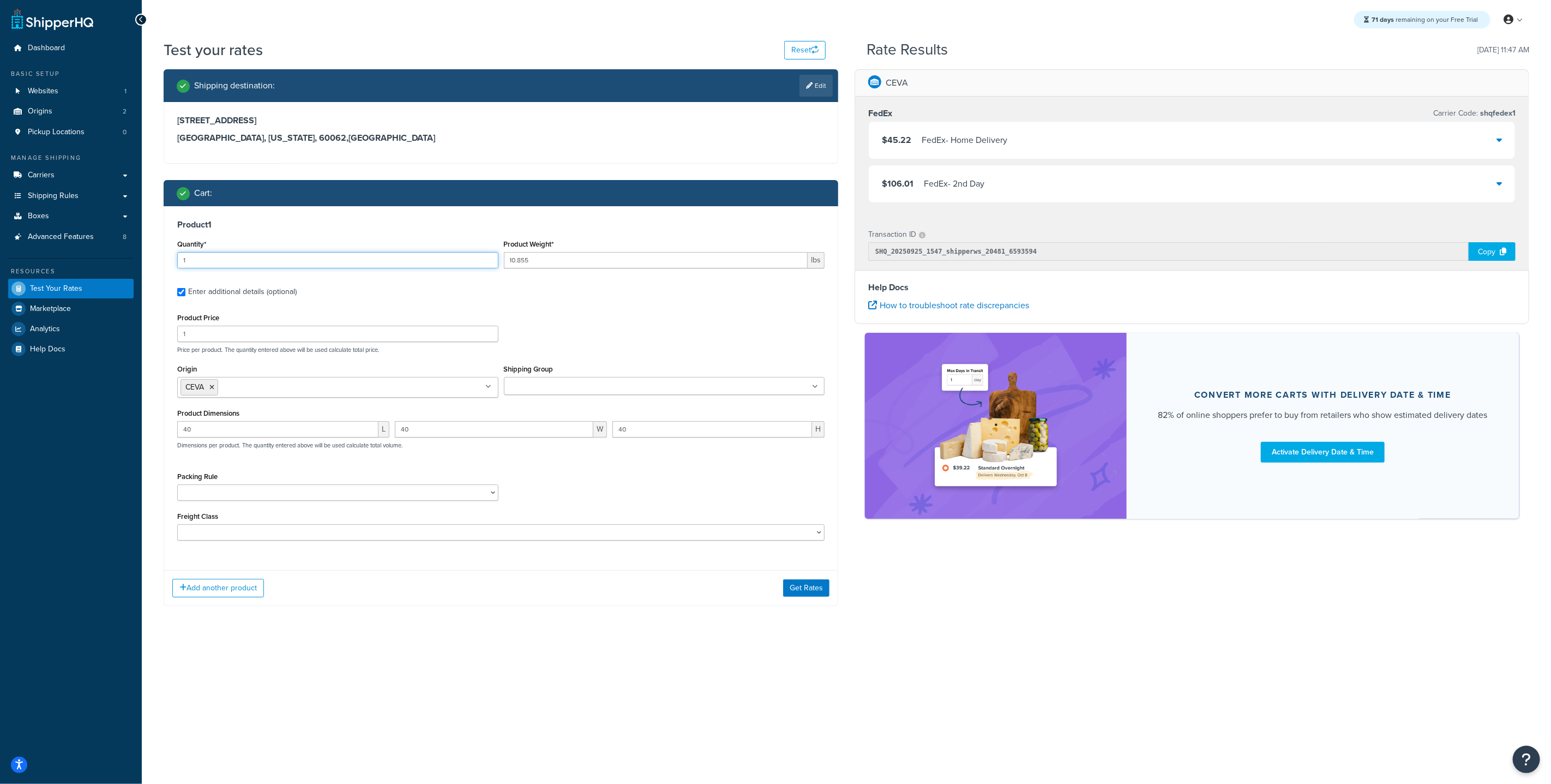
click at [211, 265] on input "1" at bounding box center [337, 260] width 321 height 16
type input "7"
click at [693, 341] on div "Product Price 1 Price per product. The quantity entered above will be used calc…" at bounding box center [502, 332] width 653 height 43
click at [806, 588] on button "Get Rates" at bounding box center [806, 587] width 46 height 18
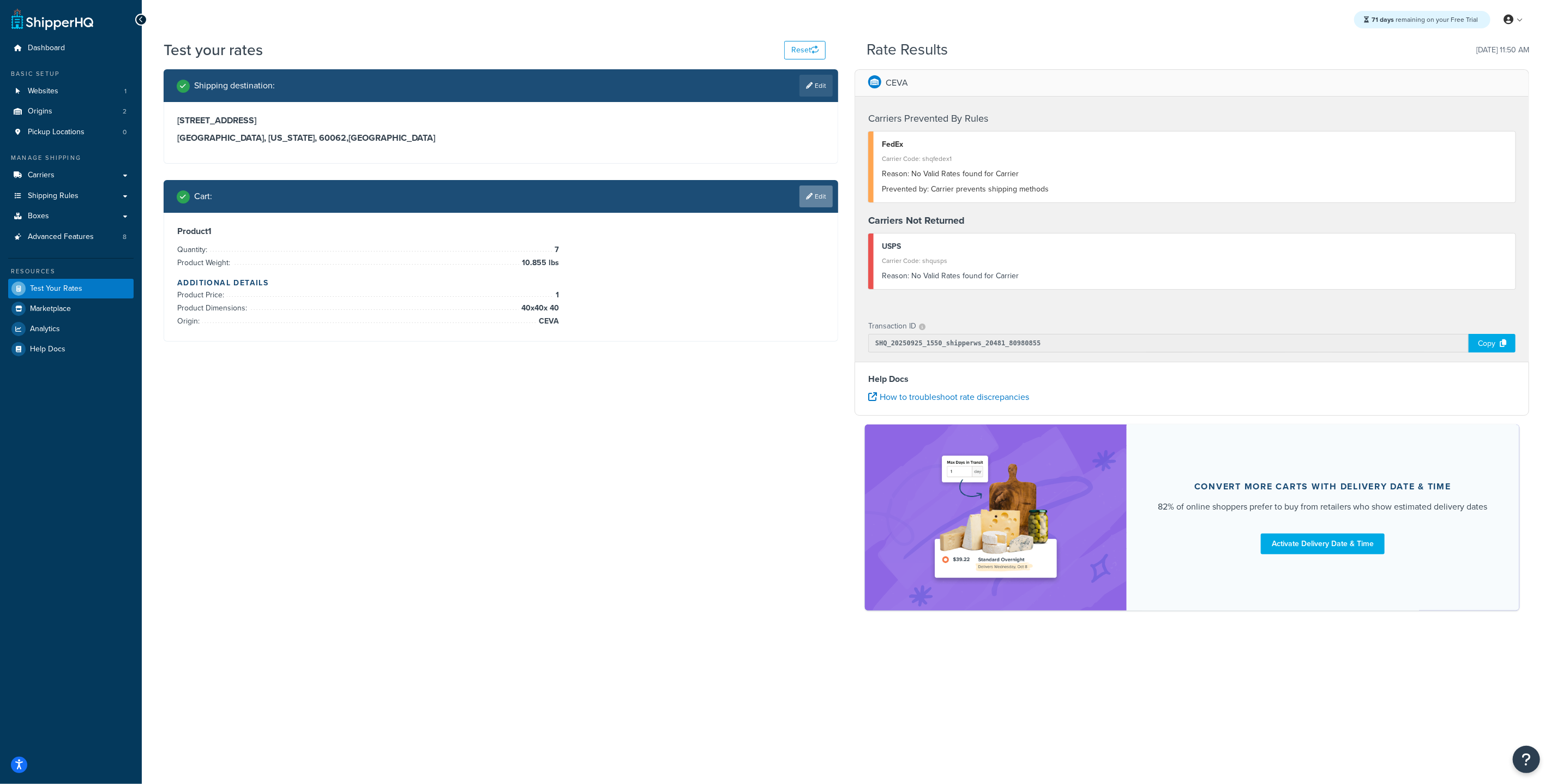
click at [814, 198] on link "Edit" at bounding box center [816, 197] width 33 height 22
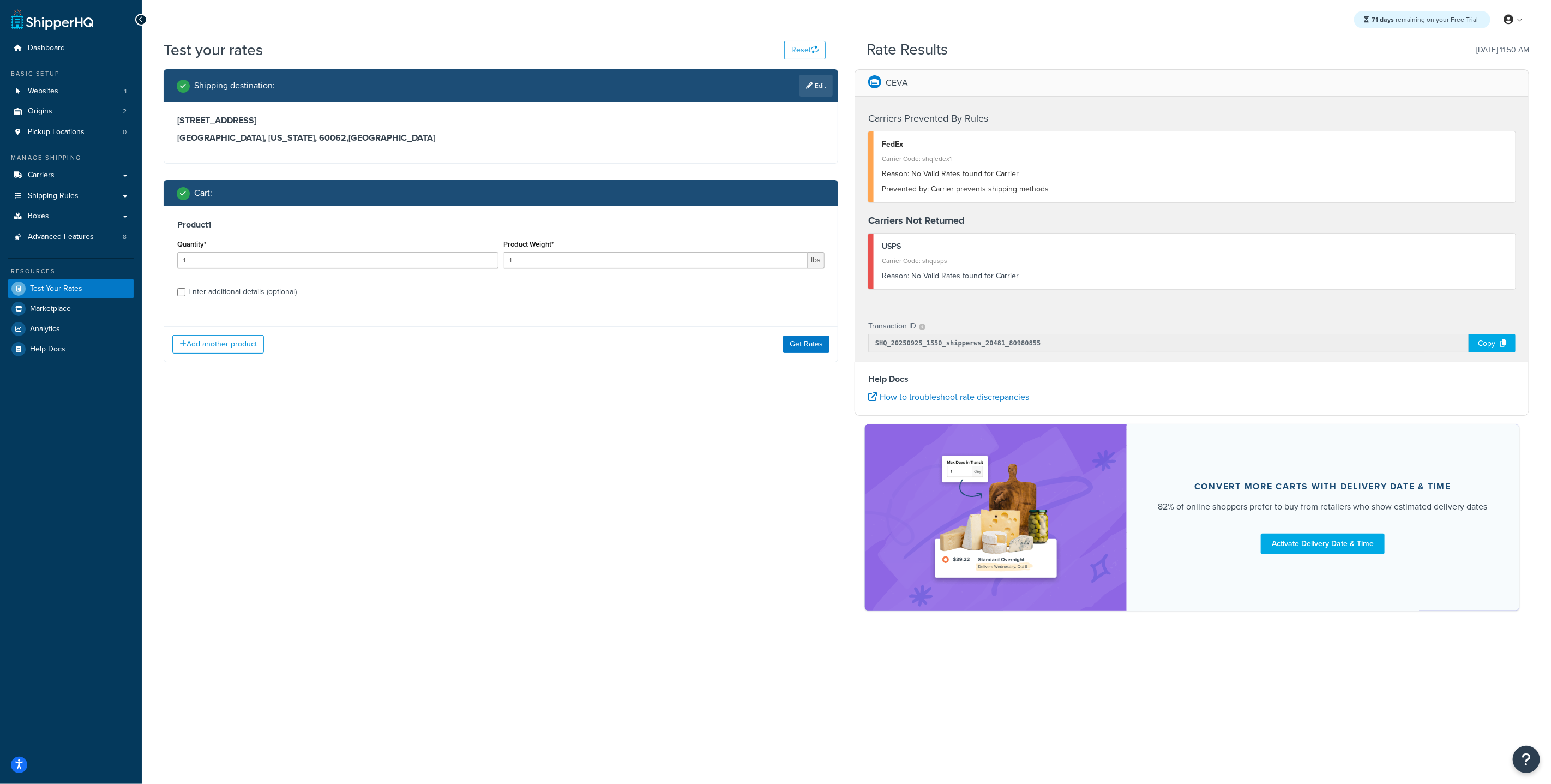
click at [197, 289] on div "Enter additional details (optional)" at bounding box center [242, 292] width 108 height 15
click at [186, 289] on input "Enter additional details (optional)" at bounding box center [181, 292] width 9 height 9
checkbox input "true"
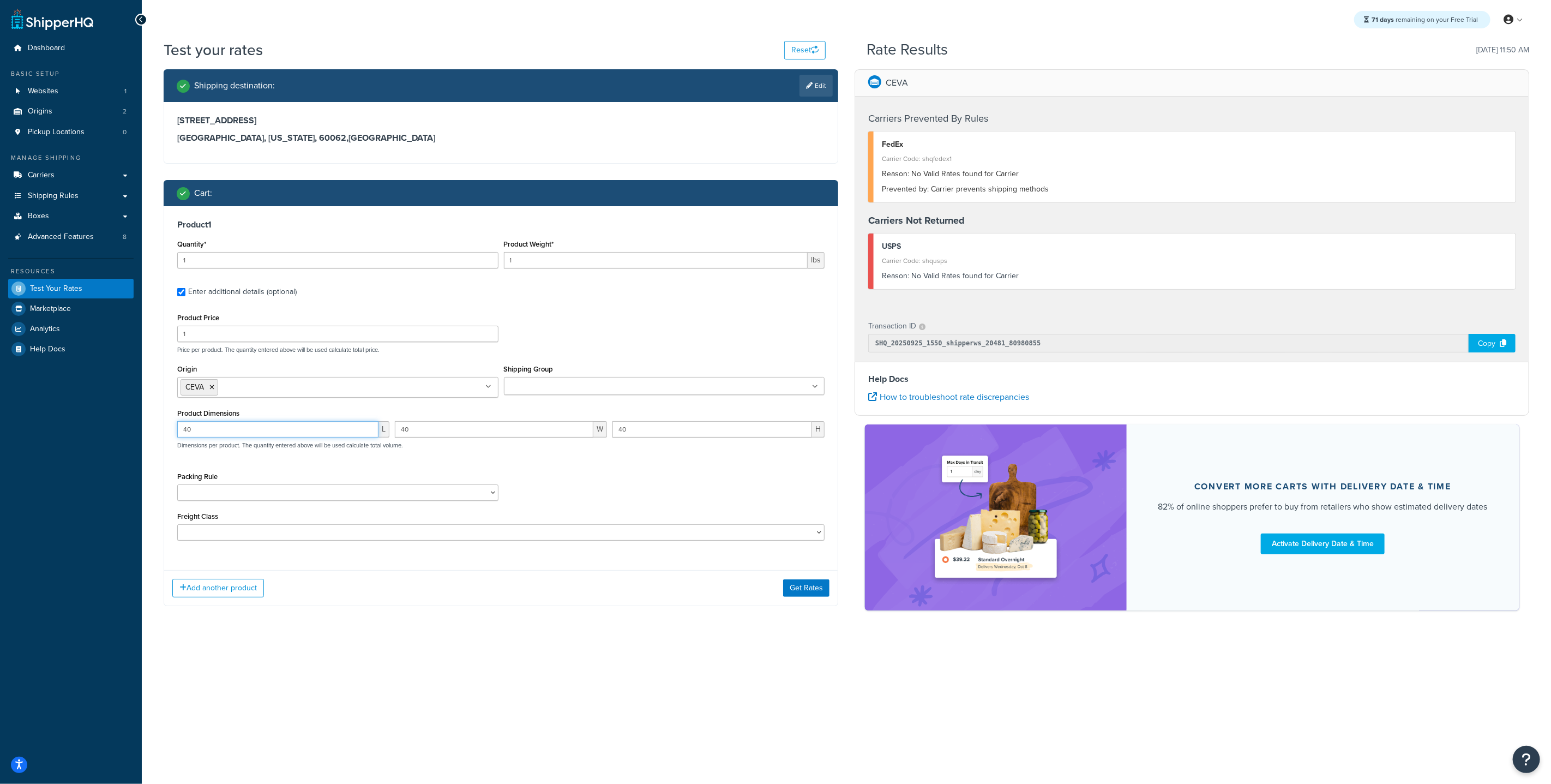
drag, startPoint x: 259, startPoint y: 430, endPoint x: 149, endPoint y: 413, distance: 111.3
click at [156, 415] on div "Shipping destination : Edit 2612 Kingston Dr Northbrook, Illinois, 60062 , Unit…" at bounding box center [501, 345] width 691 height 553
type input "20"
drag, startPoint x: 433, startPoint y: 432, endPoint x: 346, endPoint y: 413, distance: 89.1
click at [382, 420] on div "Product Dimensions 20 L 40 W 40 H Dimensions per product. The quantity entered …" at bounding box center [501, 433] width 647 height 55
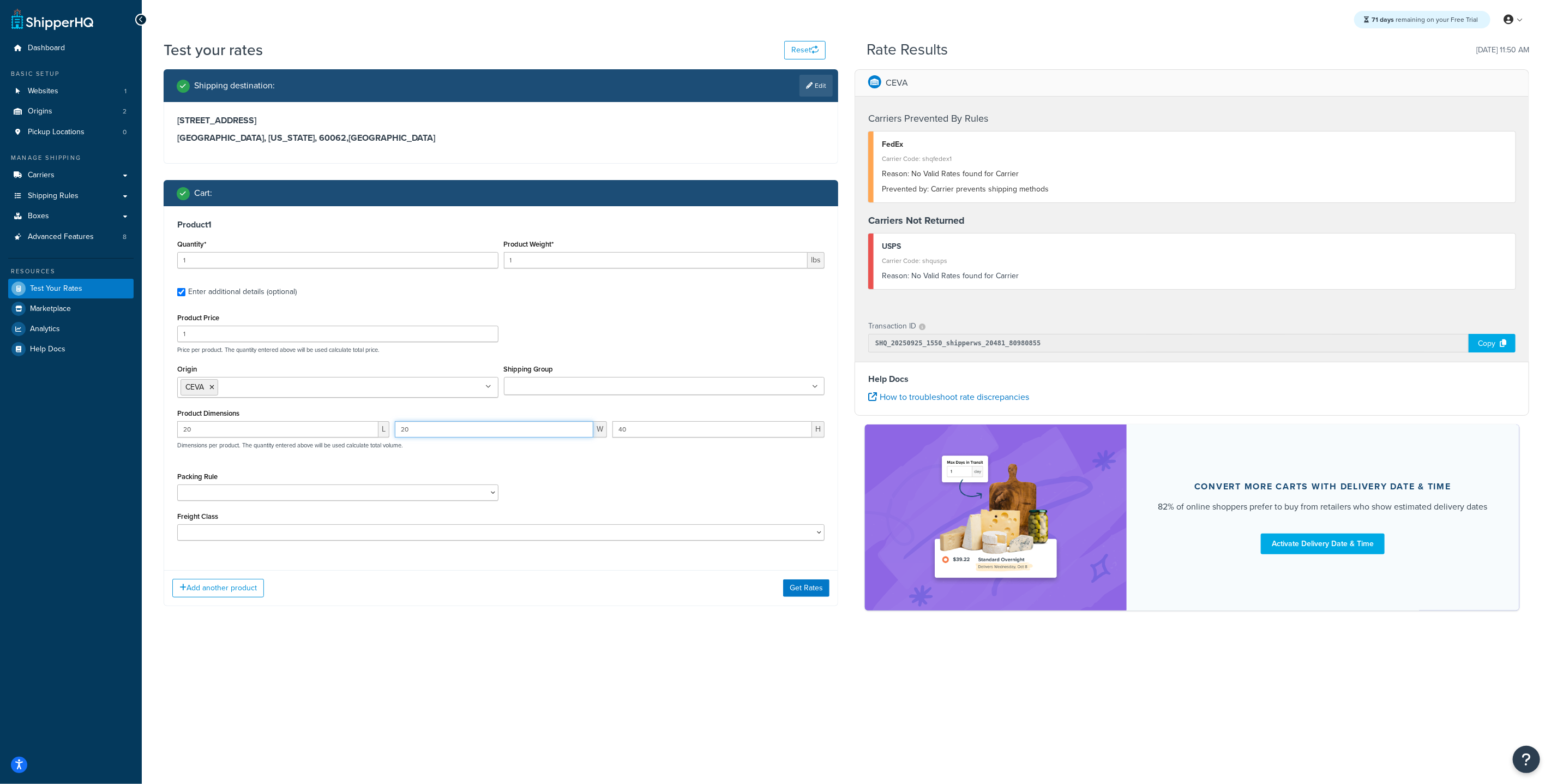
type input "20"
drag, startPoint x: 644, startPoint y: 431, endPoint x: 544, endPoint y: 407, distance: 102.8
click at [547, 407] on div "Product Dimensions 20 L 20 W 40 H Dimensions per product. The quantity entered …" at bounding box center [501, 433] width 647 height 55
type input "20"
click at [240, 260] on input "1" at bounding box center [337, 260] width 321 height 16
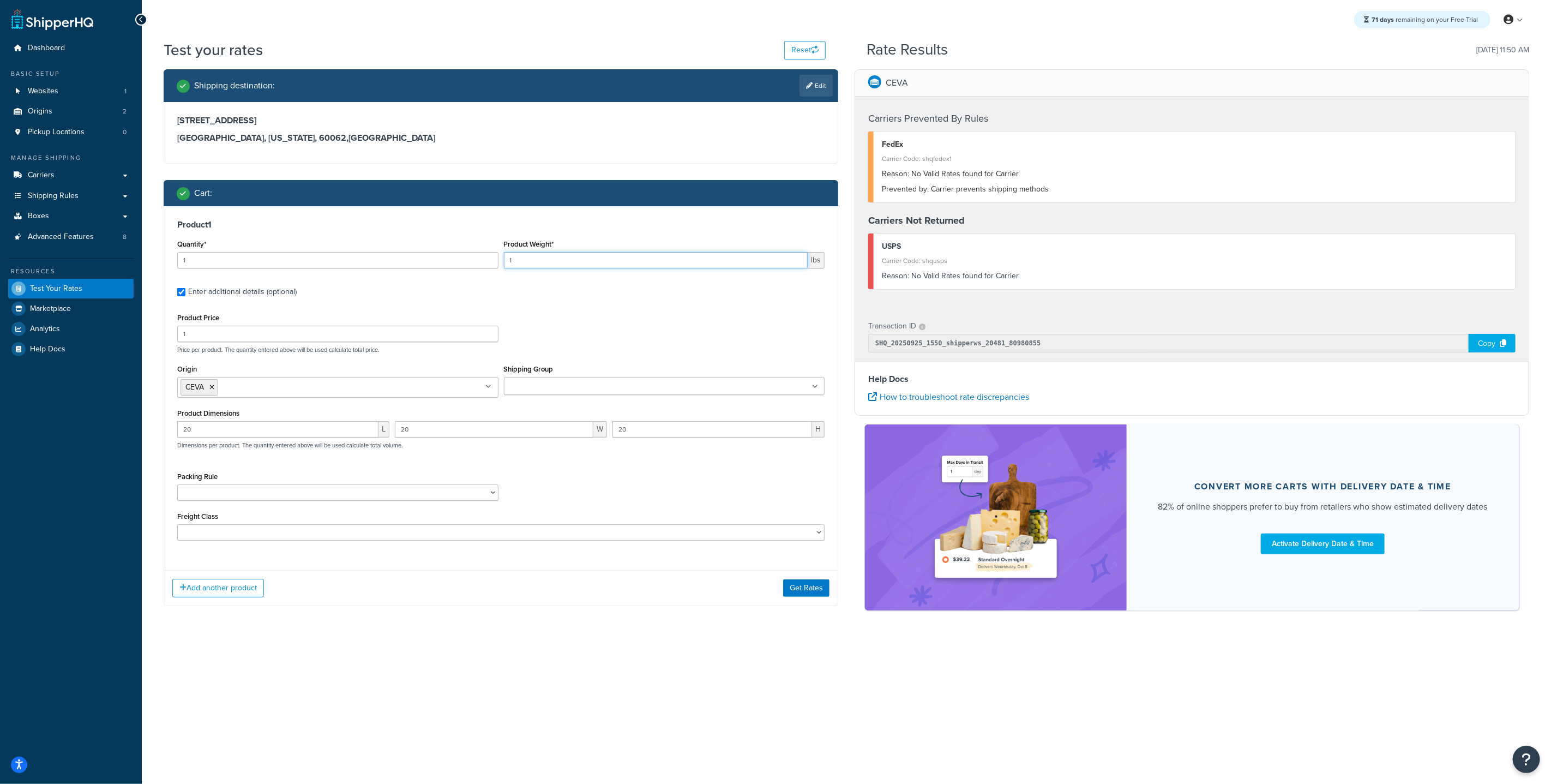
click at [543, 261] on input "1" at bounding box center [656, 260] width 304 height 16
type input "10.855"
click at [215, 261] on input "1" at bounding box center [337, 260] width 321 height 16
type input "7"
click at [799, 583] on button "Get Rates" at bounding box center [806, 587] width 46 height 18
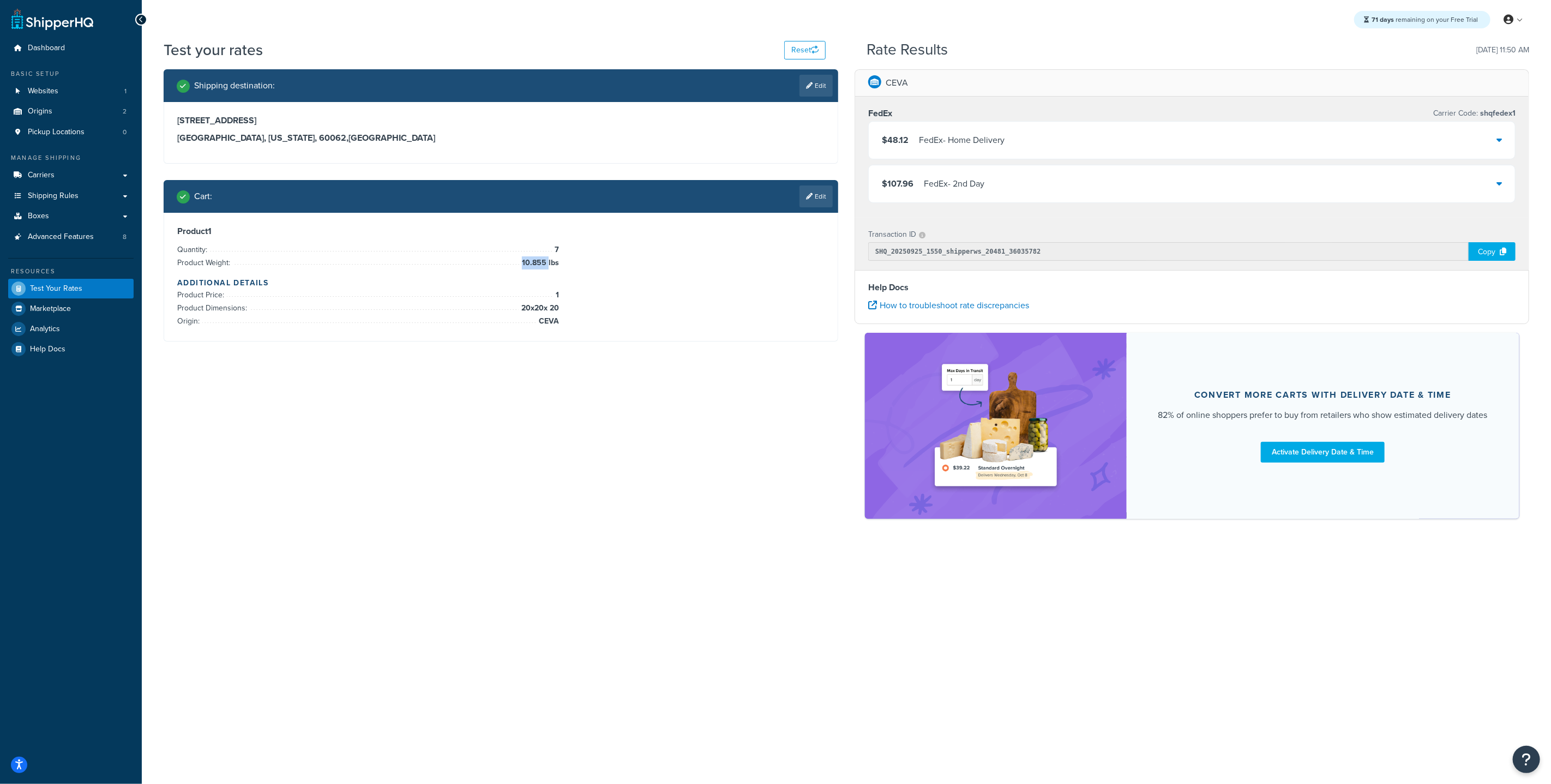
drag, startPoint x: 524, startPoint y: 264, endPoint x: 548, endPoint y: 265, distance: 24.0
click at [548, 265] on span "10.855 lbs" at bounding box center [539, 262] width 39 height 13
click at [828, 199] on link "Edit" at bounding box center [816, 197] width 33 height 22
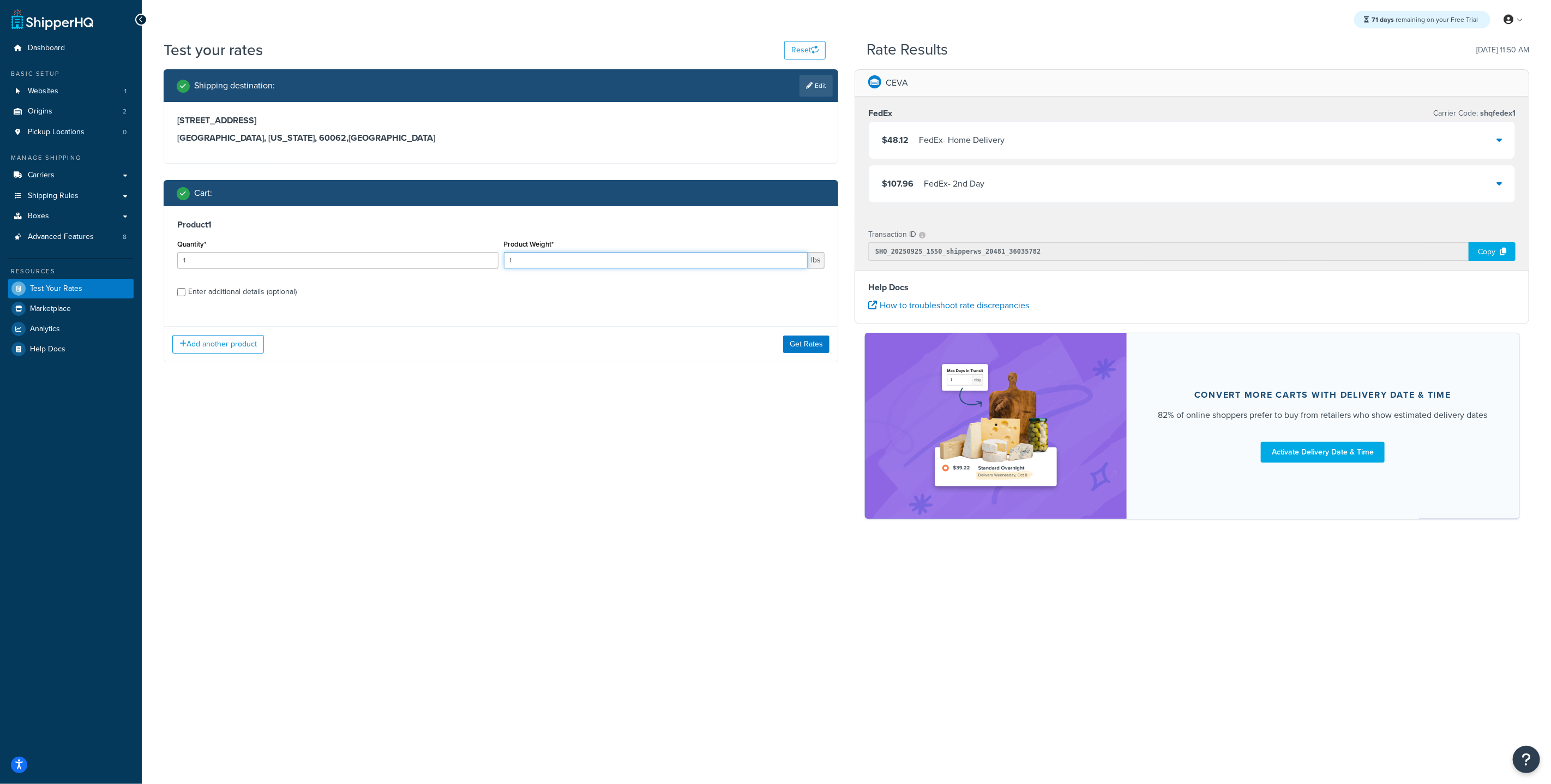
click at [550, 265] on input "1" at bounding box center [656, 260] width 304 height 16
type input "10.055"
click at [801, 350] on button "Get Rates" at bounding box center [806, 344] width 46 height 18
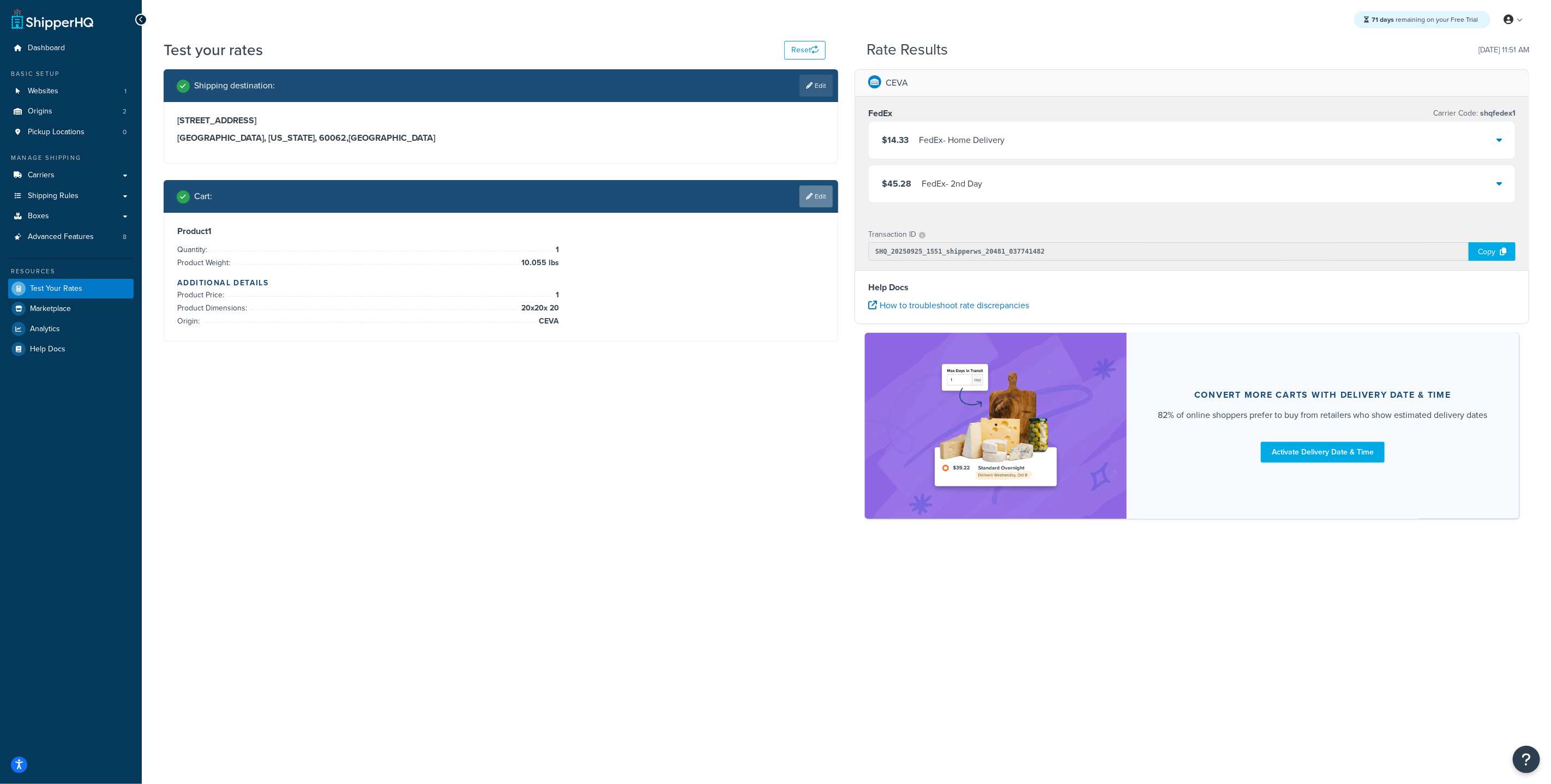
click at [823, 198] on link "Edit" at bounding box center [816, 197] width 33 height 22
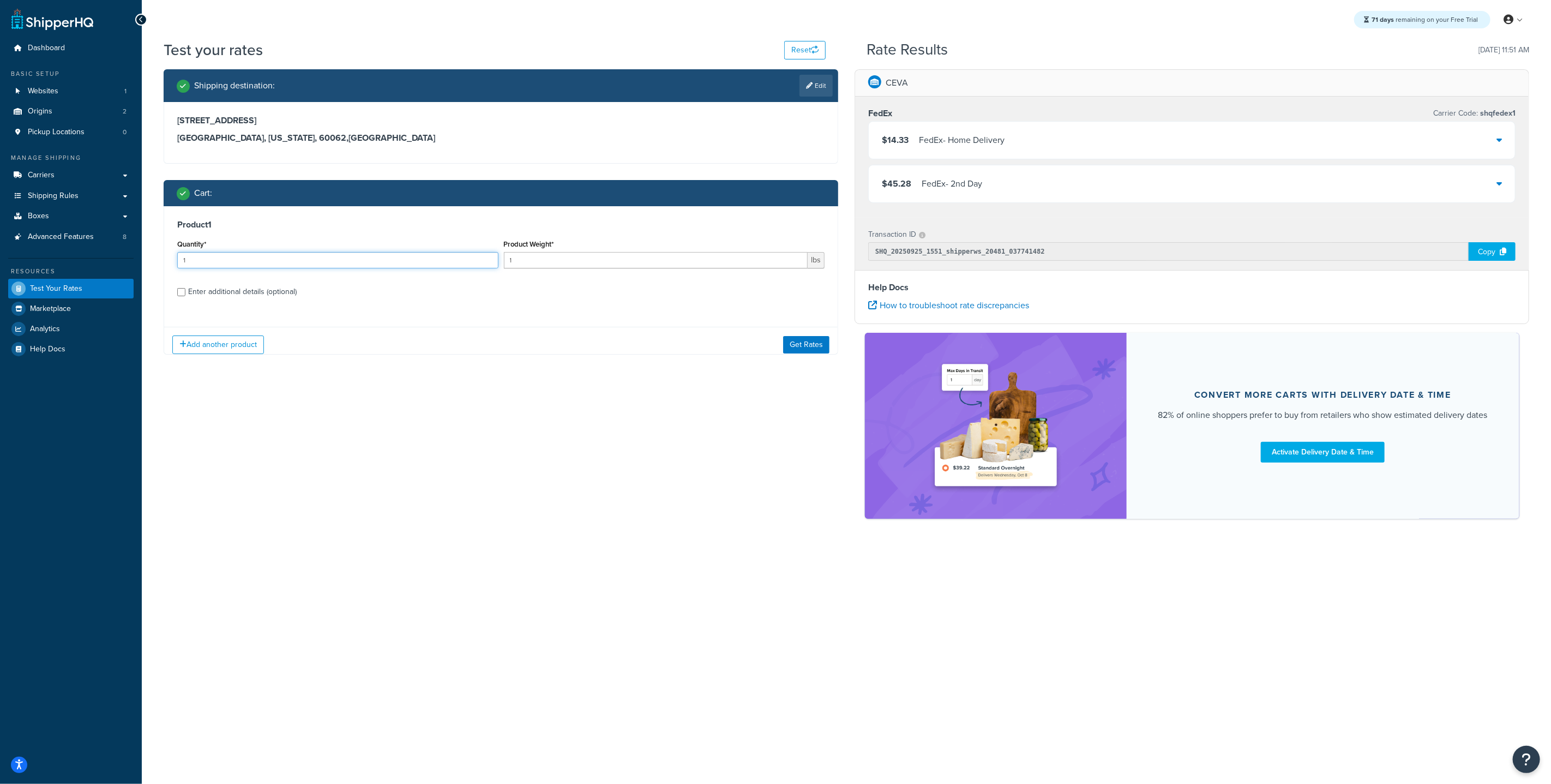
click at [221, 265] on input "1" at bounding box center [337, 260] width 321 height 16
type input "7"
click at [669, 263] on input "1" at bounding box center [656, 260] width 304 height 16
type input "10.055"
click at [812, 344] on button "Get Rates" at bounding box center [806, 344] width 46 height 18
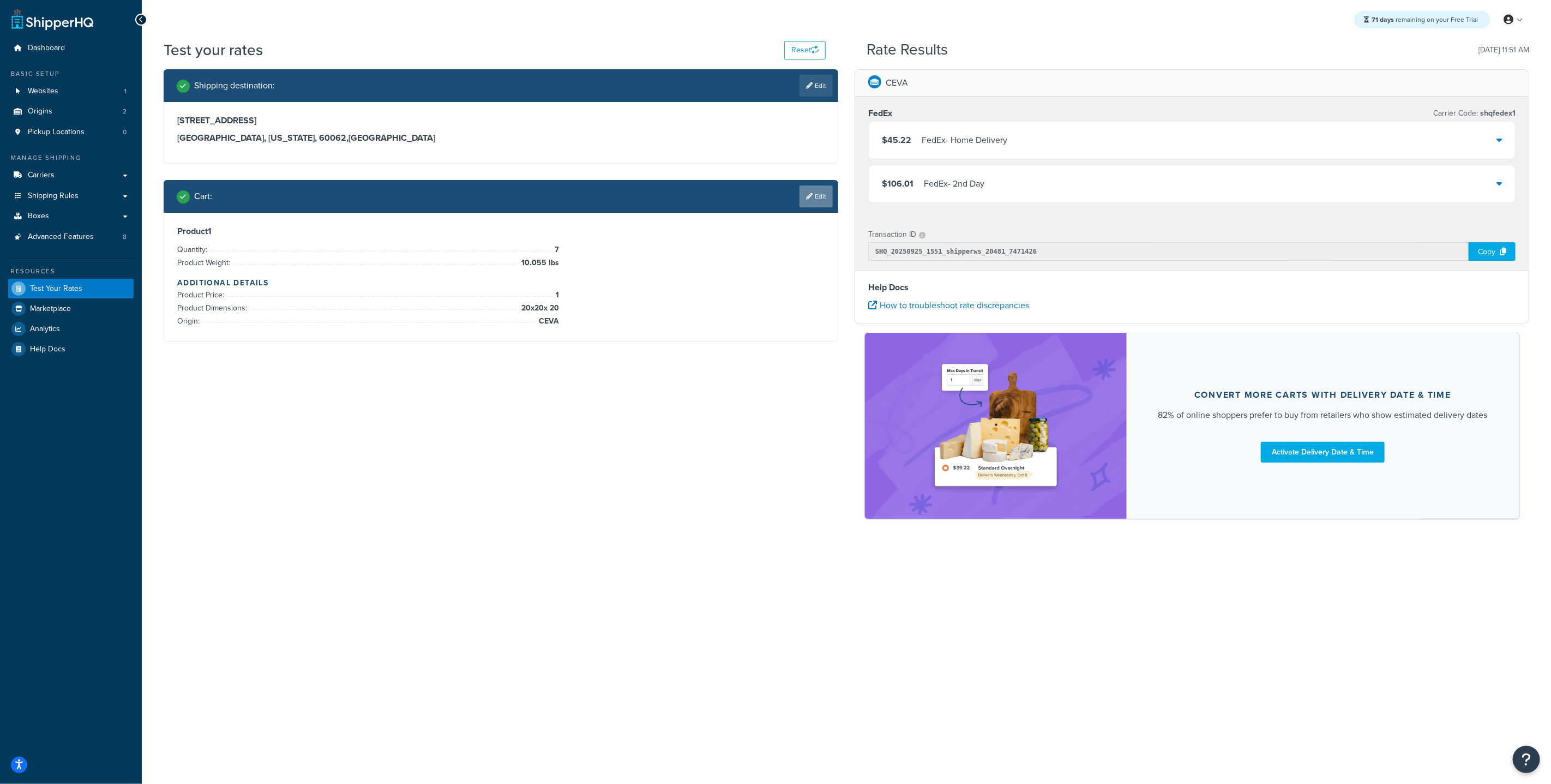
click at [825, 196] on link "Edit" at bounding box center [816, 197] width 33 height 22
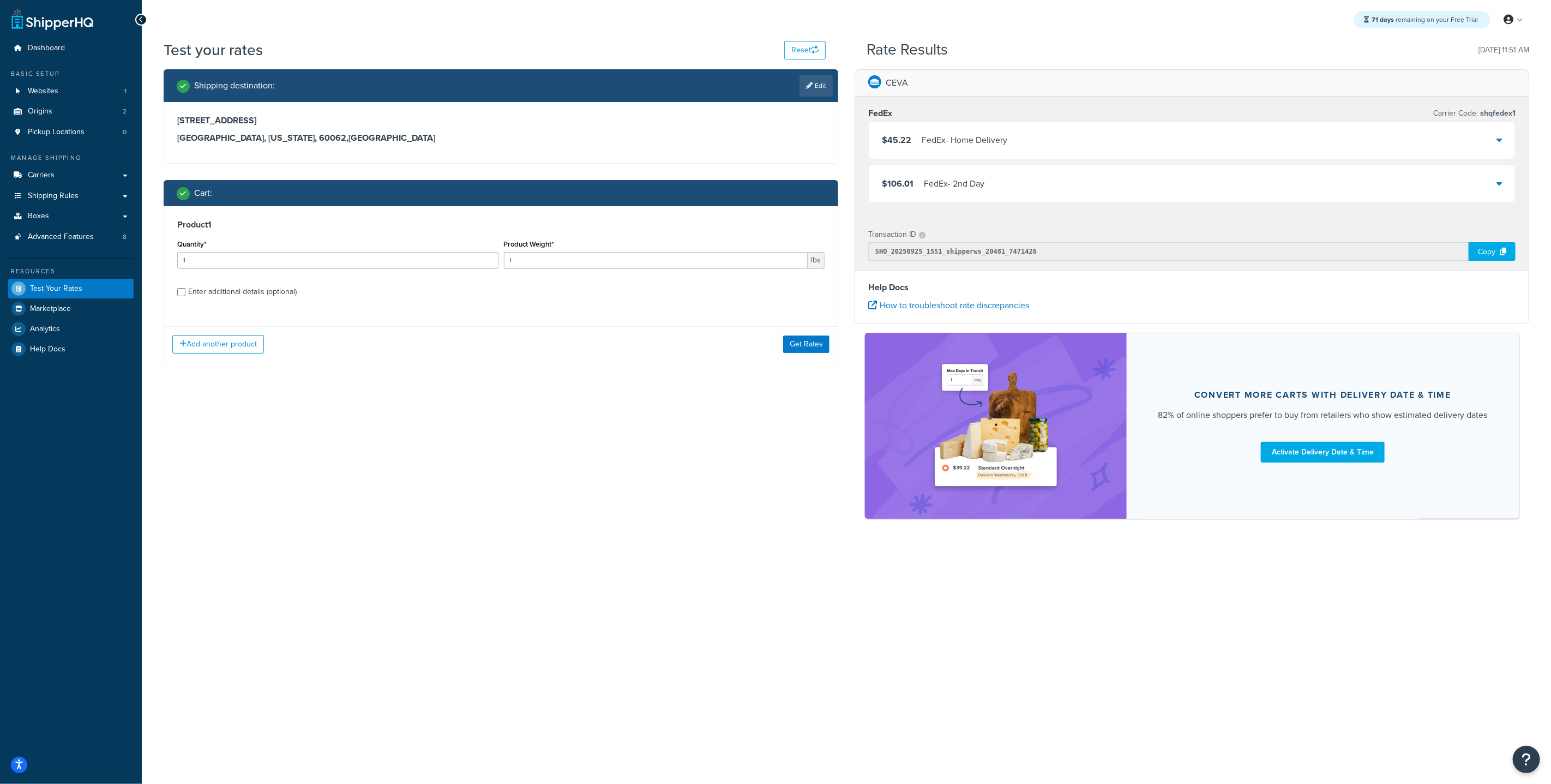
click at [202, 293] on div "Enter additional details (optional)" at bounding box center [242, 292] width 108 height 15
click at [186, 293] on input "Enter additional details (optional)" at bounding box center [181, 292] width 9 height 9
checkbox input "true"
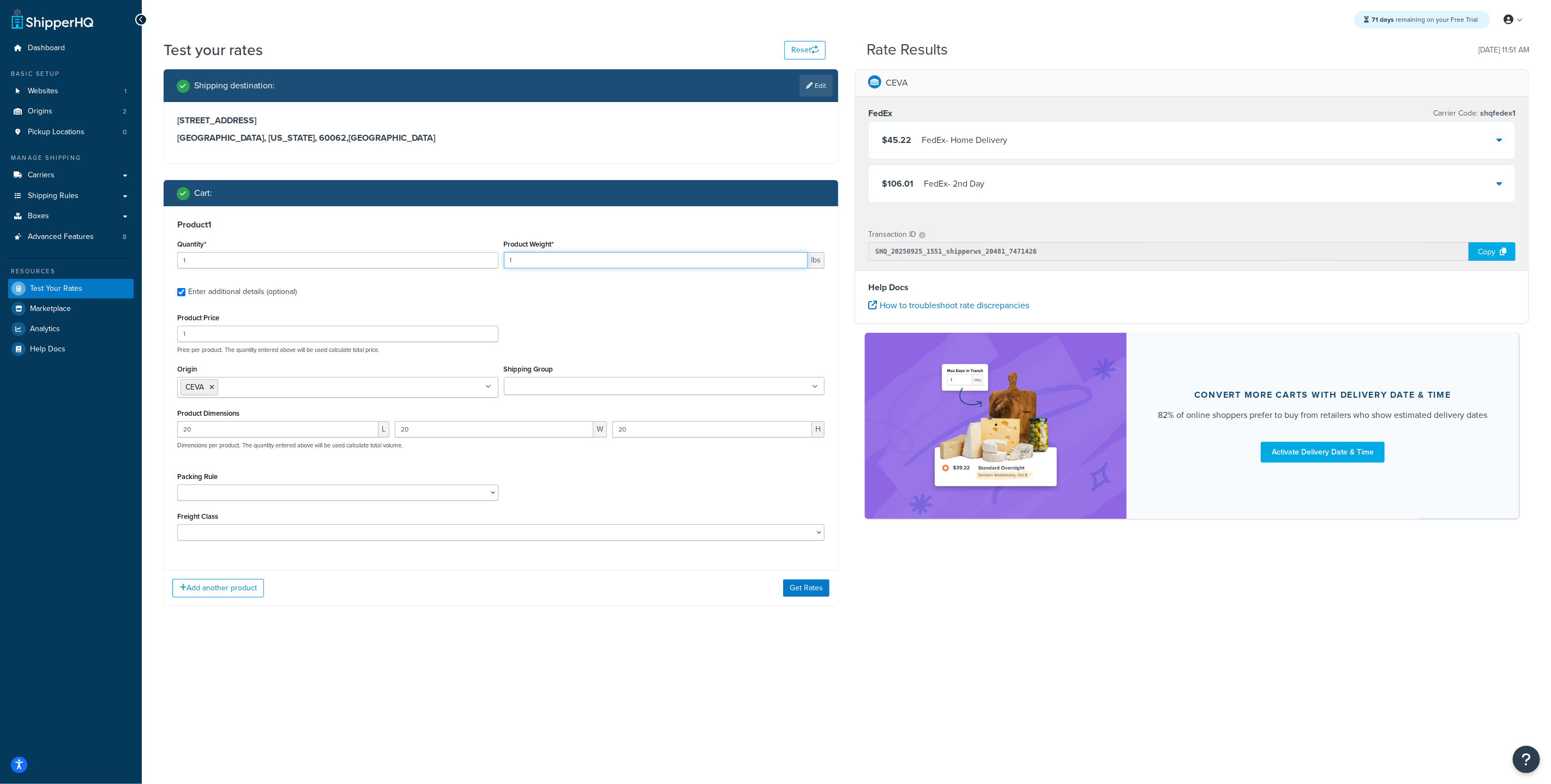
click at [544, 259] on input "1" at bounding box center [656, 260] width 304 height 16
type input "10.055"
click at [228, 429] on input "20" at bounding box center [278, 429] width 201 height 16
drag, startPoint x: 235, startPoint y: 430, endPoint x: 159, endPoint y: 415, distance: 77.5
click at [159, 415] on div "Shipping destination : Edit 2612 Kingston Dr Northbrook, Illinois, 60062 , Unit…" at bounding box center [501, 345] width 691 height 553
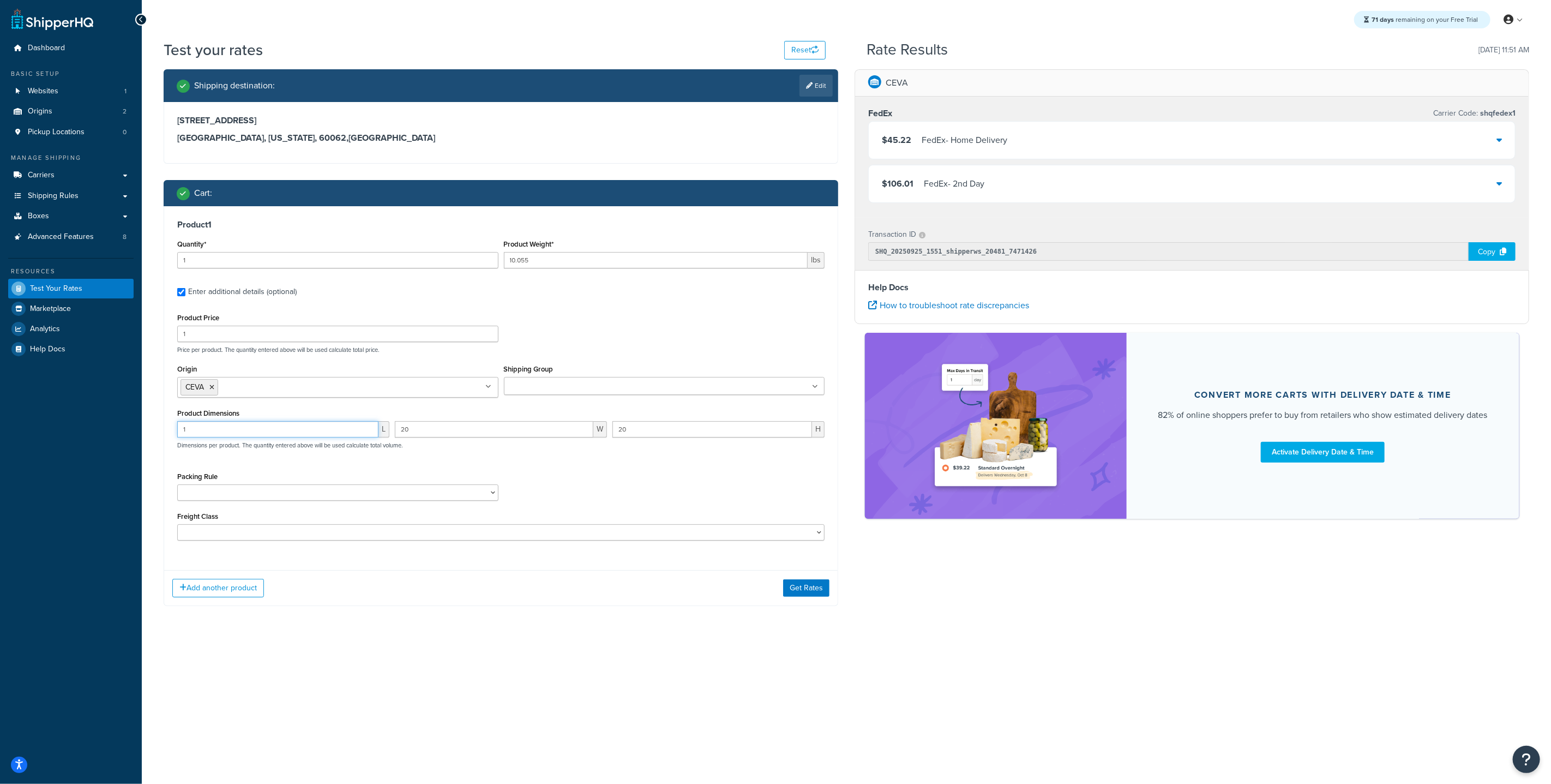
type input "1"
drag, startPoint x: 432, startPoint y: 430, endPoint x: 355, endPoint y: 415, distance: 78.4
click at [355, 415] on div "Product Dimensions 1 L 20 W 20 H Dimensions per product. The quantity entered a…" at bounding box center [501, 433] width 647 height 55
type input "1"
drag, startPoint x: 656, startPoint y: 431, endPoint x: 532, endPoint y: 417, distance: 124.8
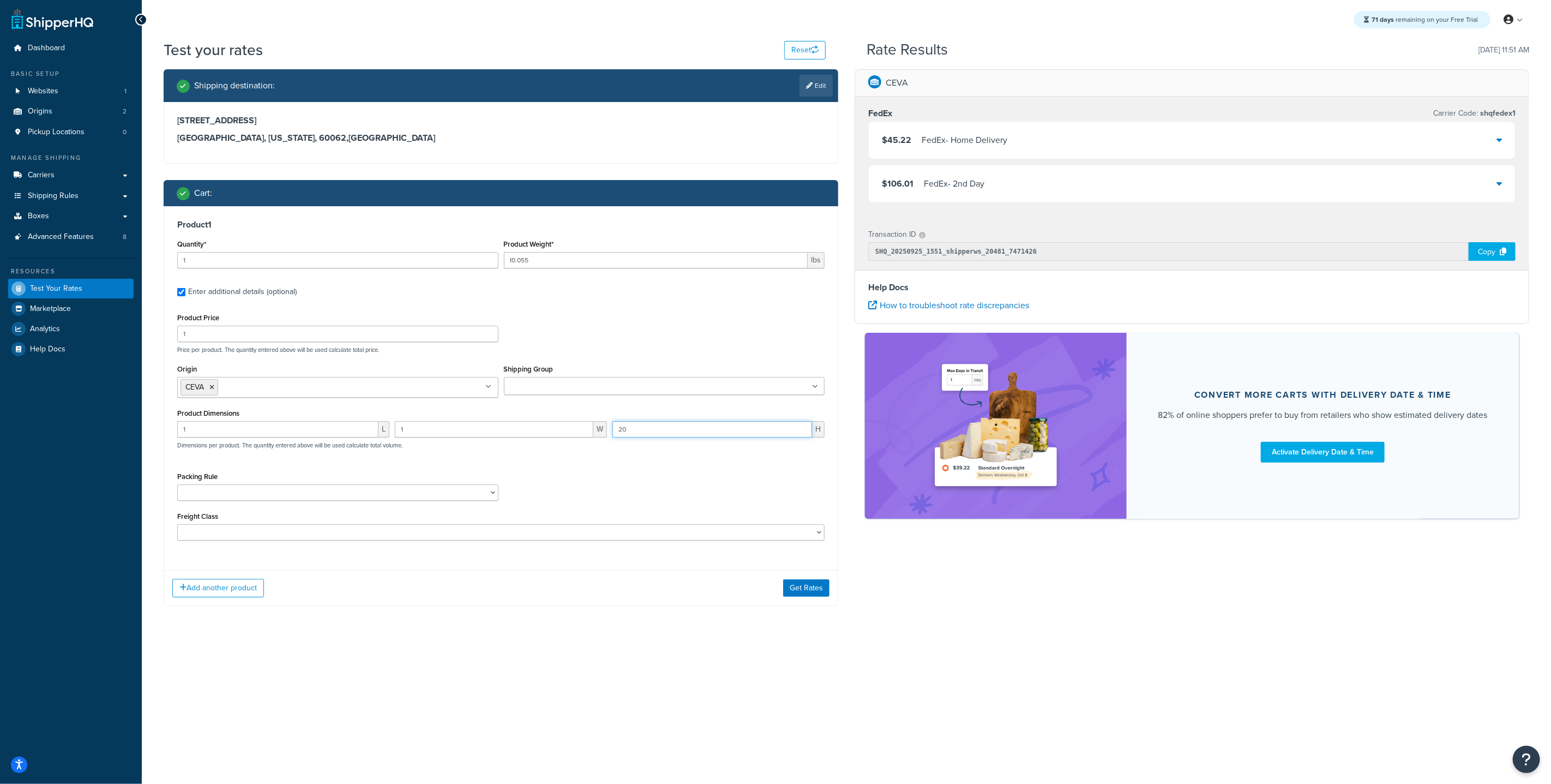
click at [532, 417] on div "Product Dimensions 1 L 1 W 20 H Dimensions per product. The quantity entered ab…" at bounding box center [501, 433] width 647 height 55
type input "1"
click at [890, 620] on div "Shipping destination : Edit 2612 Kingston Dr Northbrook, Illinois, 60062 , Unit…" at bounding box center [847, 345] width 1382 height 553
click at [805, 588] on button "Get Rates" at bounding box center [806, 587] width 46 height 18
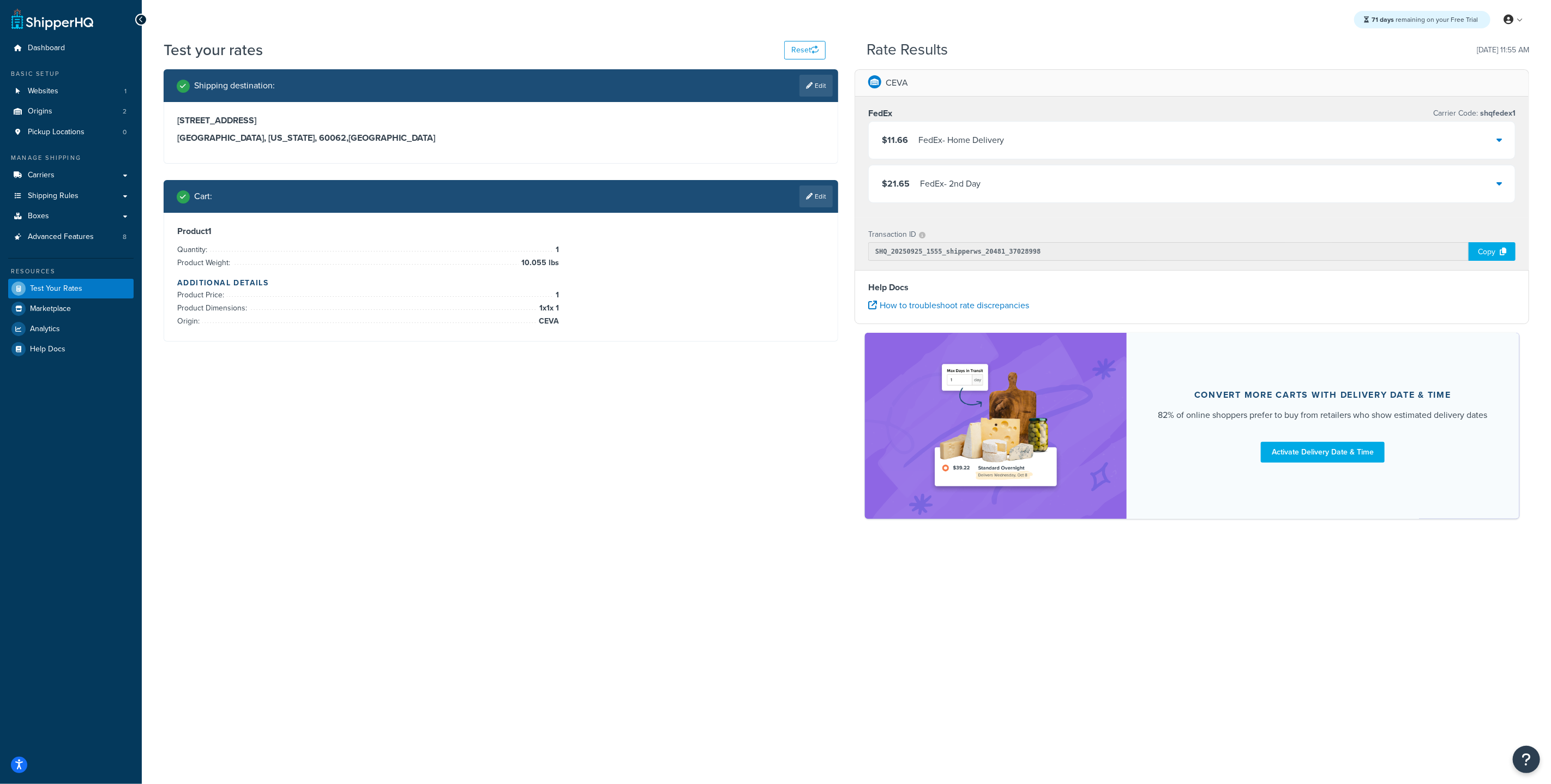
click at [803, 191] on link "Edit" at bounding box center [816, 197] width 33 height 22
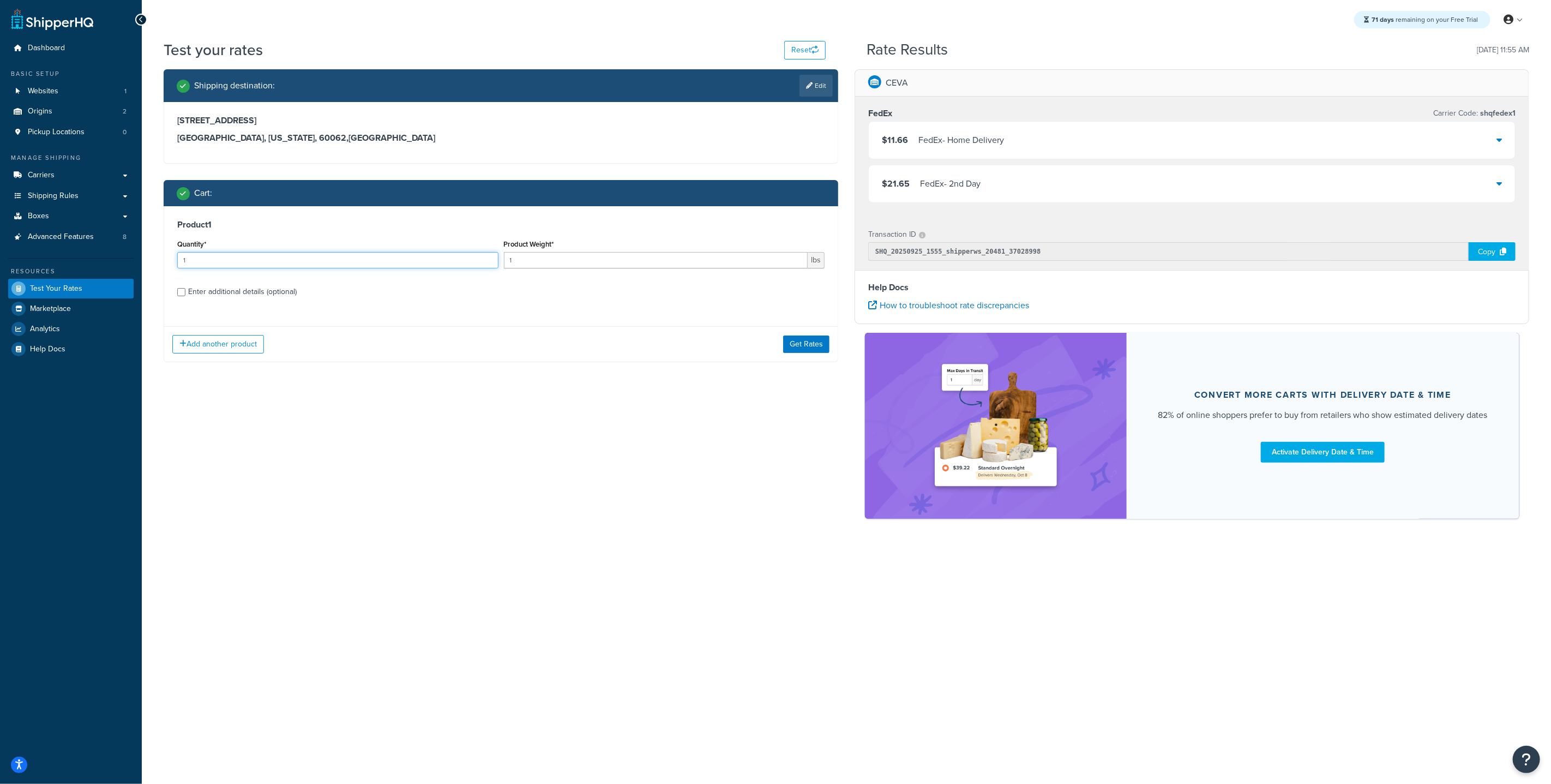
drag, startPoint x: 217, startPoint y: 262, endPoint x: 158, endPoint y: 254, distance: 59.5
click at [158, 254] on div "Shipping destination : Edit 2612 Kingston Dr Northbrook, Illinois, 60062 , Unit…" at bounding box center [501, 224] width 691 height 310
type input "7"
click at [539, 260] on input "1" at bounding box center [656, 260] width 304 height 16
type input "10.055"
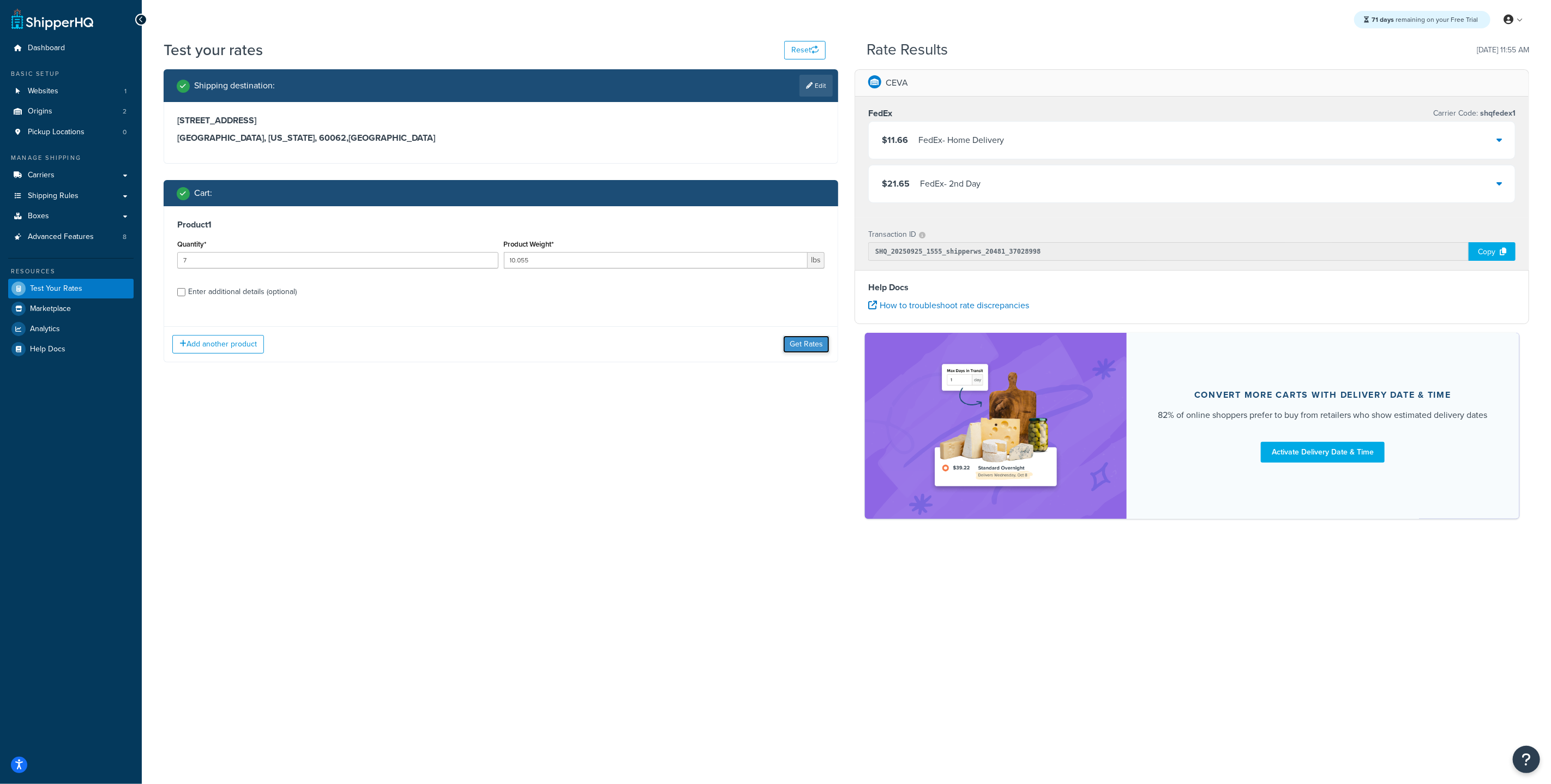
click at [792, 338] on button "Get Rates" at bounding box center [806, 344] width 46 height 18
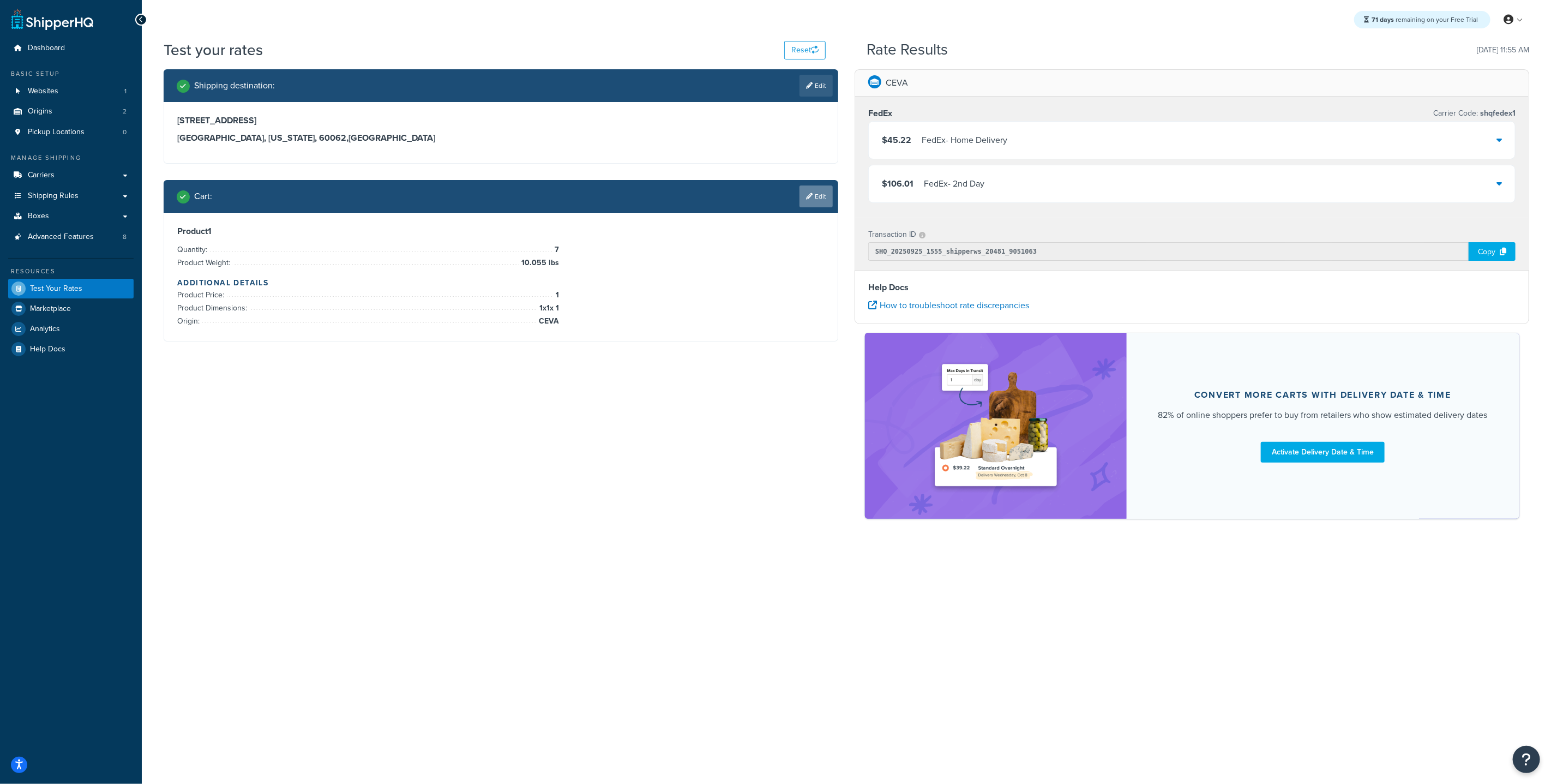
click at [807, 200] on link "Edit" at bounding box center [816, 197] width 33 height 22
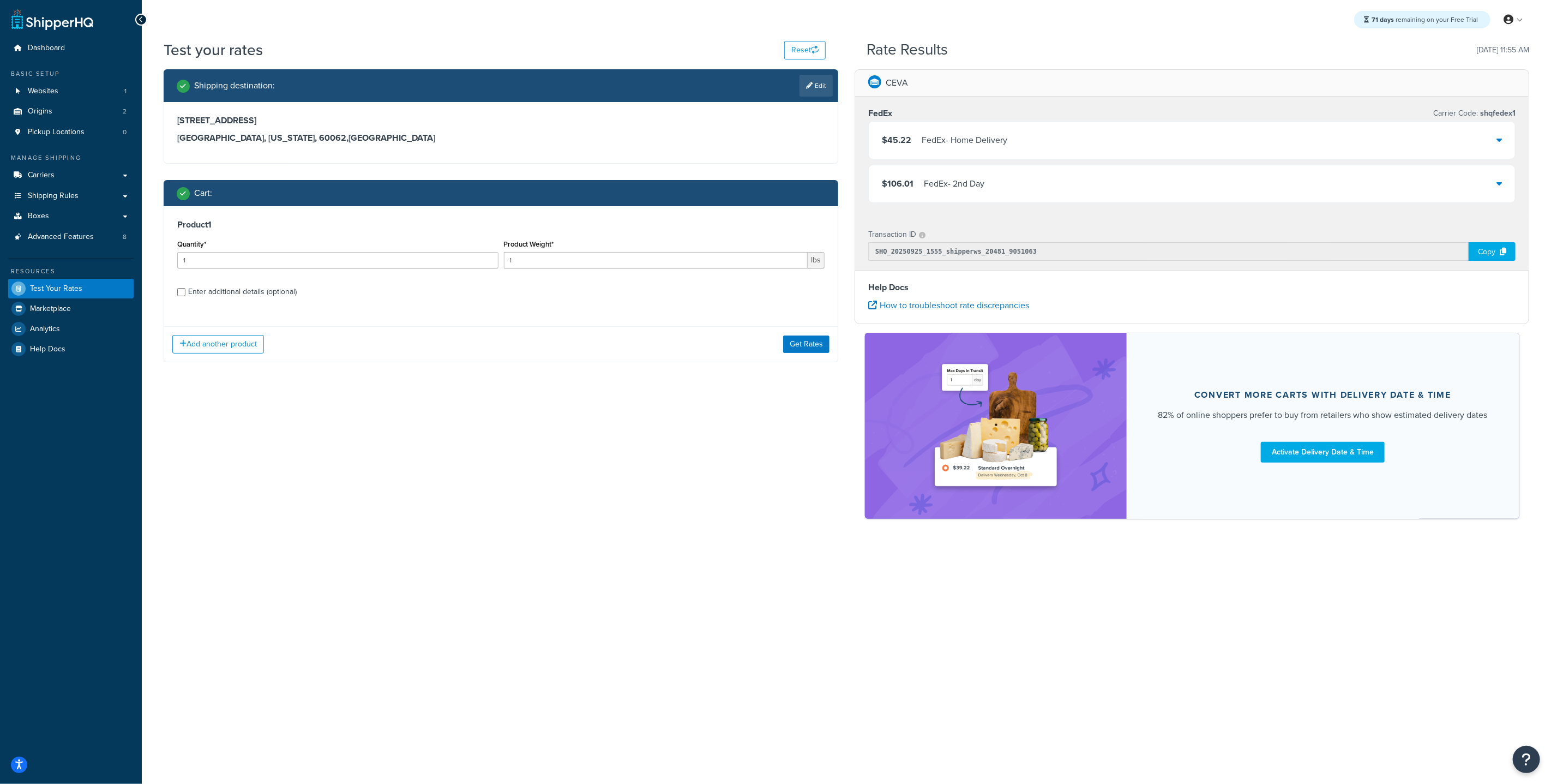
click at [201, 298] on div "Enter additional details (optional)" at bounding box center [242, 292] width 108 height 15
click at [186, 296] on input "Enter additional details (optional)" at bounding box center [181, 292] width 9 height 9
checkbox input "true"
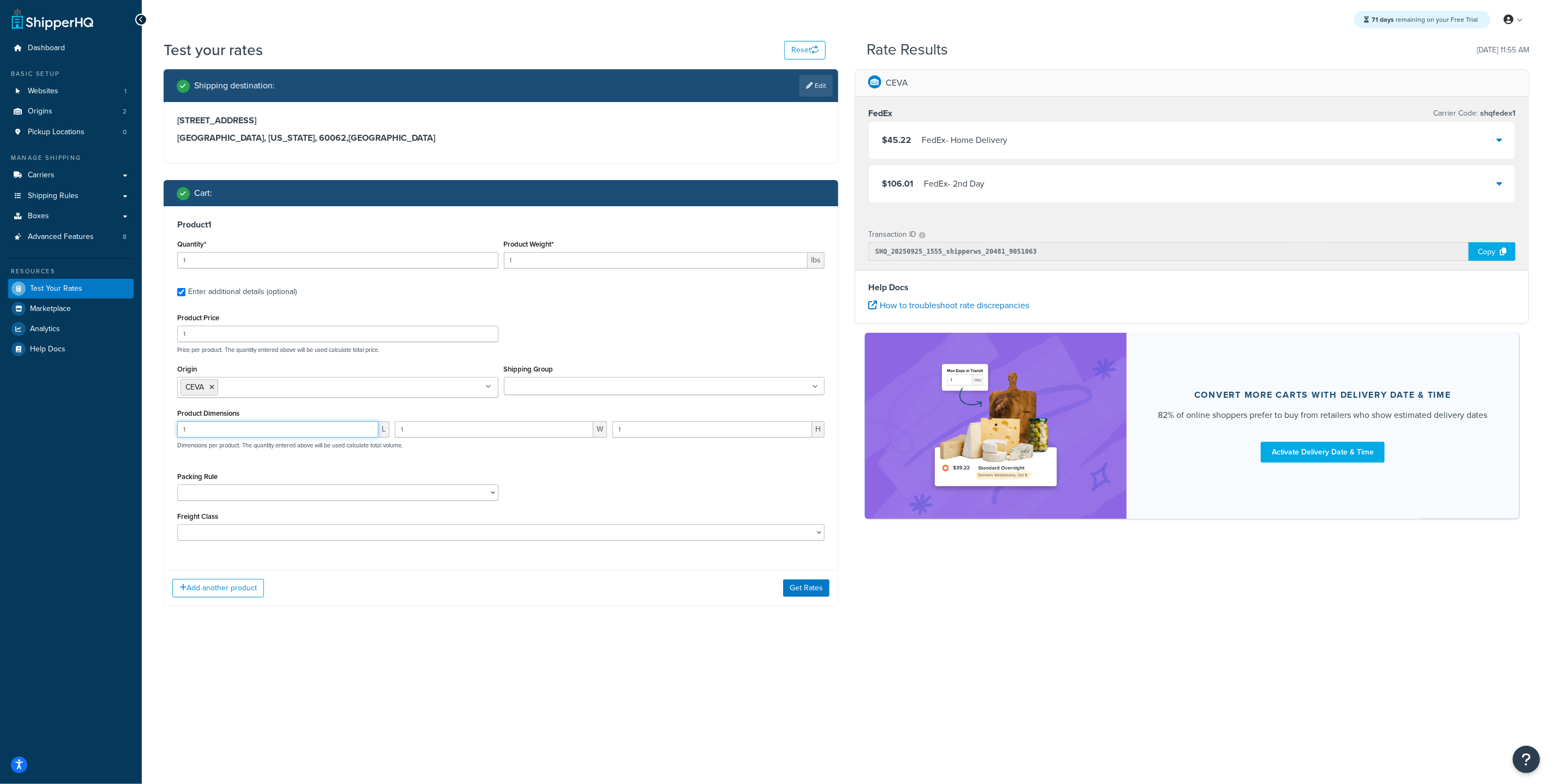
drag, startPoint x: 246, startPoint y: 433, endPoint x: 211, endPoint y: 427, distance: 35.5
click at [212, 427] on input "1" at bounding box center [278, 429] width 201 height 16
type input "30"
drag, startPoint x: 437, startPoint y: 432, endPoint x: 329, endPoint y: 419, distance: 108.8
click at [339, 419] on div "Product Dimensions 30 L 1 W 1 H Dimensions per product. The quantity entered ab…" at bounding box center [501, 433] width 647 height 55
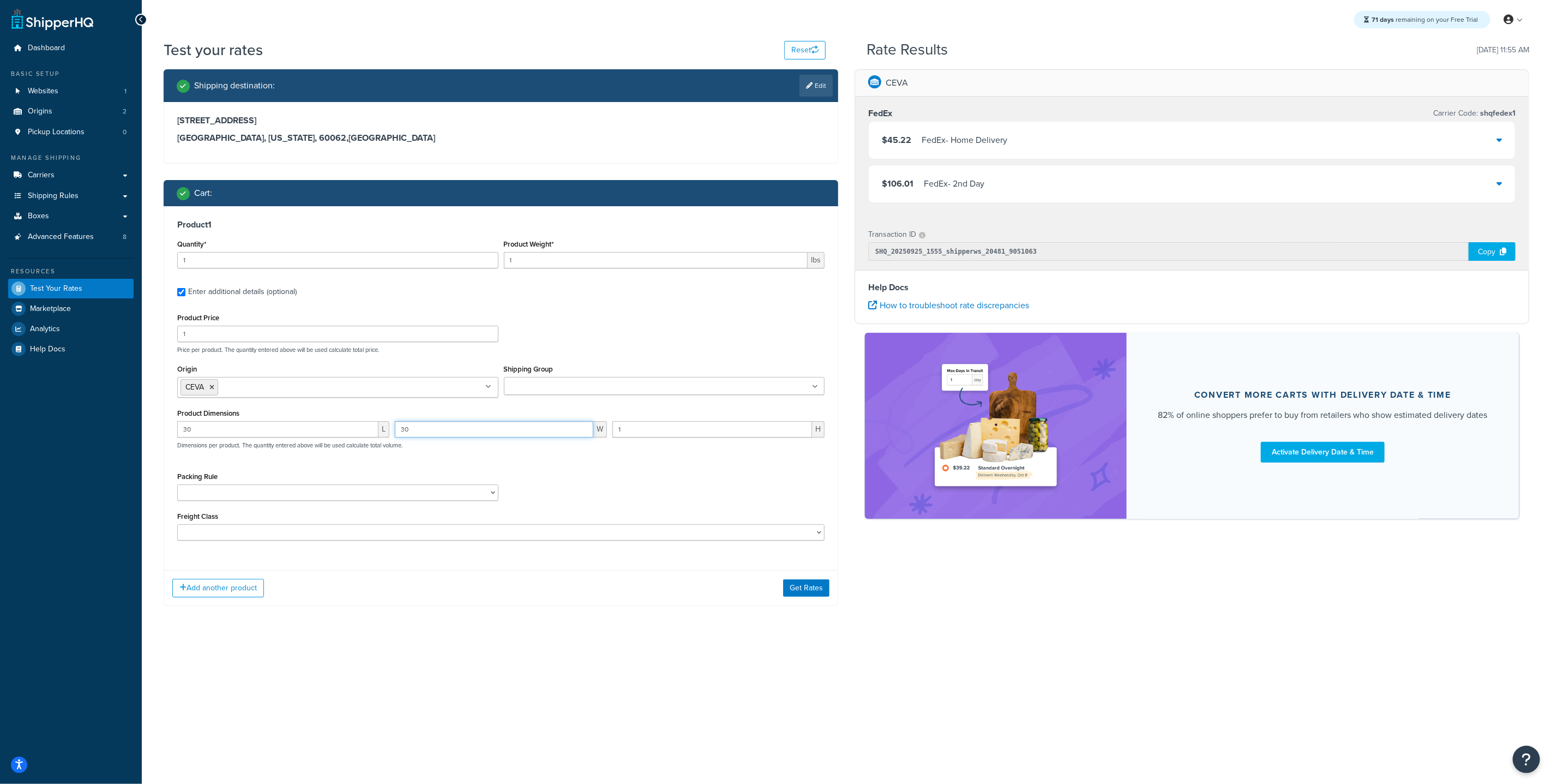
type input "30"
drag, startPoint x: 652, startPoint y: 429, endPoint x: 541, endPoint y: 415, distance: 111.9
click at [541, 415] on div "Product Dimensions 30 L 30 W 1 H Dimensions per product. The quantity entered a…" at bounding box center [501, 433] width 647 height 55
type input "30"
click at [330, 258] on input "1" at bounding box center [337, 260] width 321 height 16
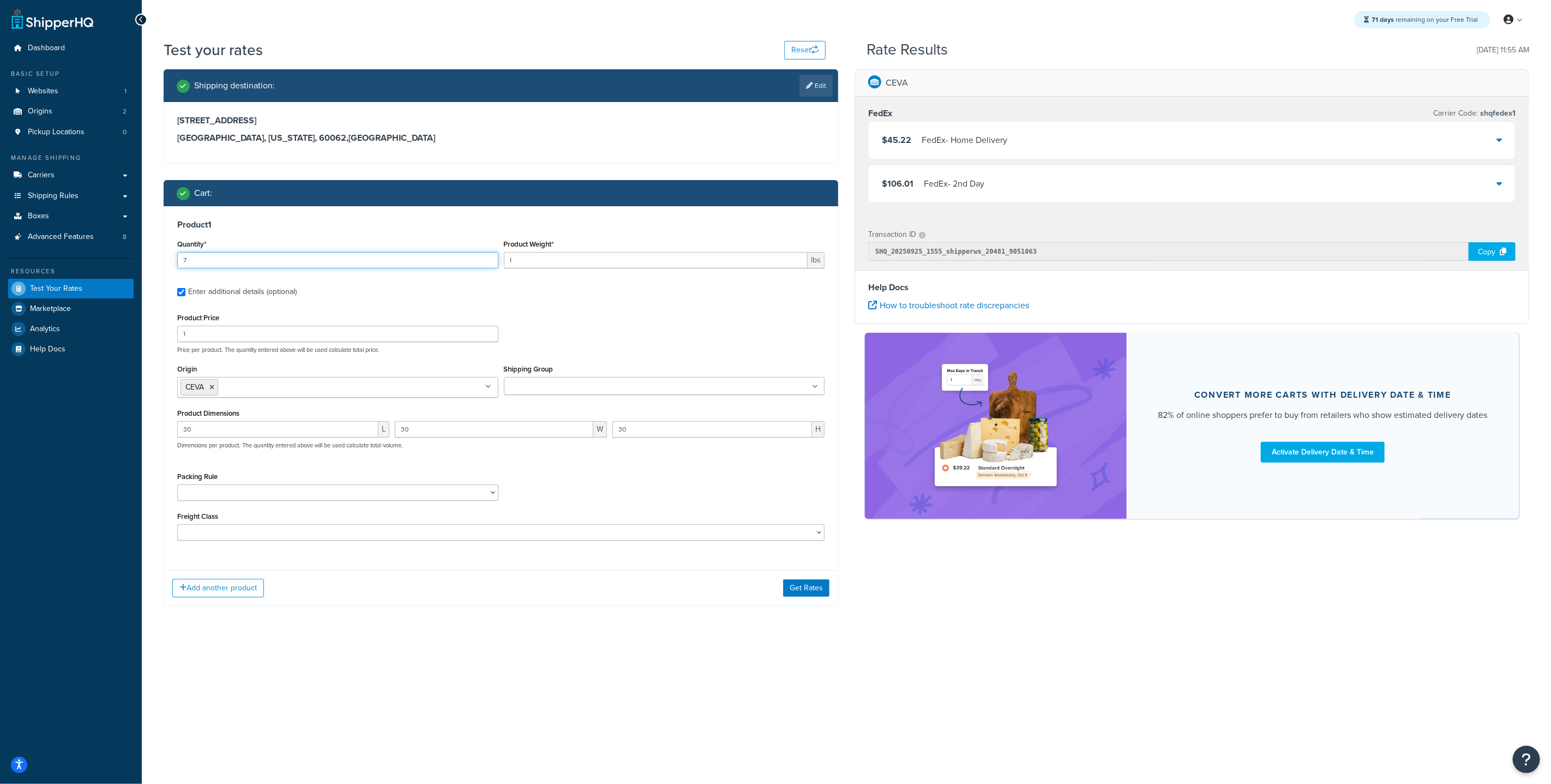
type input "7"
click at [543, 266] on input "1" at bounding box center [656, 260] width 304 height 16
type input "10.055"
click at [806, 586] on button "Get Rates" at bounding box center [806, 587] width 46 height 18
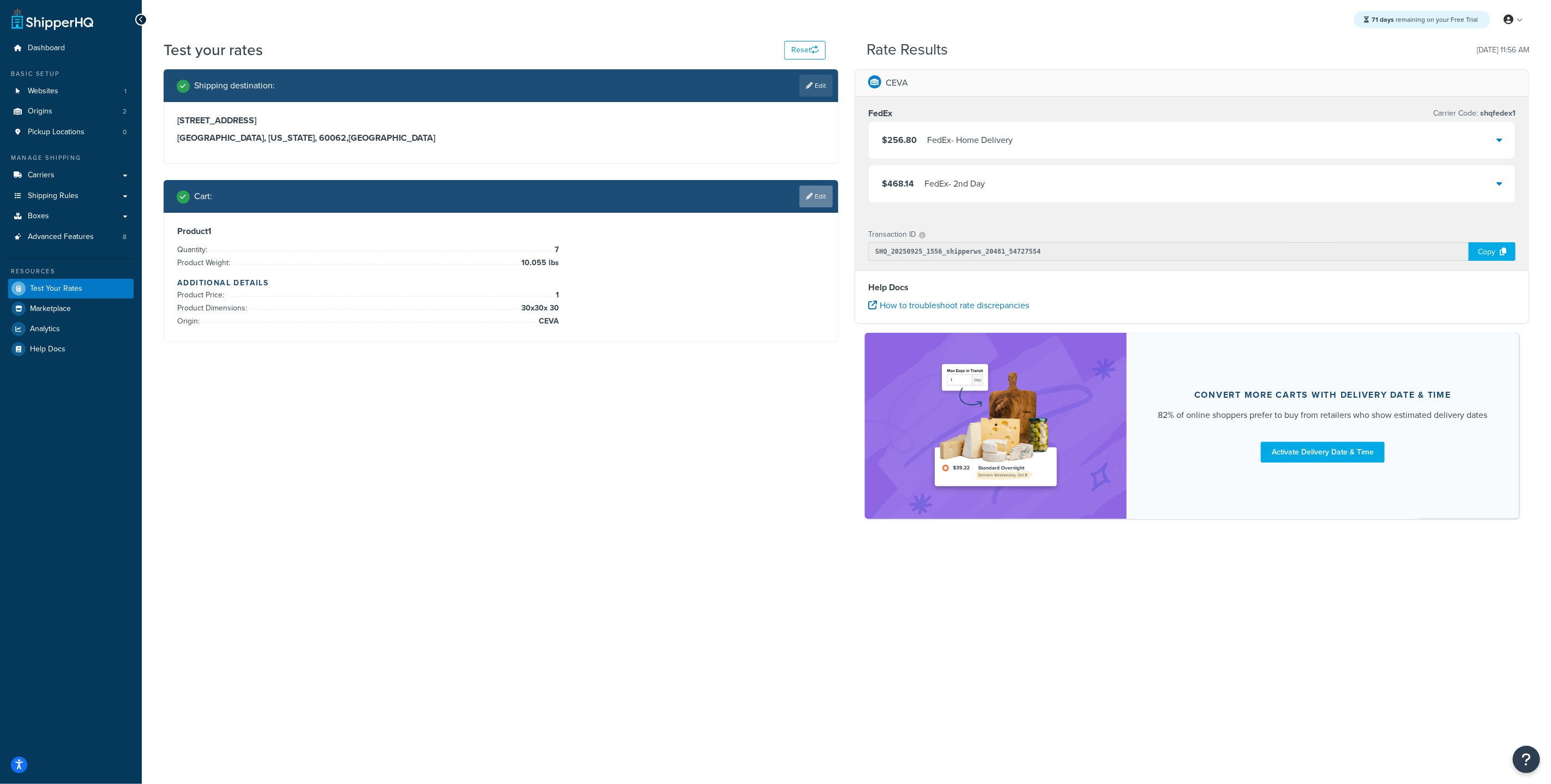
click at [808, 196] on icon at bounding box center [810, 196] width 6 height 6
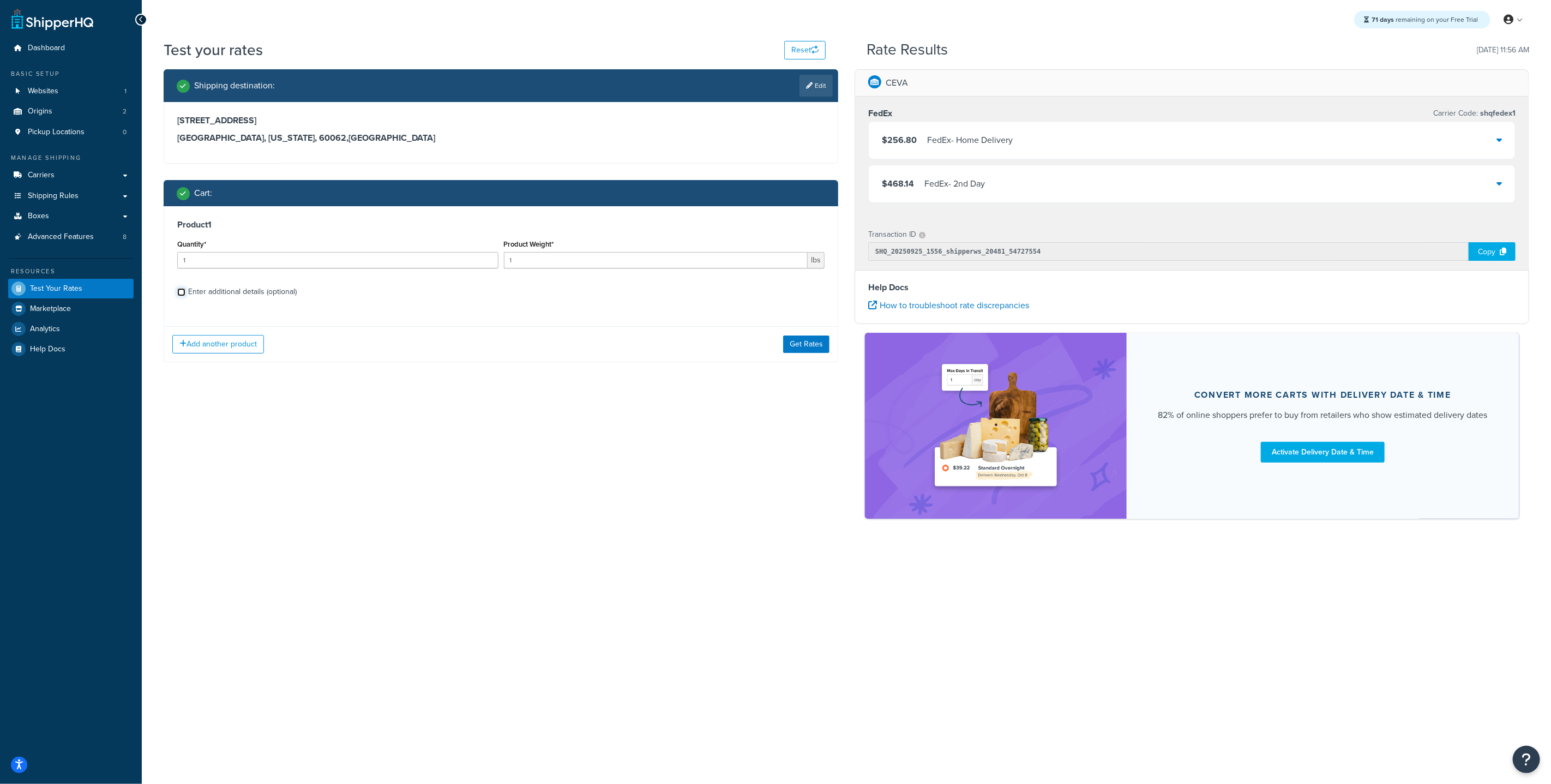
click at [183, 291] on input "Enter additional details (optional)" at bounding box center [181, 292] width 9 height 9
checkbox input "true"
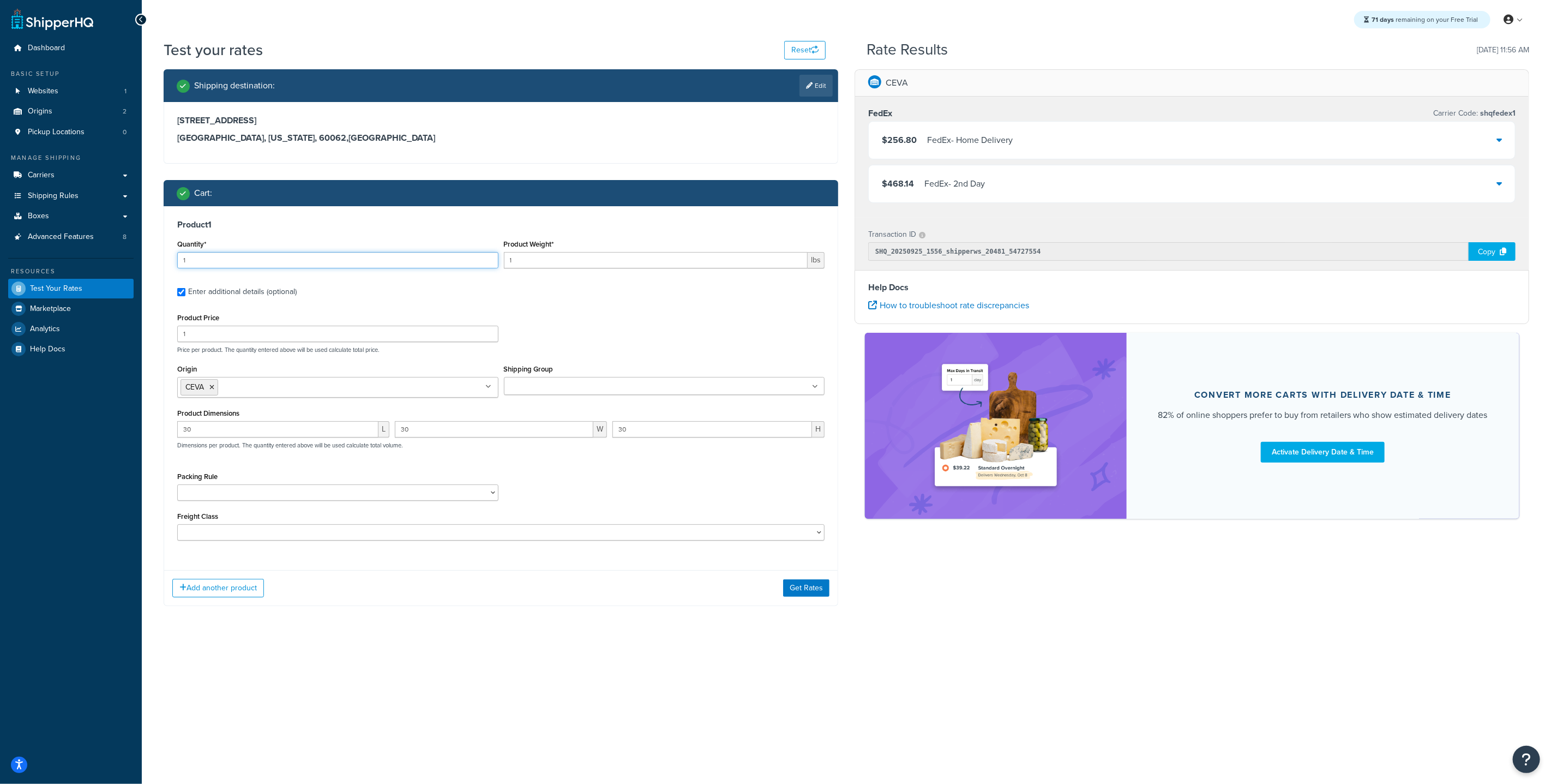
click at [222, 258] on input "1" at bounding box center [337, 260] width 321 height 16
type input "7"
click at [552, 267] on input "1" at bounding box center [656, 260] width 304 height 16
type input "10.855"
click at [1029, 651] on div "71 days remaining on your Free Trial My Profile Billing Global Settings Contact…" at bounding box center [846, 392] width 1409 height 784
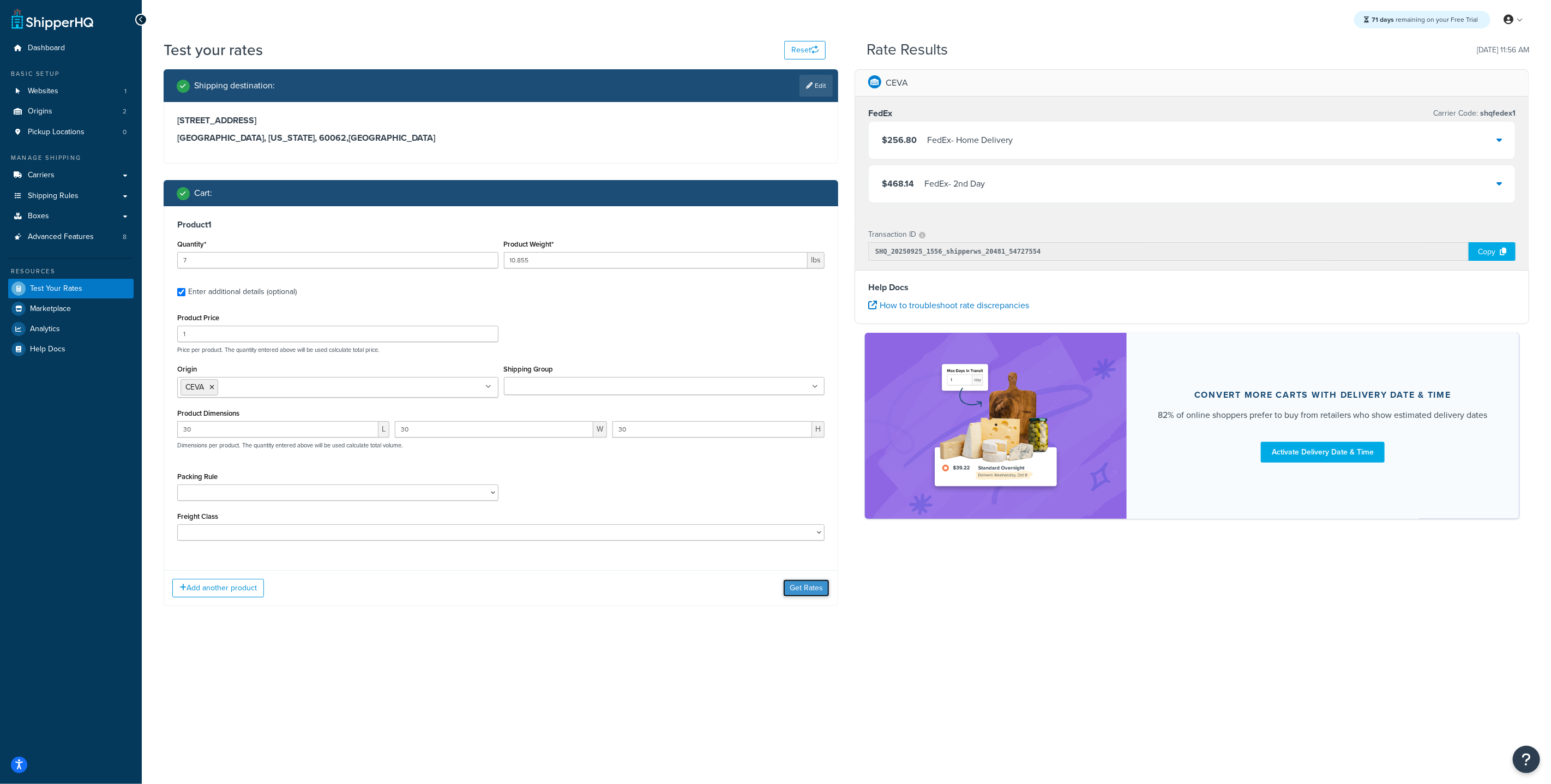
click at [816, 590] on button "Get Rates" at bounding box center [806, 587] width 46 height 18
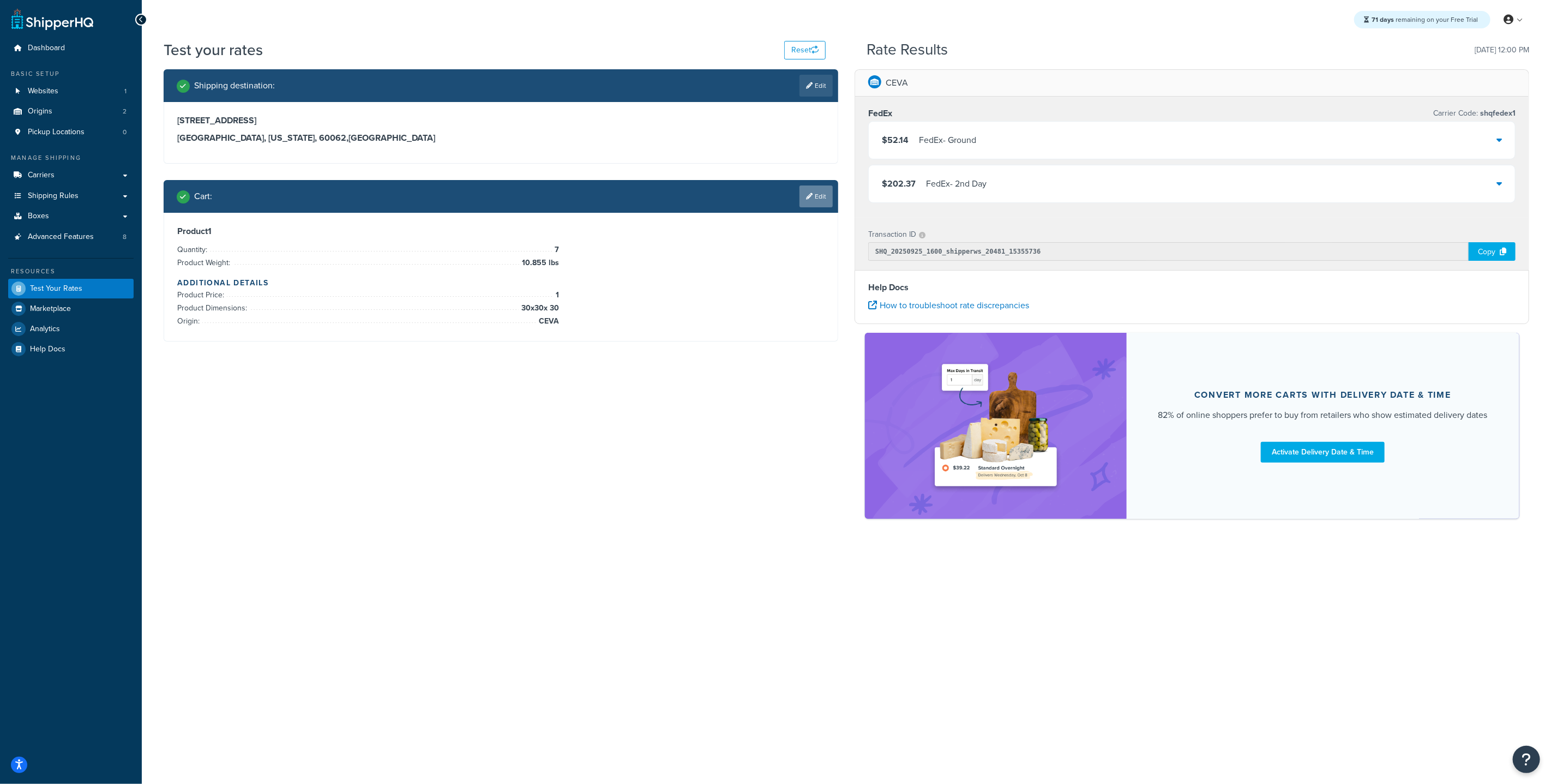
click at [819, 194] on link "Edit" at bounding box center [816, 197] width 33 height 22
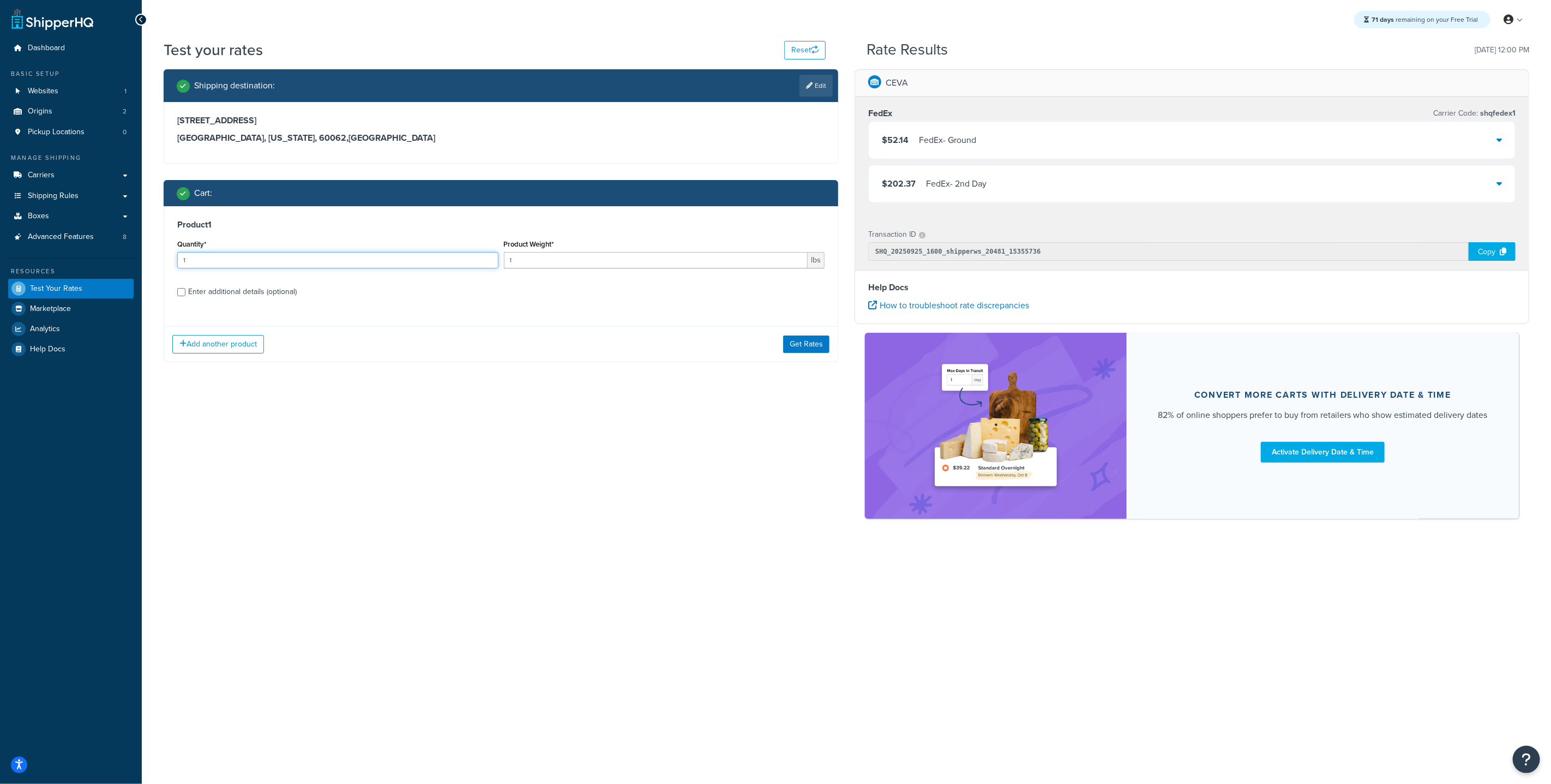
click at [200, 263] on input "1" at bounding box center [337, 260] width 321 height 16
drag, startPoint x: 154, startPoint y: 262, endPoint x: 118, endPoint y: 258, distance: 36.2
click at [121, 259] on div "Dashboard Basic Setup Websites 1 Origins 2 Pickup Locations 0 Manage Shipping C…" at bounding box center [776, 392] width 1551 height 784
type input "7"
drag, startPoint x: 549, startPoint y: 263, endPoint x: 471, endPoint y: 246, distance: 79.8
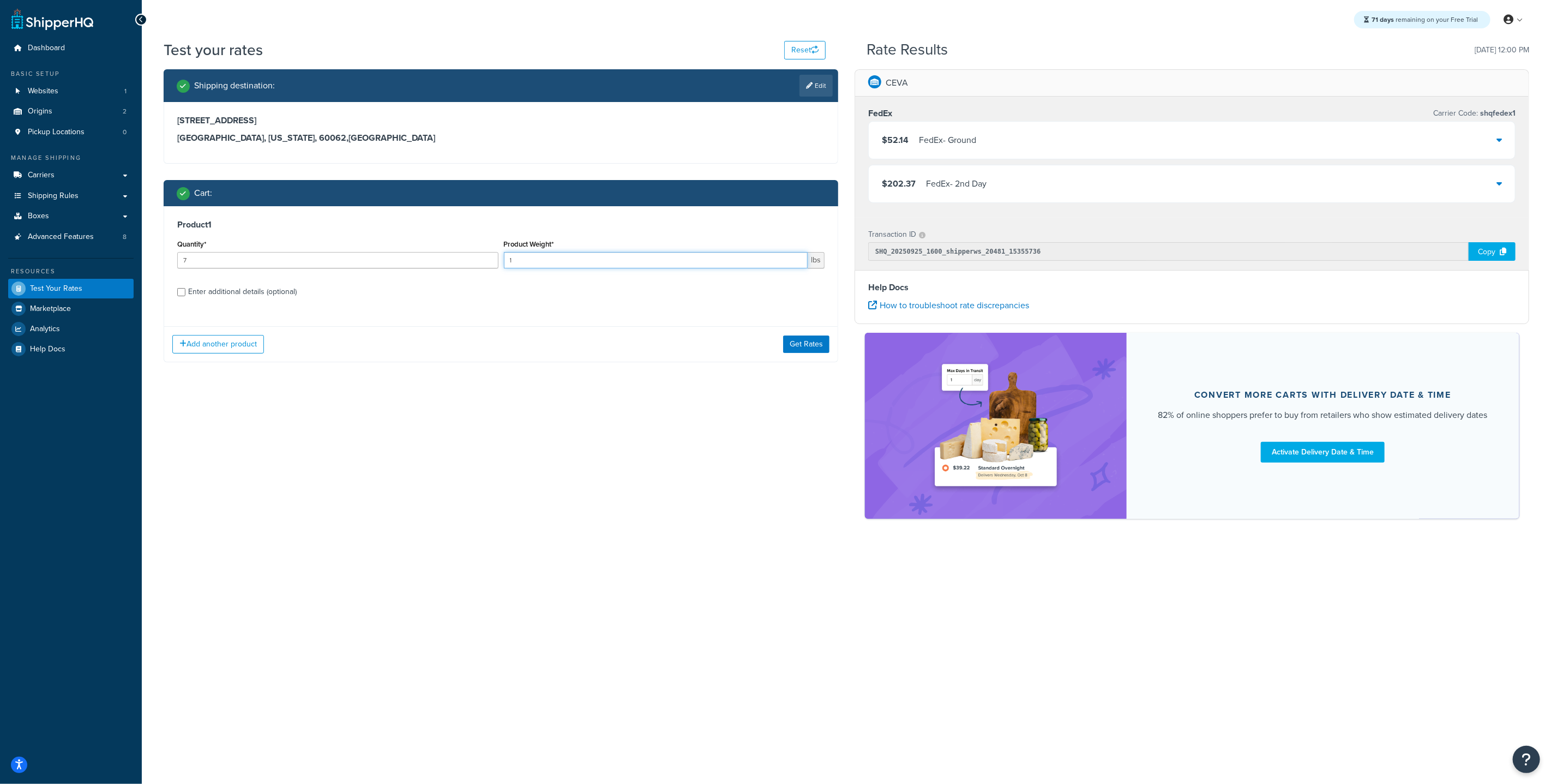
click at [471, 246] on div "Quantity* 7 Product Weight* 1 lbs" at bounding box center [502, 256] width 653 height 39
click at [530, 263] on input "1" at bounding box center [656, 260] width 304 height 16
type input "10.055"
click at [182, 296] on div "Enter additional details (optional)" at bounding box center [501, 290] width 647 height 18
click at [183, 293] on input "Enter additional details (optional)" at bounding box center [181, 292] width 9 height 9
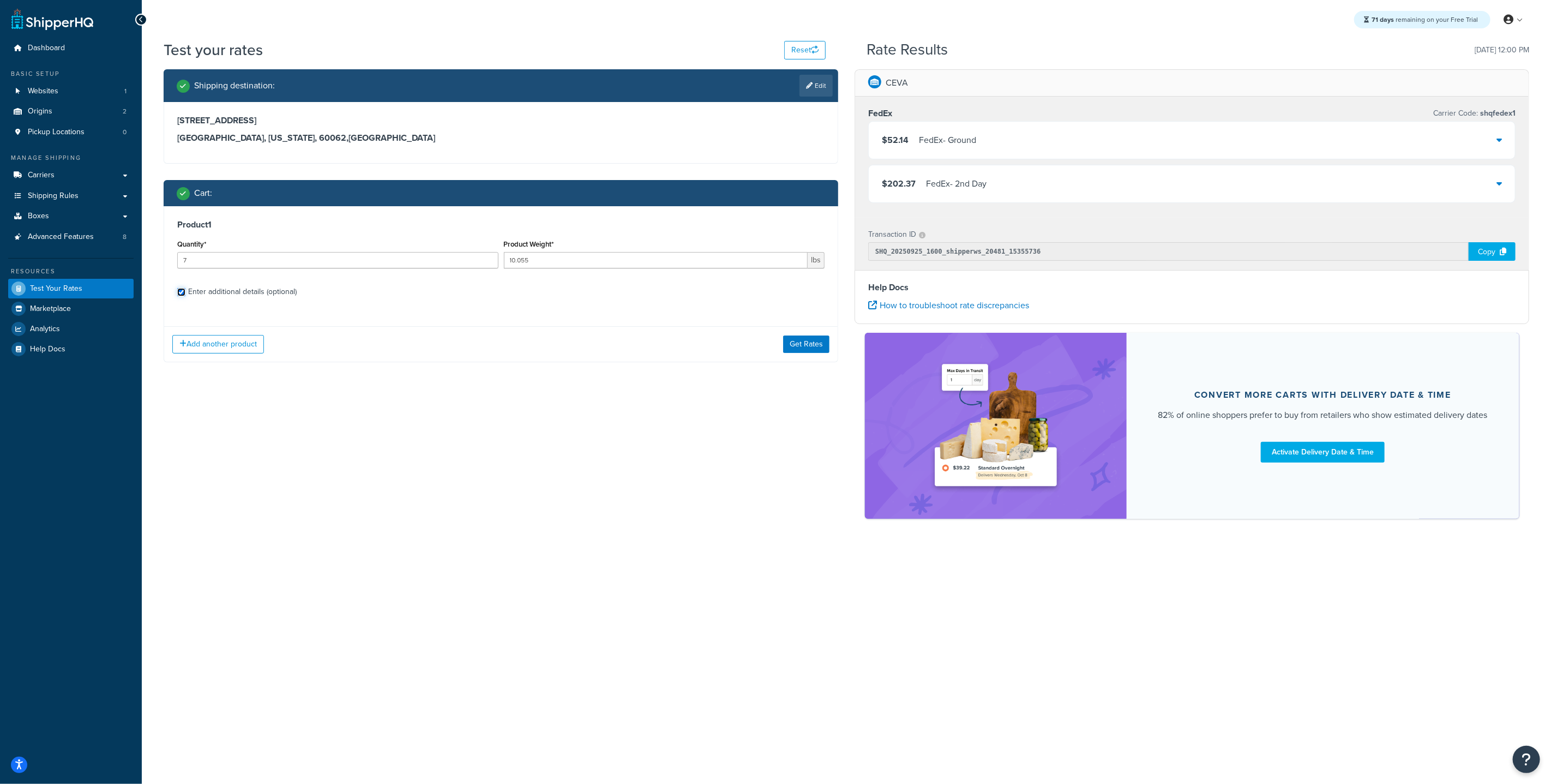
checkbox input "true"
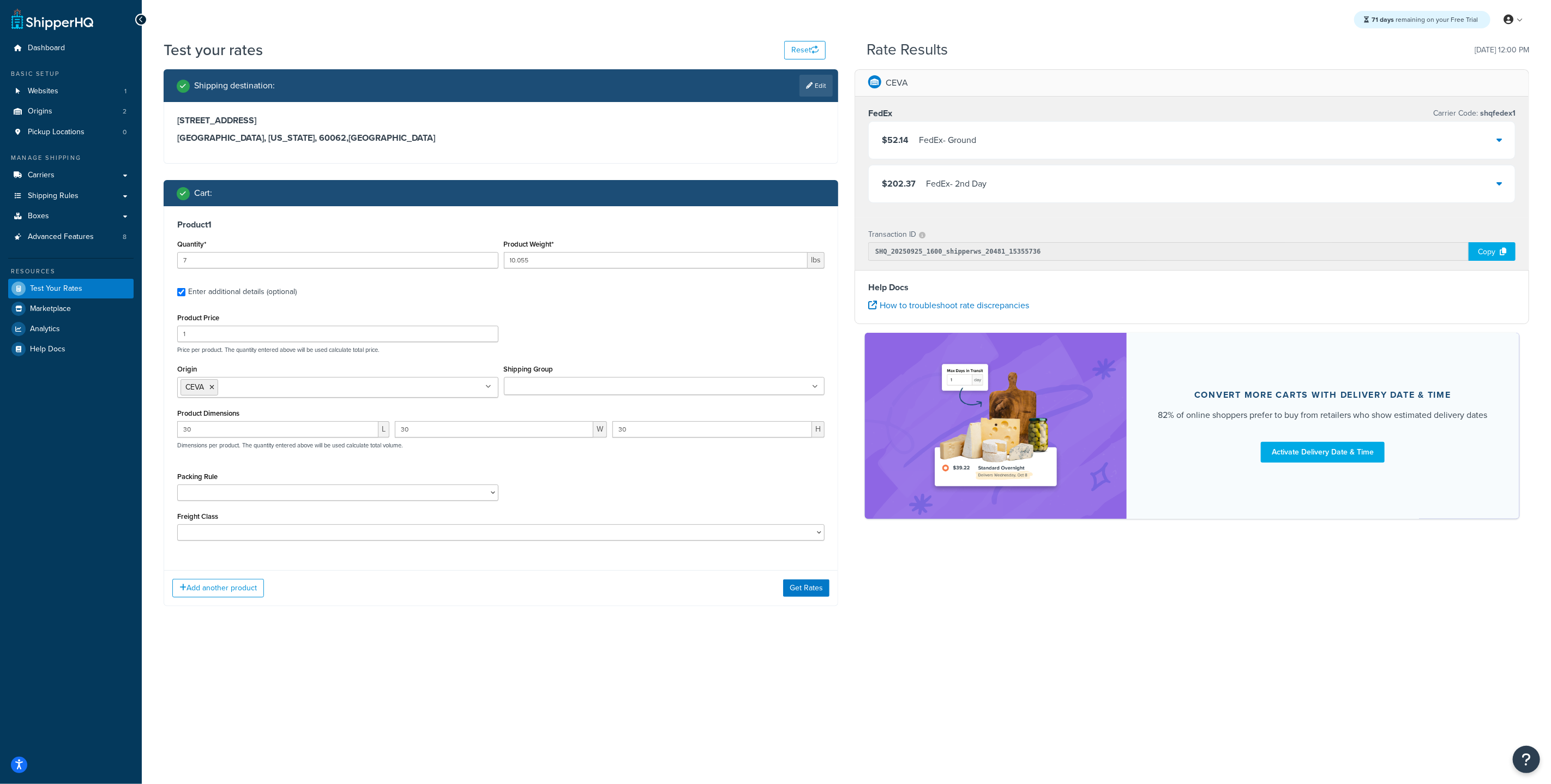
drag, startPoint x: 817, startPoint y: 587, endPoint x: 816, endPoint y: 608, distance: 21.0
click at [817, 606] on div "Product 1 Quantity* 7 Product Weight* 10.055 lbs Enter additional details (opti…" at bounding box center [501, 406] width 675 height 400
click at [809, 595] on button "Get Rates" at bounding box center [806, 587] width 46 height 18
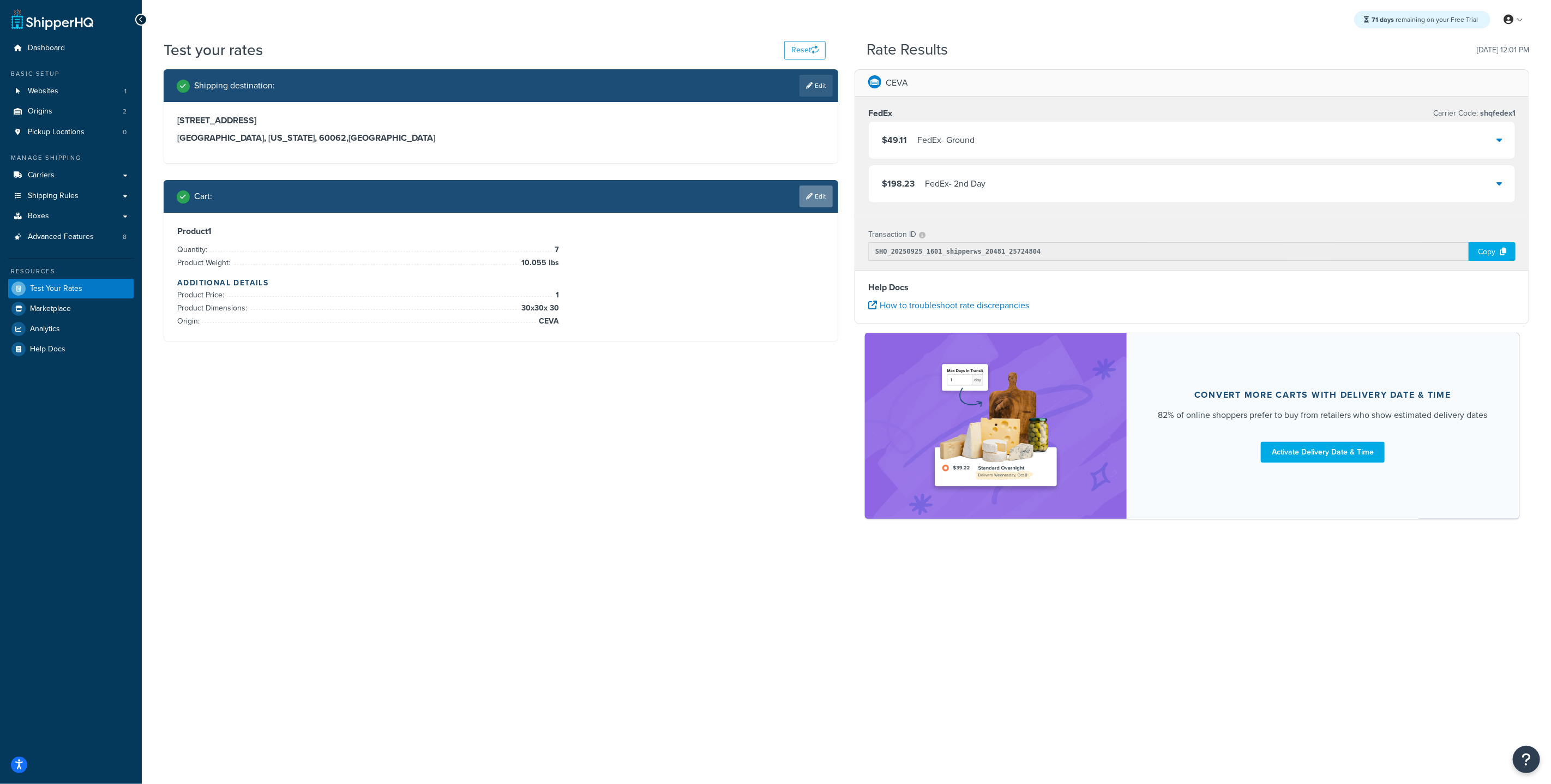
click at [815, 190] on link "Edit" at bounding box center [816, 197] width 33 height 22
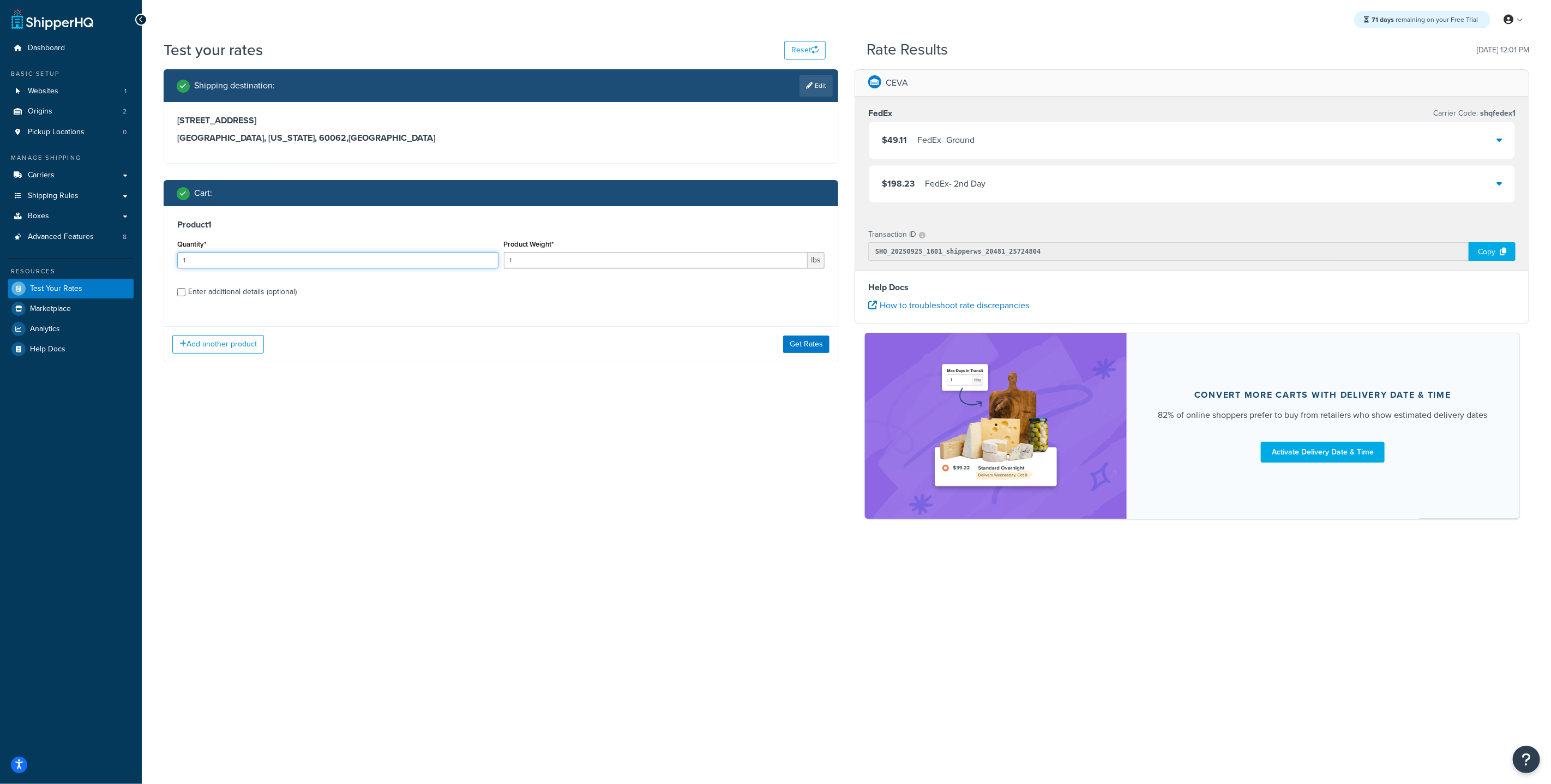
click at [238, 262] on input "1" at bounding box center [337, 260] width 321 height 16
type input "8"
click at [576, 269] on div "Product Weight* 1 lbs" at bounding box center [665, 256] width 327 height 39
click at [572, 258] on input "1" at bounding box center [656, 260] width 304 height 16
type input "10.855"
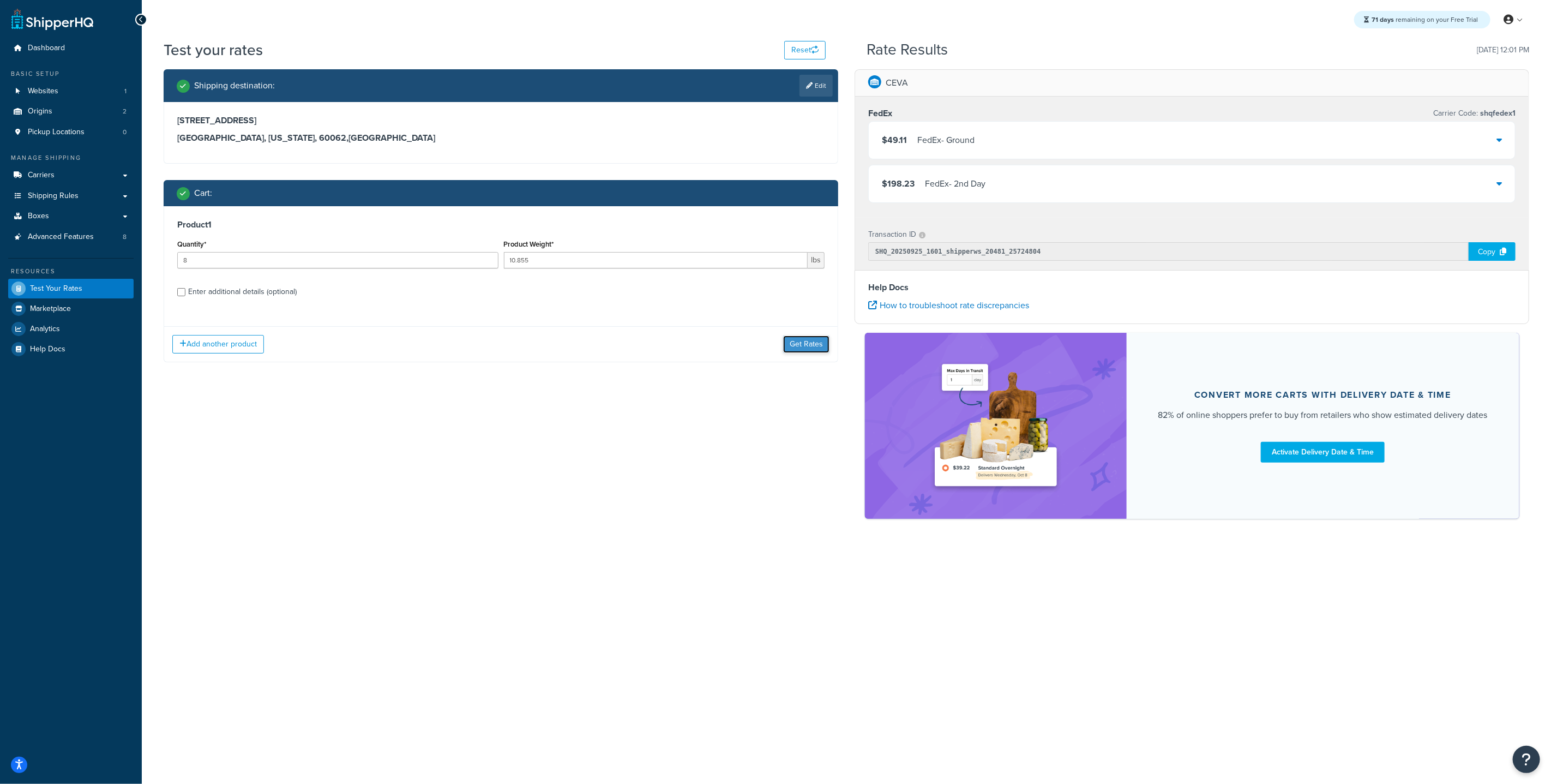
click at [806, 344] on button "Get Rates" at bounding box center [806, 344] width 46 height 18
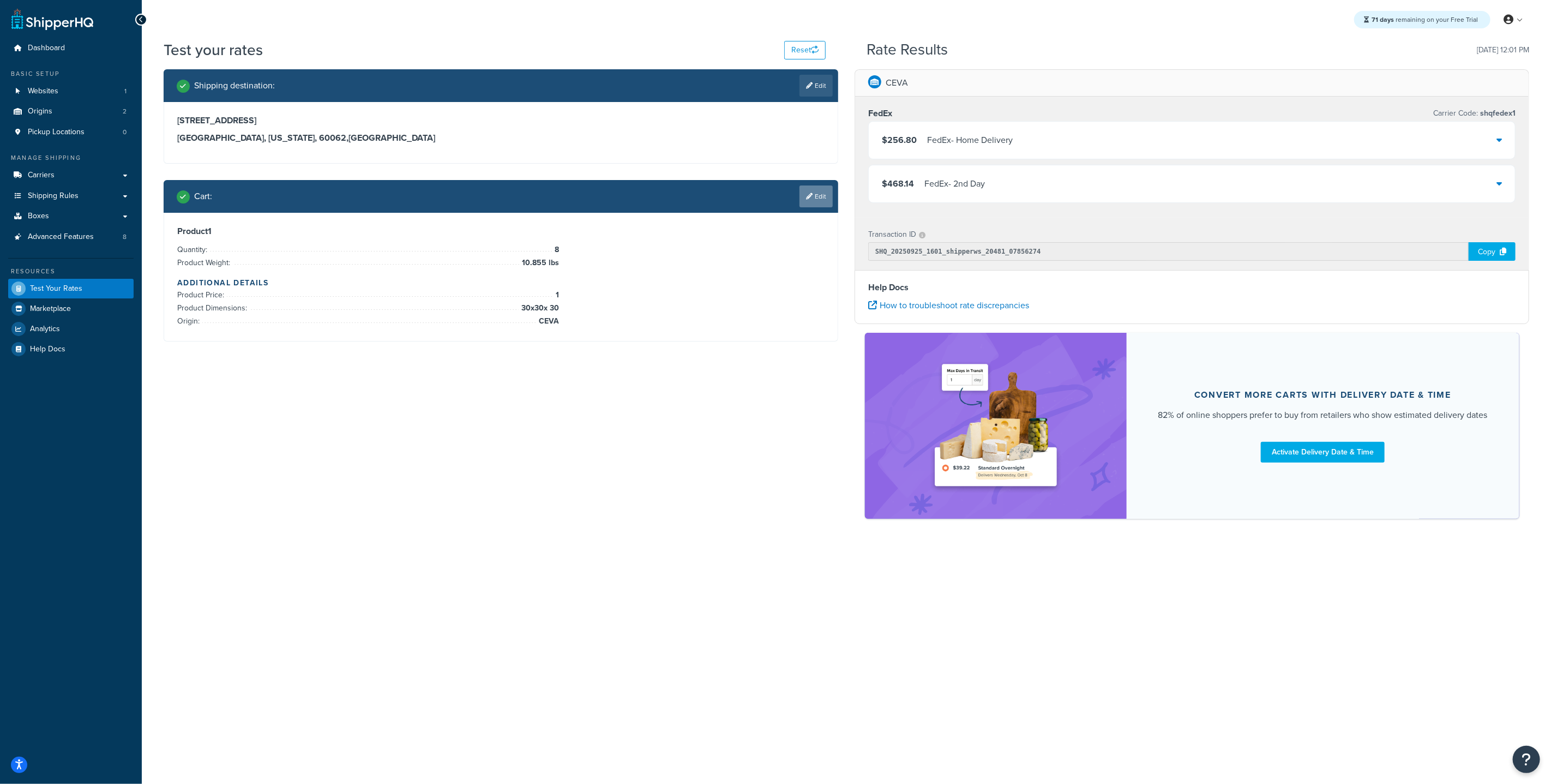
click at [818, 194] on link "Edit" at bounding box center [816, 197] width 33 height 22
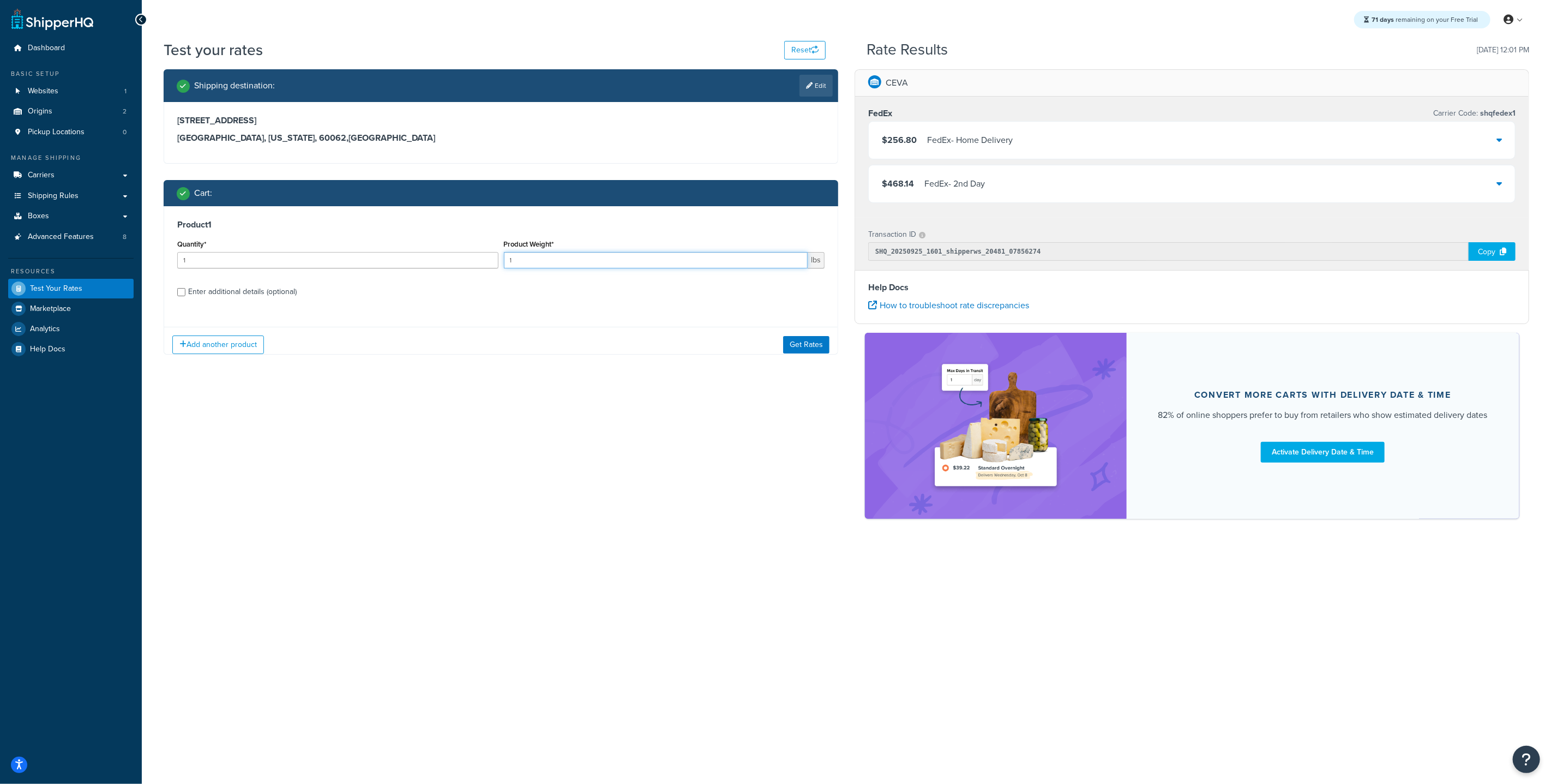
click at [546, 260] on input "1" at bounding box center [656, 260] width 304 height 16
type input "10.055"
drag, startPoint x: 312, startPoint y: 262, endPoint x: 97, endPoint y: 242, distance: 215.9
click at [114, 243] on div "Dashboard Basic Setup Websites 1 Origins 2 Pickup Locations 0 Manage Shipping C…" at bounding box center [776, 392] width 1551 height 784
type input "8"
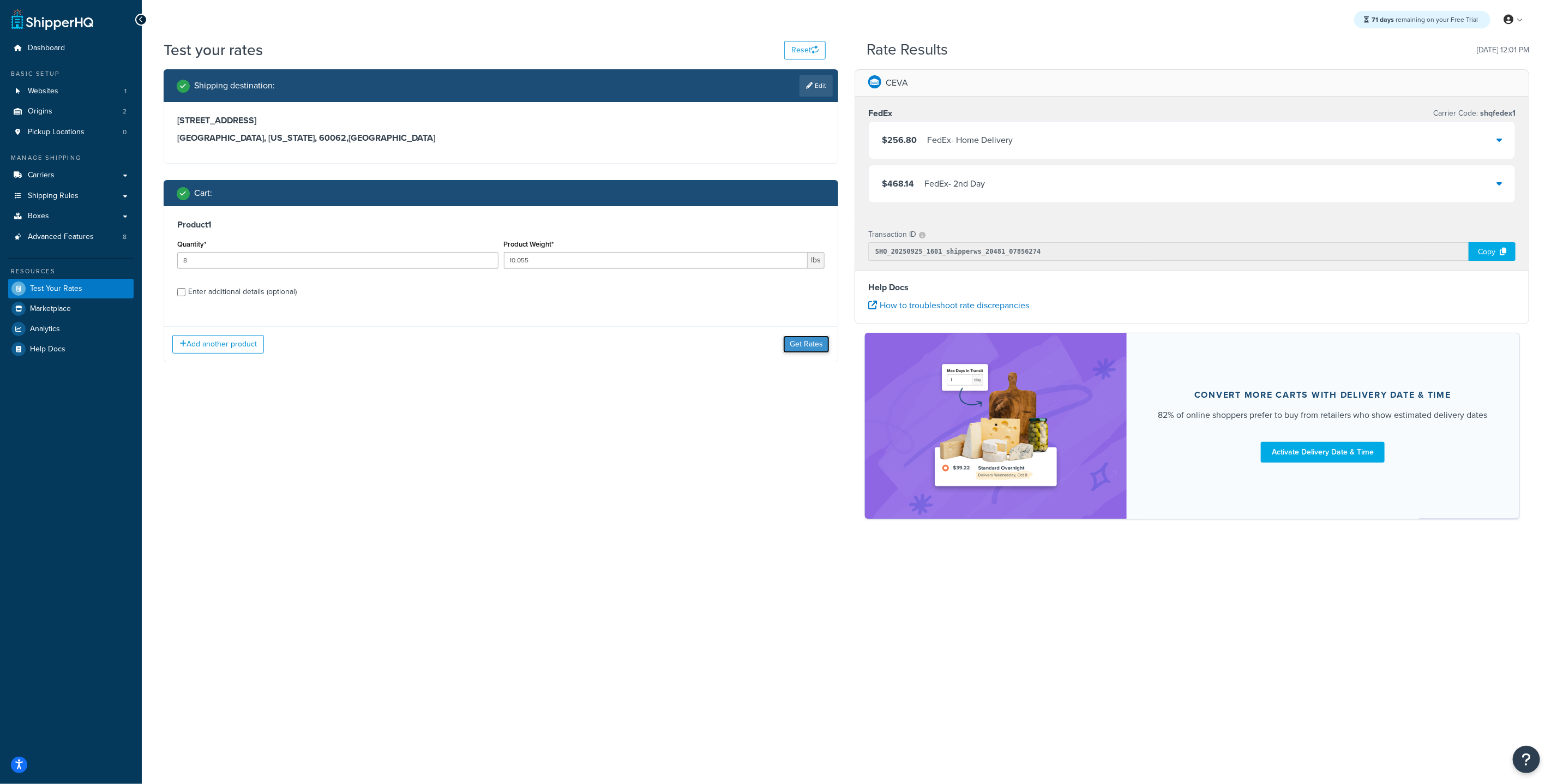
click at [817, 344] on button "Get Rates" at bounding box center [806, 344] width 46 height 18
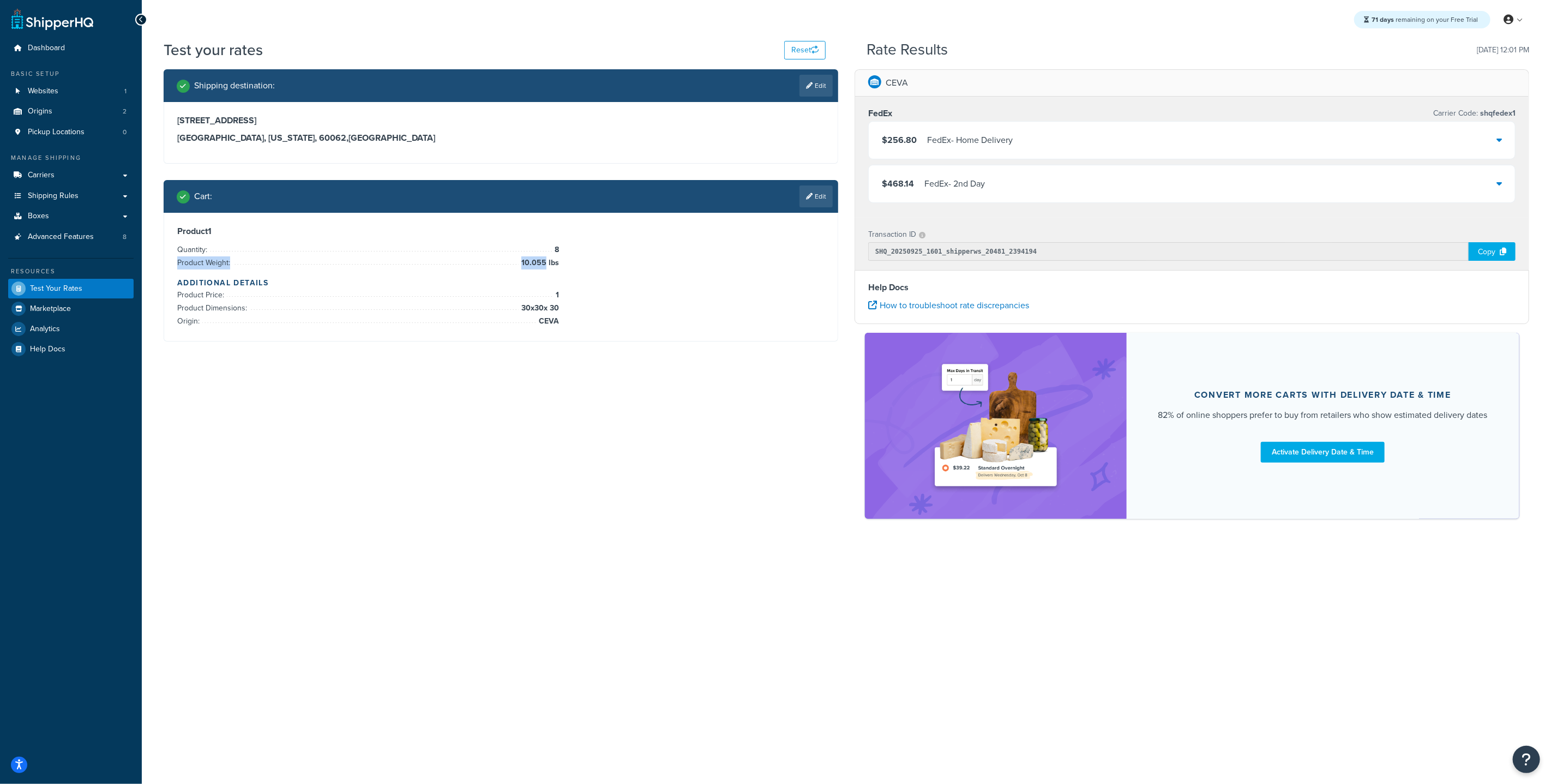
drag, startPoint x: 520, startPoint y: 262, endPoint x: 546, endPoint y: 262, distance: 26.0
click at [546, 262] on li "Product Weight: 10.055 lbs" at bounding box center [368, 262] width 382 height 13
click at [592, 289] on h4 "Additional Details" at bounding box center [501, 282] width 647 height 12
click at [86, 94] on link "Websites 1" at bounding box center [71, 91] width 125 height 20
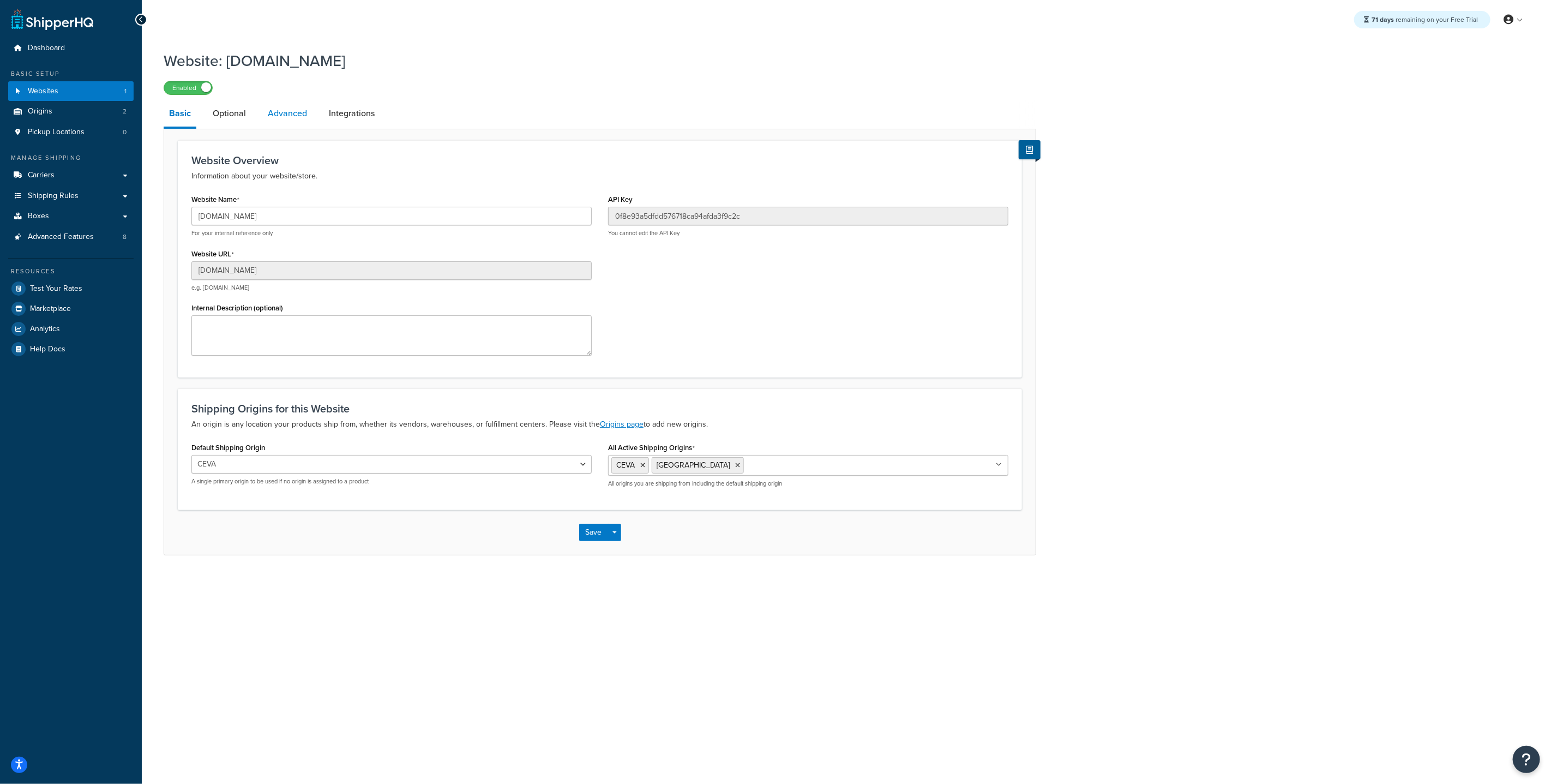
click at [296, 119] on link "Advanced" at bounding box center [287, 114] width 50 height 26
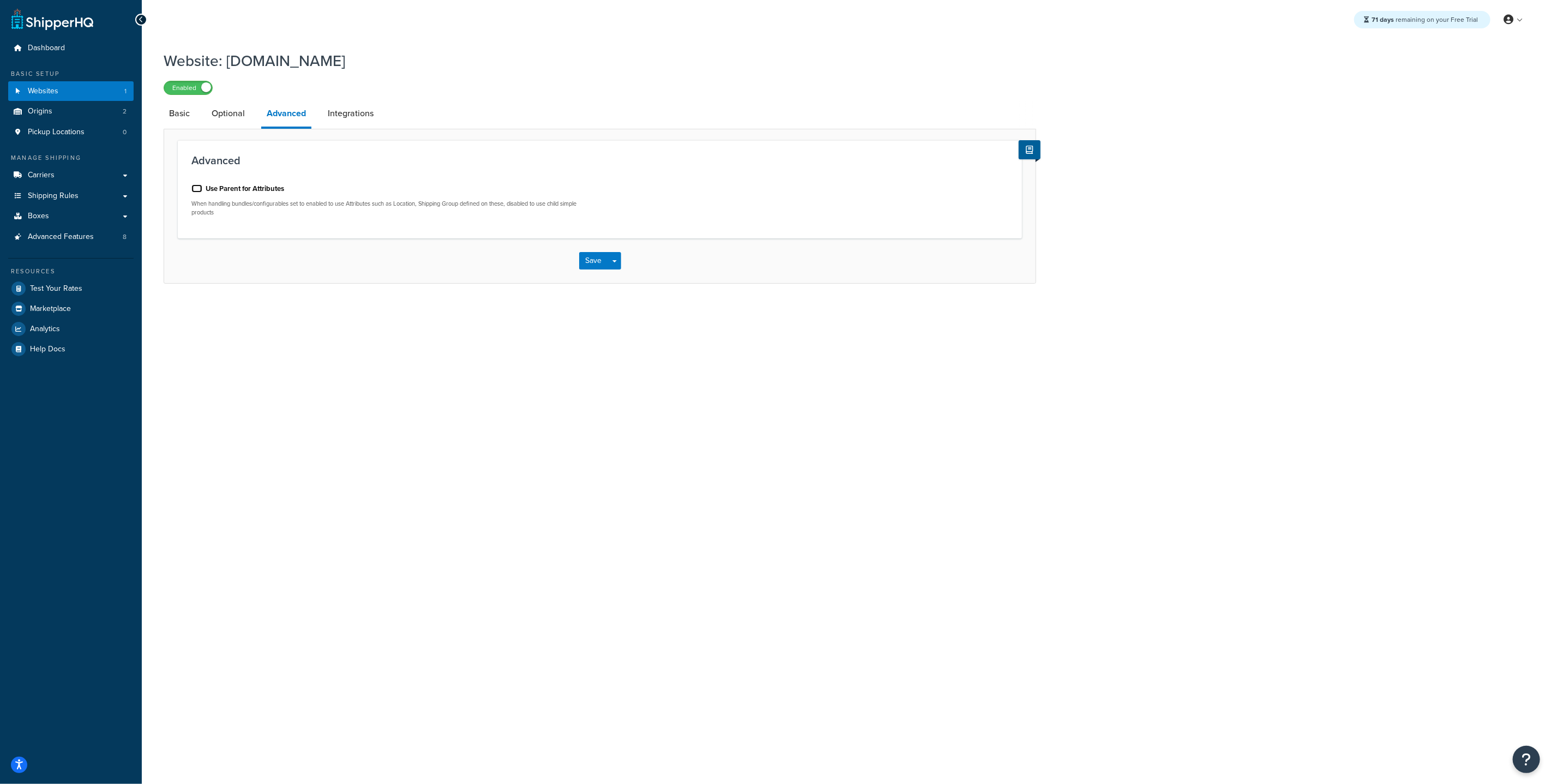
click at [199, 186] on input "Use Parent for Attributes" at bounding box center [197, 188] width 11 height 9
checkbox input "true"
click at [588, 261] on button "Save" at bounding box center [594, 261] width 29 height 18
click at [206, 190] on label "Use Parent for Attributes" at bounding box center [245, 188] width 78 height 10
click at [202, 190] on input "Use Parent for Attributes" at bounding box center [197, 188] width 11 height 9
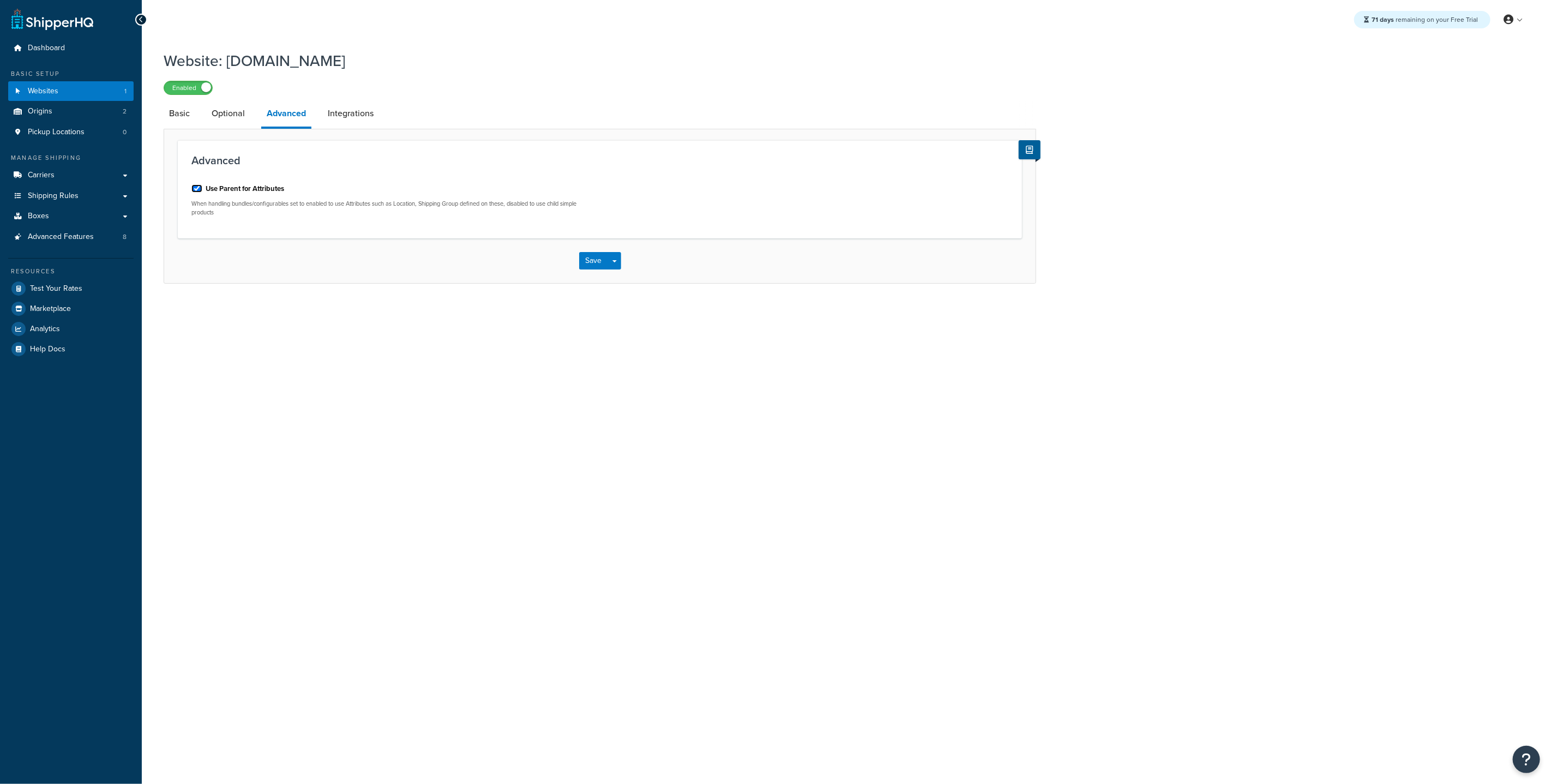
checkbox input "true"
click at [592, 265] on button "Save" at bounding box center [594, 261] width 29 height 18
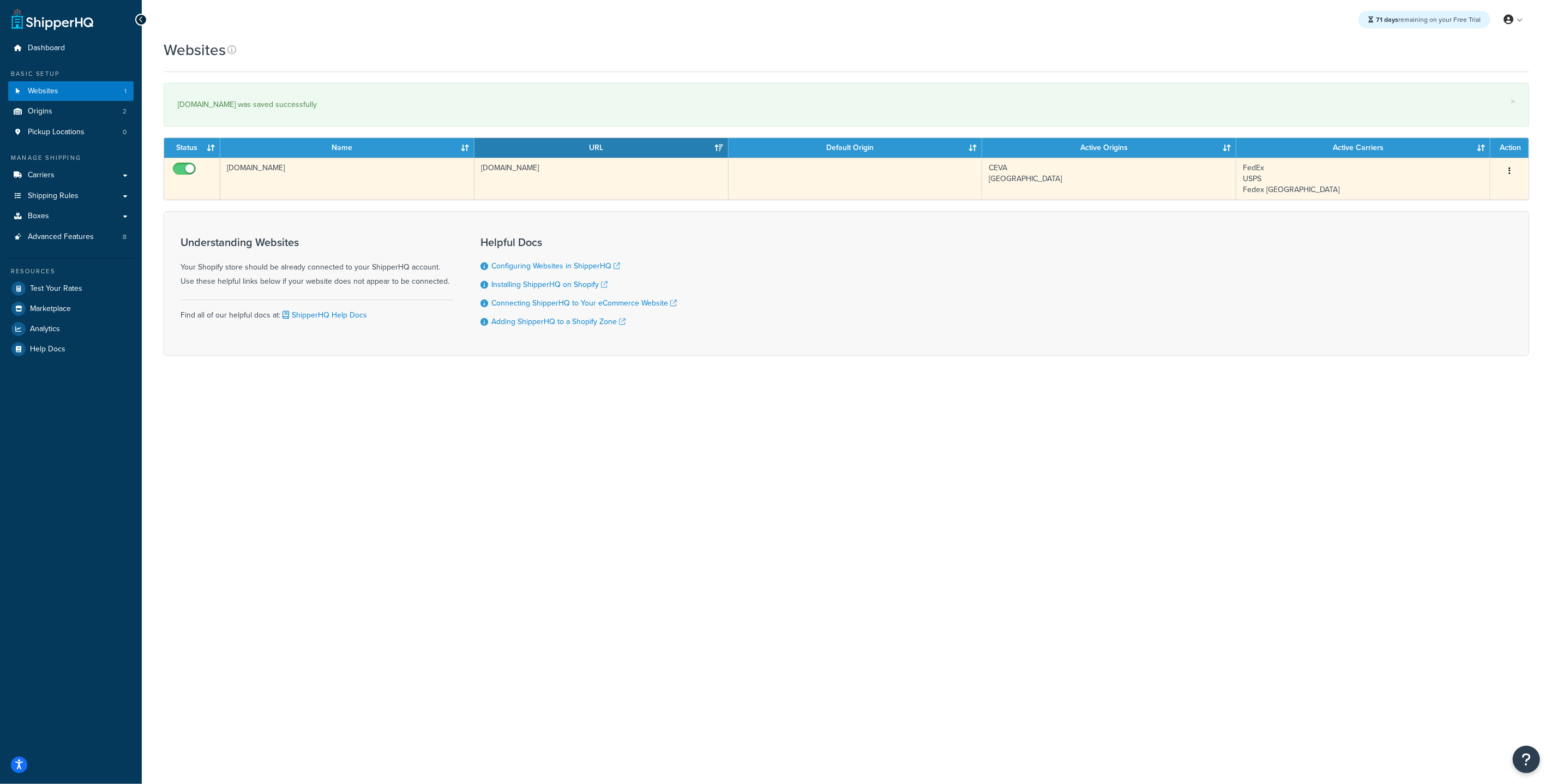
click at [289, 179] on td "[DOMAIN_NAME]" at bounding box center [348, 179] width 254 height 42
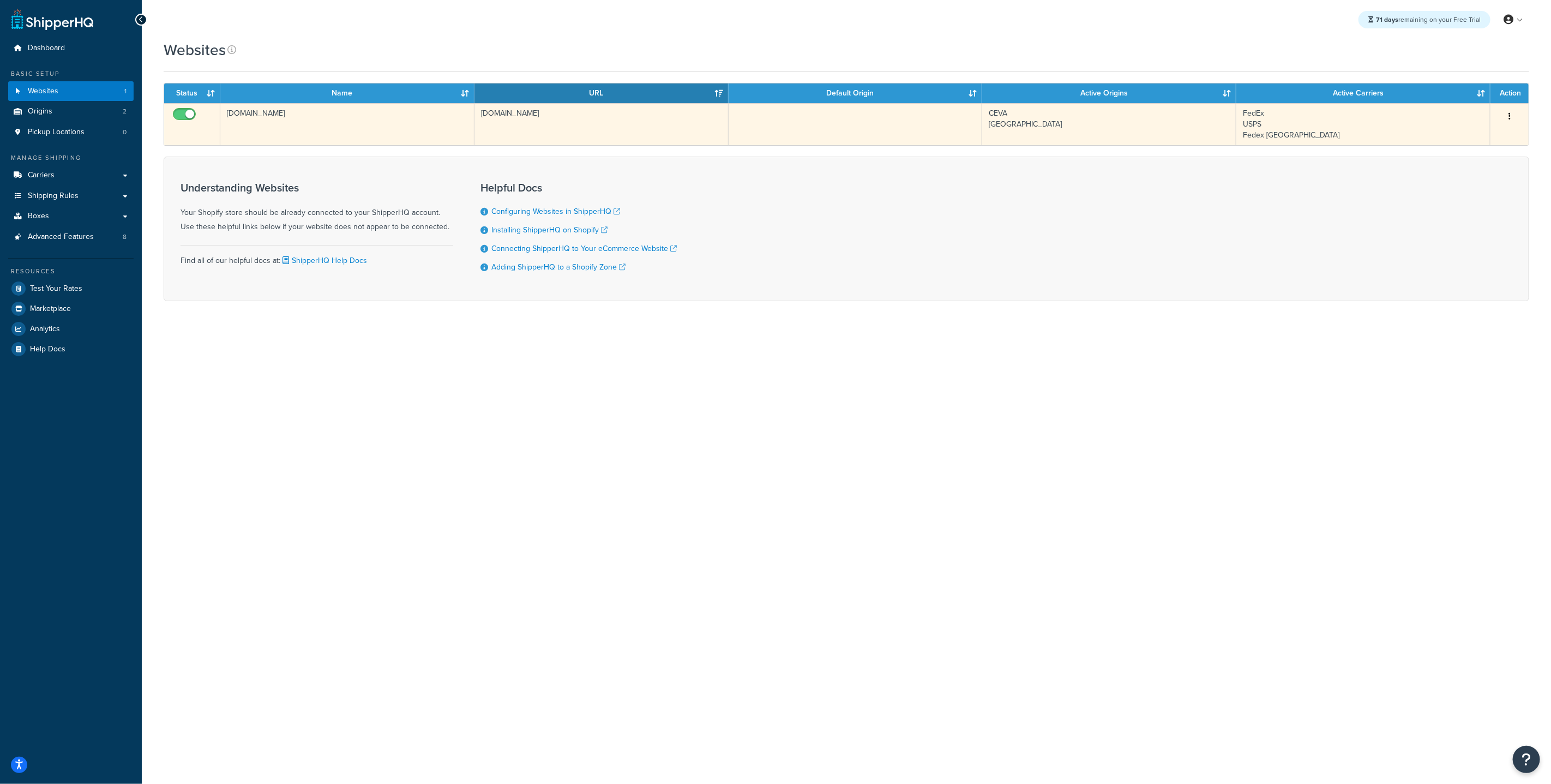
click at [337, 118] on td "[DOMAIN_NAME]" at bounding box center [348, 124] width 254 height 42
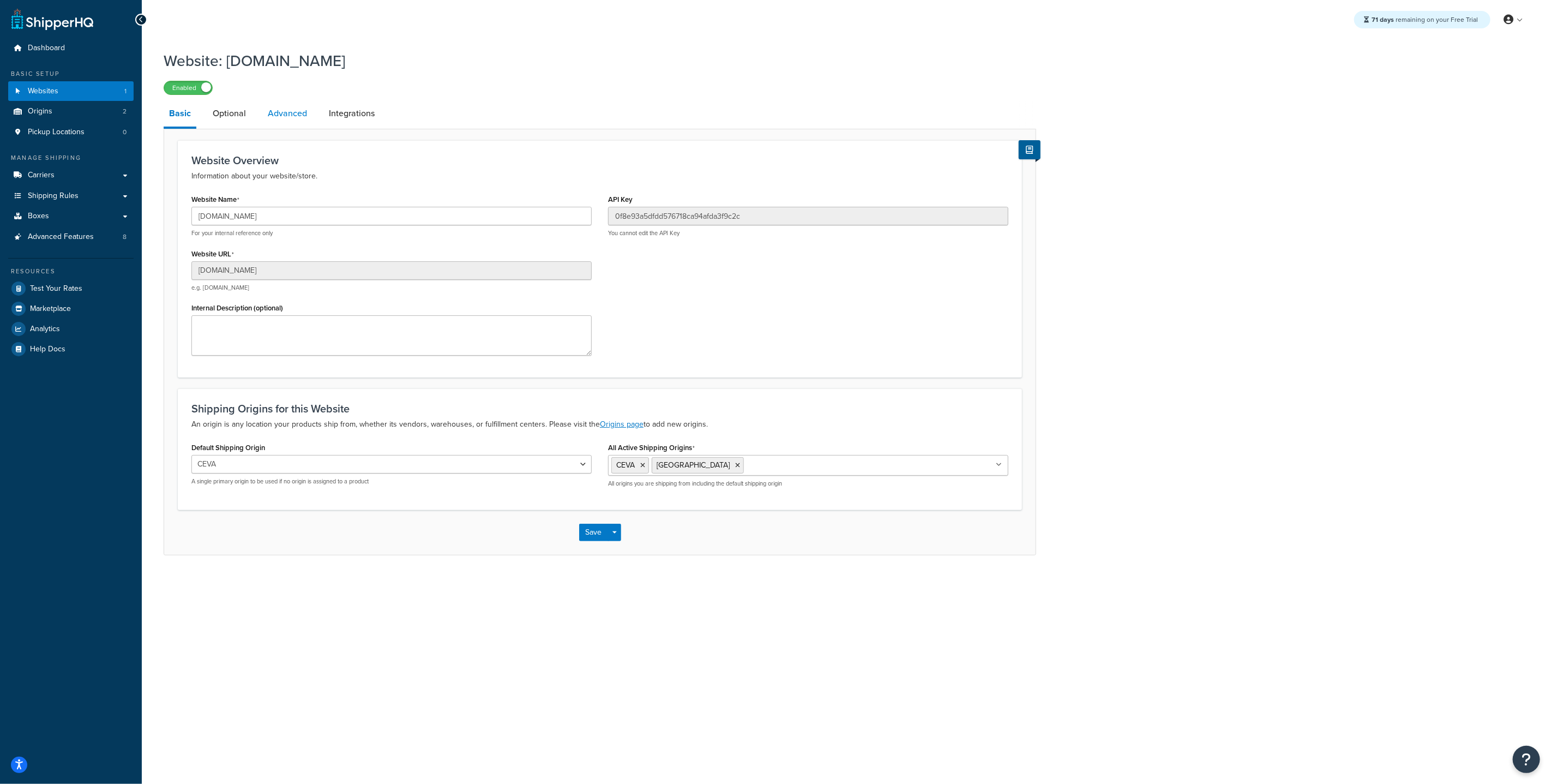
click at [293, 119] on link "Advanced" at bounding box center [287, 114] width 50 height 26
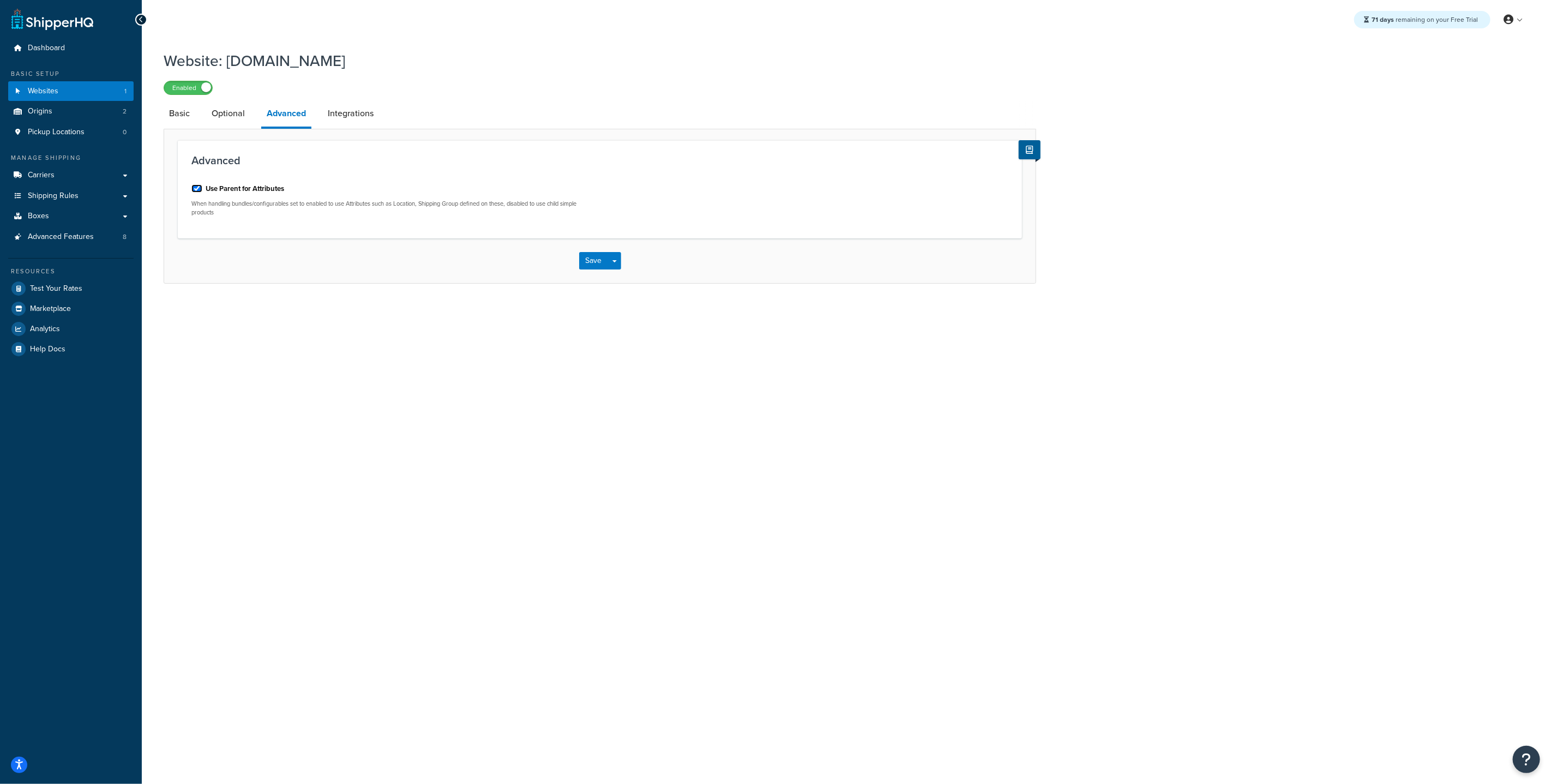
click at [197, 187] on input "Use Parent for Attributes" at bounding box center [197, 188] width 11 height 9
click at [584, 255] on button "Save" at bounding box center [594, 261] width 29 height 18
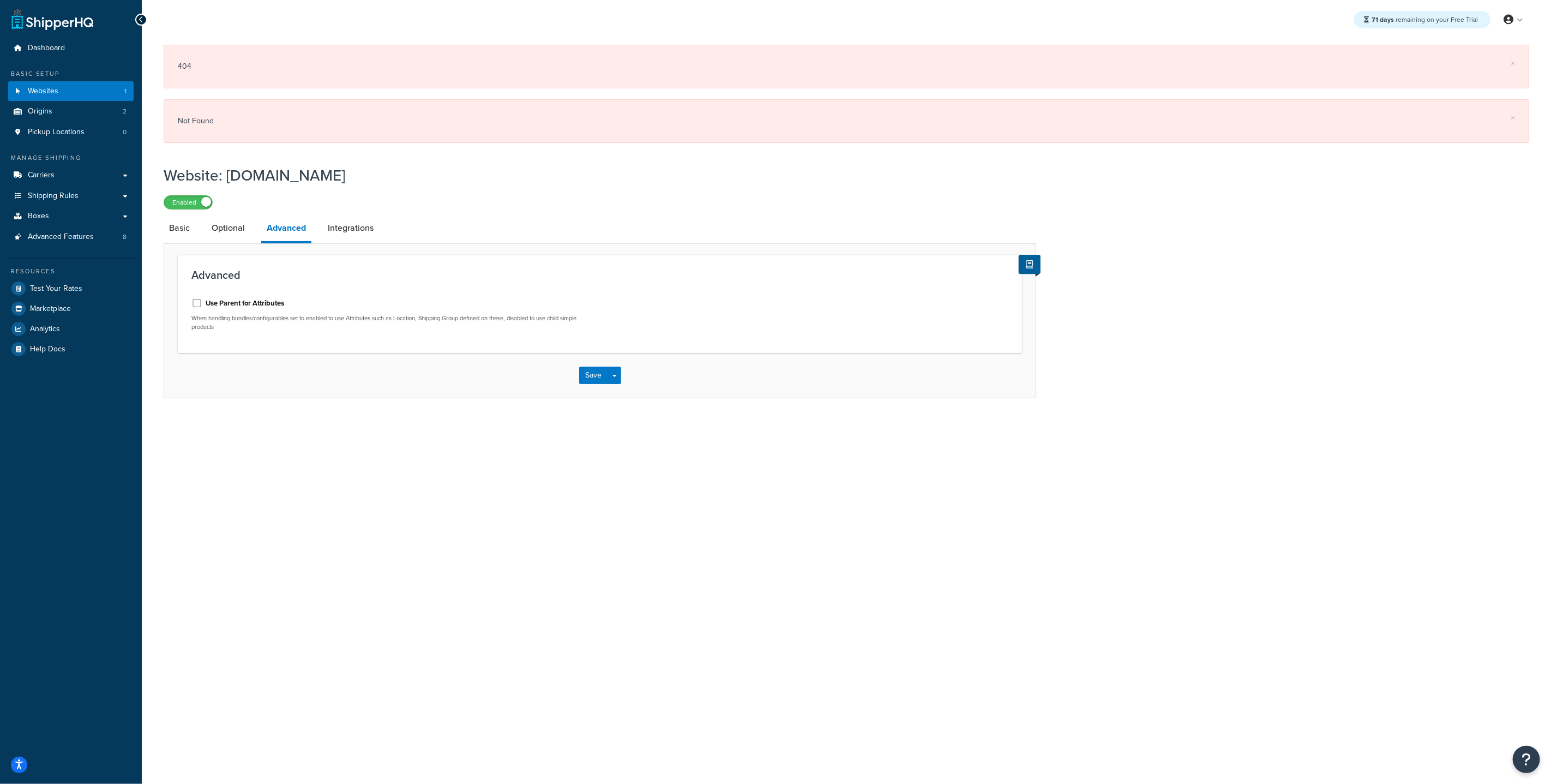
click at [224, 305] on label "Use Parent for Attributes" at bounding box center [245, 303] width 78 height 10
click at [202, 305] on input "Use Parent for Attributes" at bounding box center [197, 303] width 11 height 9
click at [591, 382] on button "Save" at bounding box center [594, 375] width 29 height 18
click at [199, 304] on input "Use Parent for Attributes" at bounding box center [197, 303] width 11 height 9
checkbox input "false"
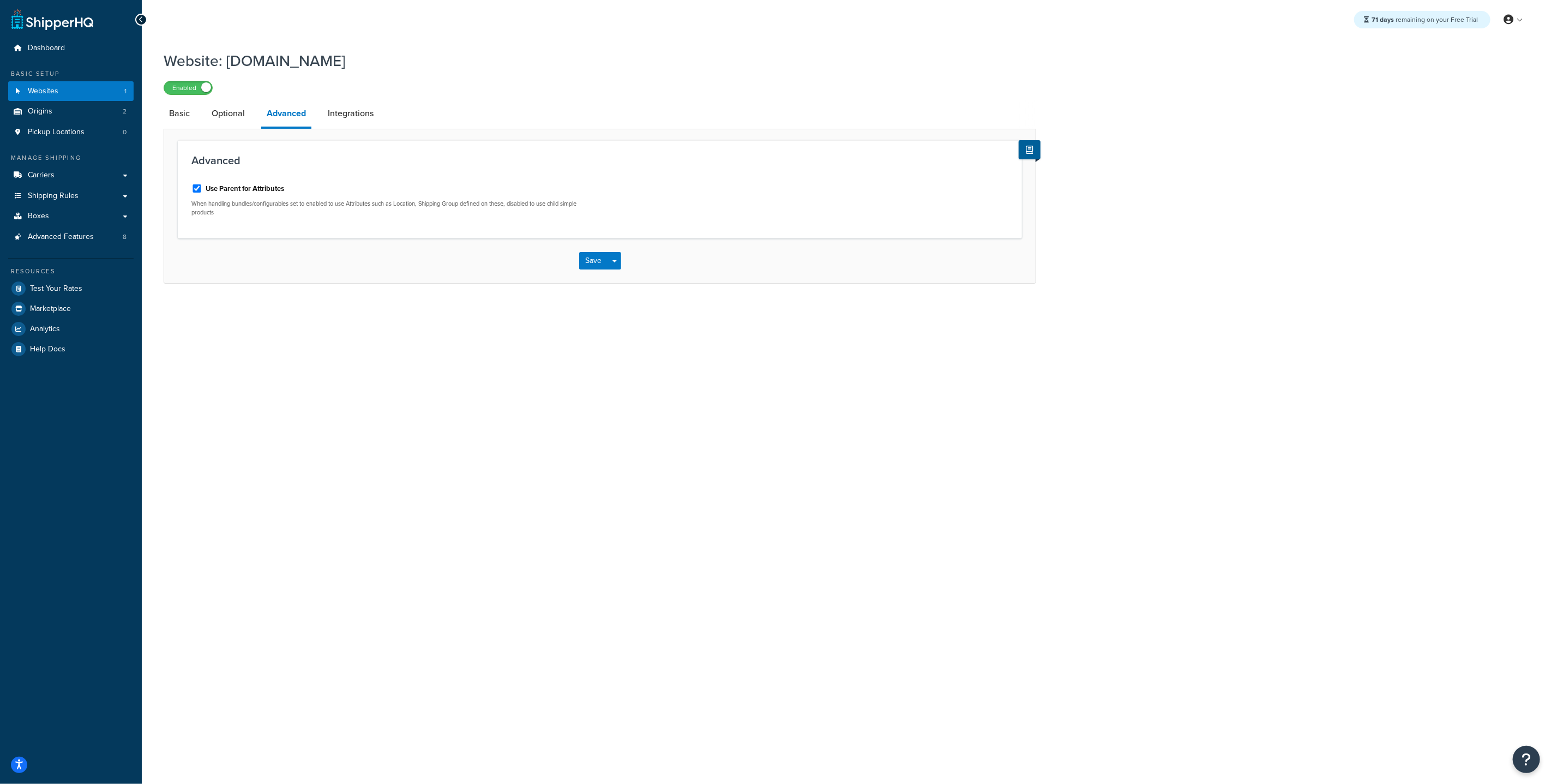
click at [202, 191] on div "Use Parent for Attributes" at bounding box center [391, 187] width 400 height 16
click at [200, 190] on input "Use Parent for Attributes" at bounding box center [197, 188] width 11 height 9
checkbox input "false"
click at [593, 260] on button "Save" at bounding box center [594, 261] width 29 height 18
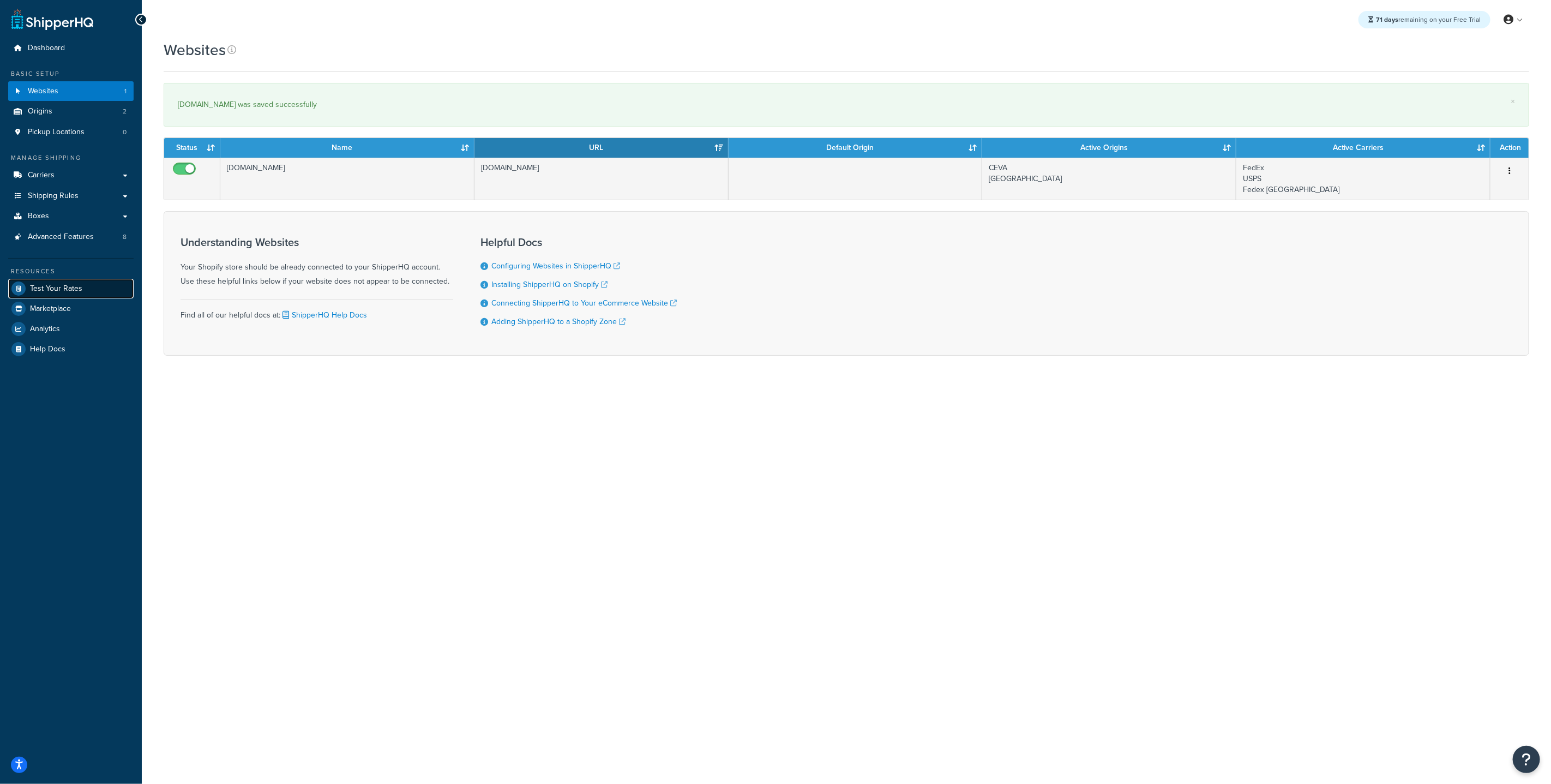
click at [64, 290] on span "Test Your Rates" at bounding box center [56, 289] width 53 height 9
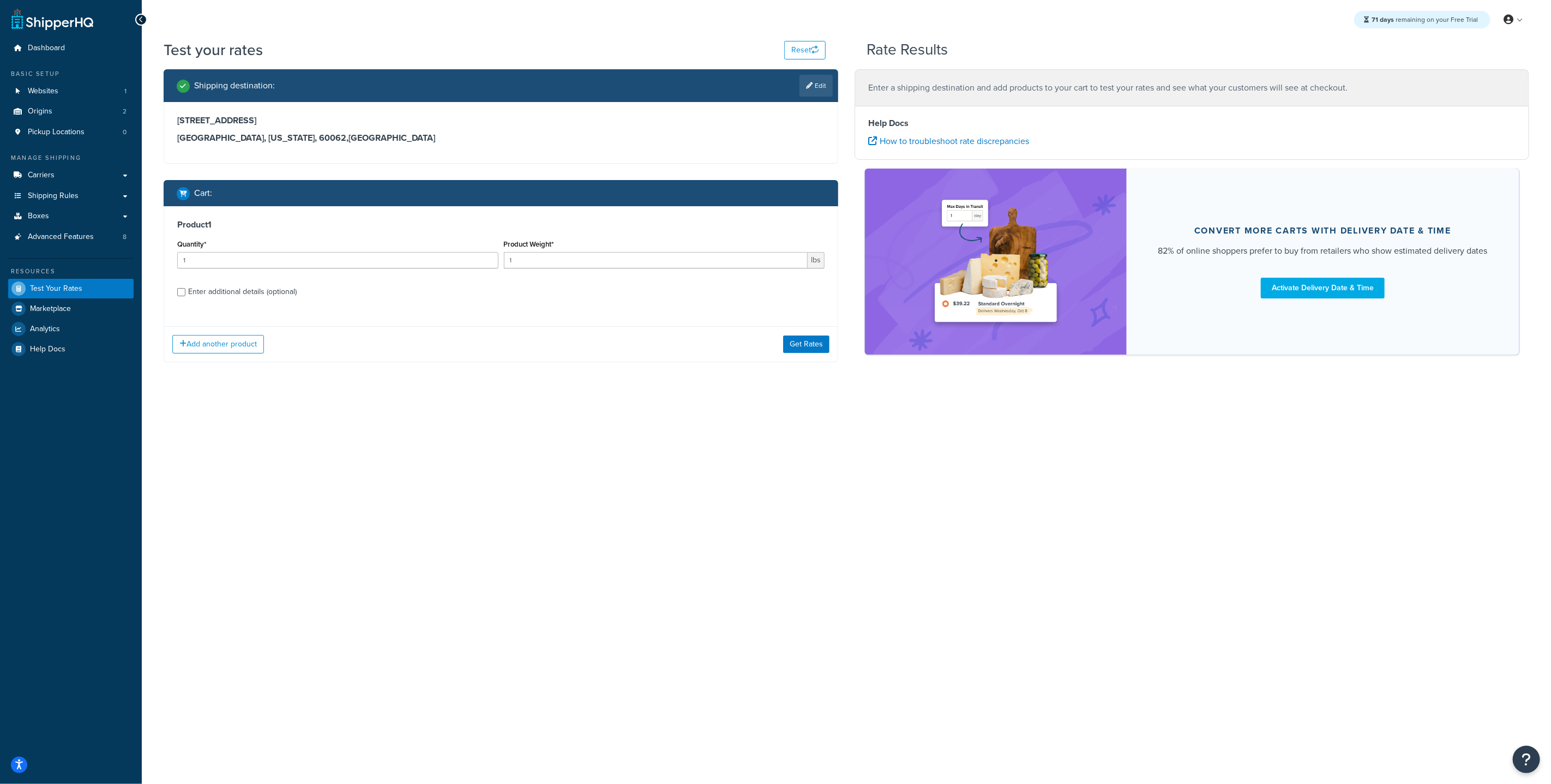
click at [207, 294] on div "Enter additional details (optional)" at bounding box center [242, 292] width 108 height 15
click at [186, 294] on input "Enter additional details (optional)" at bounding box center [181, 292] width 9 height 9
checkbox input "true"
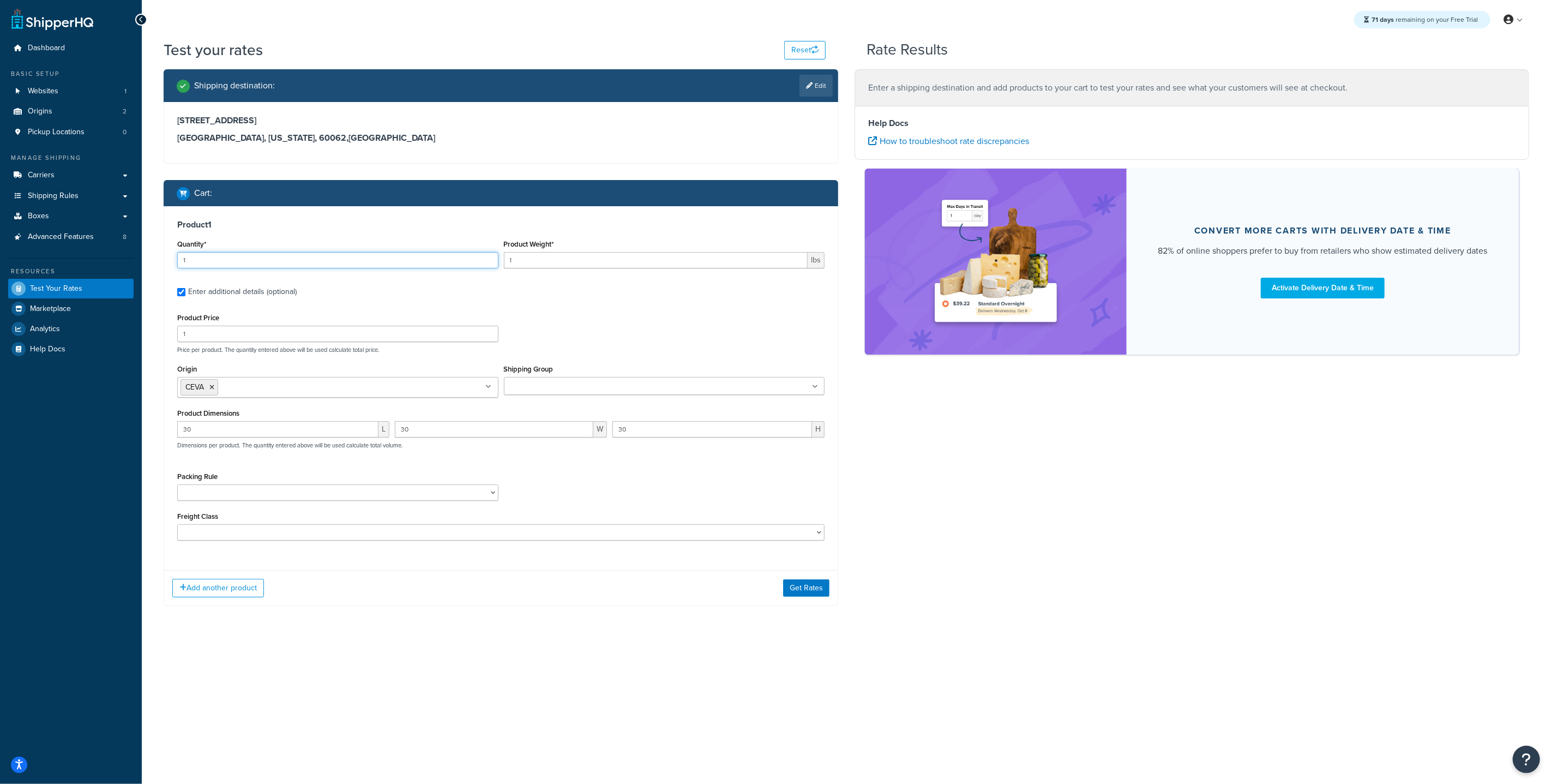
click at [301, 263] on input "1" at bounding box center [337, 260] width 321 height 16
type input "9"
click at [526, 259] on input "1" at bounding box center [656, 260] width 304 height 16
type input "10.055"
click at [815, 588] on button "Get Rates" at bounding box center [806, 587] width 46 height 18
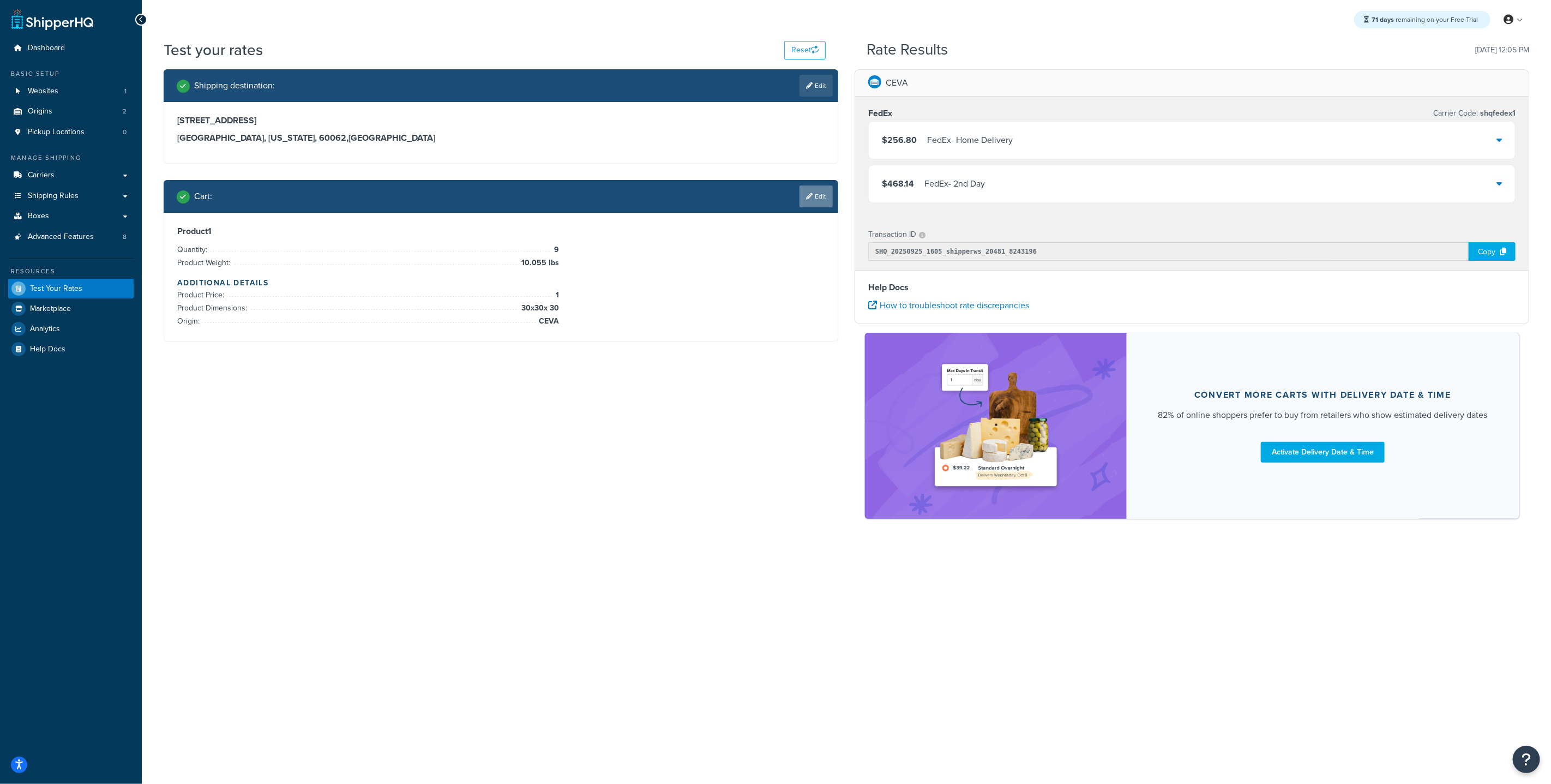
click at [810, 202] on link "Edit" at bounding box center [816, 197] width 33 height 22
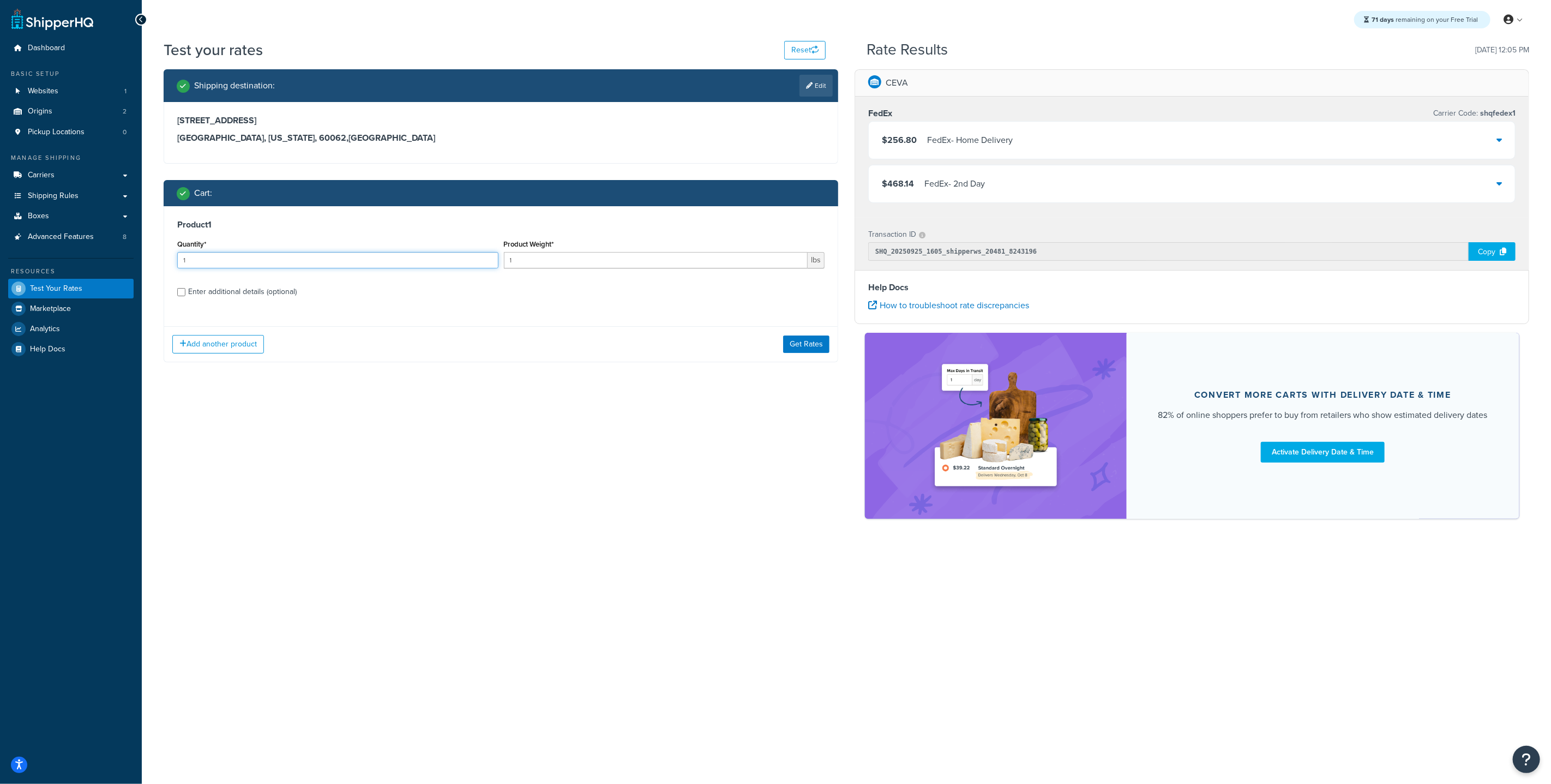
click at [249, 262] on input "1" at bounding box center [337, 260] width 321 height 16
type input "9"
click at [545, 259] on input "1" at bounding box center [656, 260] width 304 height 16
type input "10.055"
click at [206, 298] on div "Enter additional details (optional)" at bounding box center [242, 292] width 108 height 15
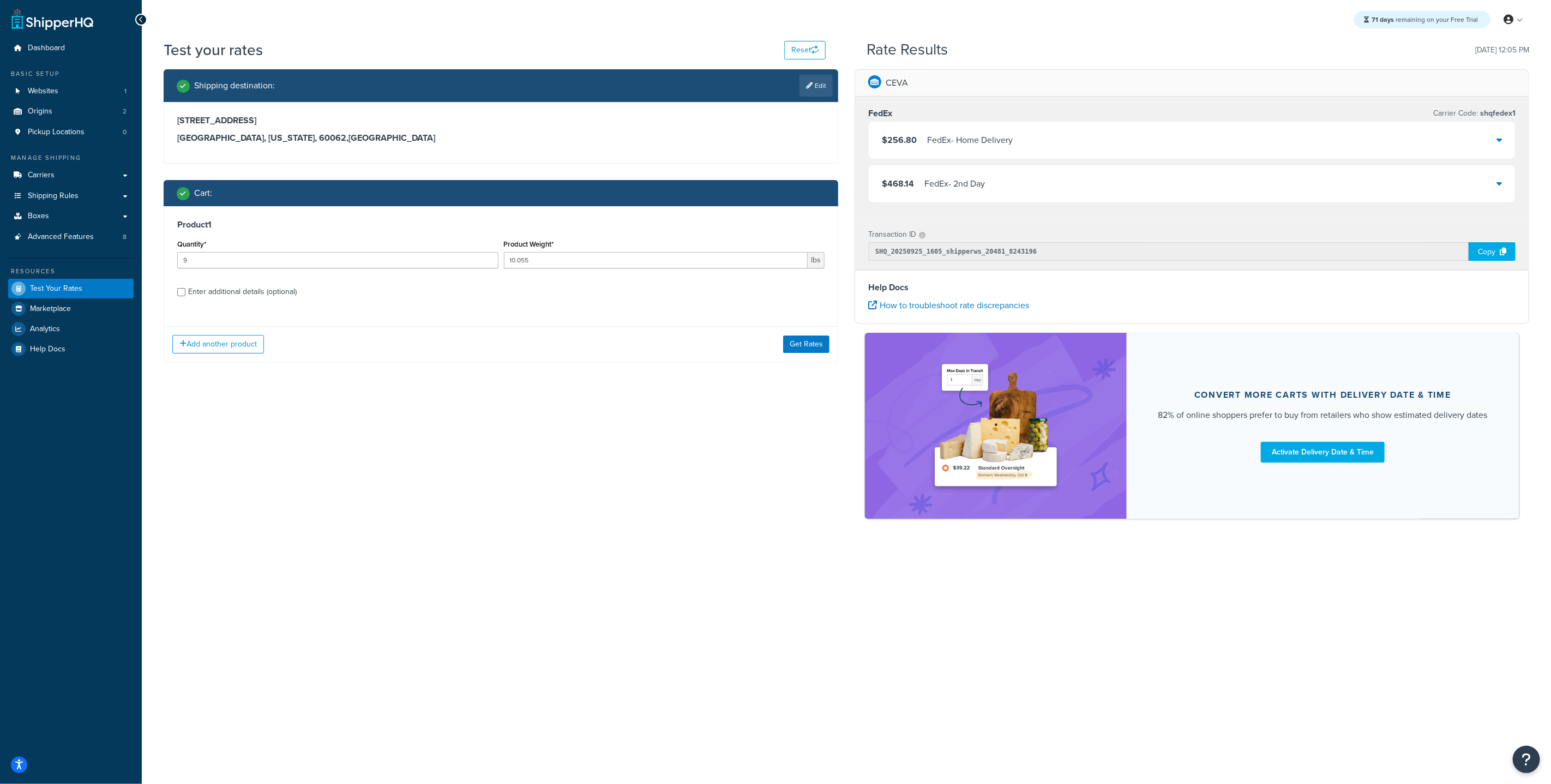
click at [186, 296] on input "Enter additional details (optional)" at bounding box center [181, 292] width 9 height 9
checkbox input "true"
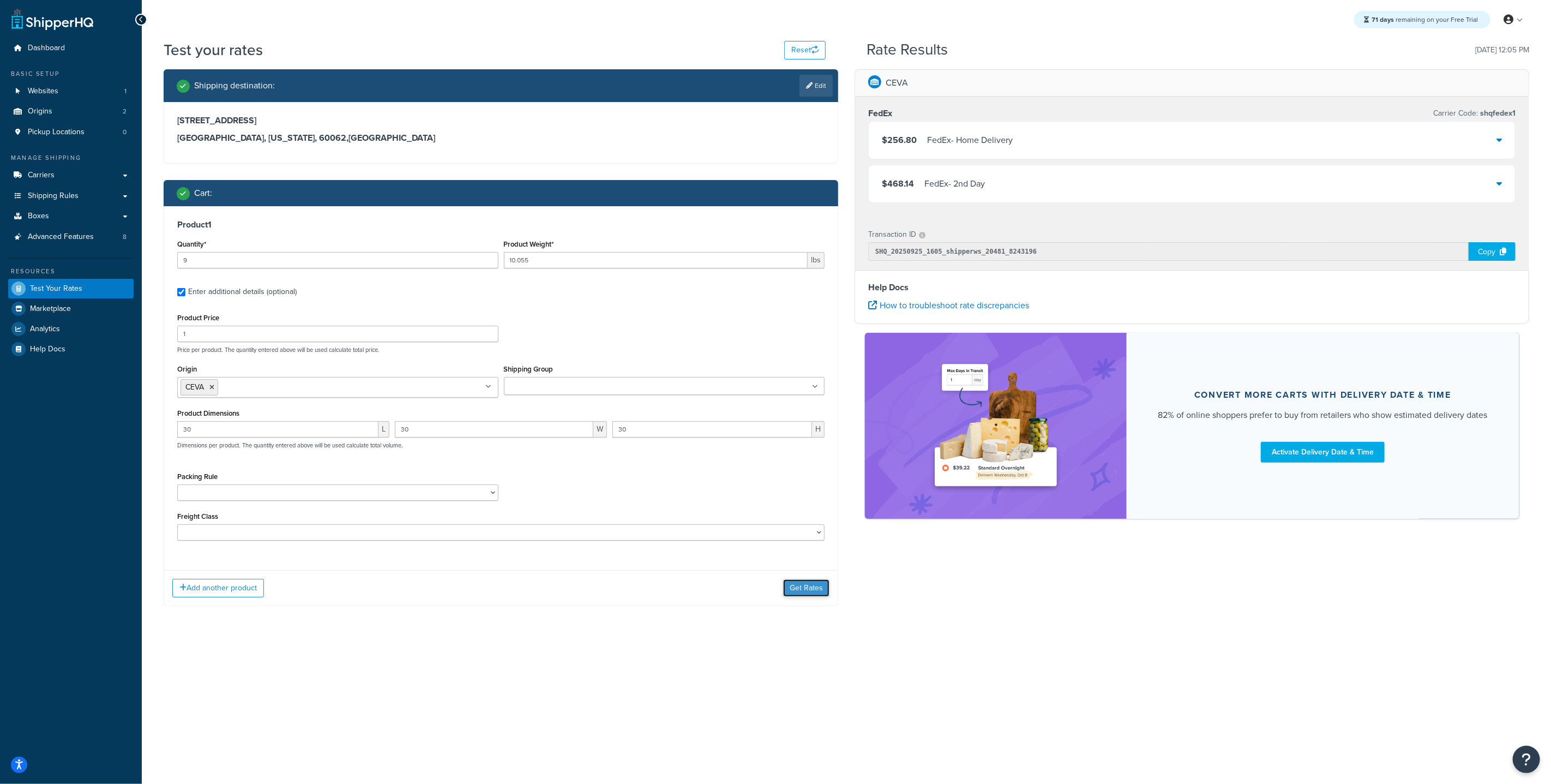
click at [807, 593] on button "Get Rates" at bounding box center [806, 587] width 46 height 18
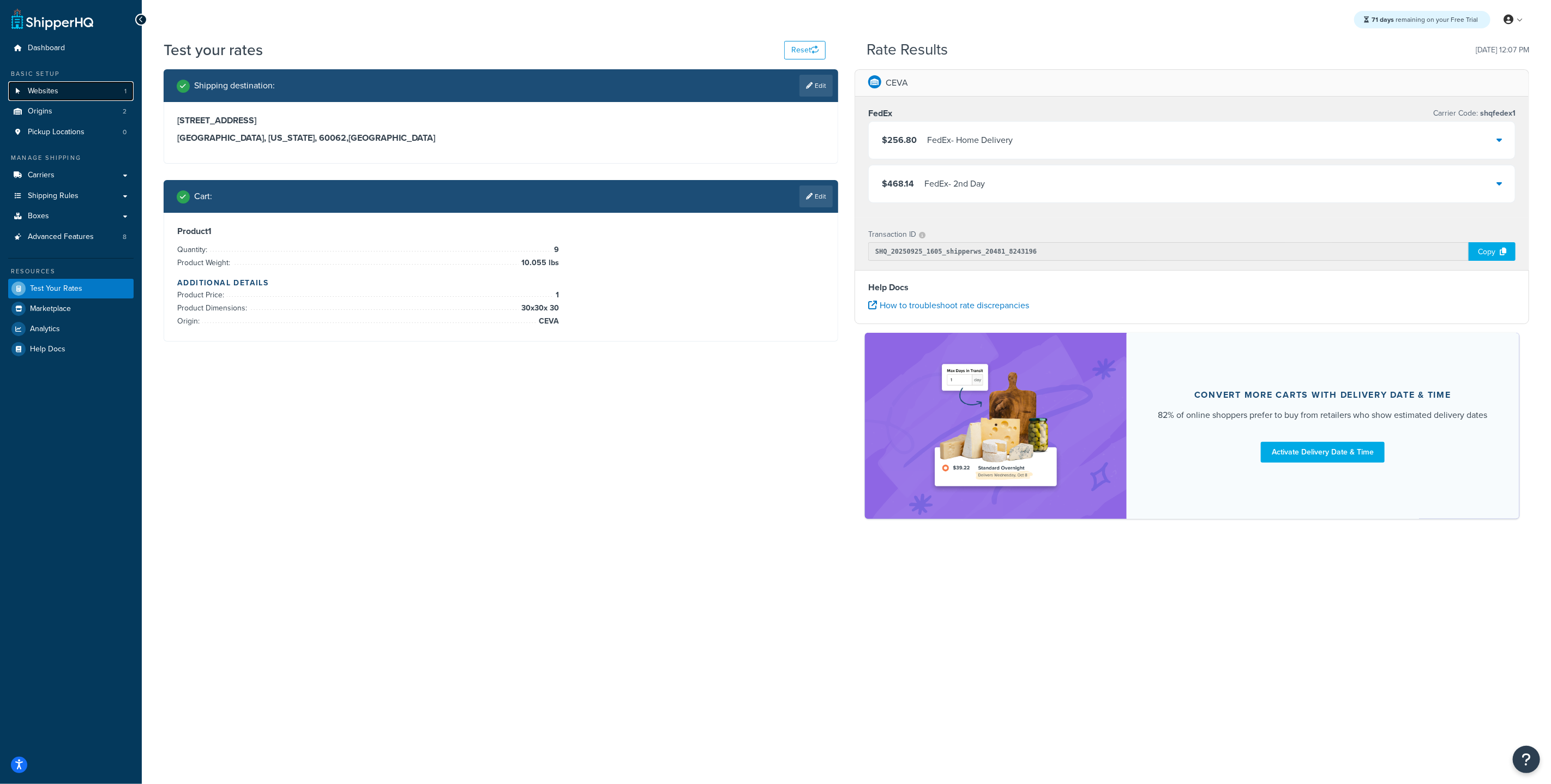
click at [67, 96] on link "Websites 1" at bounding box center [71, 91] width 125 height 20
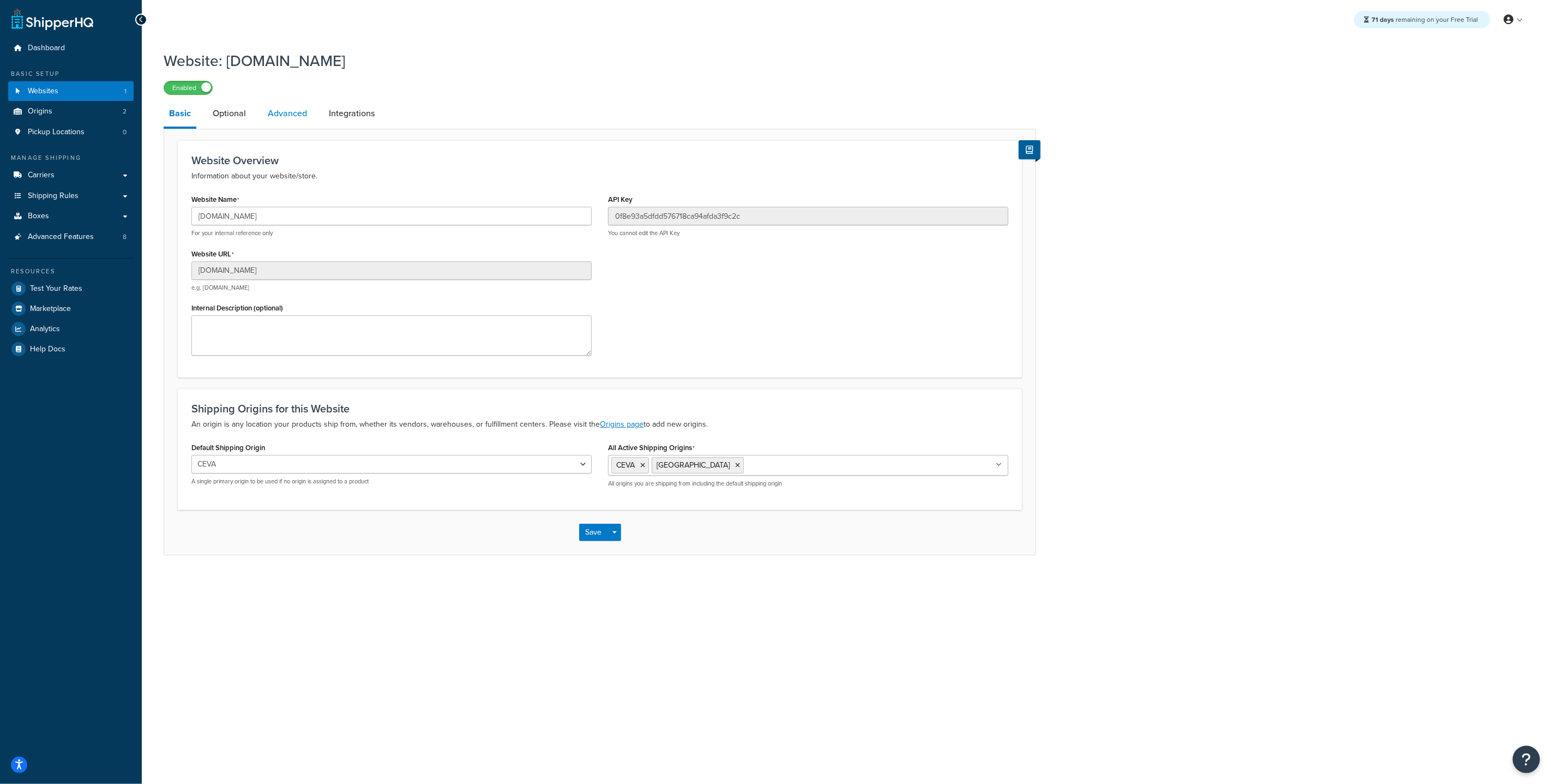
click at [310, 120] on link "Advanced" at bounding box center [287, 114] width 50 height 26
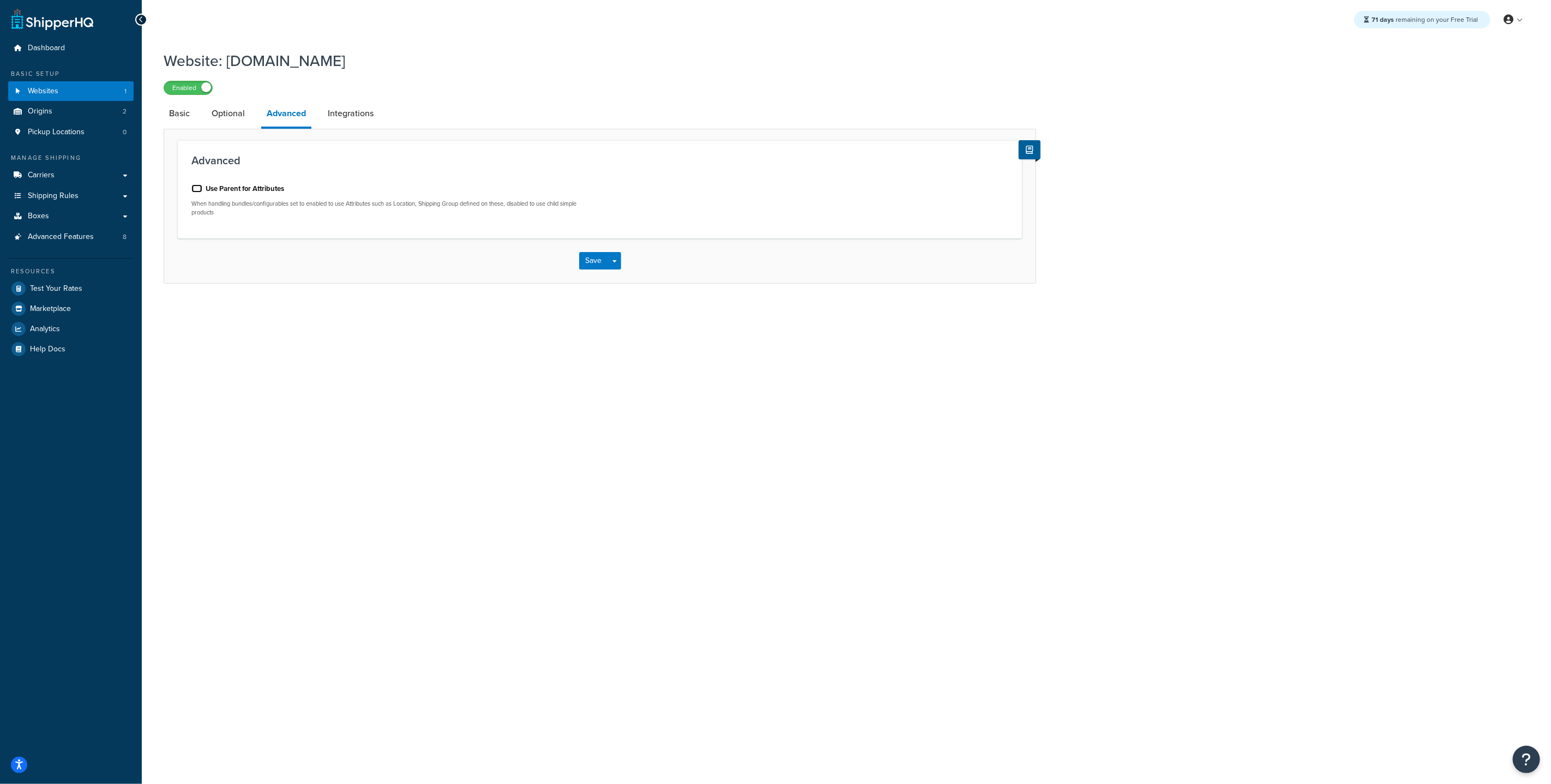
click at [195, 190] on input "Use Parent for Attributes" at bounding box center [197, 188] width 11 height 9
checkbox input "true"
click at [588, 259] on button "Save" at bounding box center [594, 261] width 29 height 18
click at [197, 187] on input "Use Parent for Attributes" at bounding box center [197, 188] width 11 height 9
checkbox input "true"
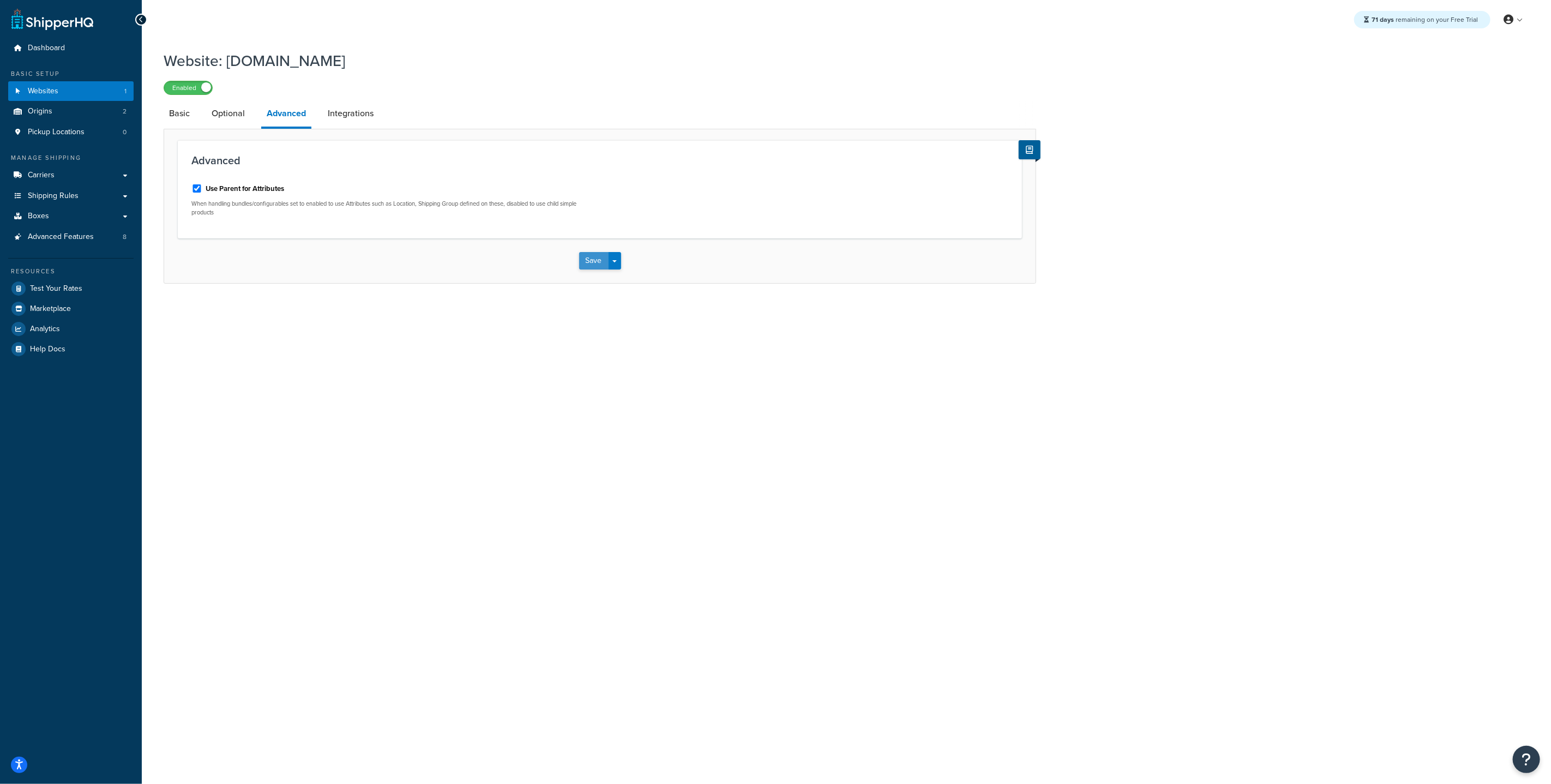
click at [588, 266] on button "Save" at bounding box center [594, 261] width 29 height 18
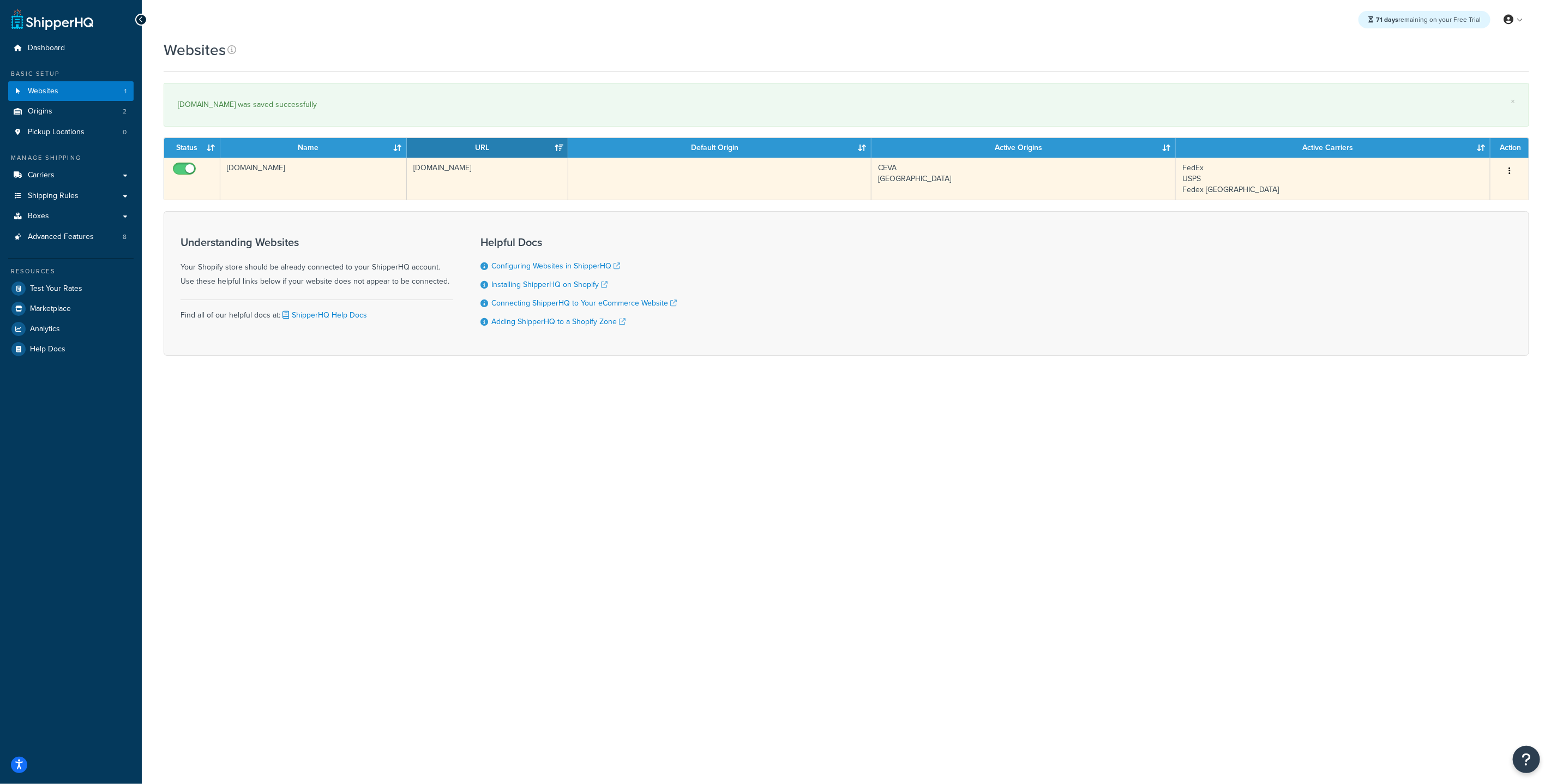
click at [290, 171] on td "[DOMAIN_NAME]" at bounding box center [313, 179] width 187 height 42
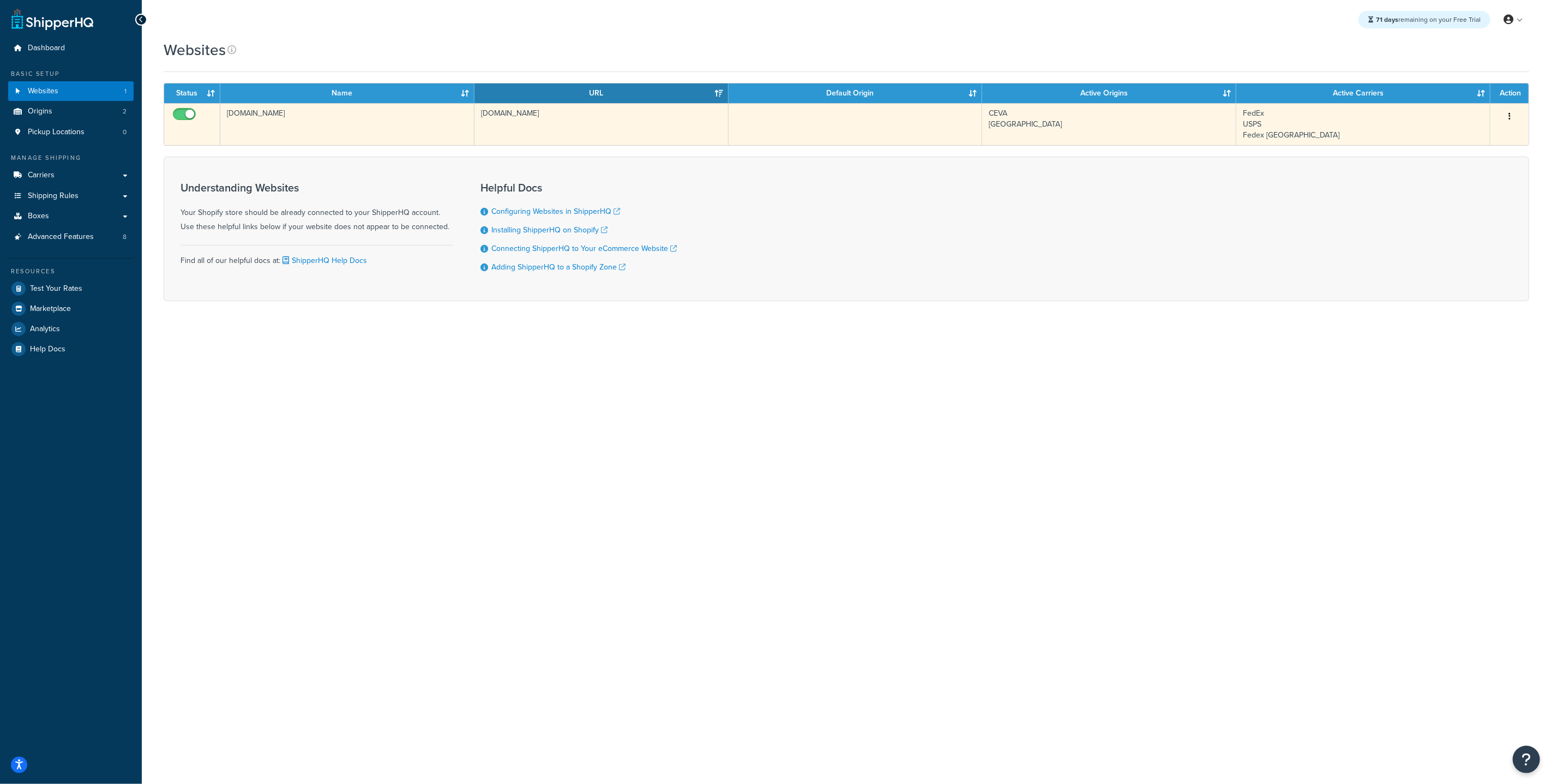
click at [275, 135] on td "[DOMAIN_NAME]" at bounding box center [348, 124] width 254 height 42
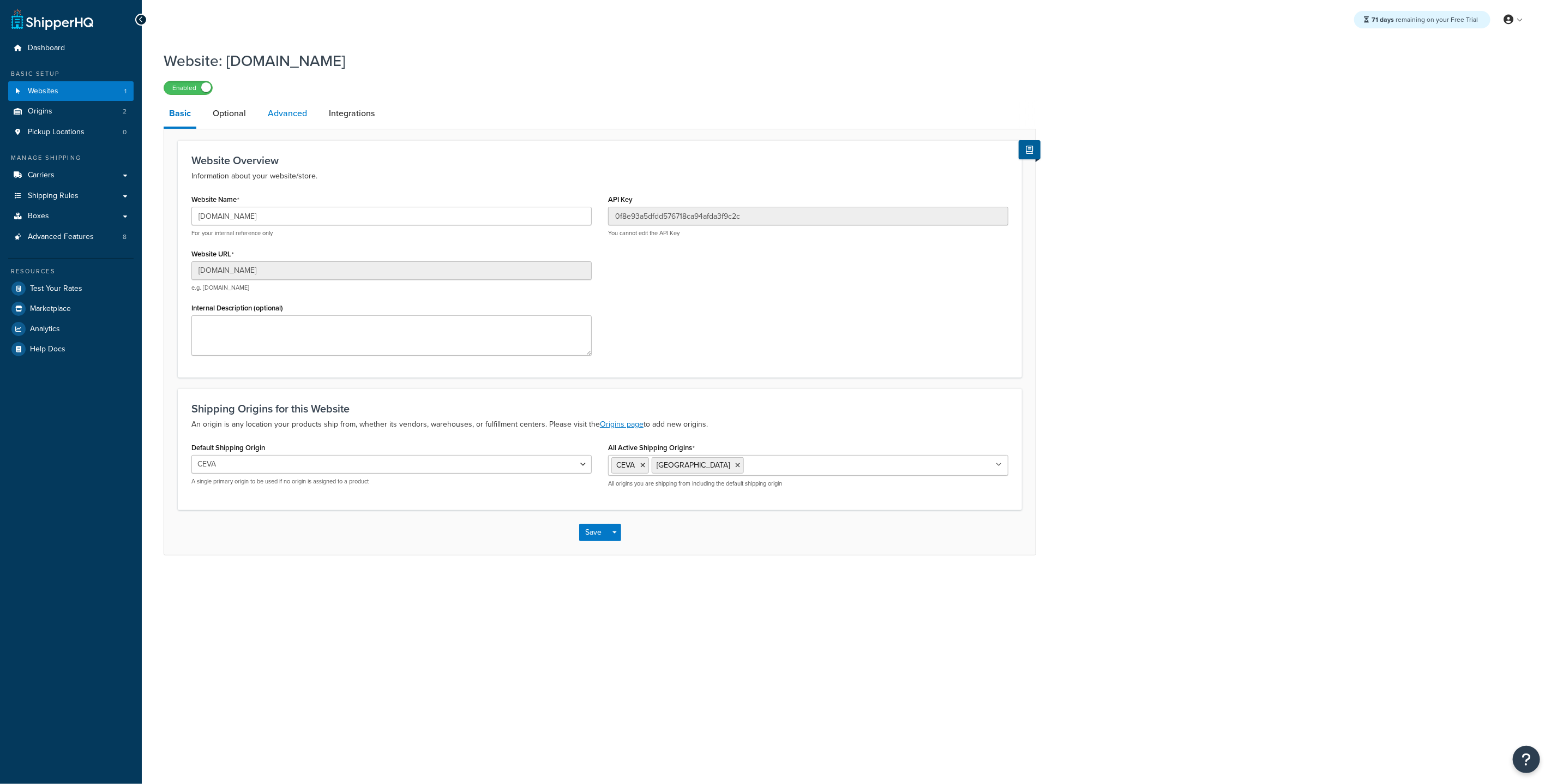
click at [272, 117] on link "Advanced" at bounding box center [287, 114] width 50 height 26
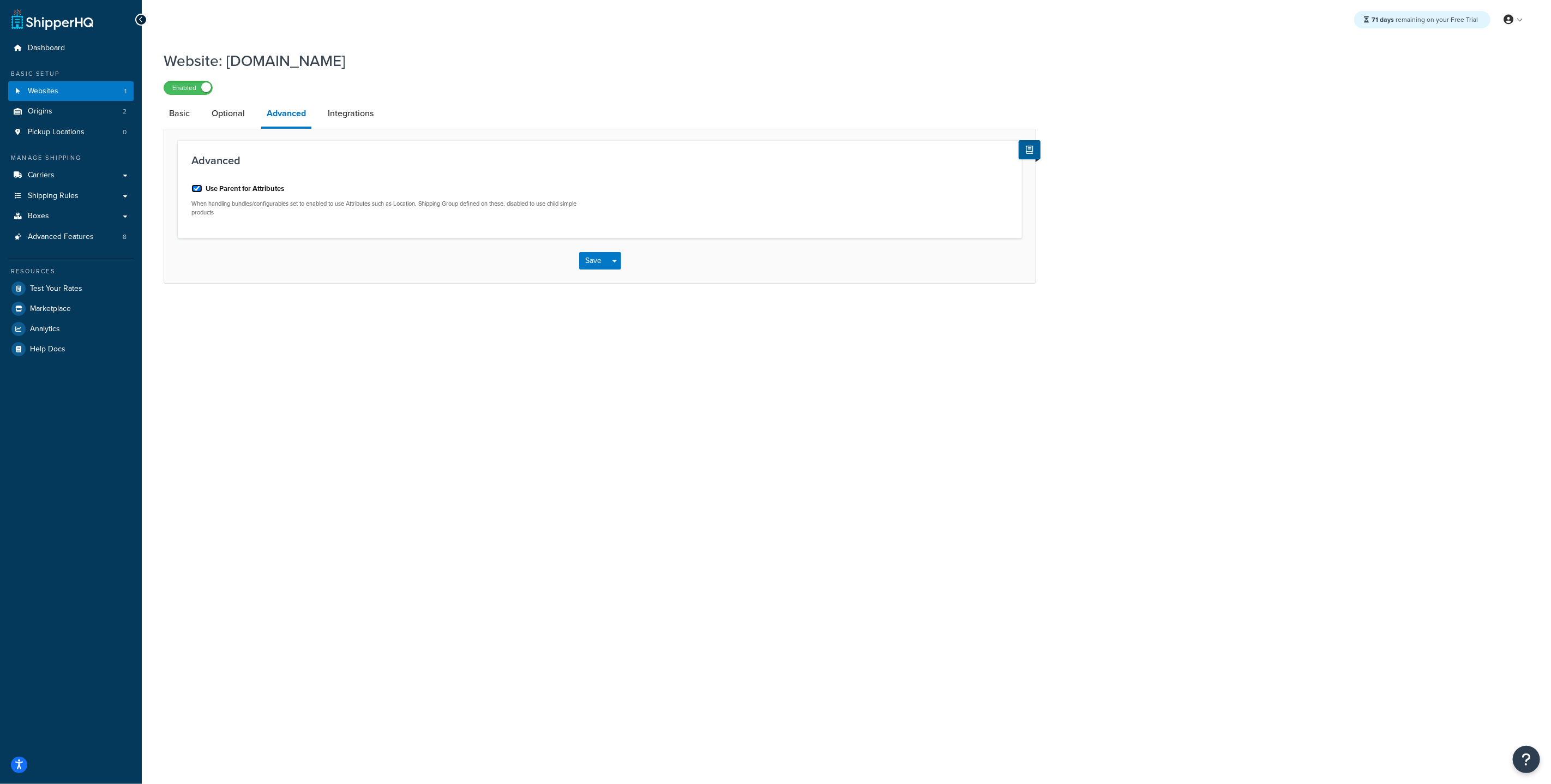
click at [199, 191] on input "Use Parent for Attributes" at bounding box center [197, 188] width 11 height 9
checkbox input "false"
click at [584, 258] on button "Save" at bounding box center [594, 261] width 29 height 18
click at [199, 186] on input "Use Parent for Attributes" at bounding box center [197, 188] width 11 height 9
checkbox input "false"
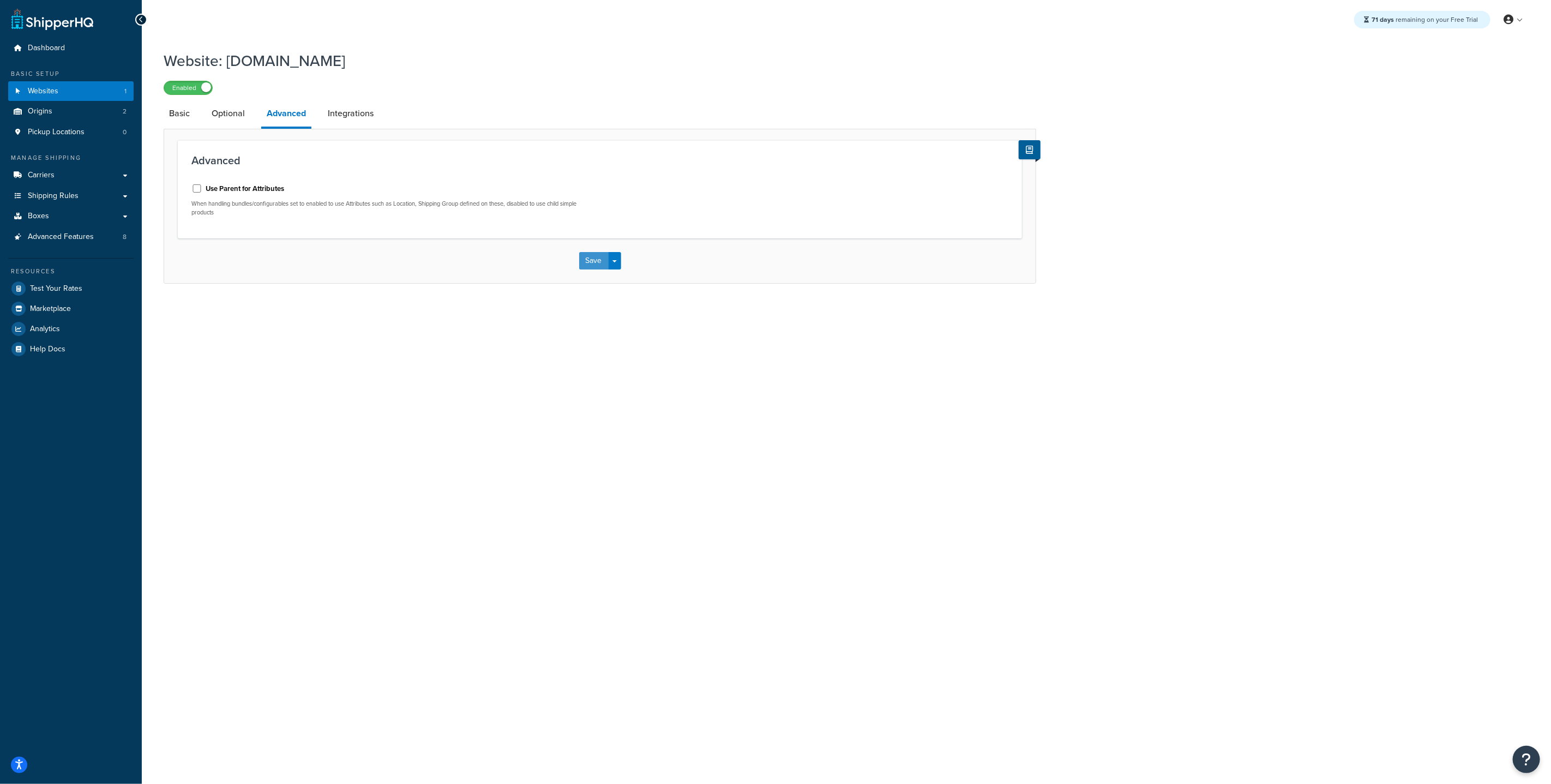
click at [583, 261] on button "Save" at bounding box center [594, 261] width 29 height 18
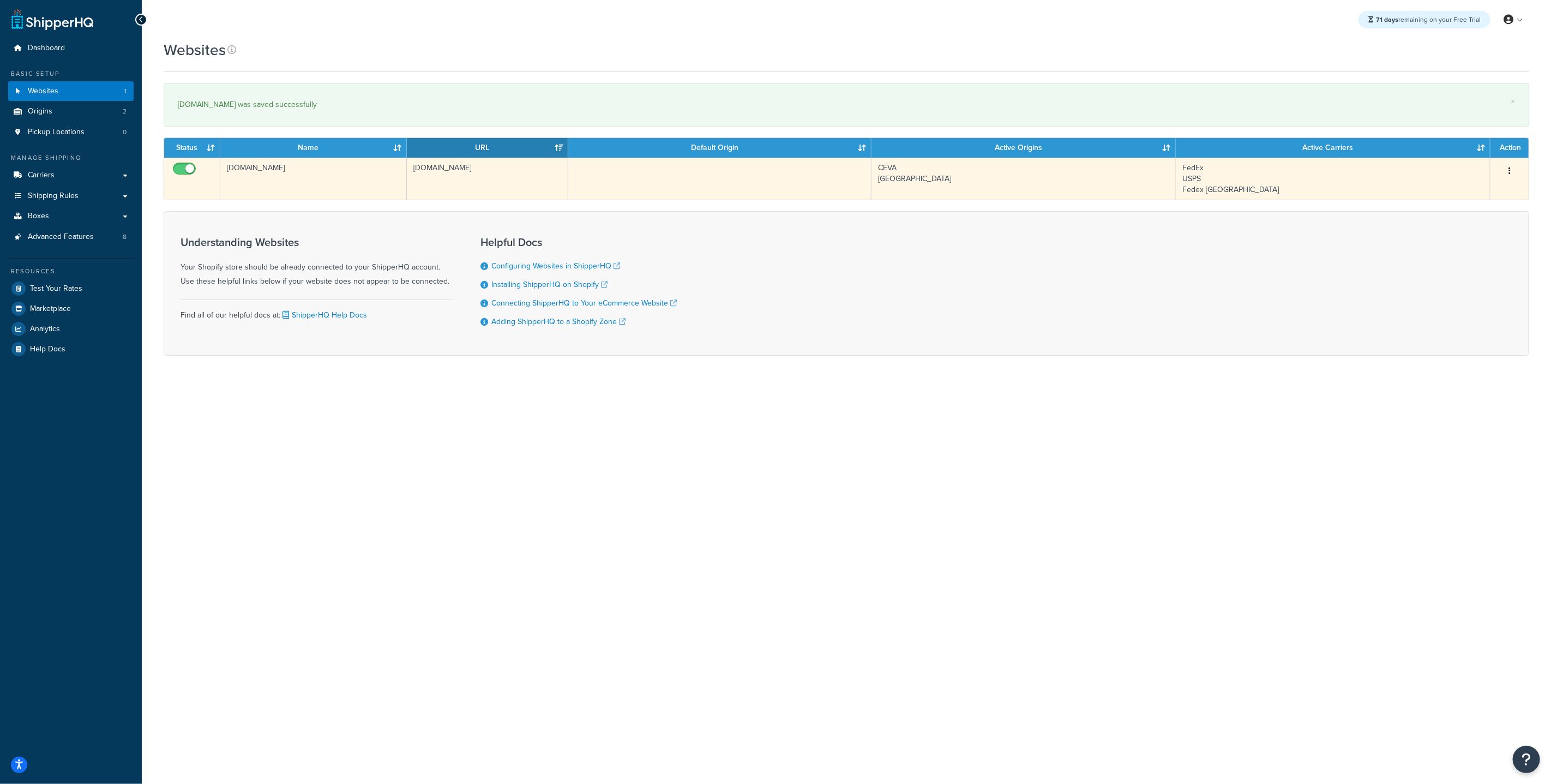
click at [271, 200] on td "[DOMAIN_NAME]" at bounding box center [313, 179] width 187 height 42
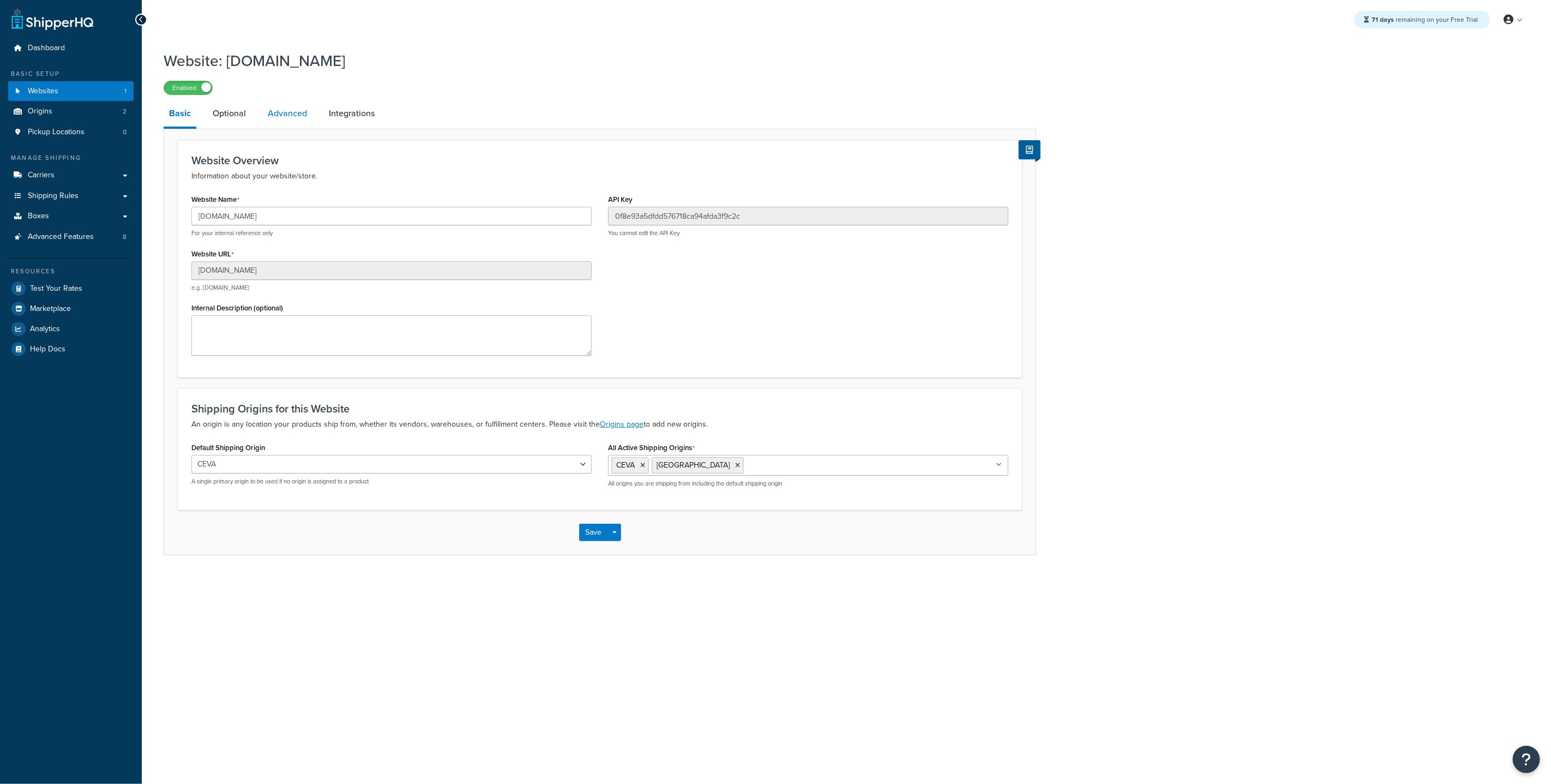
click at [285, 106] on link "Advanced" at bounding box center [287, 114] width 50 height 26
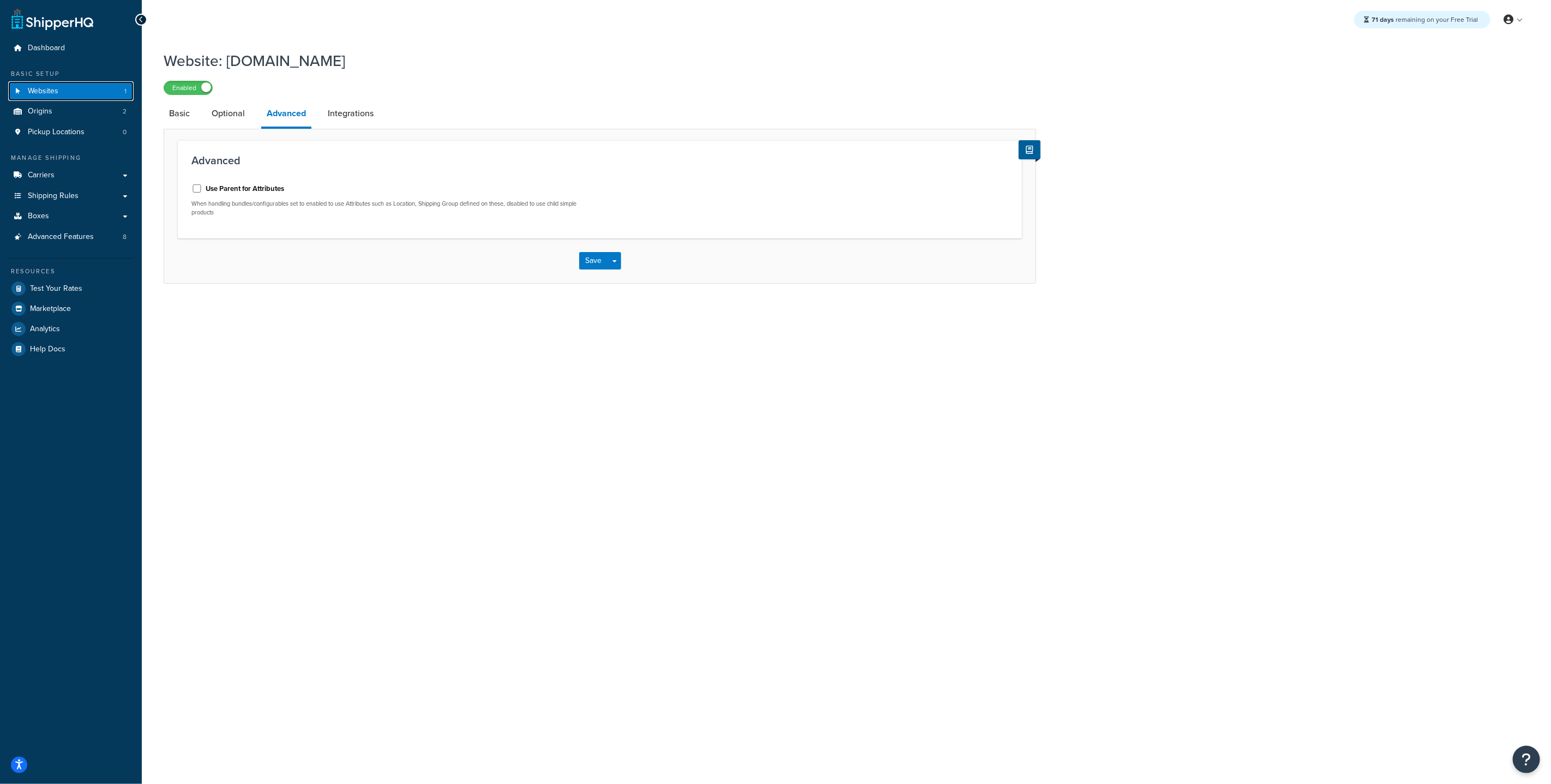
click at [43, 90] on span "Websites" at bounding box center [43, 91] width 30 height 9
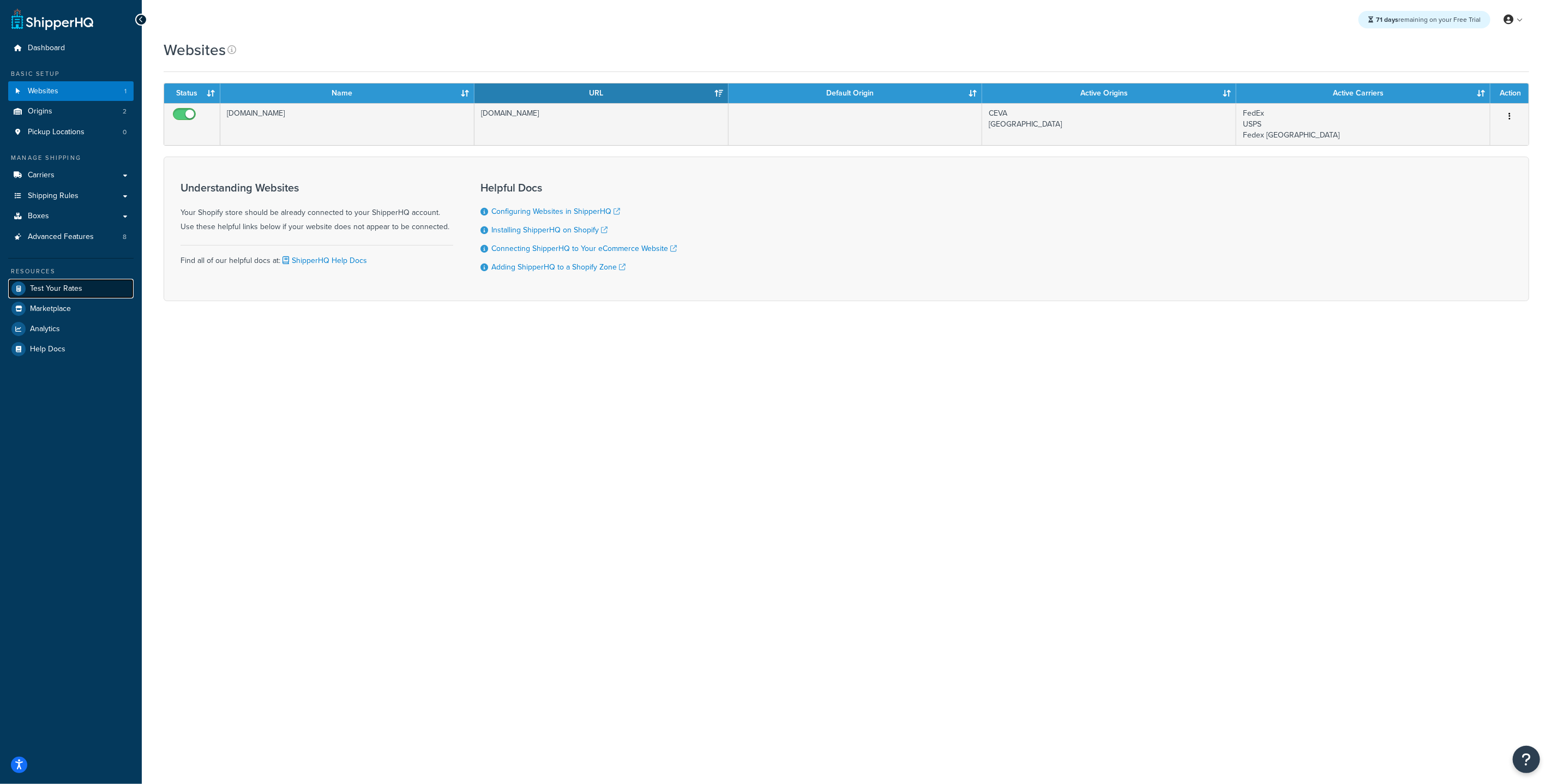
click at [67, 291] on span "Test Your Rates" at bounding box center [56, 289] width 53 height 9
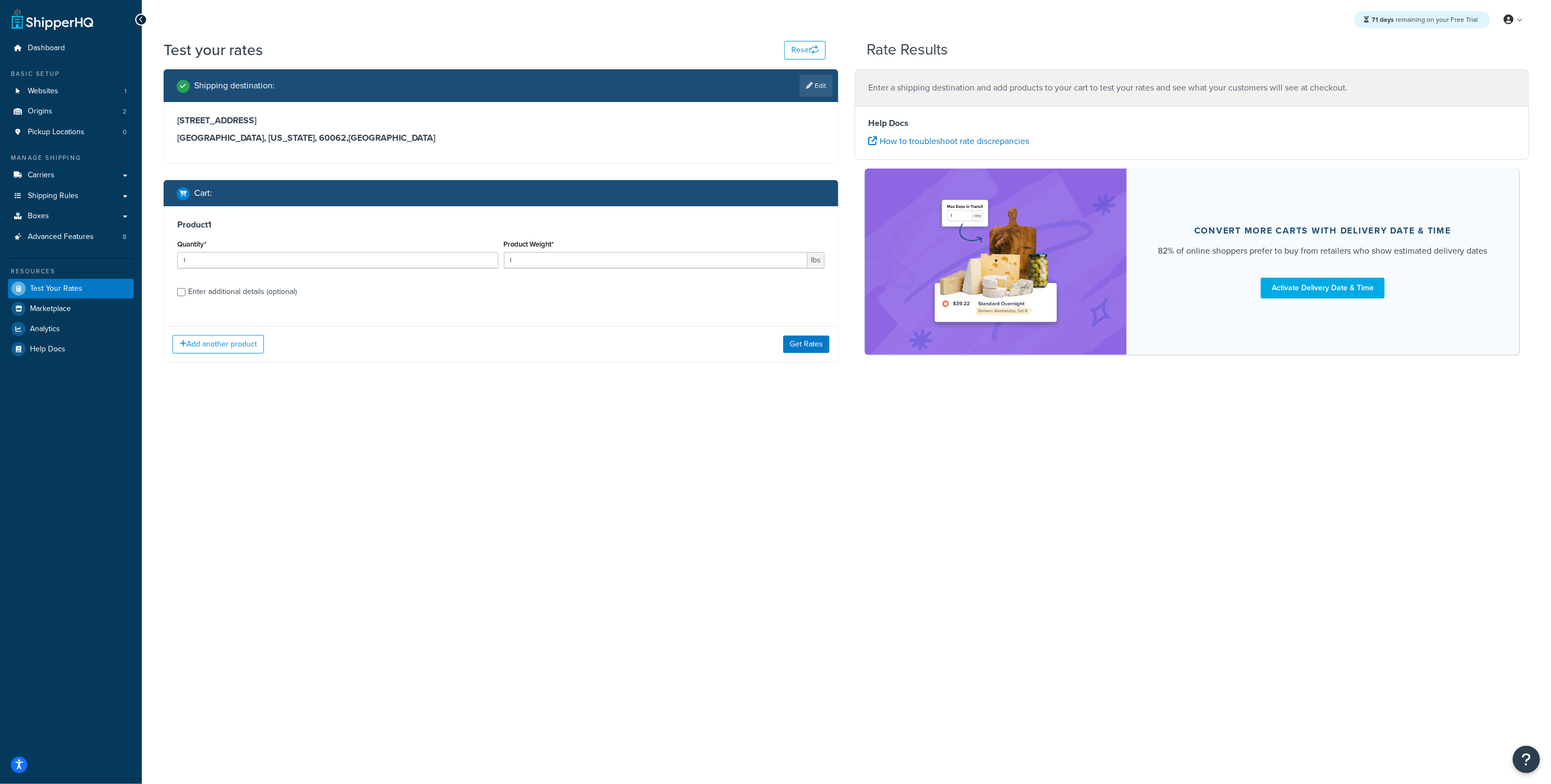
click at [219, 269] on div "Quantity* 1" at bounding box center [338, 256] width 327 height 39
click at [219, 254] on input "1" at bounding box center [337, 260] width 321 height 16
drag, startPoint x: 218, startPoint y: 256, endPoint x: 139, endPoint y: 250, distance: 79.2
click at [139, 250] on div "Dashboard Basic Setup Websites 1 Origins 2 Pickup Locations 0 Manage Shipping C…" at bounding box center [776, 392] width 1551 height 784
type input "9"
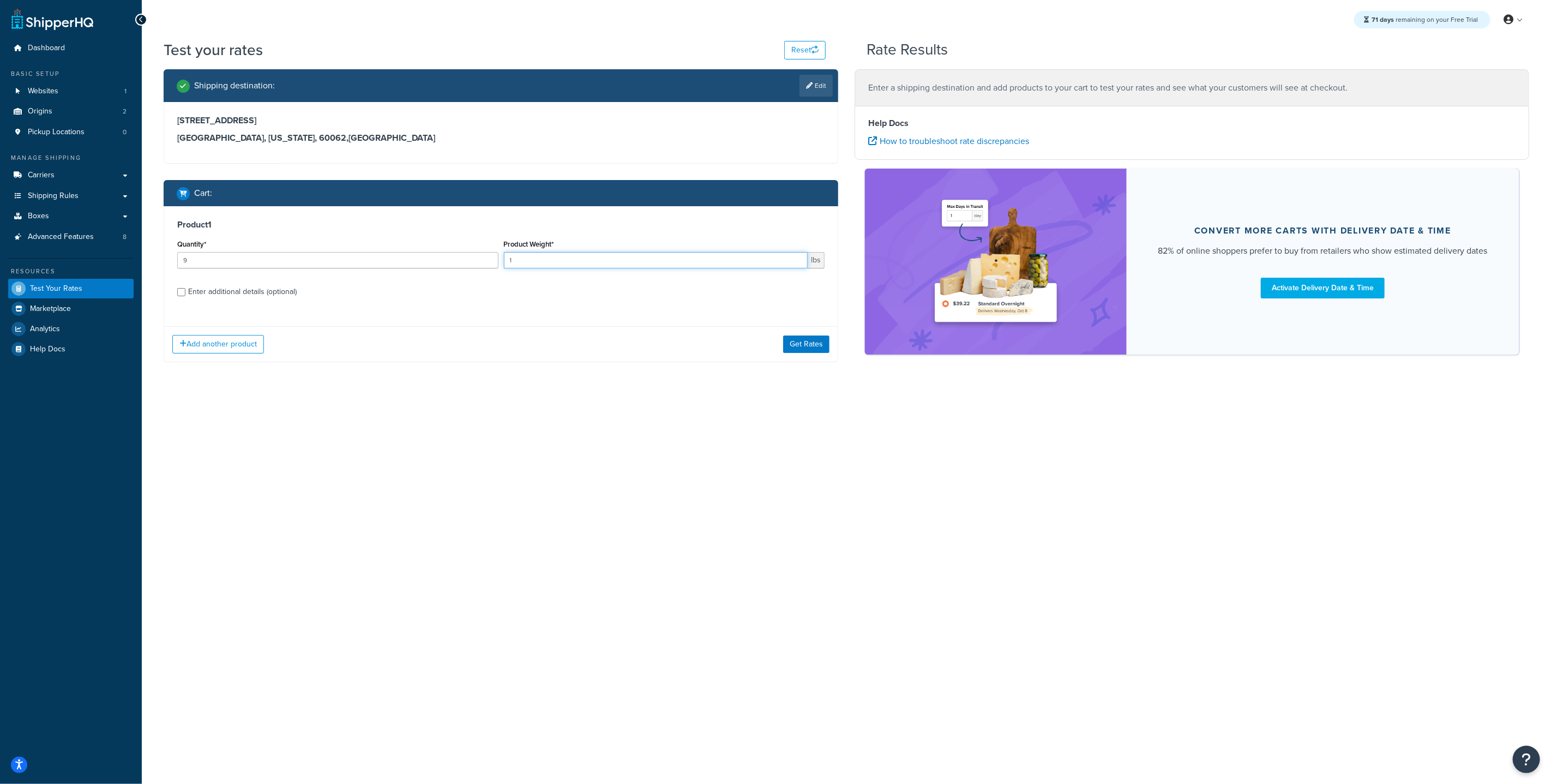
click at [599, 258] on input "1" at bounding box center [656, 260] width 304 height 16
type input "10.055"
click at [202, 291] on div "Enter additional details (optional)" at bounding box center [242, 292] width 108 height 15
click at [186, 291] on input "Enter additional details (optional)" at bounding box center [181, 292] width 9 height 9
checkbox input "true"
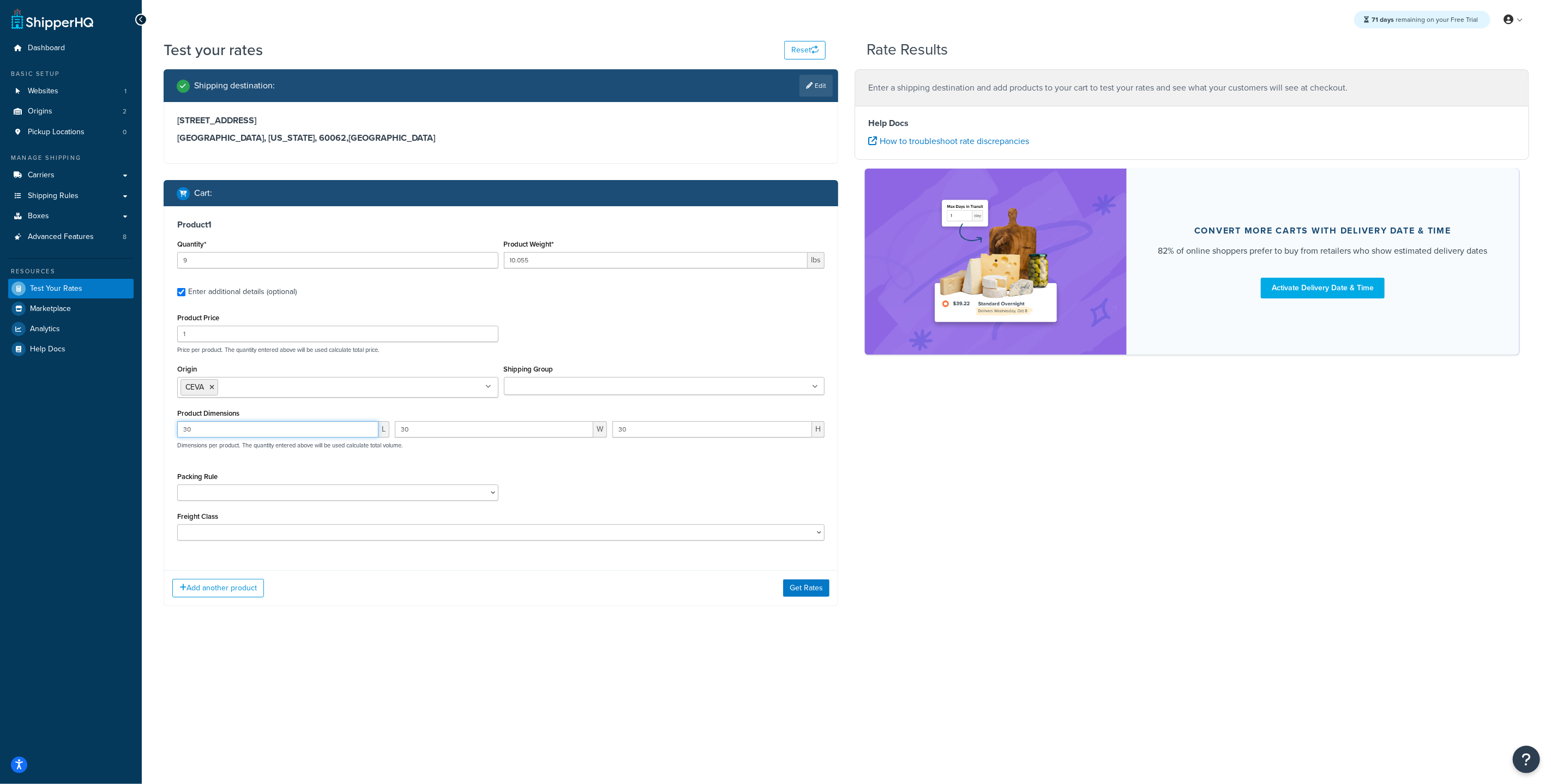
click at [306, 430] on input "30" at bounding box center [278, 429] width 201 height 16
drag, startPoint x: 310, startPoint y: 430, endPoint x: 152, endPoint y: 402, distance: 160.5
click at [165, 406] on div "Product 1 Quantity* 9 Product Weight* 10.055 lbs Enter additional details (opti…" at bounding box center [501, 383] width 673 height 355
drag, startPoint x: 491, startPoint y: 434, endPoint x: 330, endPoint y: 413, distance: 162.4
click at [330, 413] on div "Product Dimensions L 30 W 30 H Dimensions per product. The quantity entered abo…" at bounding box center [501, 433] width 647 height 55
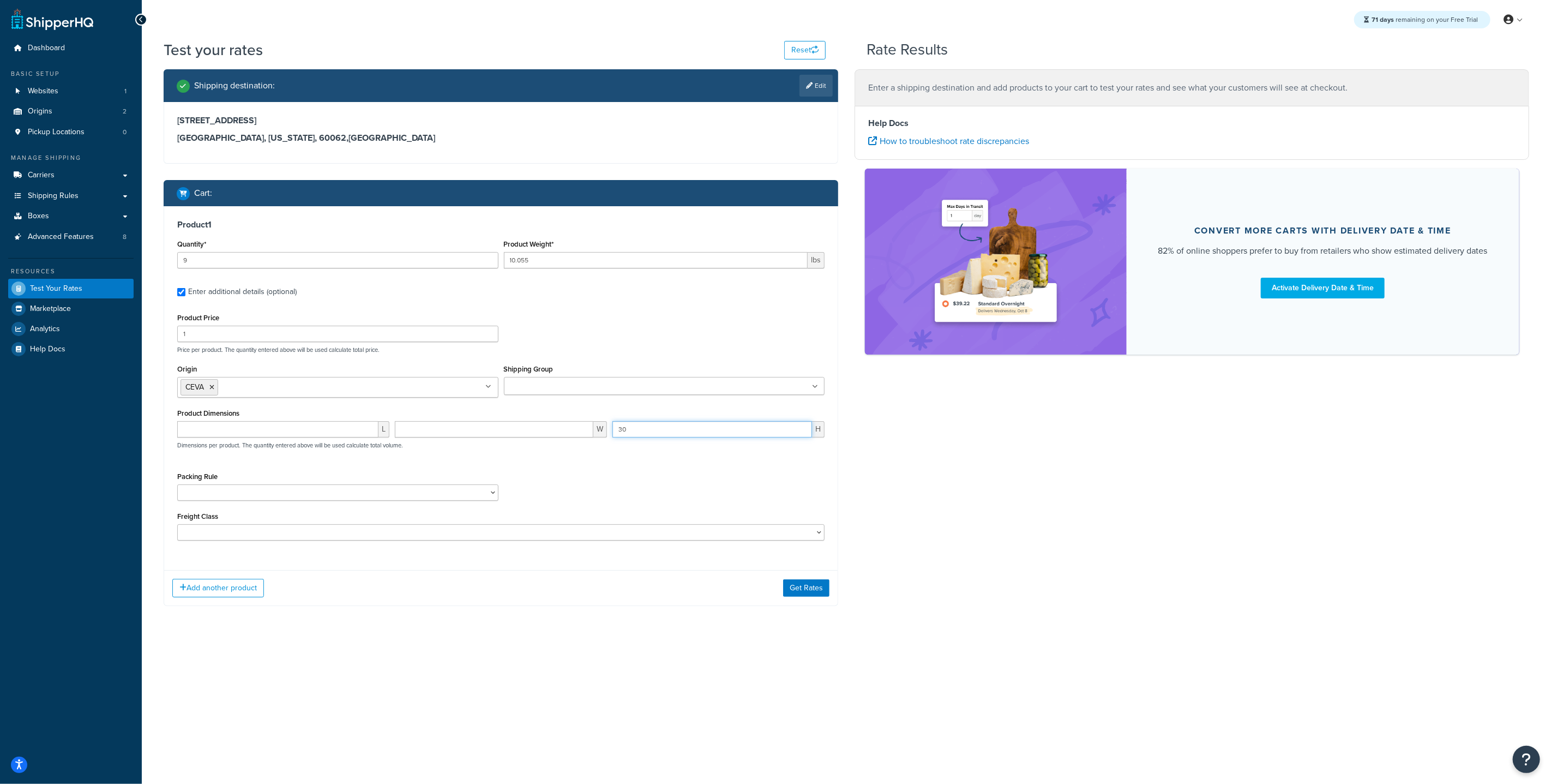
drag, startPoint x: 684, startPoint y: 429, endPoint x: 530, endPoint y: 413, distance: 154.8
click at [523, 412] on div "Product Dimensions L W 30 H Dimensions per product. The quantity entered above …" at bounding box center [501, 433] width 647 height 55
drag, startPoint x: 989, startPoint y: 555, endPoint x: 971, endPoint y: 557, distance: 18.1
click at [989, 555] on div "Shipping destination : Edit 2612 Kingston Dr Northbrook, Illinois, 60062 , Unit…" at bounding box center [847, 345] width 1382 height 553
click at [820, 597] on button "Get Rates" at bounding box center [806, 587] width 46 height 18
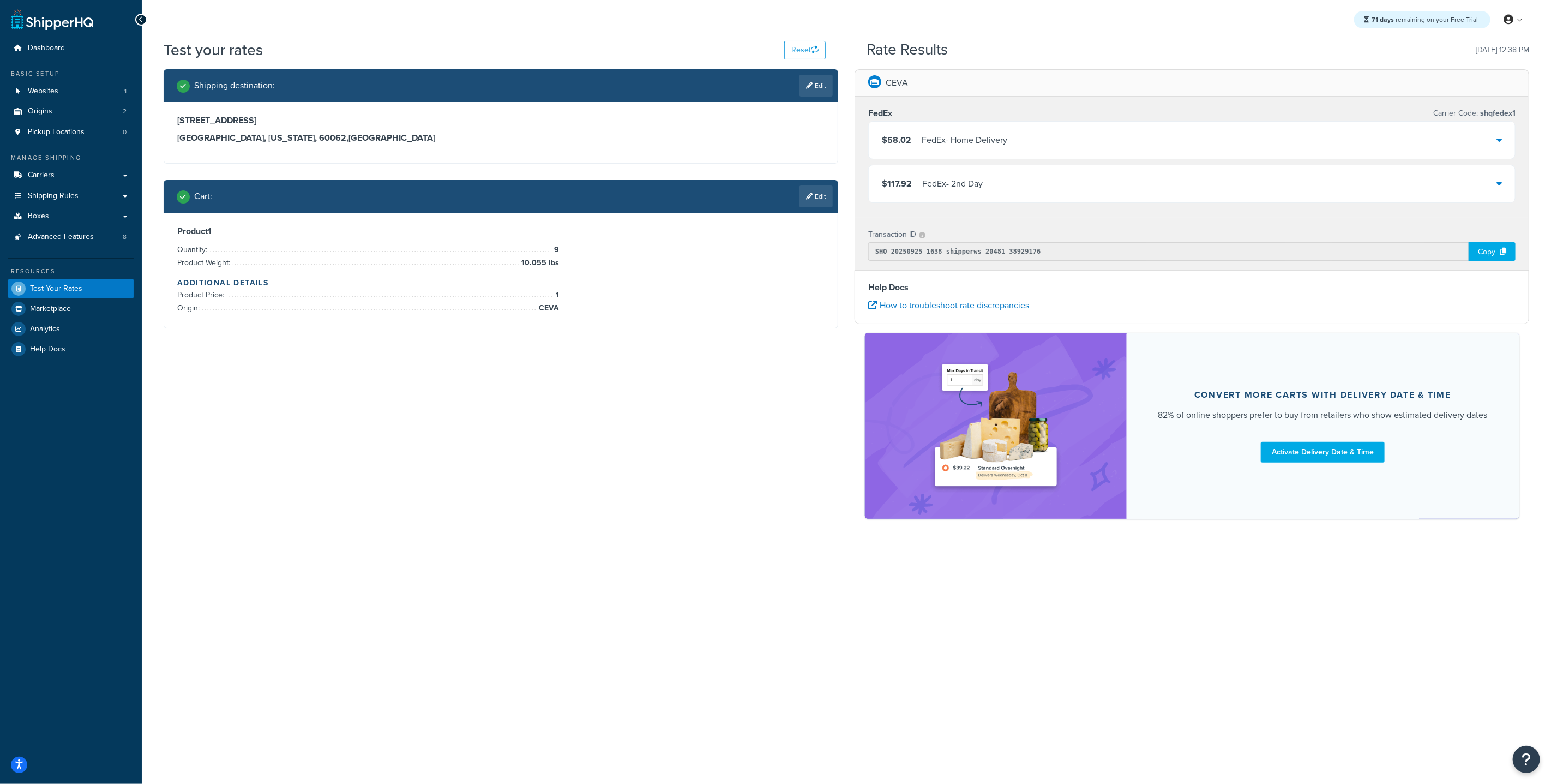
click at [810, 202] on link "Edit" at bounding box center [816, 197] width 33 height 22
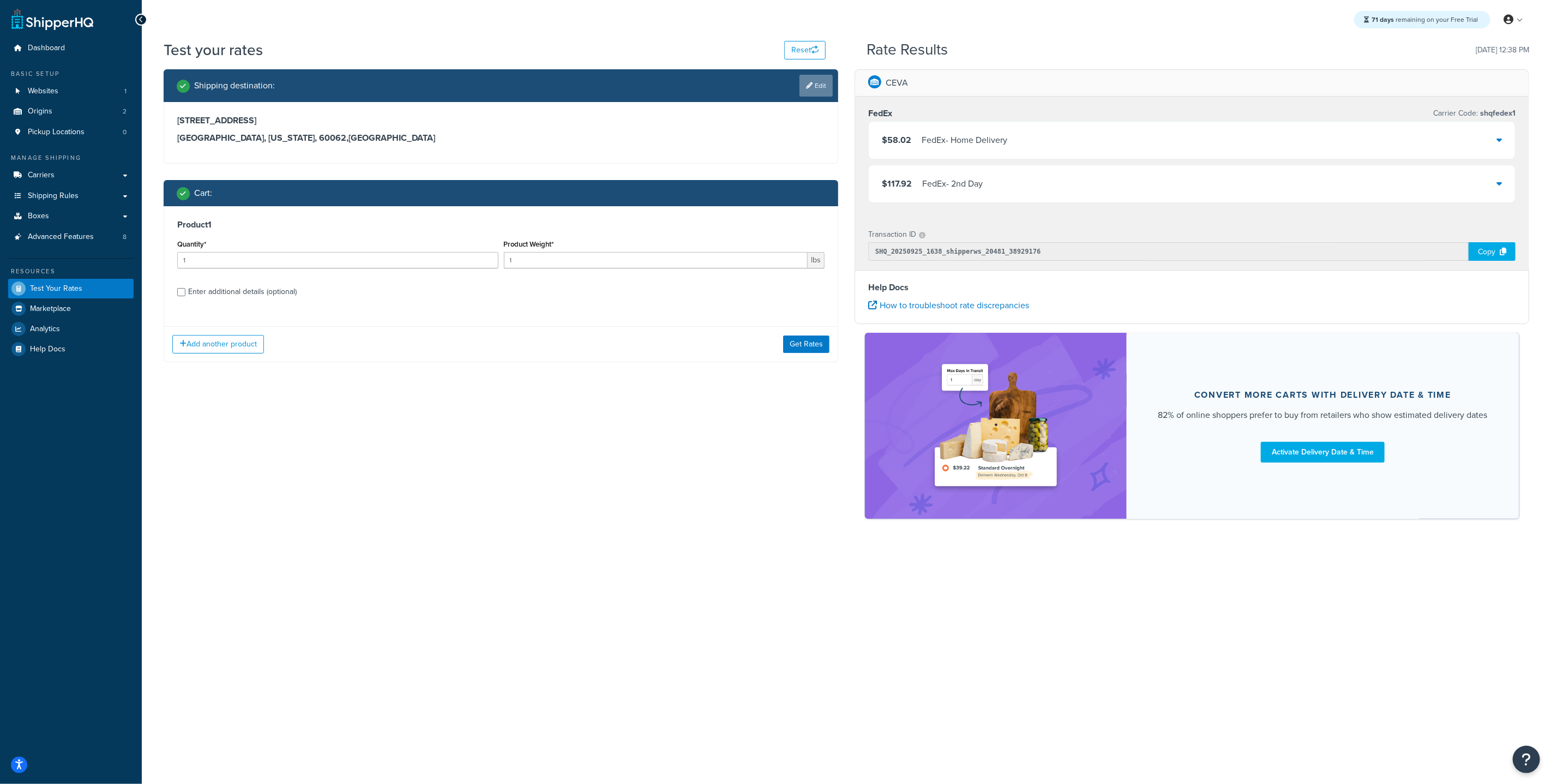
click at [819, 88] on link "Edit" at bounding box center [816, 86] width 33 height 22
select select "IL"
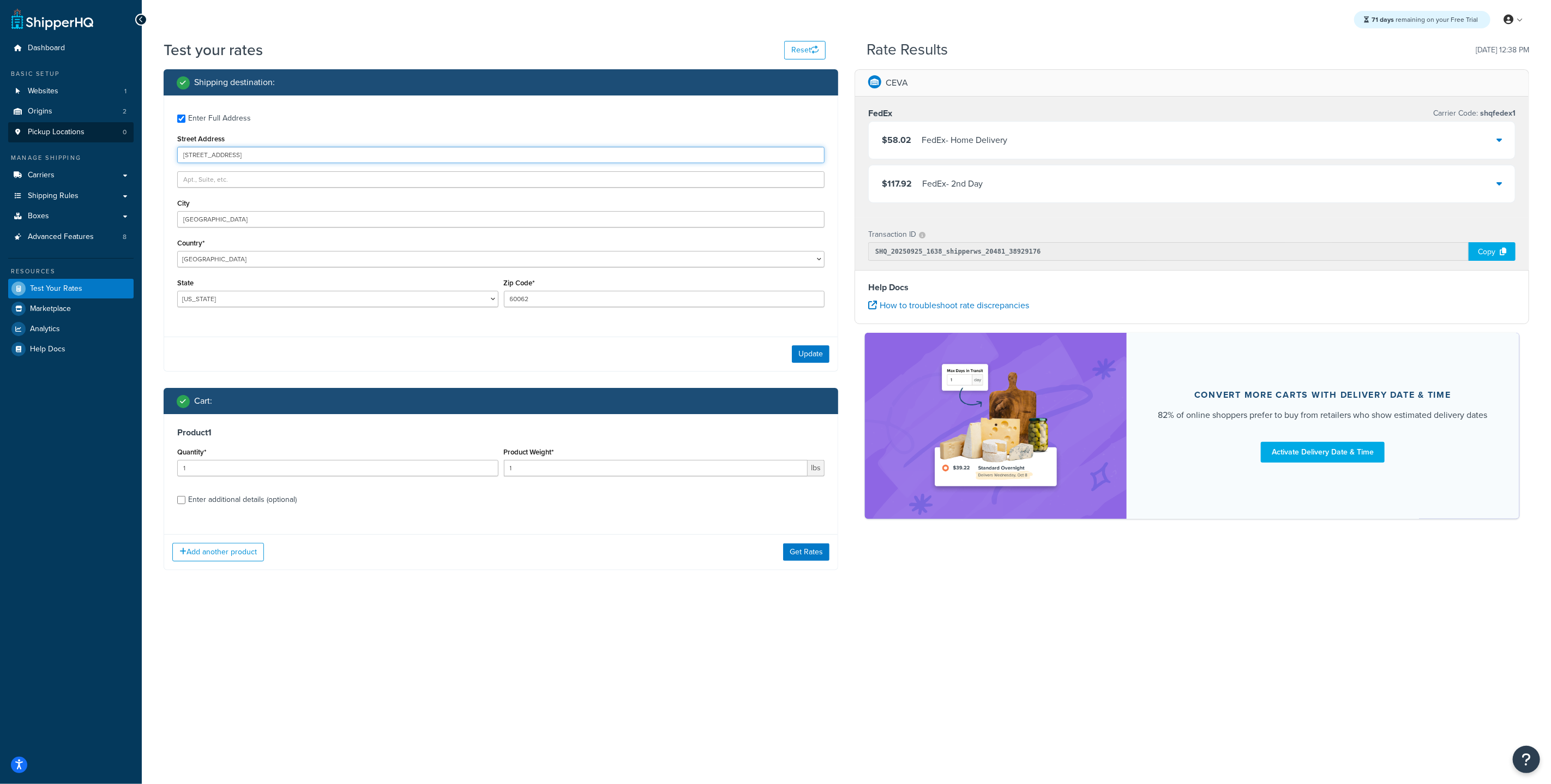
drag, startPoint x: 255, startPoint y: 158, endPoint x: 109, endPoint y: 134, distance: 148.0
click at [114, 135] on div "Dashboard Basic Setup Websites 1 Origins 2 Pickup Locations 0 Manage Shipping C…" at bounding box center [776, 392] width 1551 height 784
type input "123 N Desplaines St"
drag, startPoint x: 238, startPoint y: 224, endPoint x: 138, endPoint y: 202, distance: 102.4
click at [144, 204] on div "Test your rates Reset Rate Results 09/25/2025, 12:38 PM Shipping destination : …" at bounding box center [846, 327] width 1409 height 574
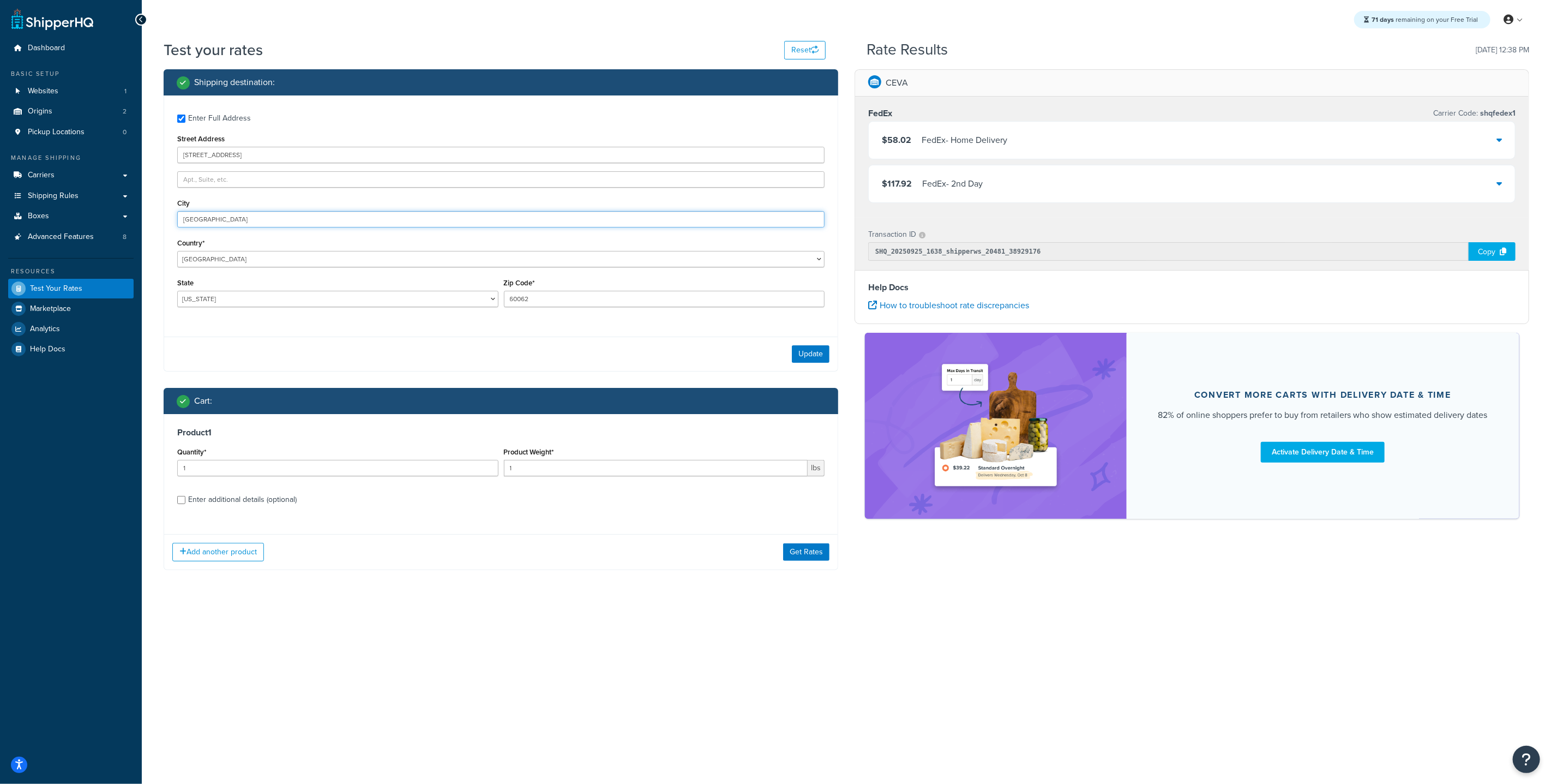
type input "Chicago"
drag, startPoint x: 579, startPoint y: 303, endPoint x: 445, endPoint y: 277, distance: 136.5
click at [447, 278] on div "State Alabama Alaska American Samoa Arizona Arkansas Armed Forces Americas Arme…" at bounding box center [502, 295] width 653 height 39
type input "60661"
click at [801, 355] on button "Update" at bounding box center [810, 354] width 38 height 18
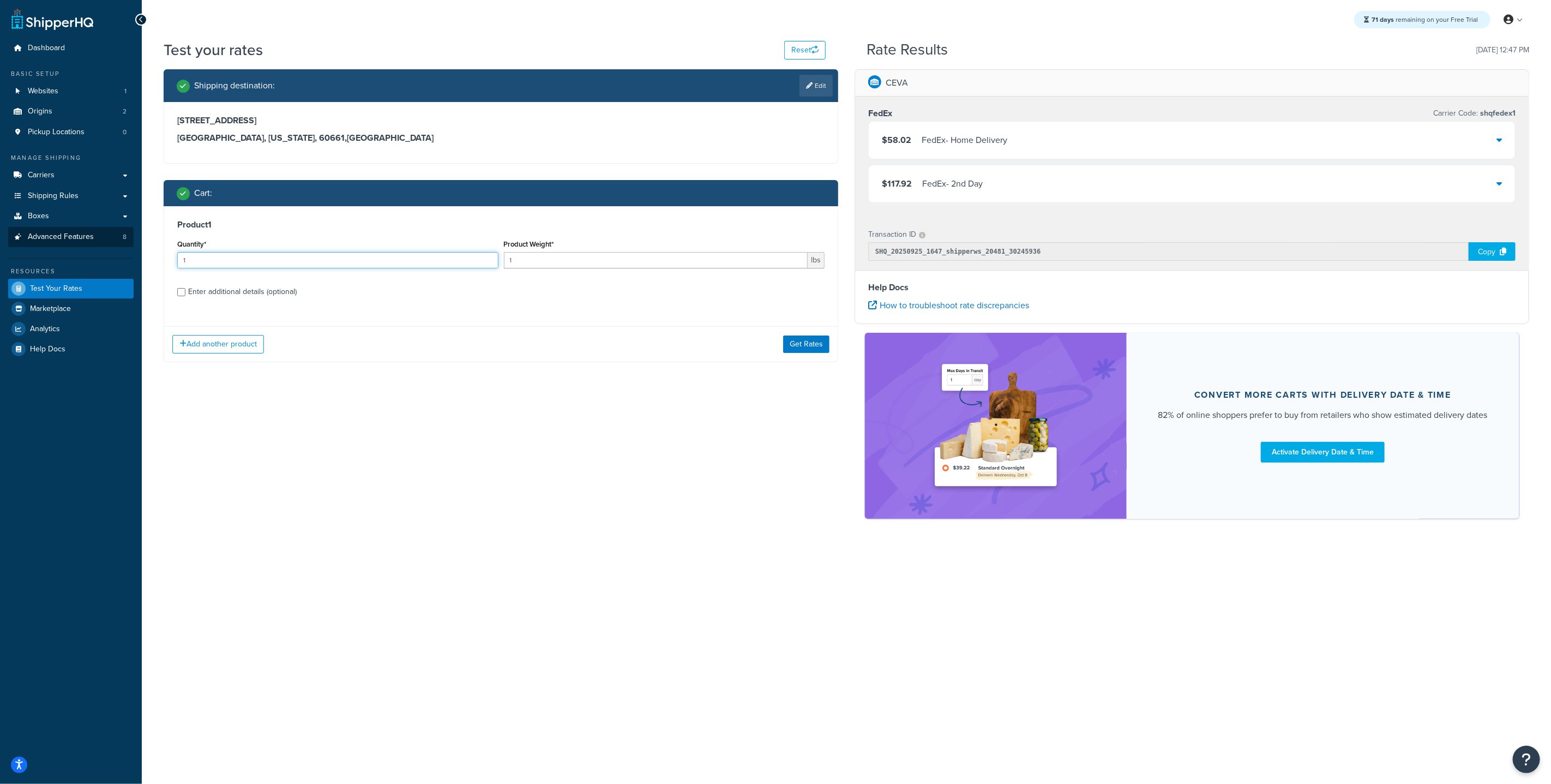
drag, startPoint x: 350, startPoint y: 256, endPoint x: 73, endPoint y: 230, distance: 278.2
click at [84, 232] on div "Dashboard Basic Setup Websites 1 Origins 2 Pickup Locations 0 Manage Shipping C…" at bounding box center [776, 392] width 1551 height 784
type input "9"
drag, startPoint x: 540, startPoint y: 263, endPoint x: 424, endPoint y: 241, distance: 118.1
click at [426, 242] on div "Quantity* 9 Product Weight* 1 lbs" at bounding box center [502, 256] width 653 height 39
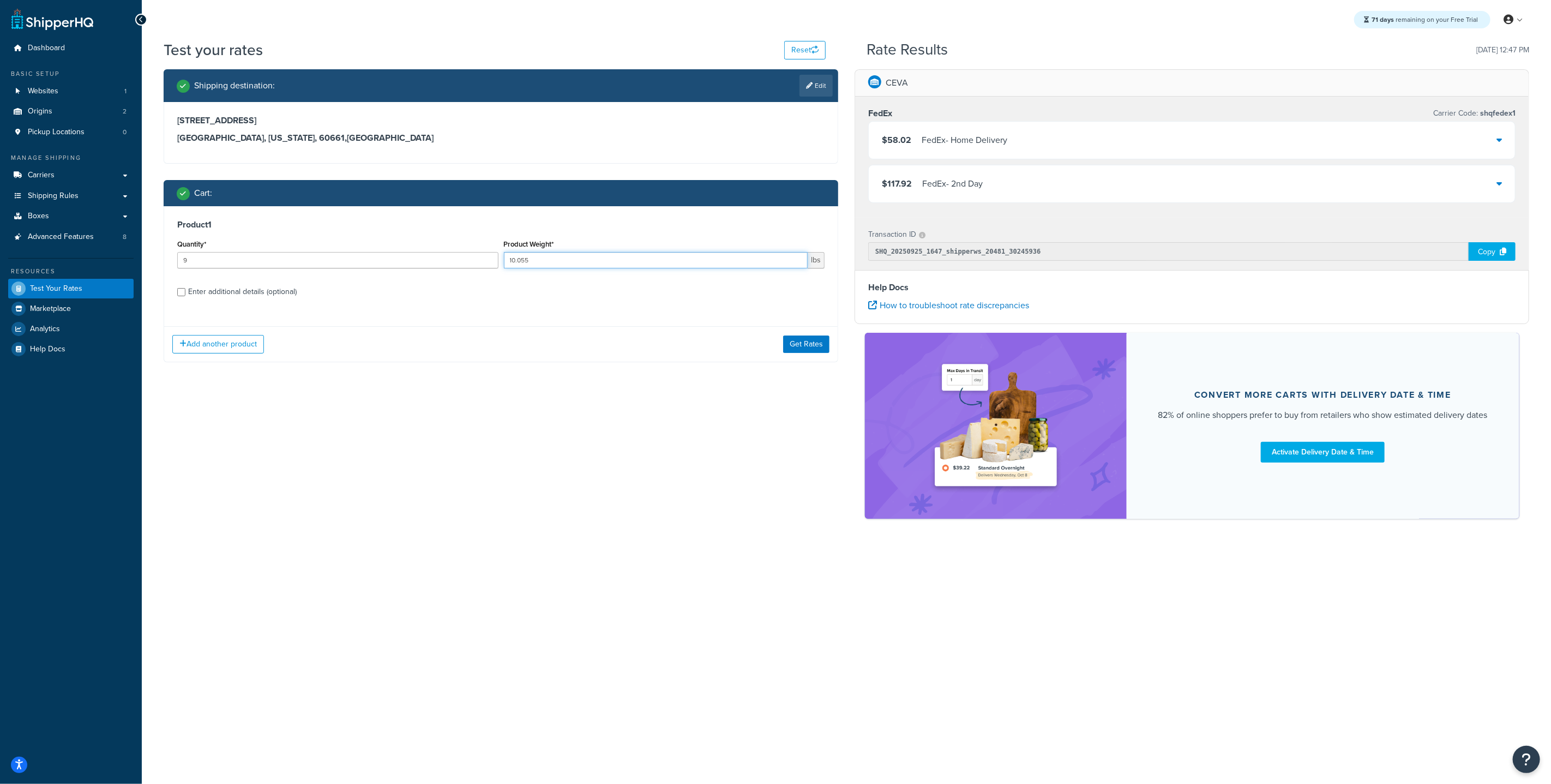
type input "10.055"
click at [200, 293] on div "Enter additional details (optional)" at bounding box center [242, 292] width 108 height 15
click at [186, 293] on input "Enter additional details (optional)" at bounding box center [181, 292] width 9 height 9
checkbox input "true"
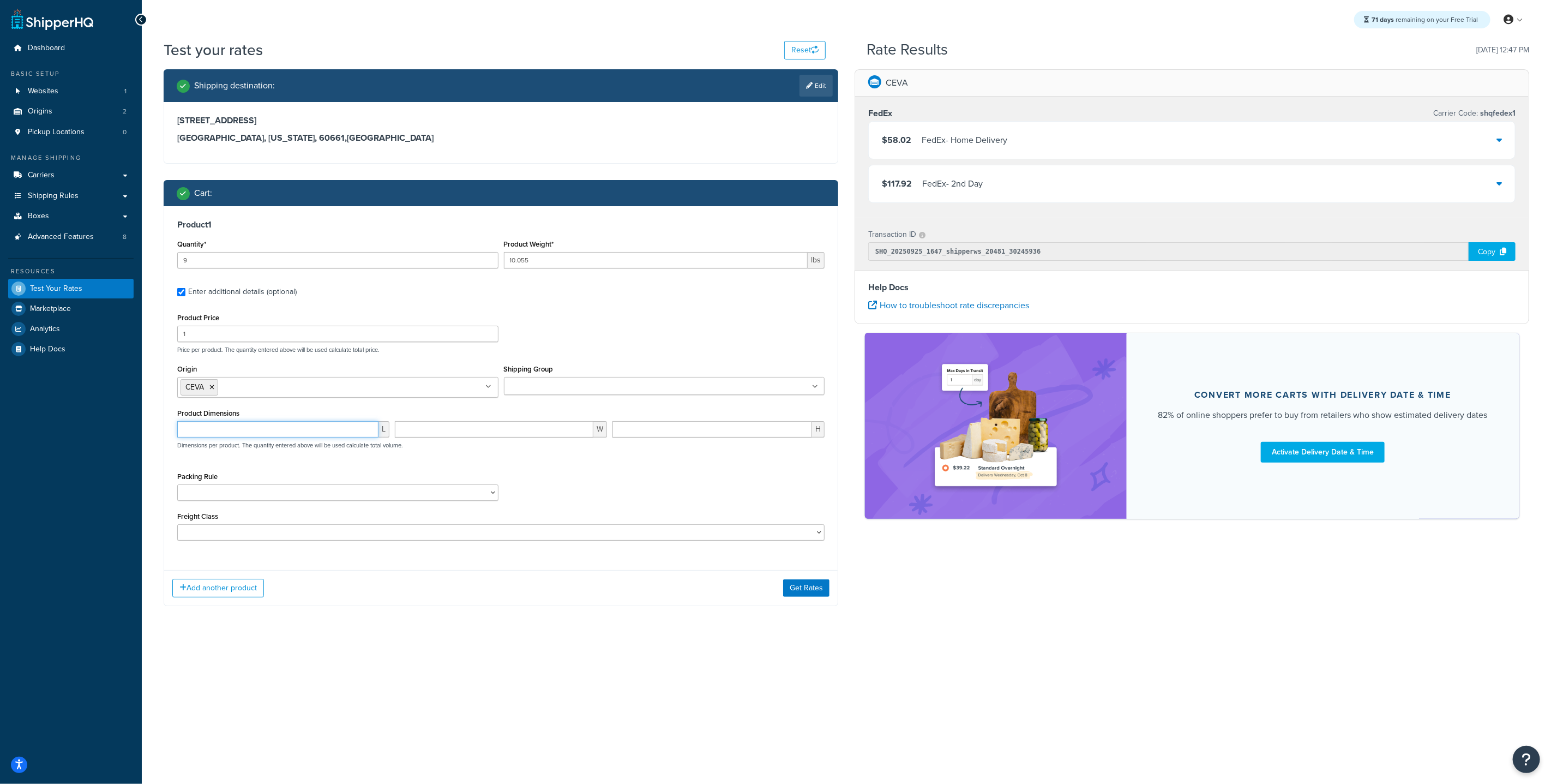
click at [259, 424] on input "number" at bounding box center [278, 429] width 201 height 16
type input "30"
click at [414, 428] on input "number" at bounding box center [494, 429] width 199 height 16
type input "30"
click at [692, 437] on input "number" at bounding box center [712, 429] width 200 height 16
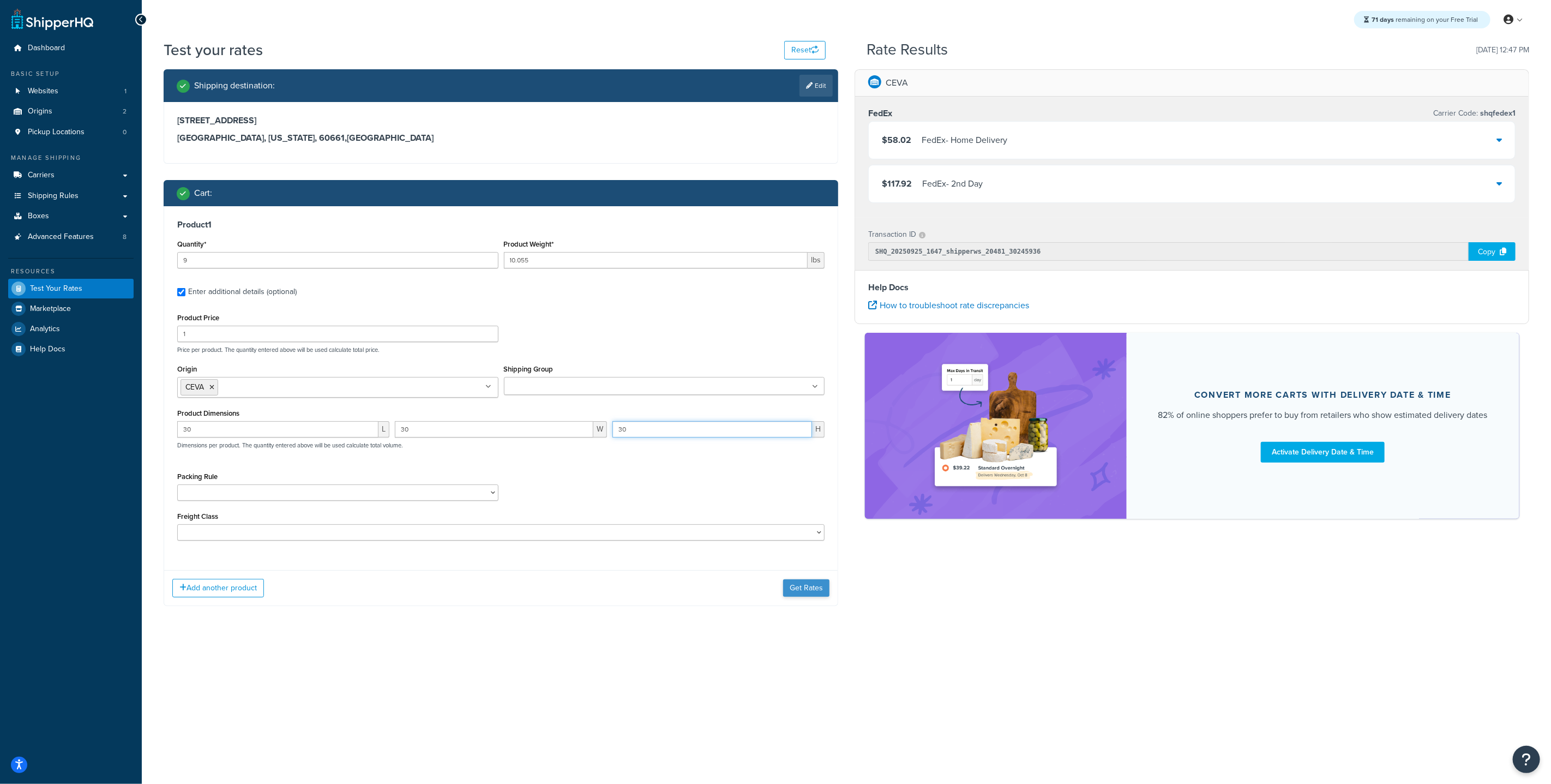
type input "30"
click at [809, 591] on button "Get Rates" at bounding box center [806, 587] width 46 height 18
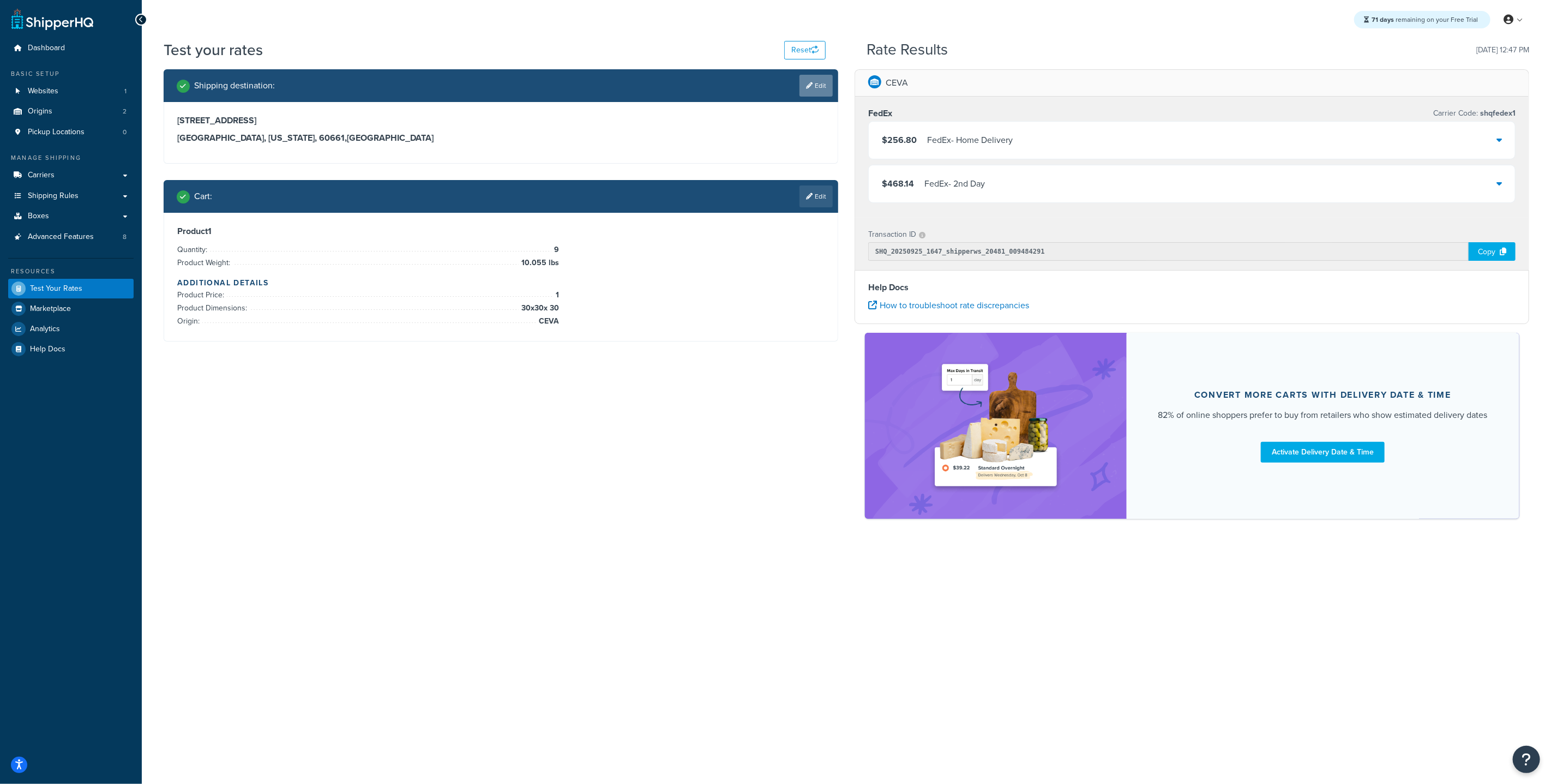
click at [827, 79] on link "Edit" at bounding box center [816, 86] width 33 height 22
select select "IL"
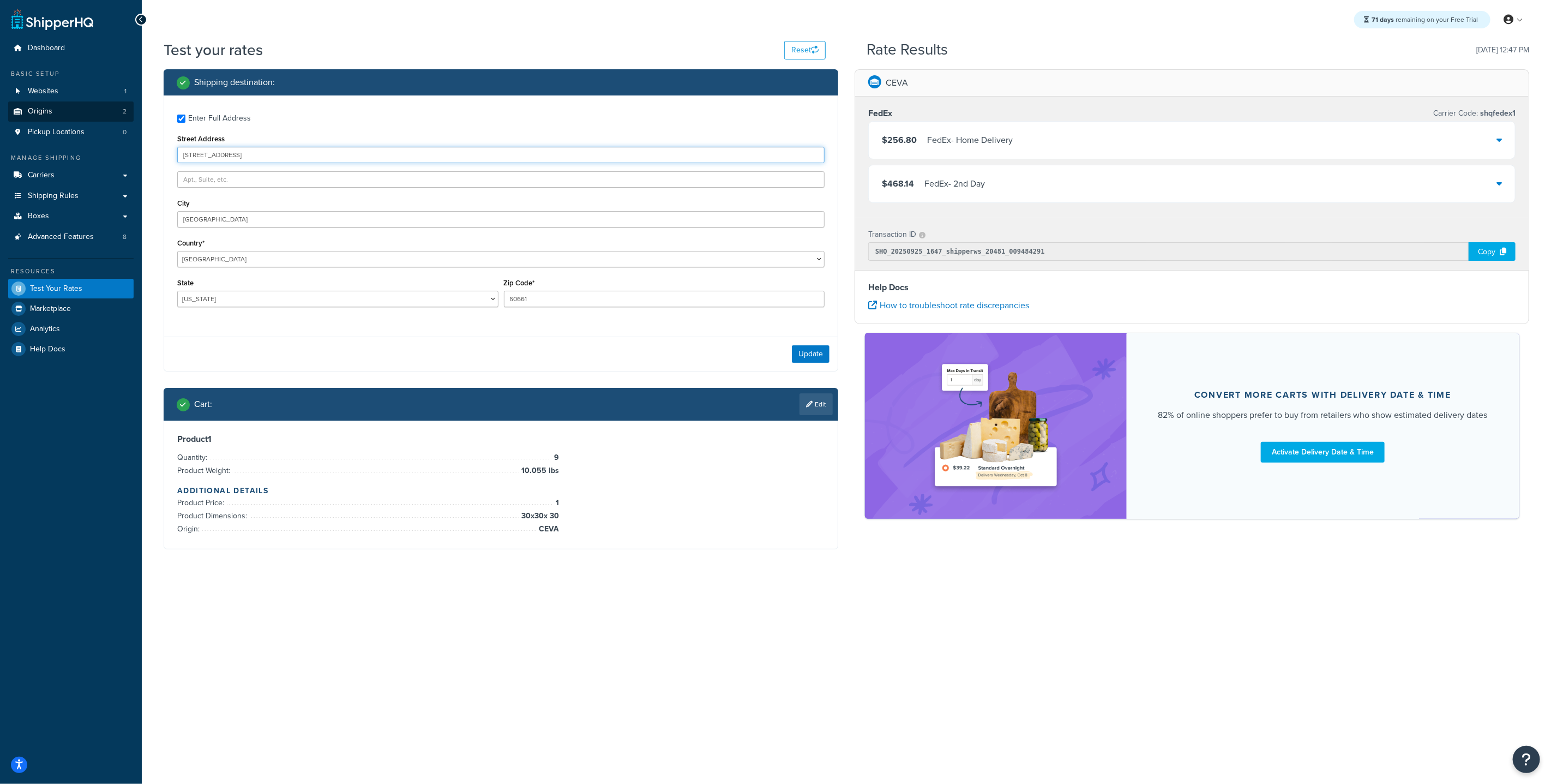
drag, startPoint x: 263, startPoint y: 156, endPoint x: 86, endPoint y: 116, distance: 181.5
click at [89, 118] on div "Dashboard Basic Setup Websites 1 Origins 2 Pickup Locations 0 Manage Shipping C…" at bounding box center [776, 392] width 1551 height 784
type input "999 Michigan Ave"
click at [559, 302] on input "60661" at bounding box center [664, 299] width 321 height 16
type input "60611"
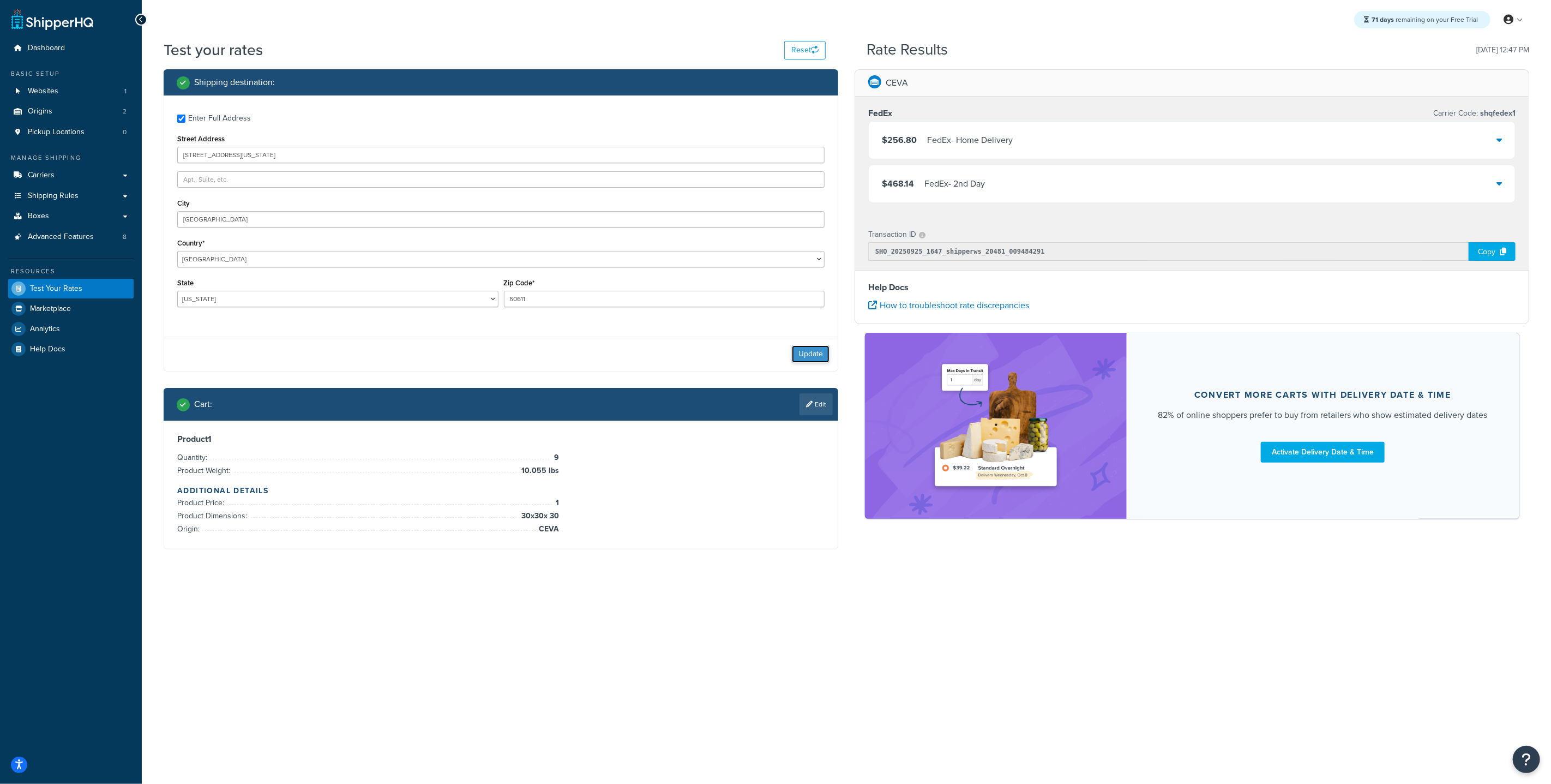
click at [823, 355] on button "Update" at bounding box center [810, 354] width 38 height 18
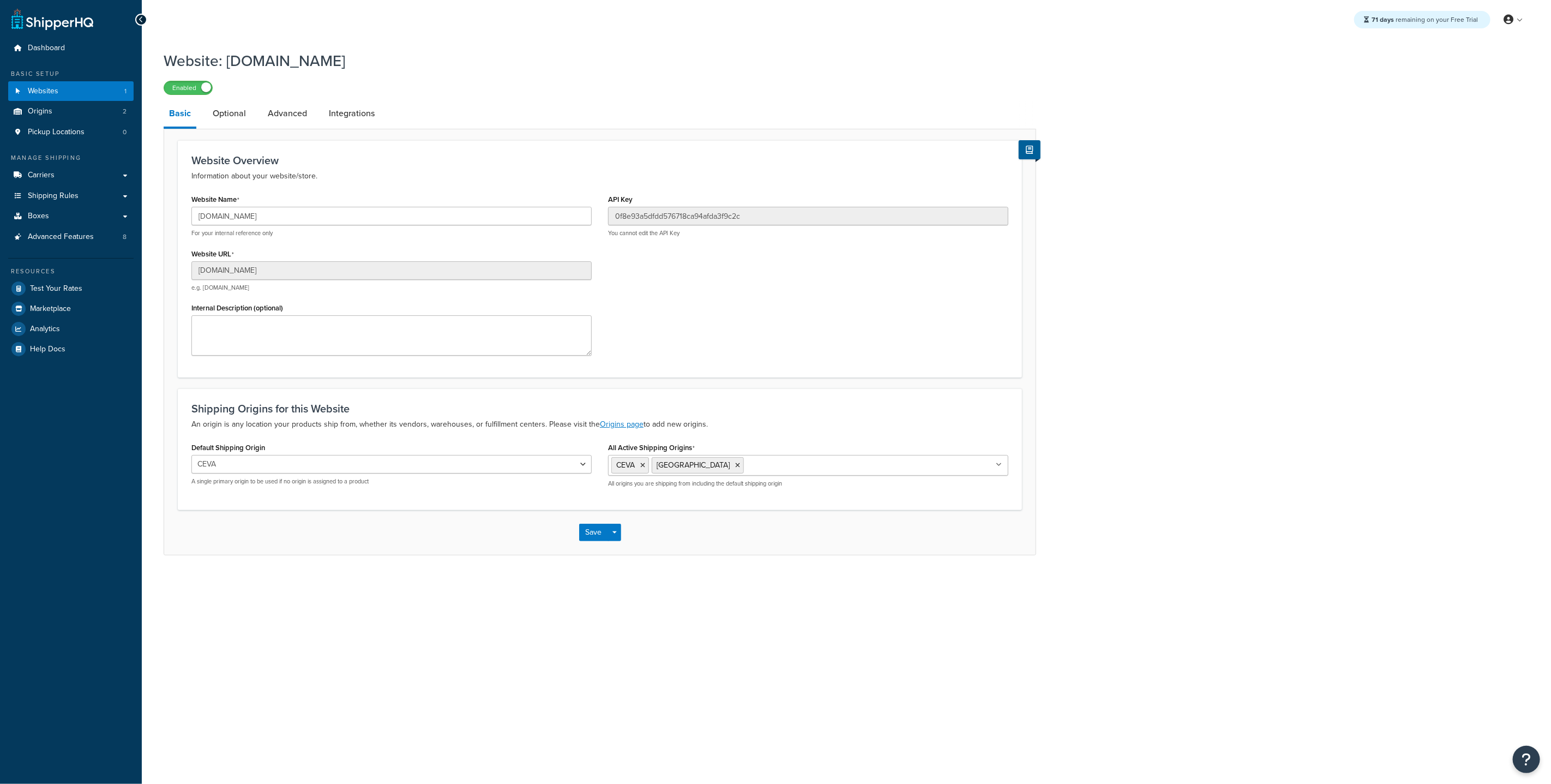
click at [282, 97] on div "Website: [DOMAIN_NAME] Enabled Basic Optional Advanced Integrations Website Ove…" at bounding box center [600, 300] width 873 height 511
click at [286, 107] on link "Advanced" at bounding box center [287, 114] width 50 height 26
